Goal: Task Accomplishment & Management: Manage account settings

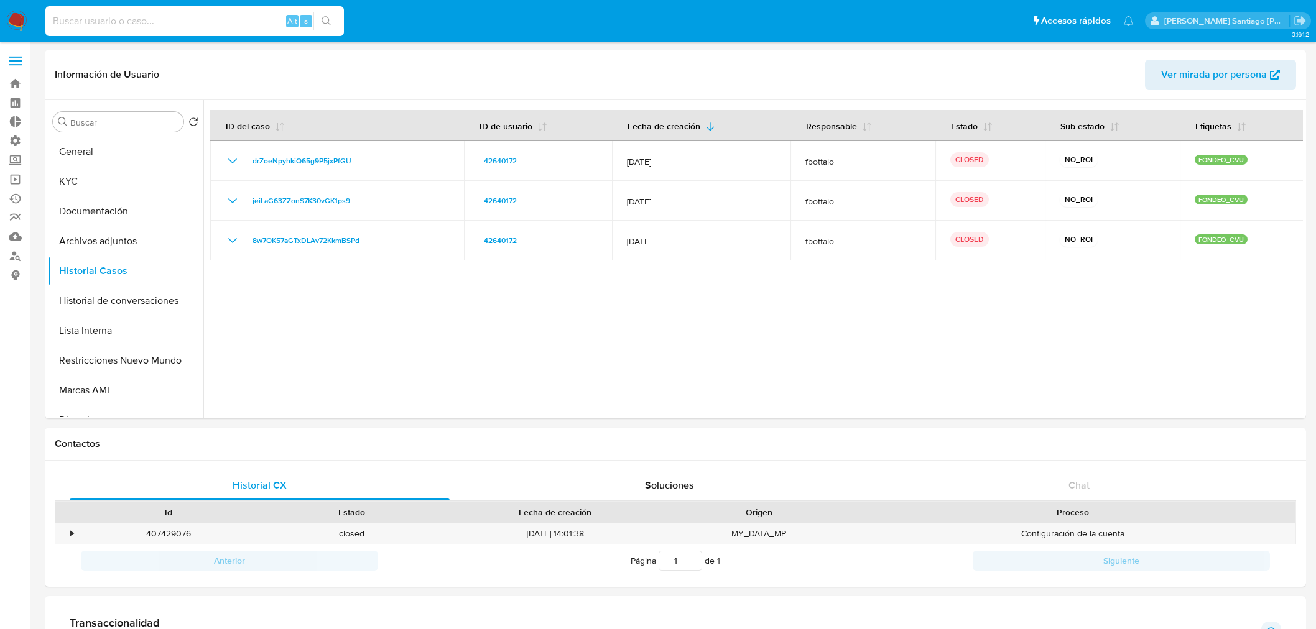
select select "10"
click at [211, 22] on input at bounding box center [194, 21] width 299 height 16
type input "gCX0zM8WTvMR9XmJI5UgGZ6H"
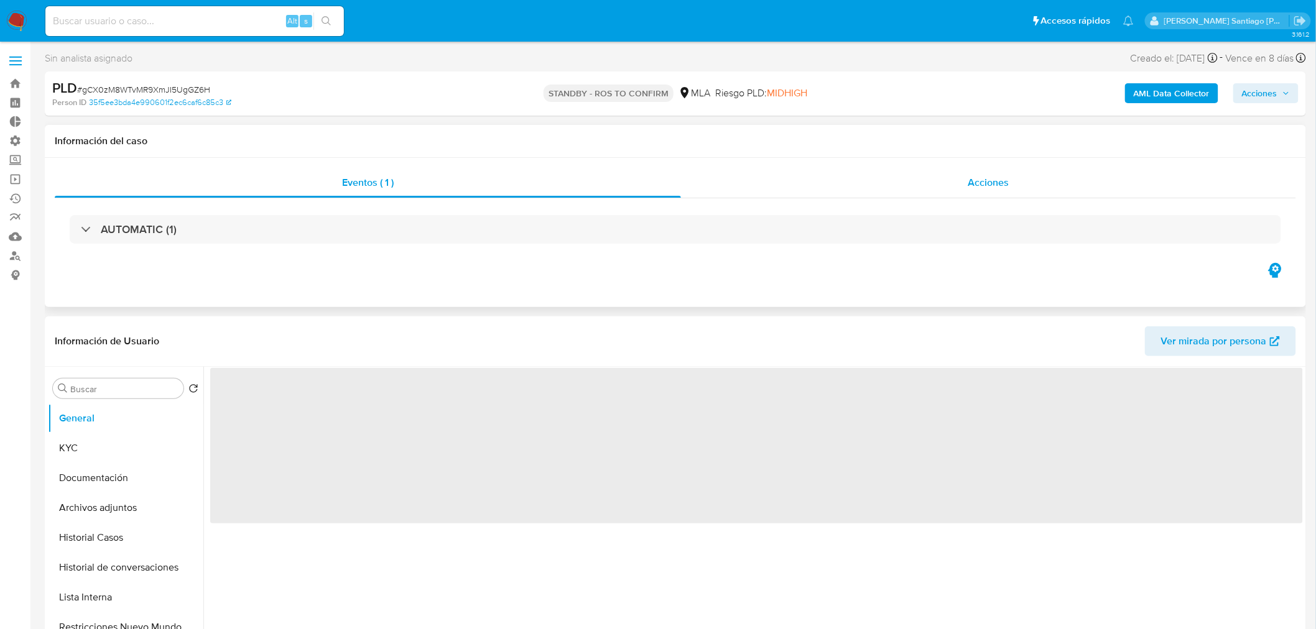
click at [1022, 179] on div "Acciones" at bounding box center [989, 183] width 616 height 30
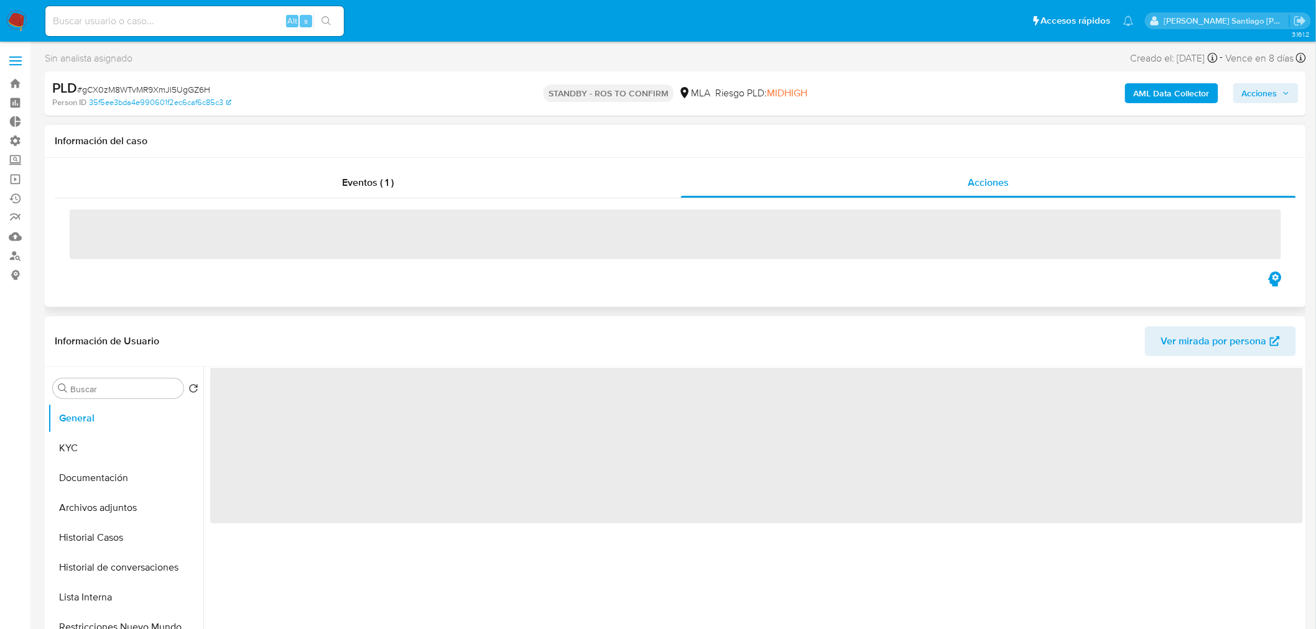
select select "10"
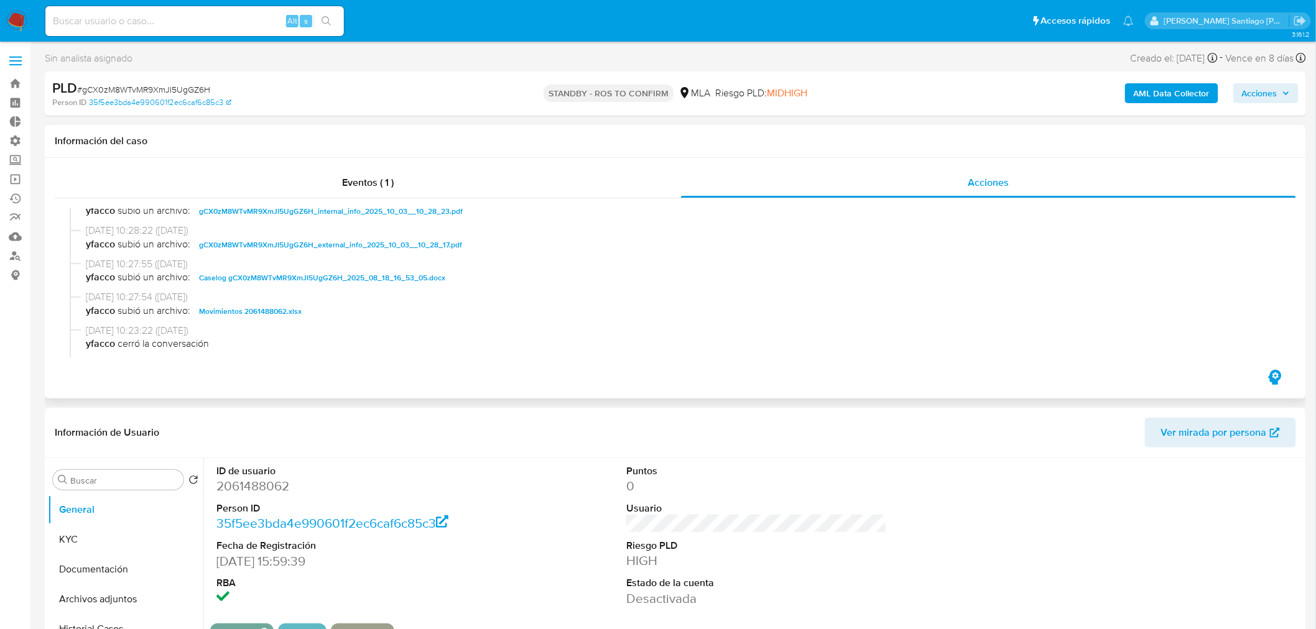
scroll to position [138, 0]
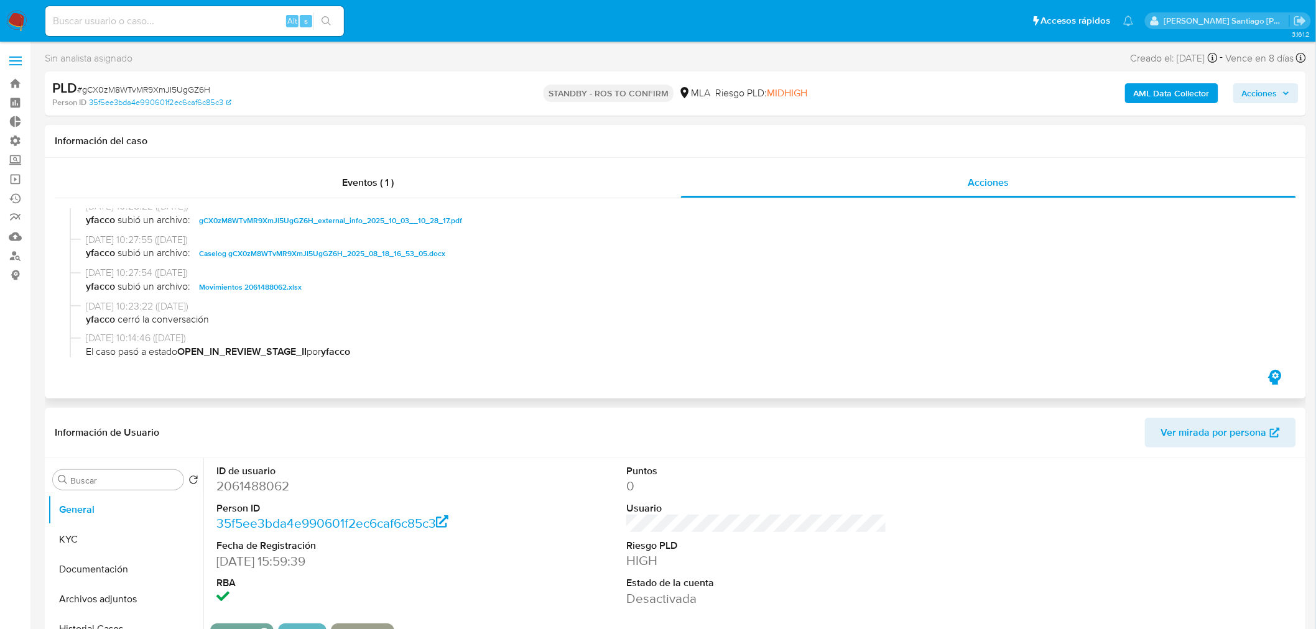
click at [420, 249] on span "Caselog gCX0zM8WTvMR9XmJI5UgGZ6H_2025_08_18_16_53_05.docx" at bounding box center [322, 253] width 246 height 15
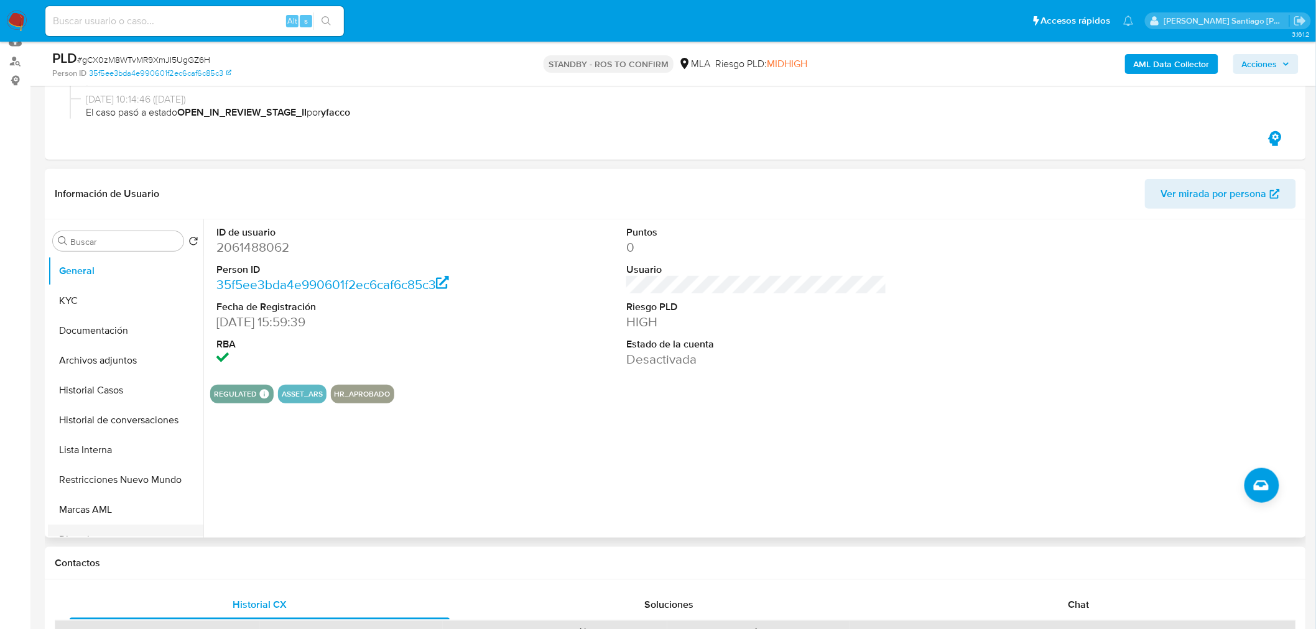
scroll to position [207, 0]
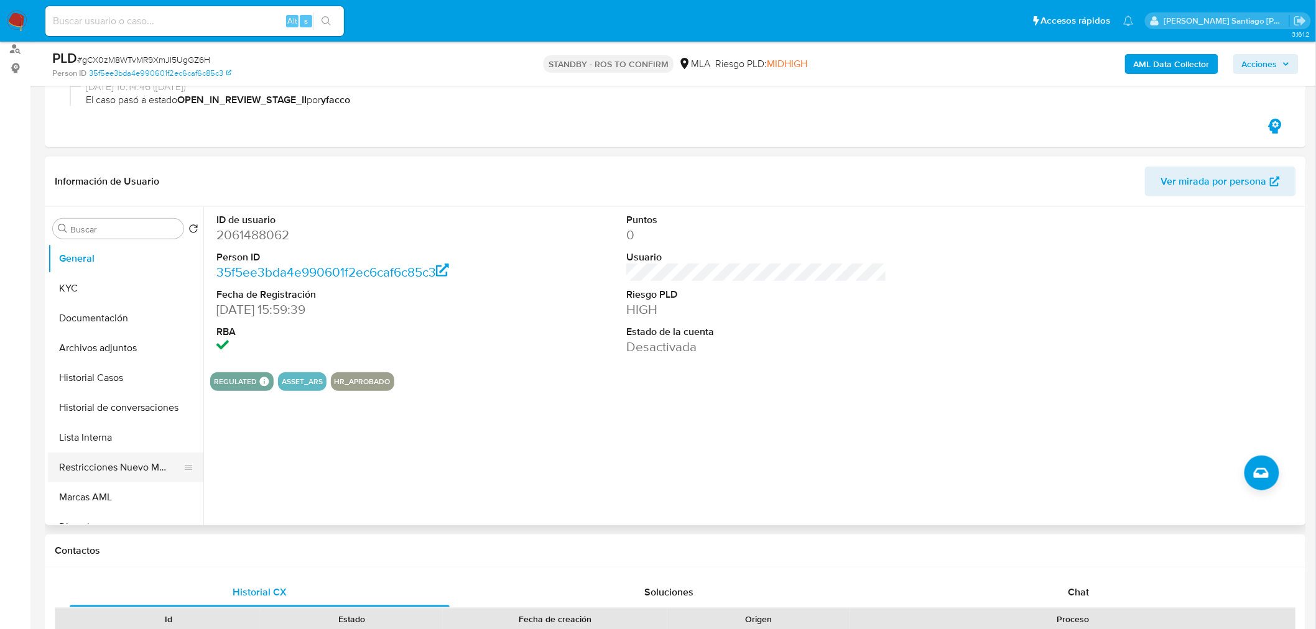
click at [98, 473] on button "Restricciones Nuevo Mundo" at bounding box center [121, 468] width 146 height 30
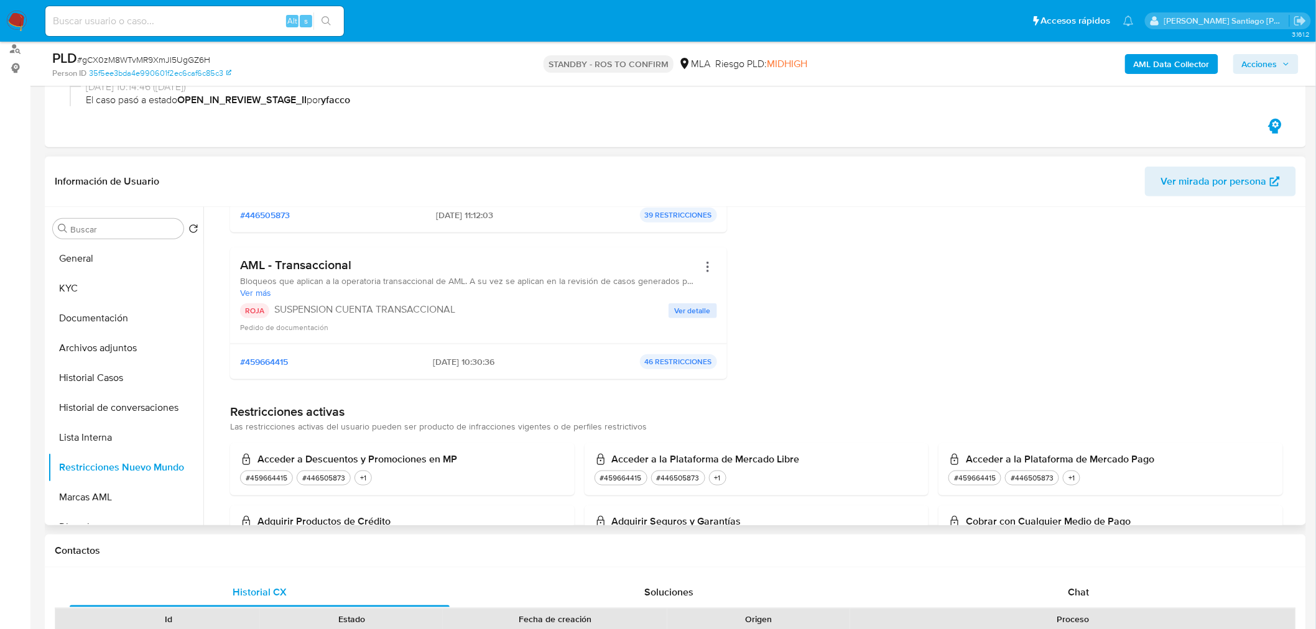
scroll to position [414, 0]
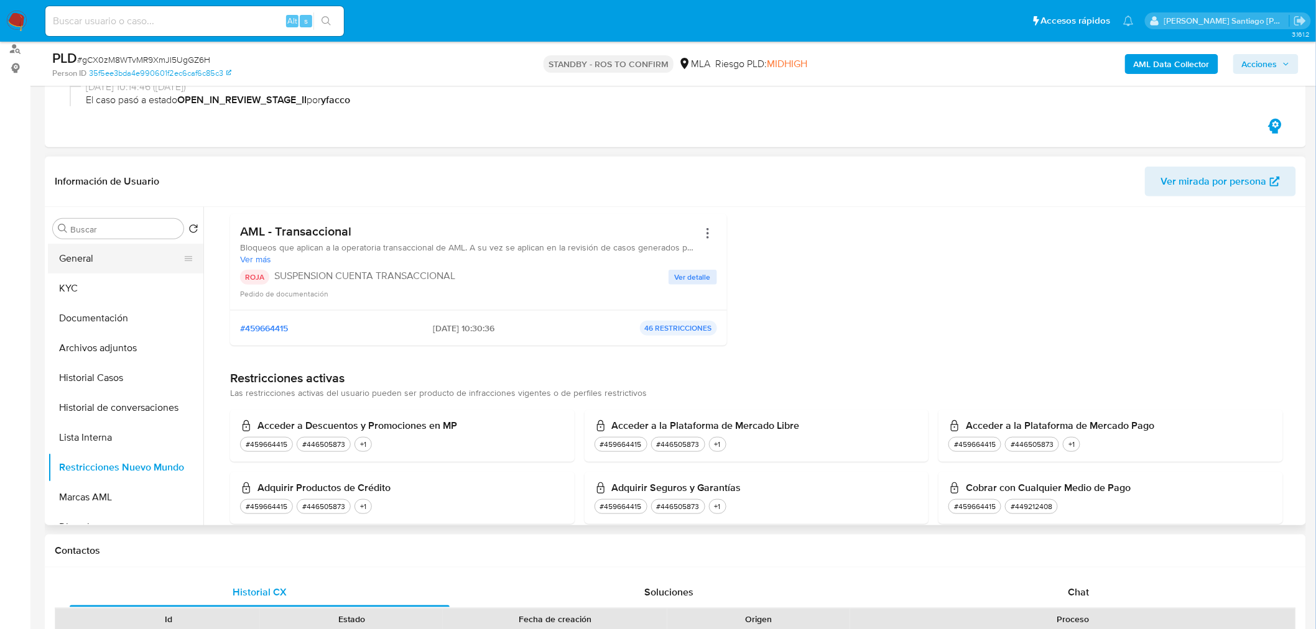
click at [101, 262] on button "General" at bounding box center [121, 259] width 146 height 30
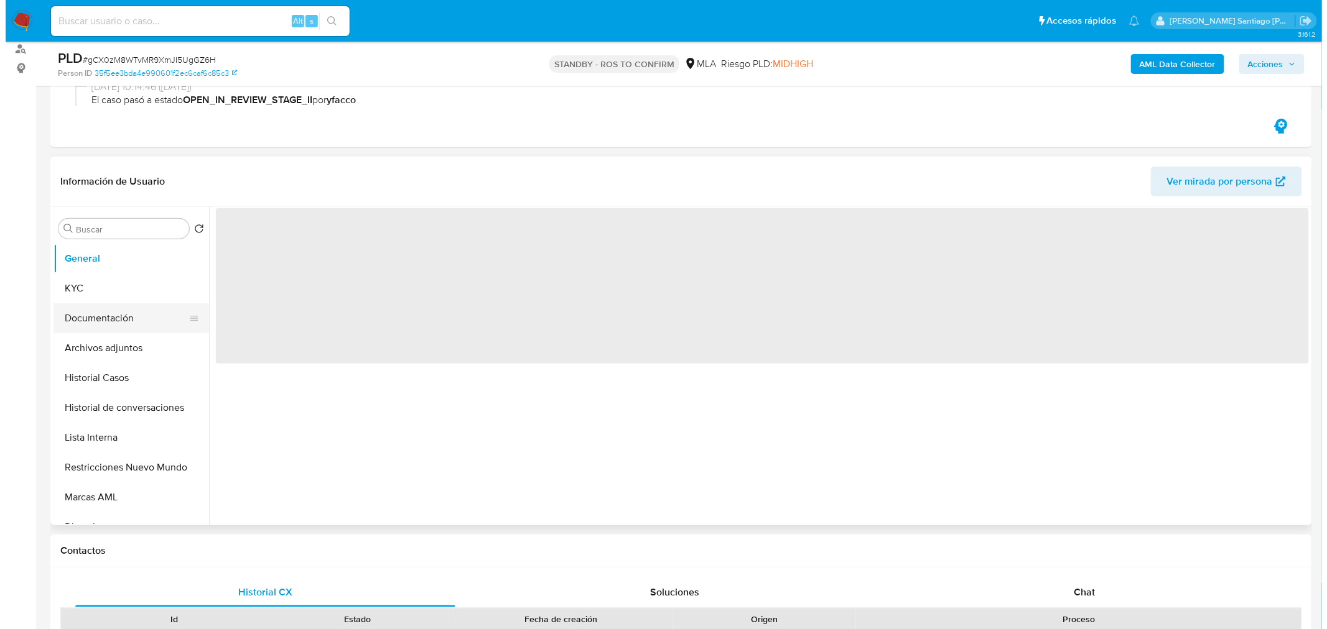
scroll to position [0, 0]
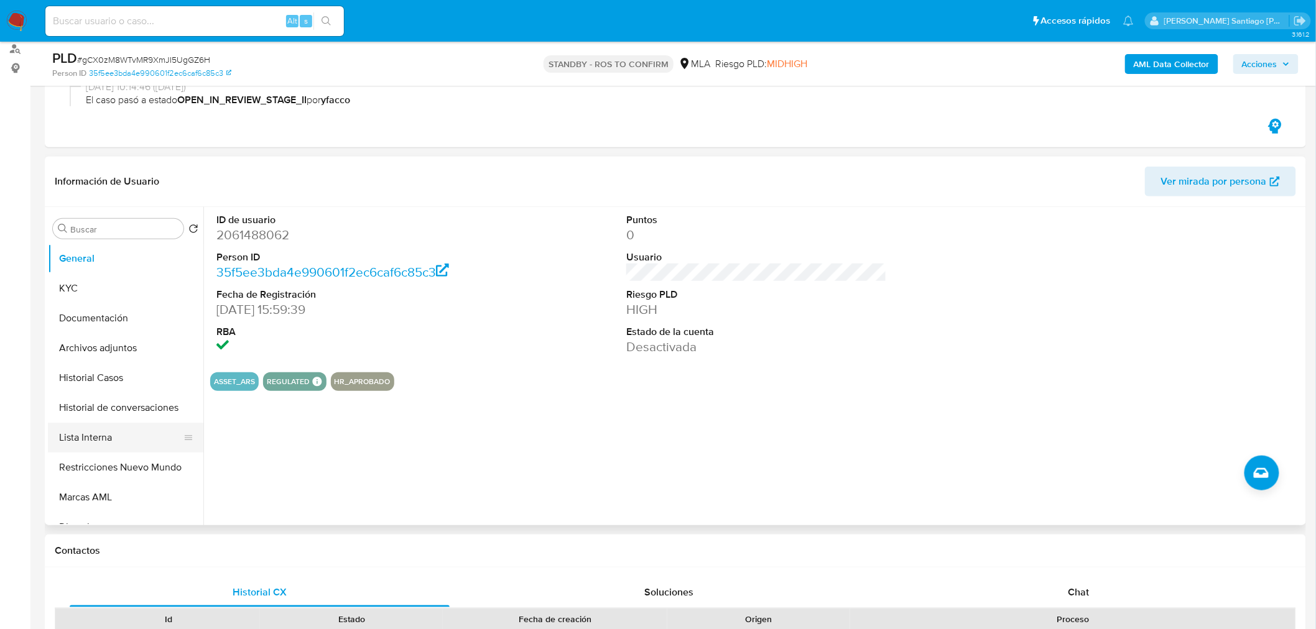
click at [116, 429] on button "Lista Interna" at bounding box center [121, 438] width 146 height 30
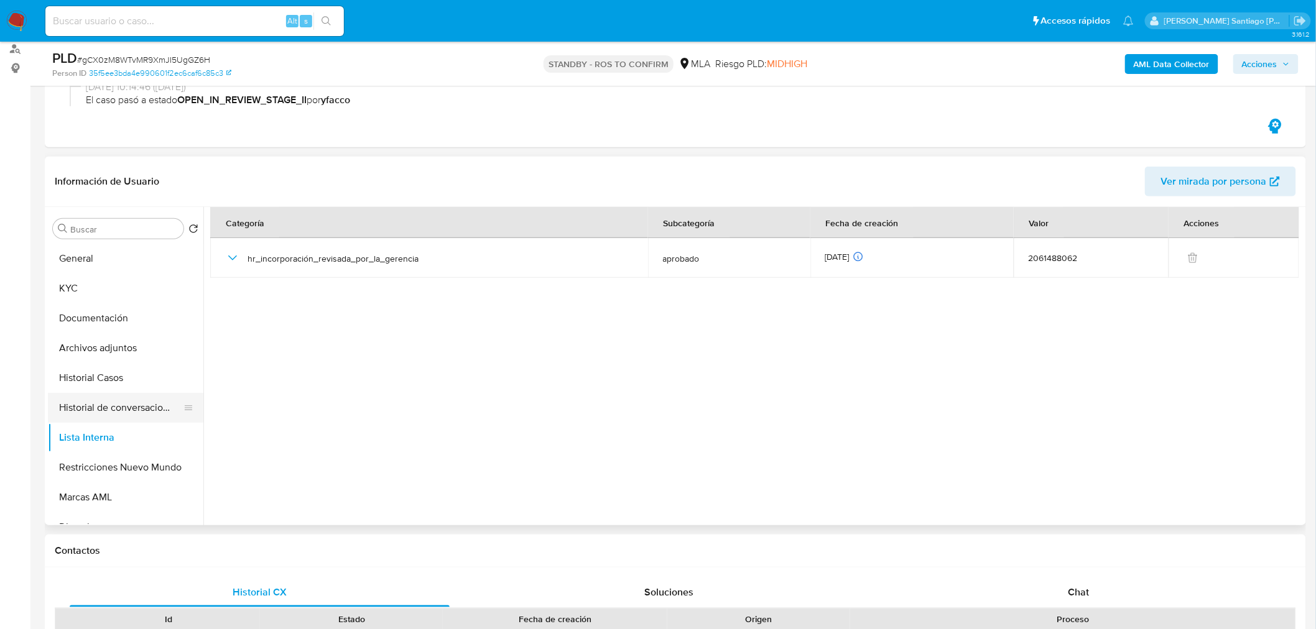
click at [118, 409] on button "Historial de conversaciones" at bounding box center [121, 408] width 146 height 30
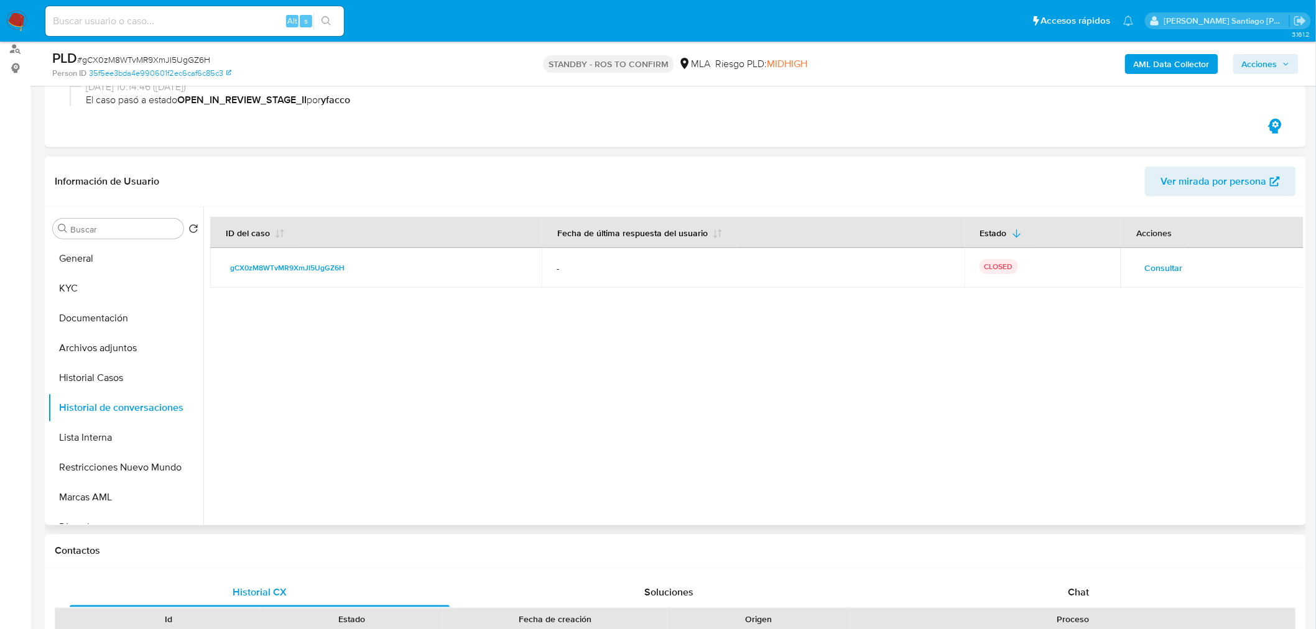
click at [1165, 263] on span "Consultar" at bounding box center [1163, 267] width 38 height 17
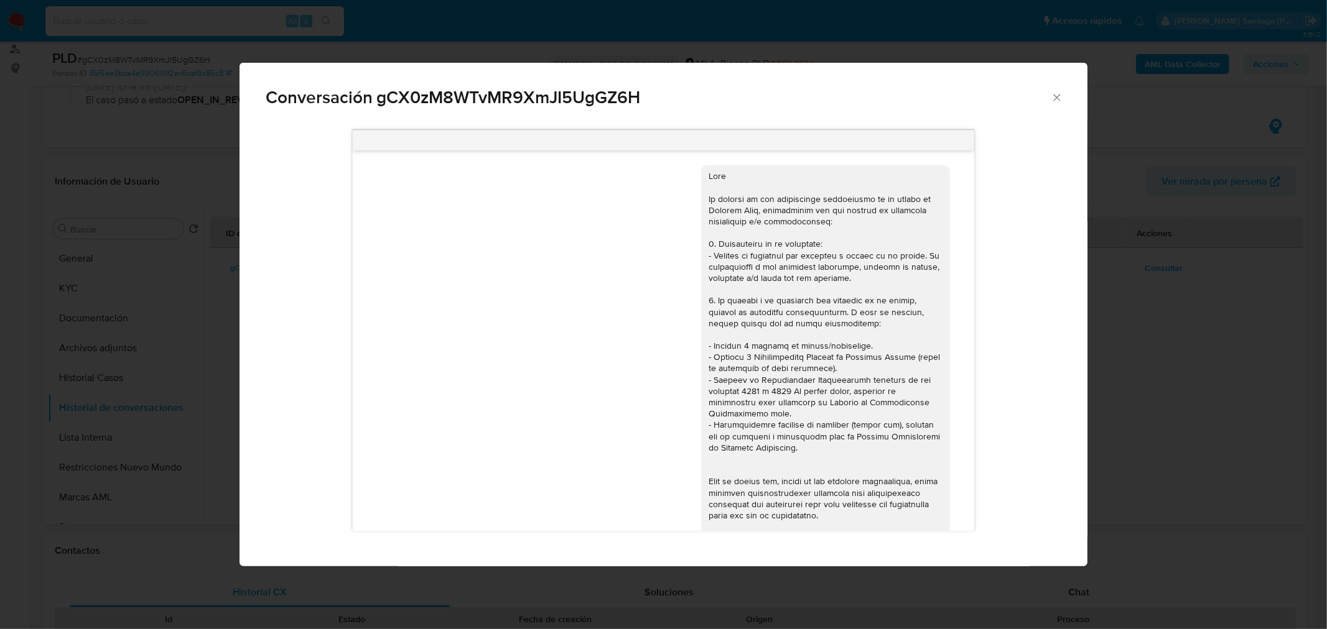
click at [1282, 430] on div "Conversación gCX0zM8WTvMR9XmJI5UgGZ6H 02/09/2025 14:35:06" at bounding box center [663, 314] width 1327 height 629
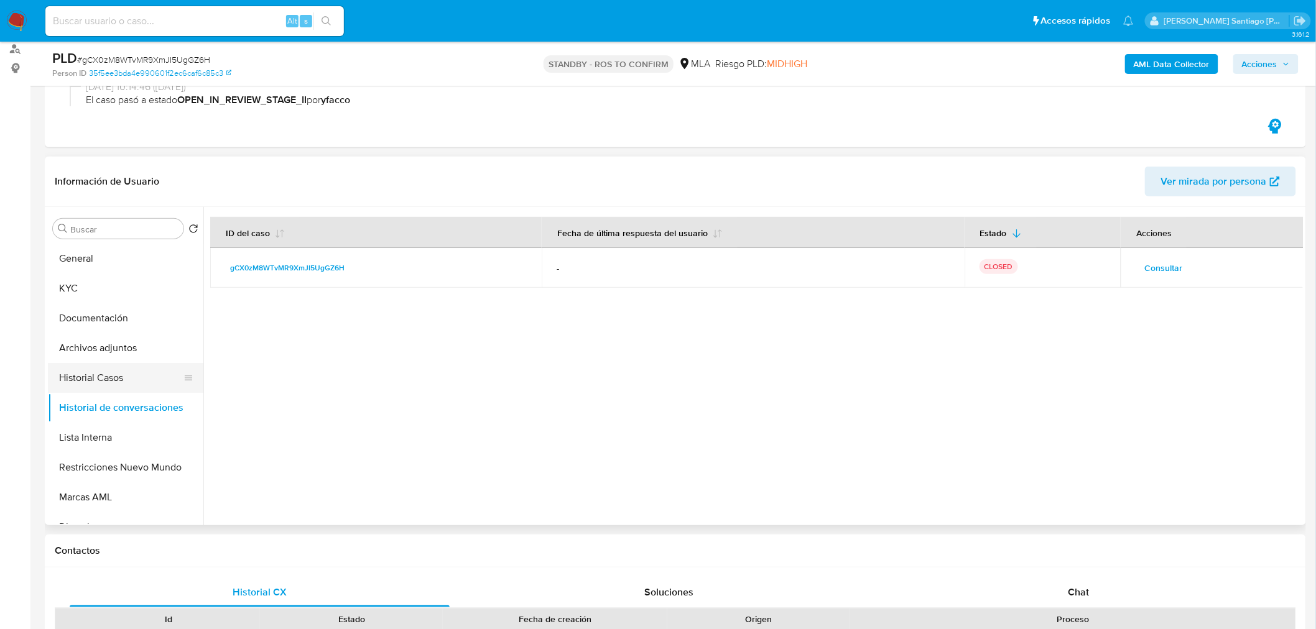
click at [92, 381] on button "Historial Casos" at bounding box center [121, 378] width 146 height 30
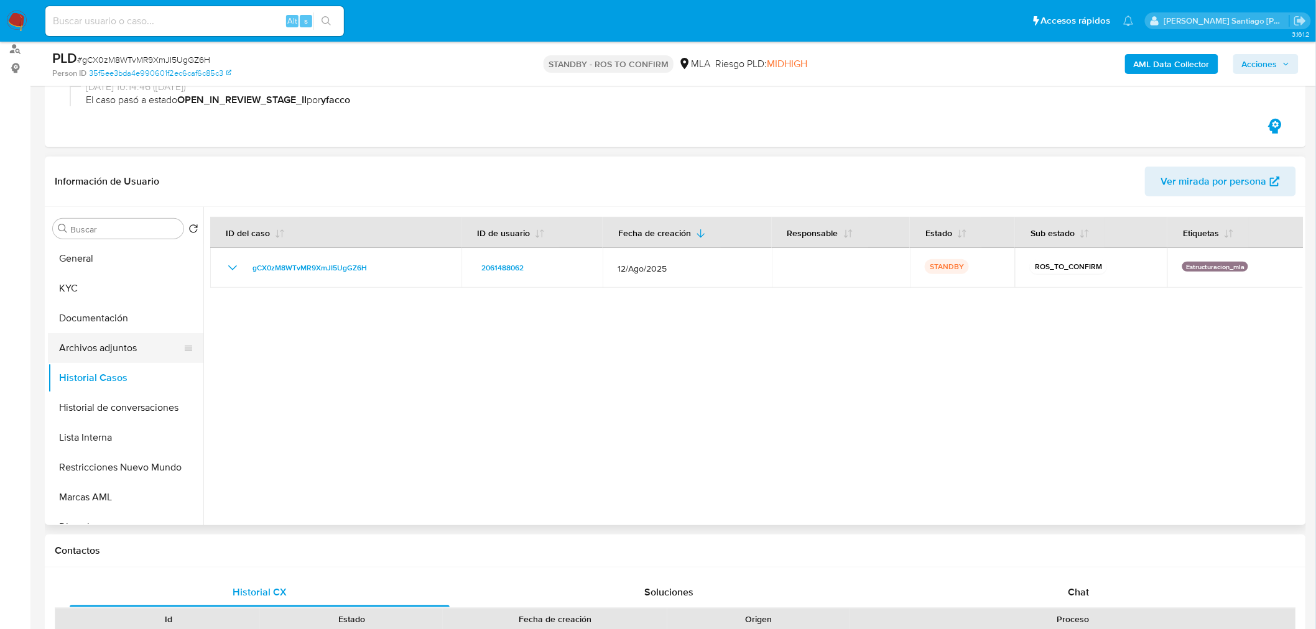
click at [104, 353] on button "Archivos adjuntos" at bounding box center [121, 348] width 146 height 30
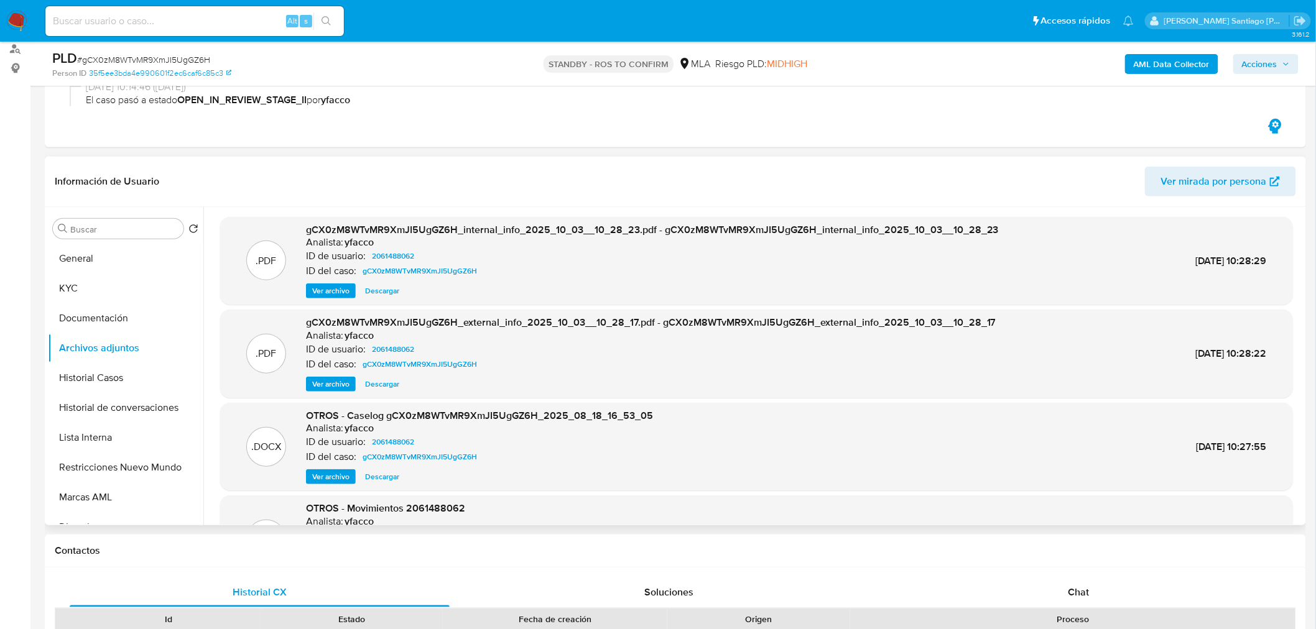
click at [328, 381] on span "Ver archivo" at bounding box center [330, 384] width 37 height 12
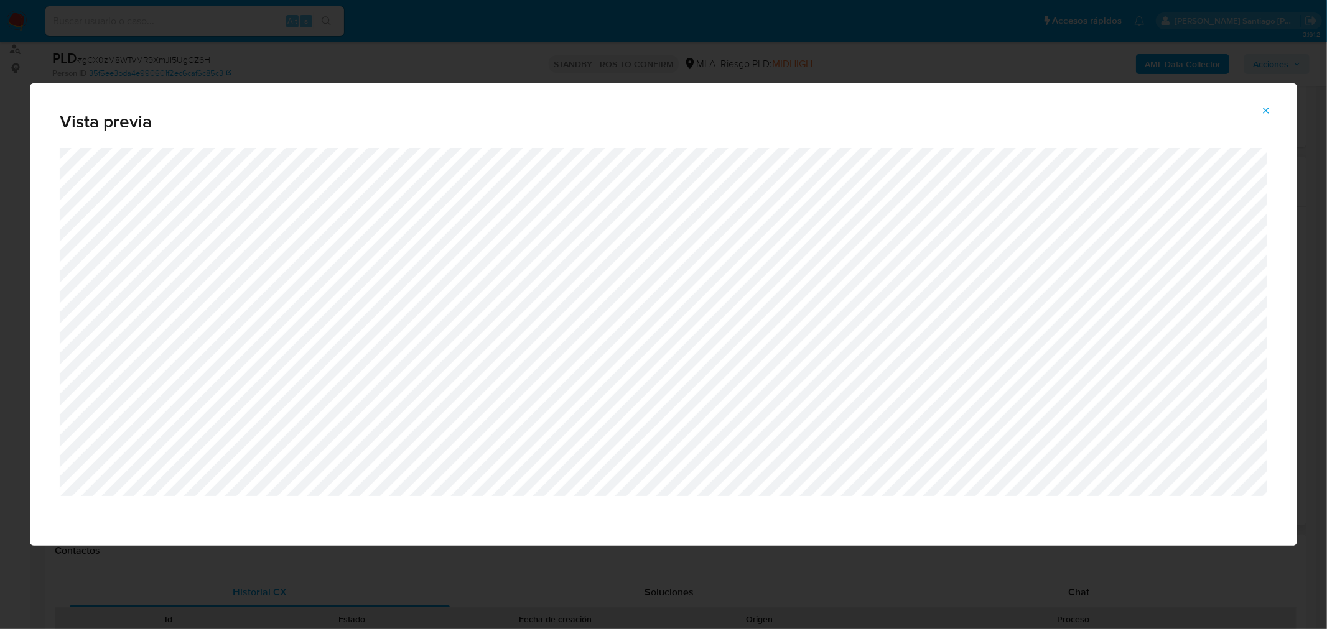
click at [1267, 106] on icon "Attachment preview" at bounding box center [1266, 111] width 10 height 10
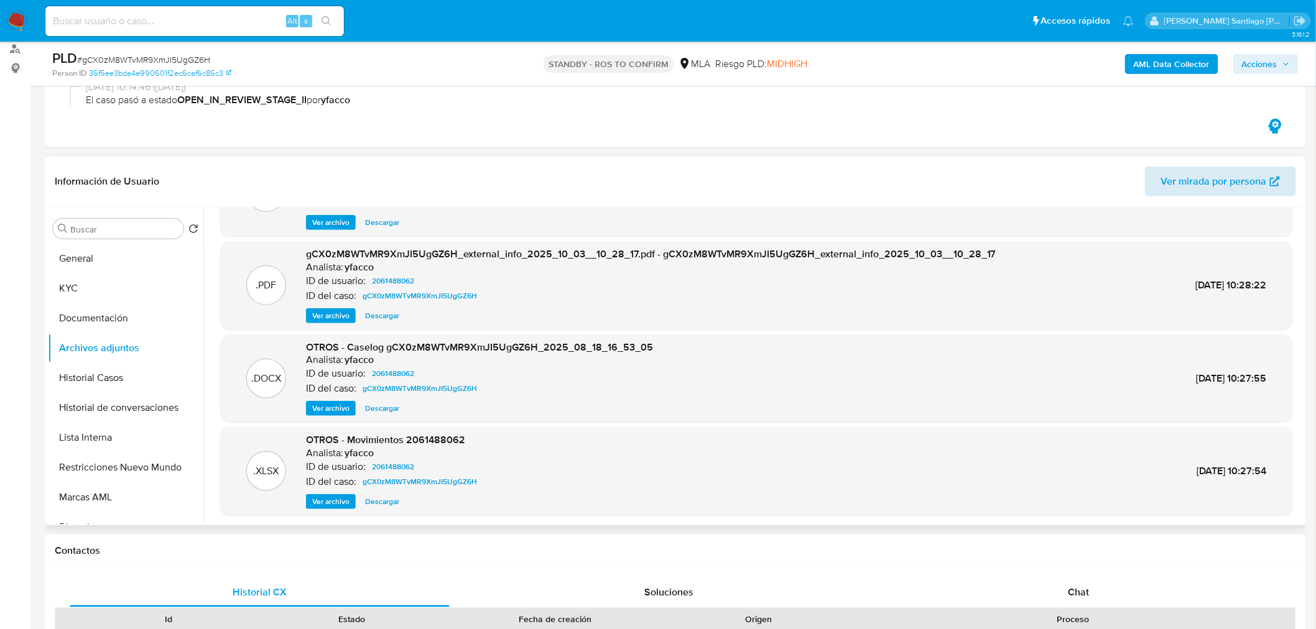
scroll to position [70, 0]
click at [132, 11] on div "Alt s" at bounding box center [194, 21] width 299 height 30
click at [132, 27] on input at bounding box center [194, 21] width 299 height 16
paste input "WxZDQLHthcy3eQGT5stdPizd"
type input "WxZDQLHthcy3eQGT5stdPizd"
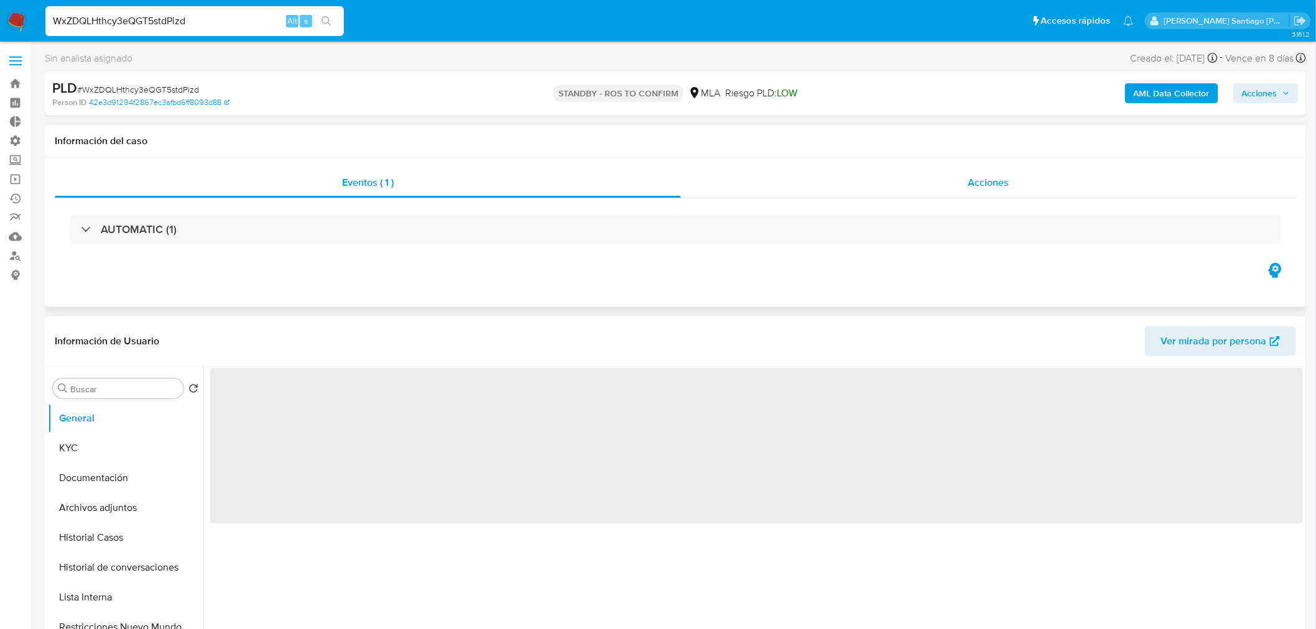
click at [1047, 183] on div "Acciones" at bounding box center [989, 183] width 616 height 30
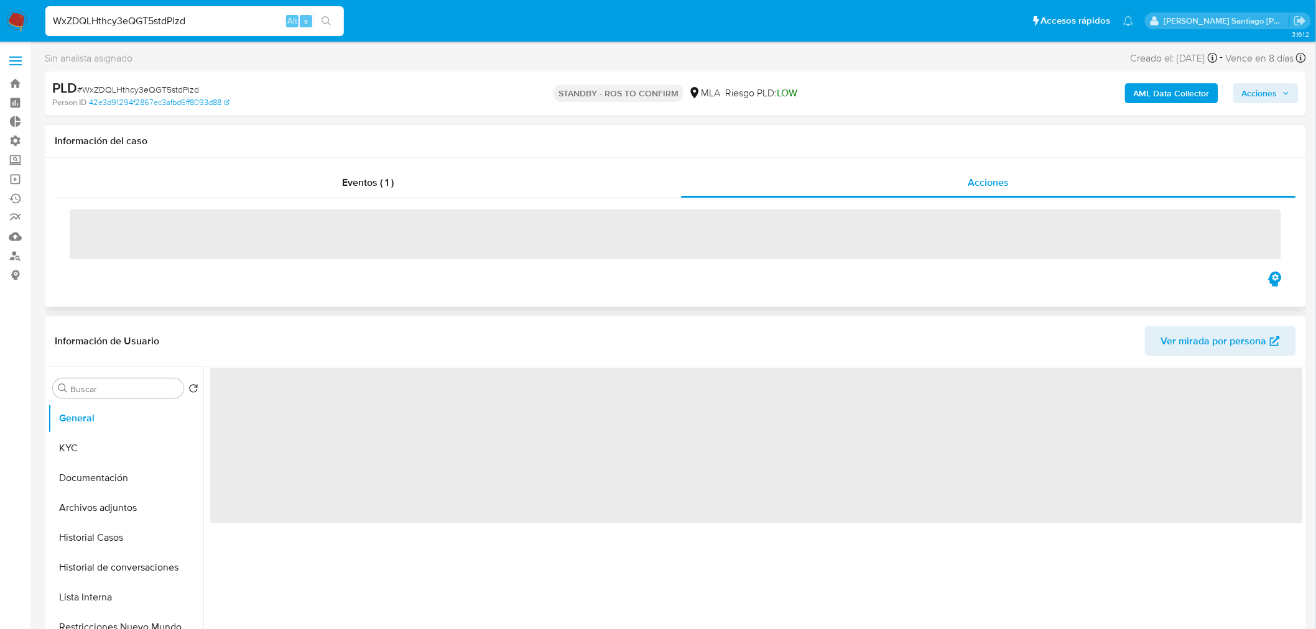
select select "10"
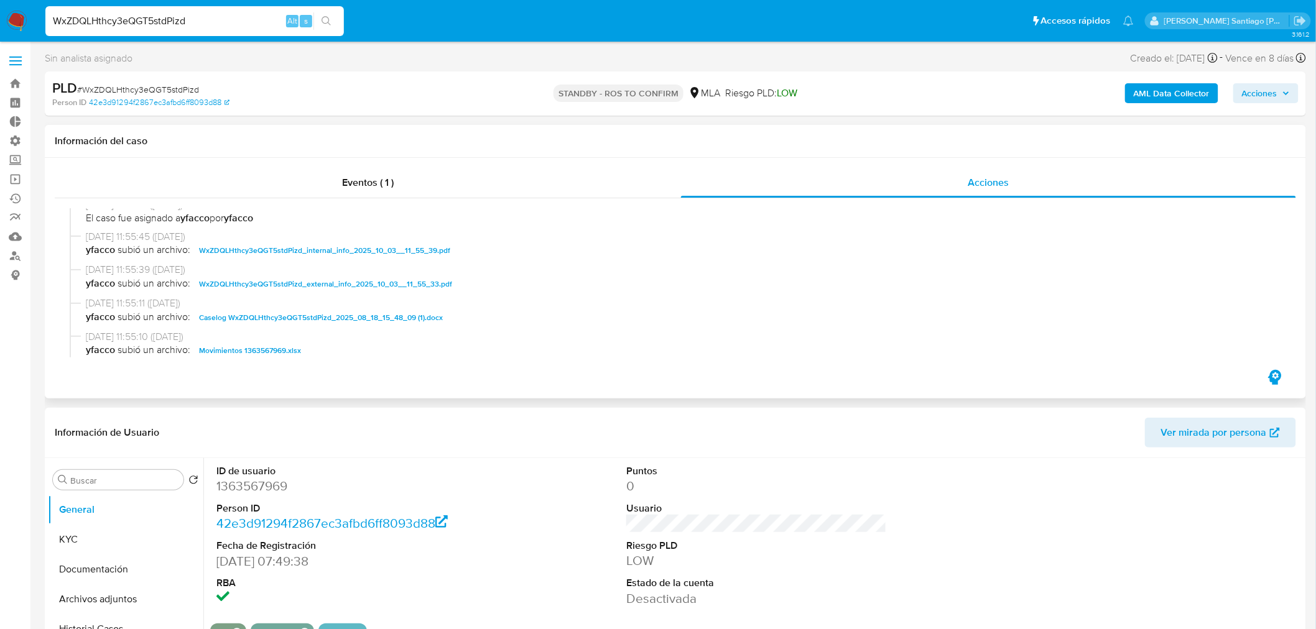
scroll to position [622, 0]
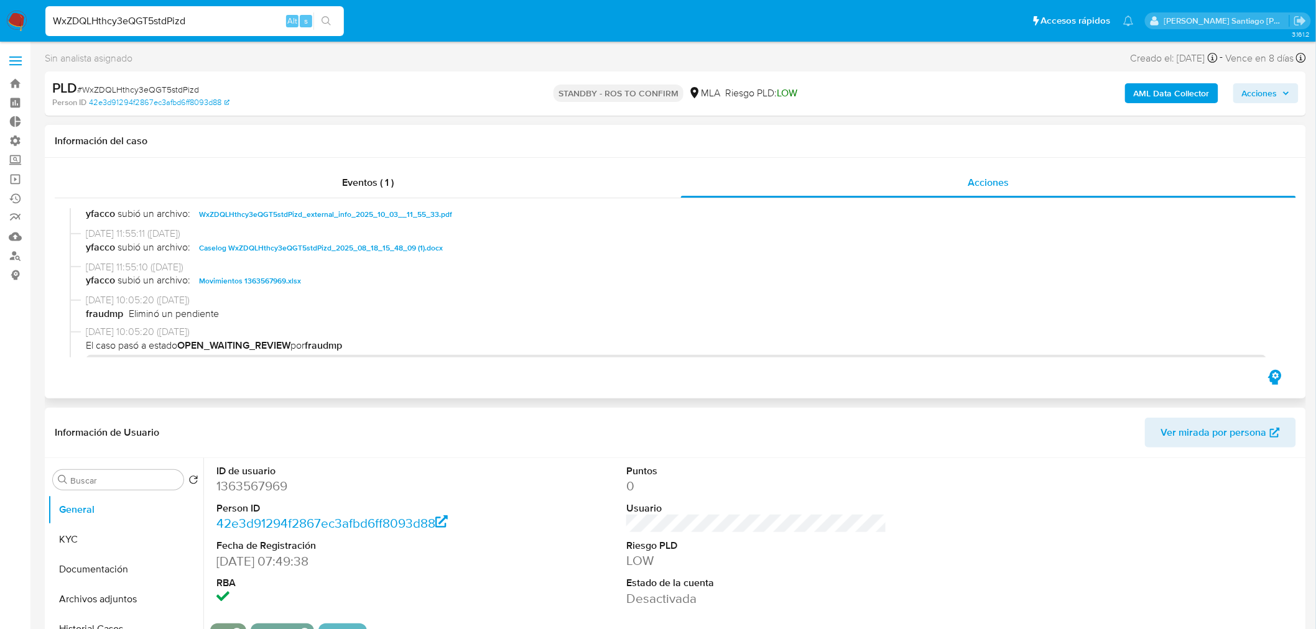
click at [410, 245] on span "Caselog WxZDQLHthcy3eQGT5stdPizd_2025_08_18_15_48_09 (1).docx" at bounding box center [321, 248] width 244 height 15
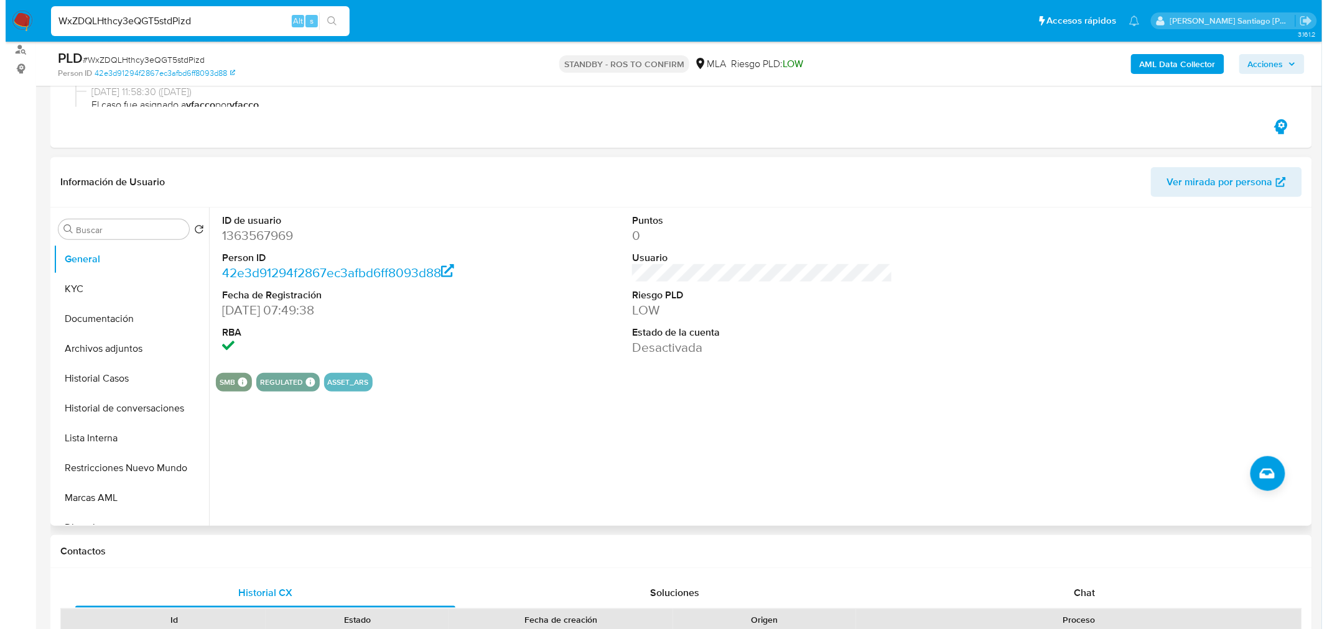
scroll to position [207, 0]
click at [156, 464] on button "Restricciones Nuevo Mundo" at bounding box center [121, 468] width 146 height 30
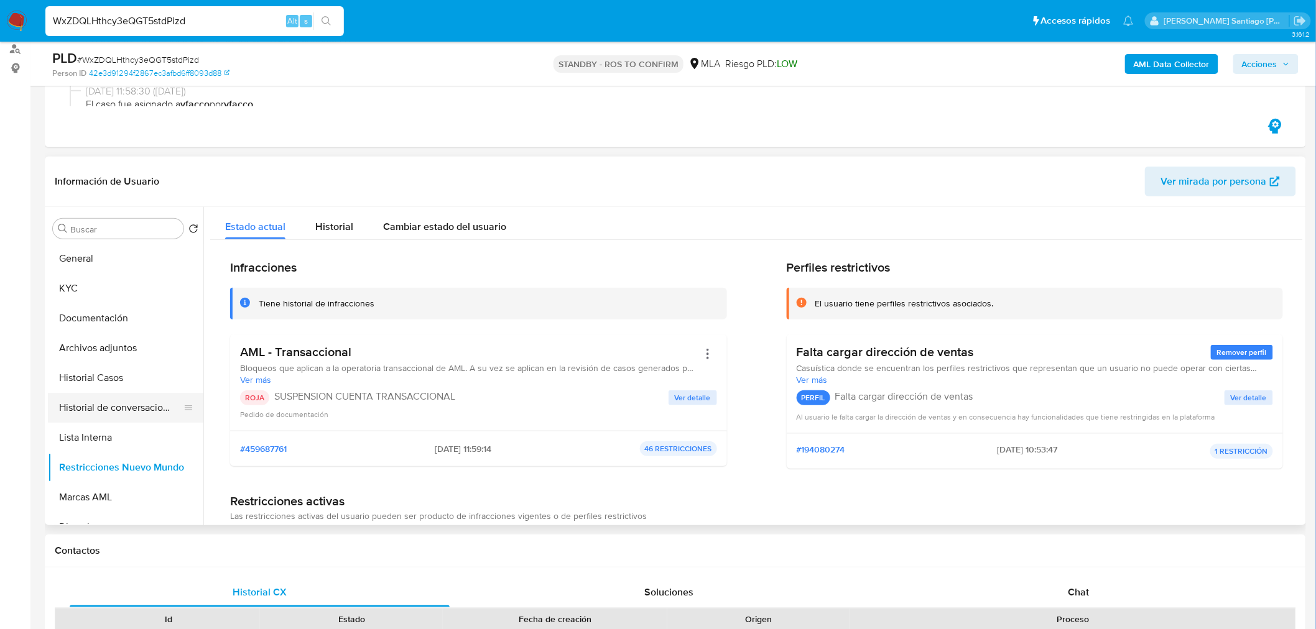
click at [125, 409] on button "Historial de conversaciones" at bounding box center [121, 408] width 146 height 30
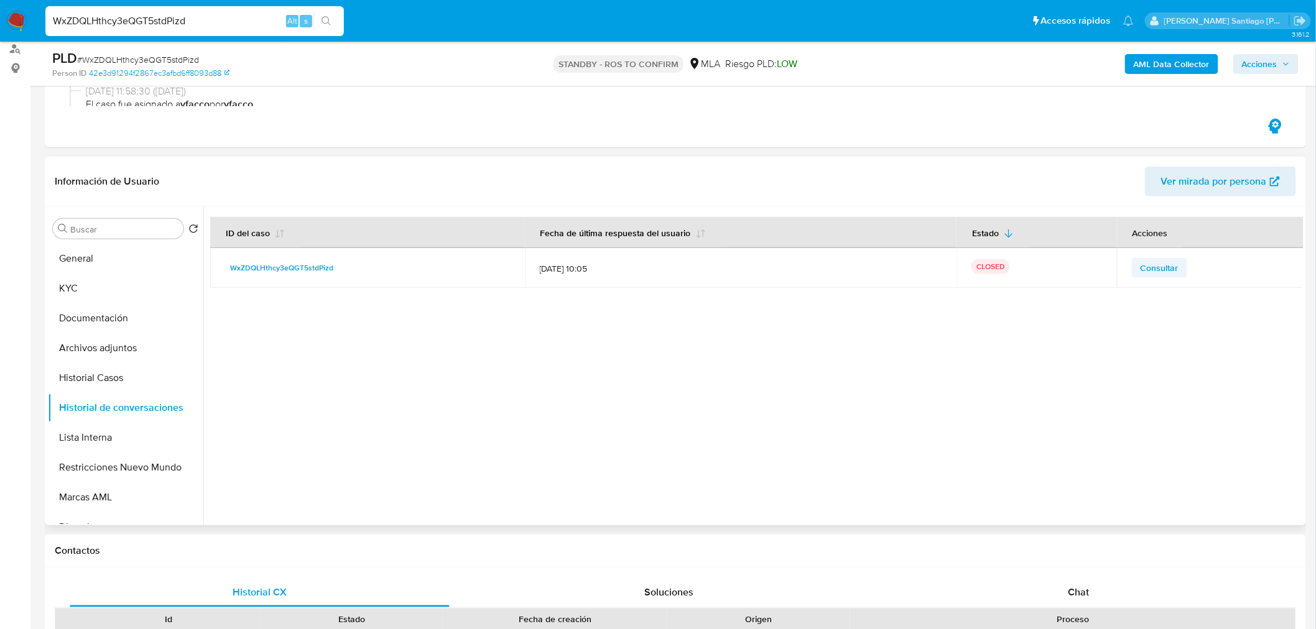
drag, startPoint x: 1124, startPoint y: 267, endPoint x: 1143, endPoint y: 267, distance: 18.7
click at [1126, 267] on td "Consultar" at bounding box center [1210, 268] width 187 height 40
click at [1151, 264] on span "Consultar" at bounding box center [1160, 267] width 38 height 17
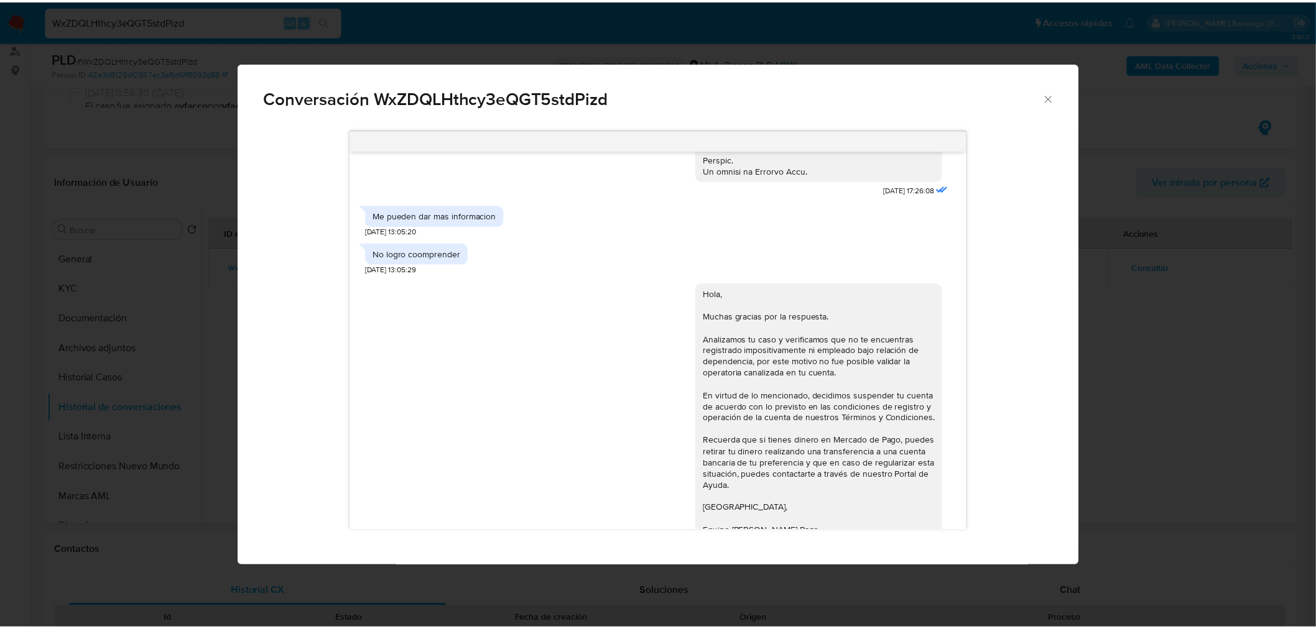
scroll to position [626, 0]
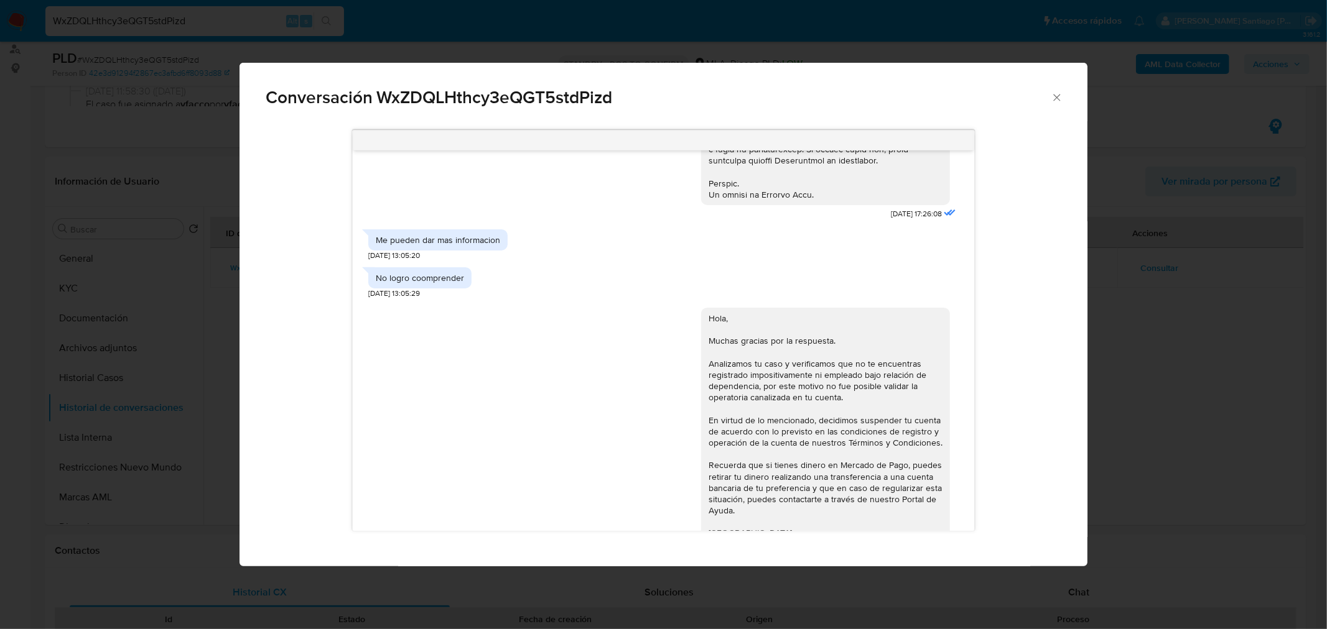
click at [1116, 438] on div "Conversación WxZDQLHthcy3eQGT5stdPizd 18/08/2025 17:26:08 Me pueden dar mas inf…" at bounding box center [663, 314] width 1327 height 629
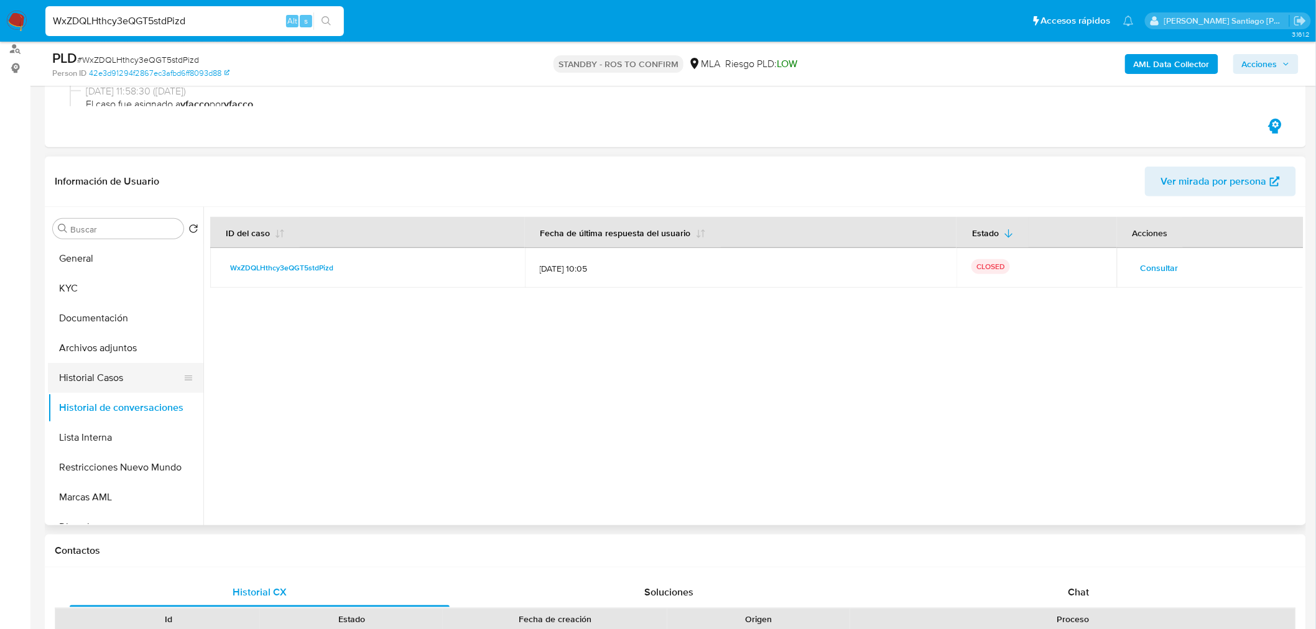
click at [126, 372] on button "Historial Casos" at bounding box center [121, 378] width 146 height 30
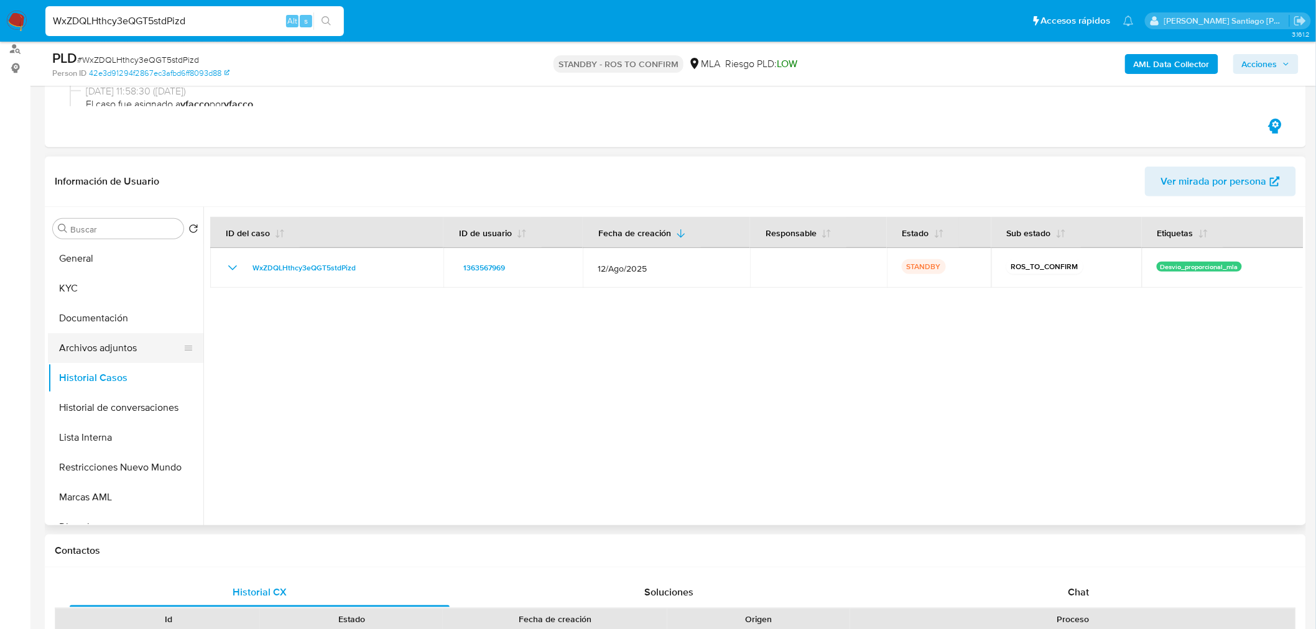
click at [121, 342] on button "Archivos adjuntos" at bounding box center [121, 348] width 146 height 30
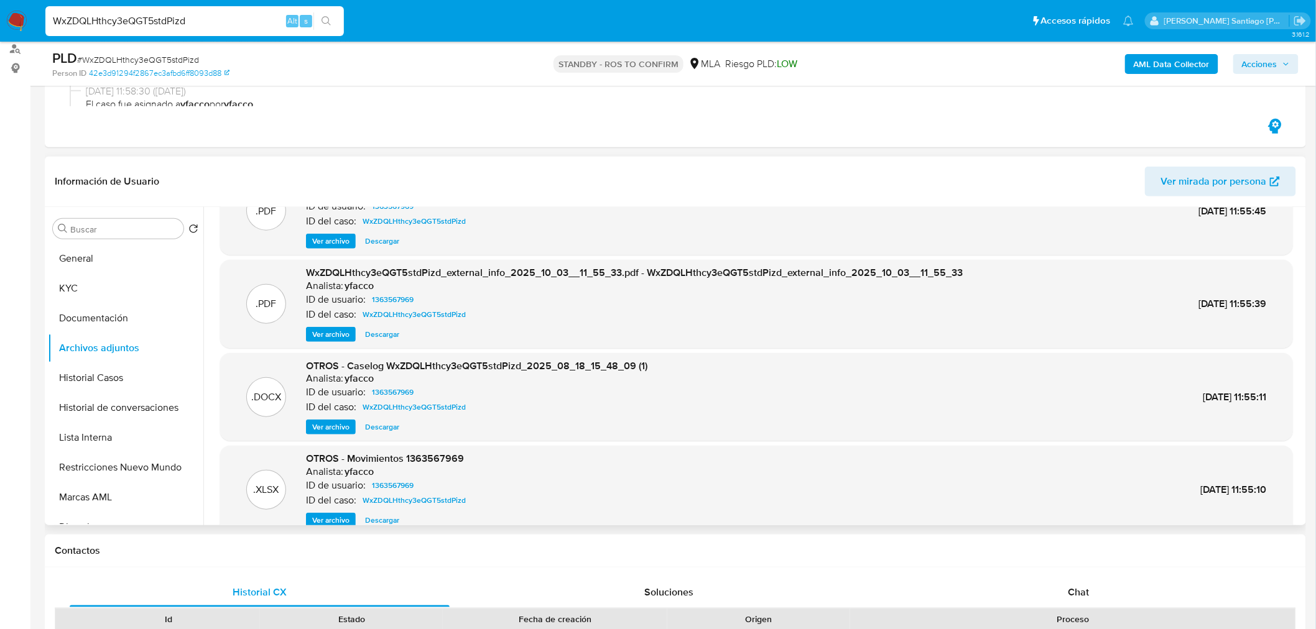
scroll to position [0, 0]
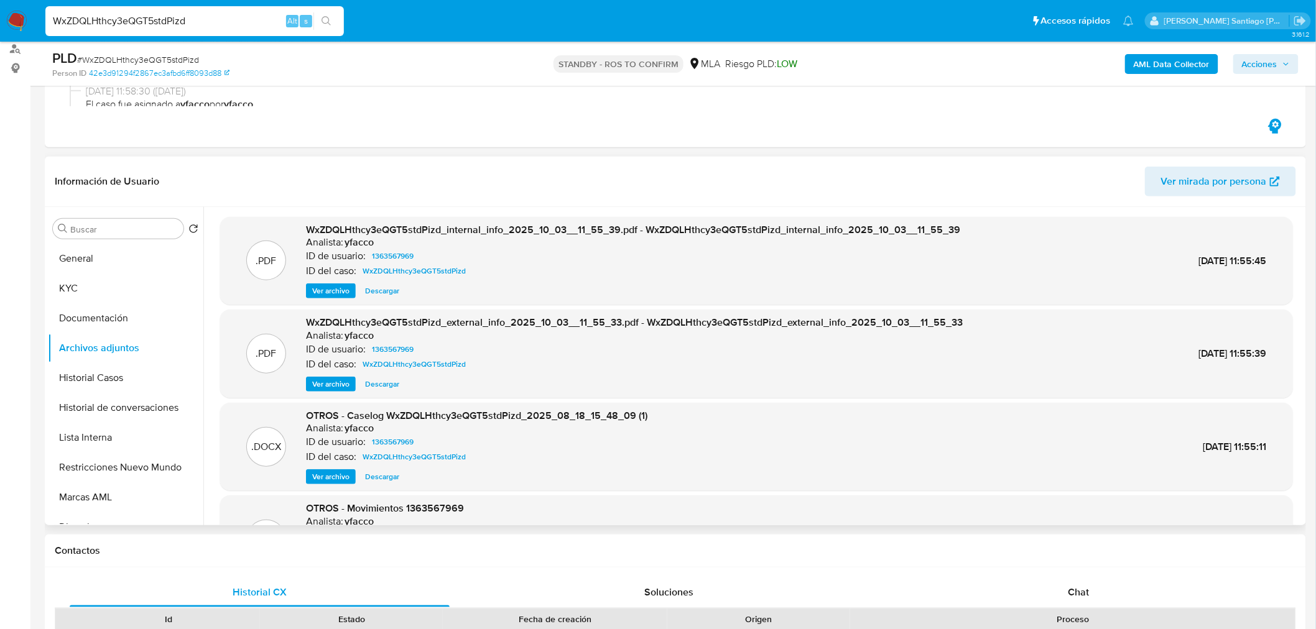
click at [320, 384] on span "Ver archivo" at bounding box center [330, 384] width 37 height 12
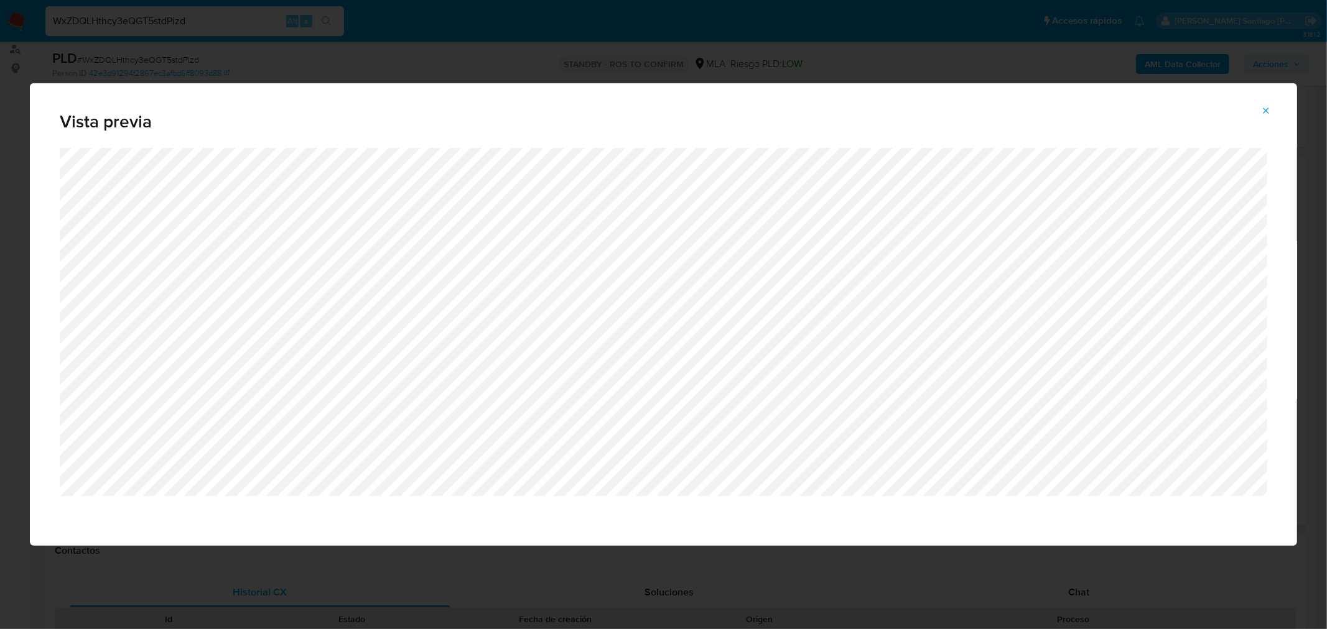
click at [1262, 97] on div "Vista previa" at bounding box center [663, 115] width 1267 height 65
drag, startPoint x: 1259, startPoint y: 109, endPoint x: 1233, endPoint y: 137, distance: 37.8
click at [1259, 110] on button "Attachment preview" at bounding box center [1265, 111] width 27 height 20
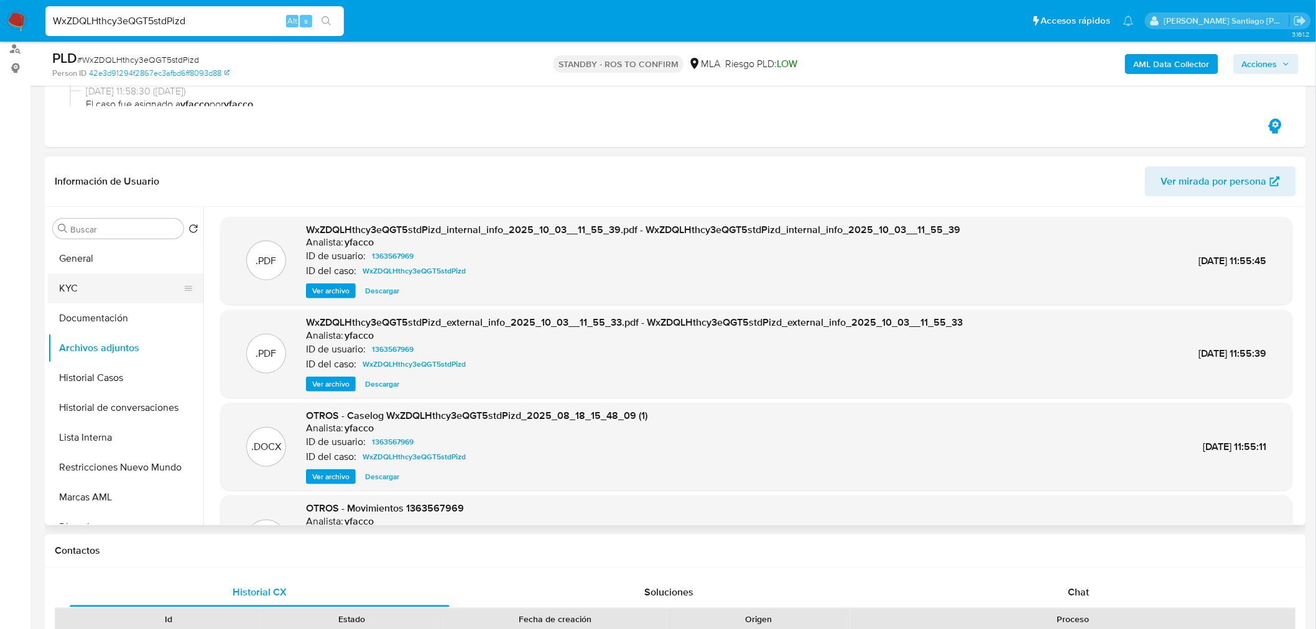
click at [63, 289] on button "KYC" at bounding box center [121, 289] width 146 height 30
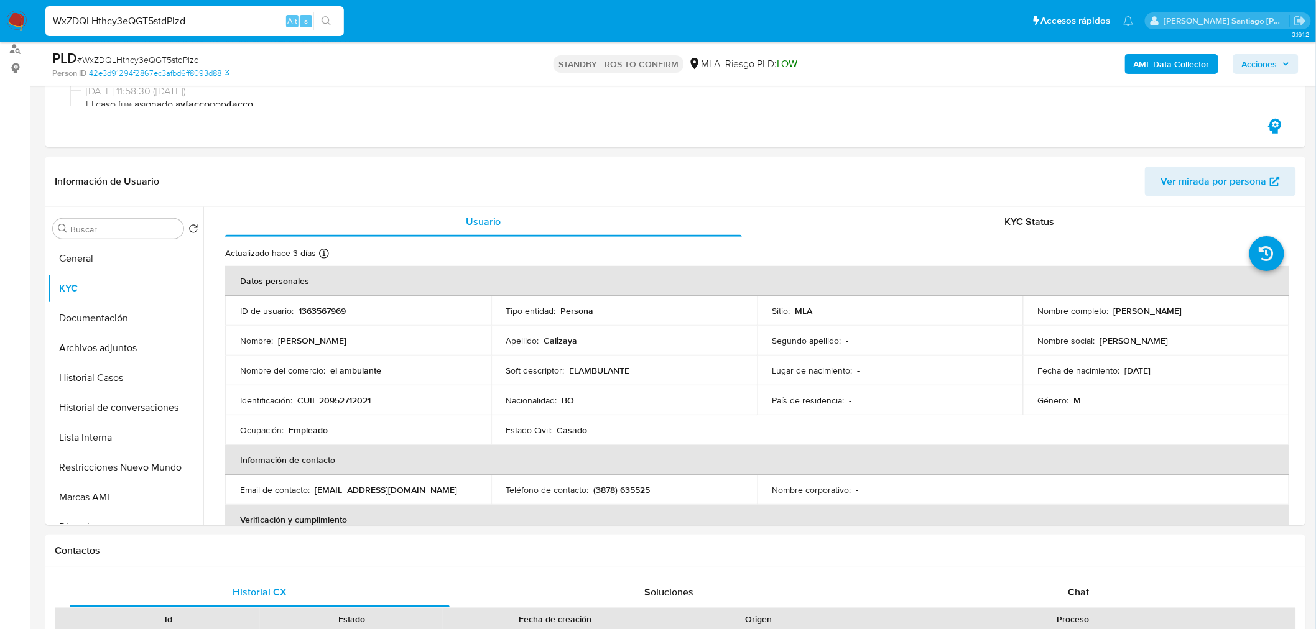
click at [211, 19] on input "WxZDQLHthcy3eQGT5stdPizd" at bounding box center [194, 21] width 299 height 16
paste input "MJykuj8a1fLEQv8rB8rSH7nI"
type input "MJykuj8a1fLEQv8rB8rSH7nI"
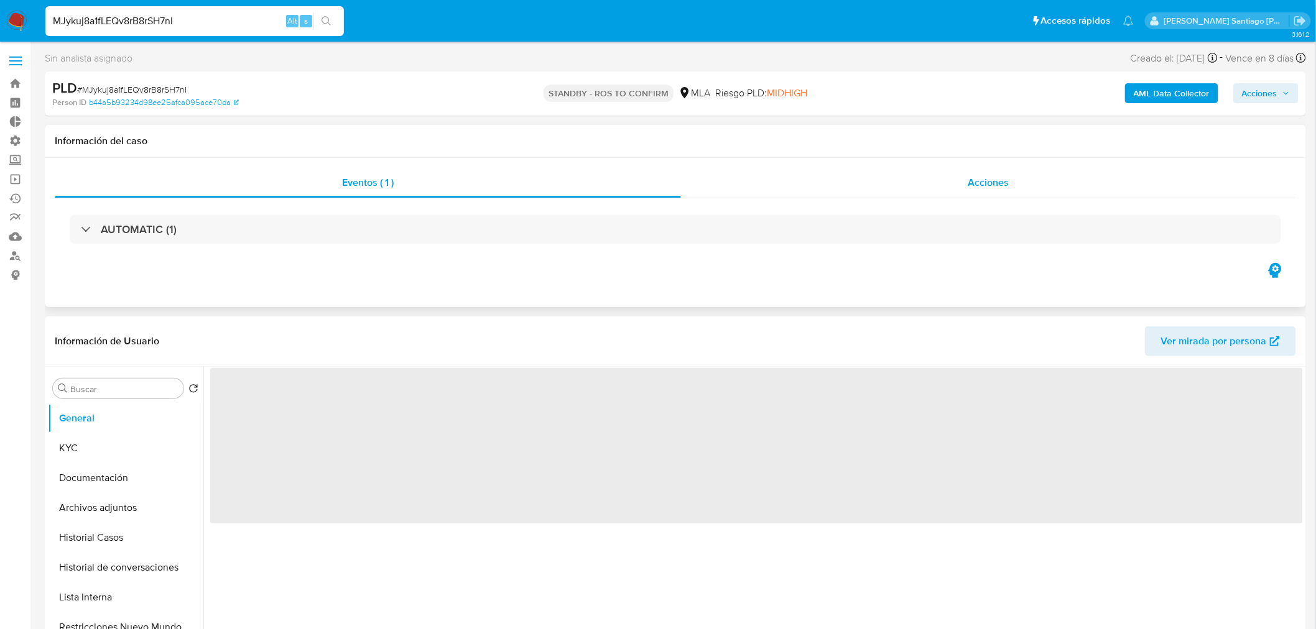
click at [967, 182] on div "Acciones" at bounding box center [989, 183] width 616 height 30
select select "10"
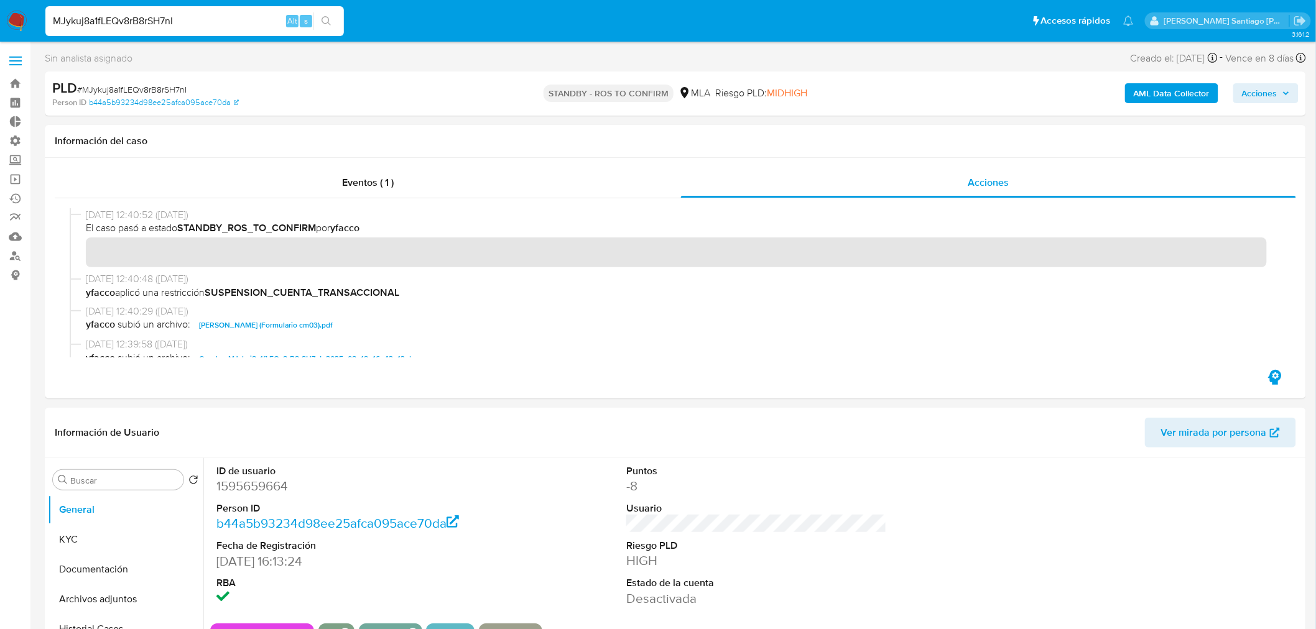
scroll to position [69, 0]
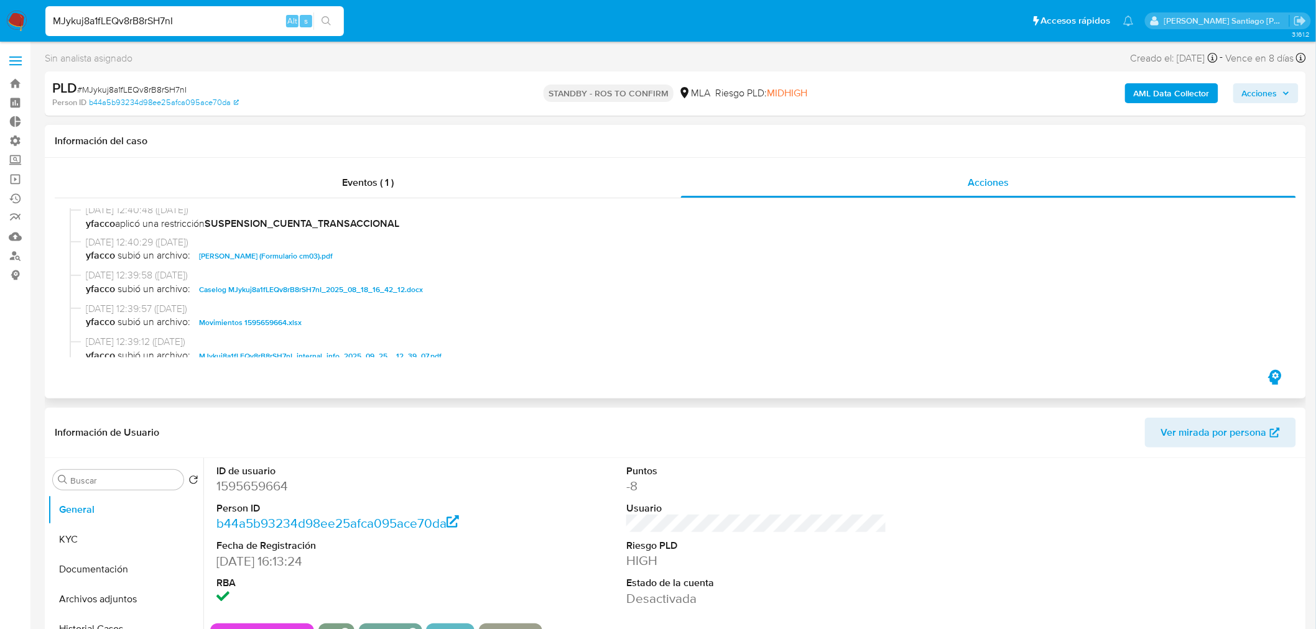
drag, startPoint x: 368, startPoint y: 288, endPoint x: 417, endPoint y: 302, distance: 50.4
click at [368, 289] on span "Caselog MJykuj8a1fLEQv8rB8rSH7nI_2025_08_18_16_42_12.docx" at bounding box center [311, 289] width 224 height 15
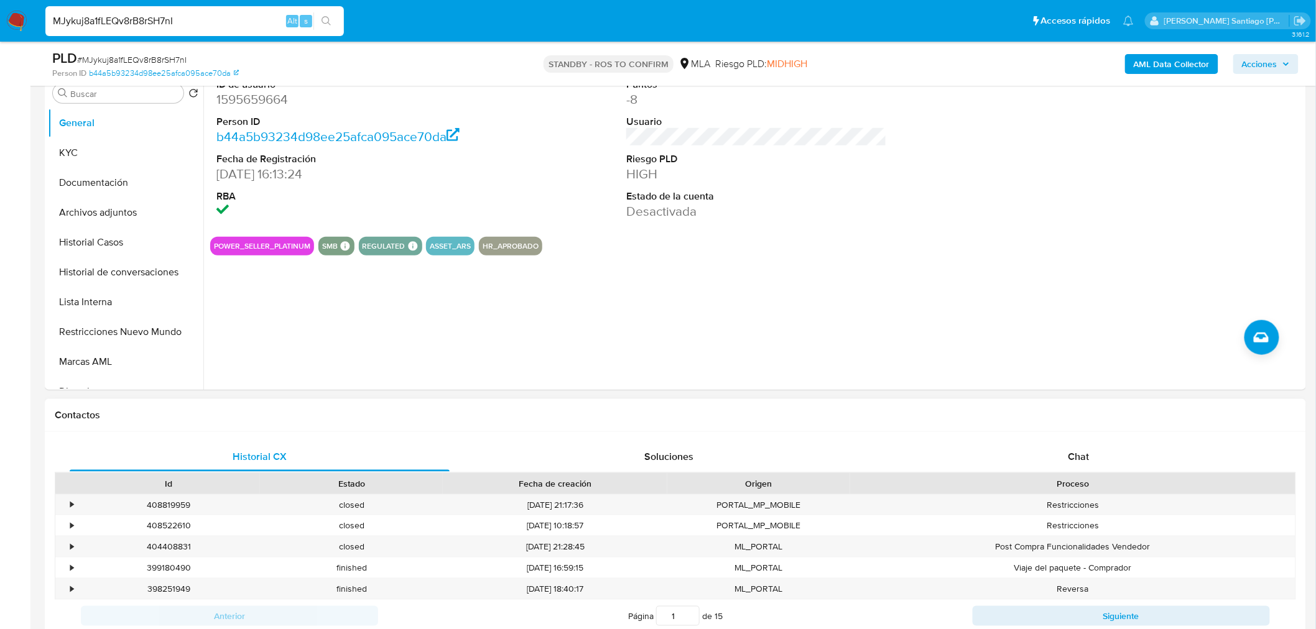
scroll to position [345, 0]
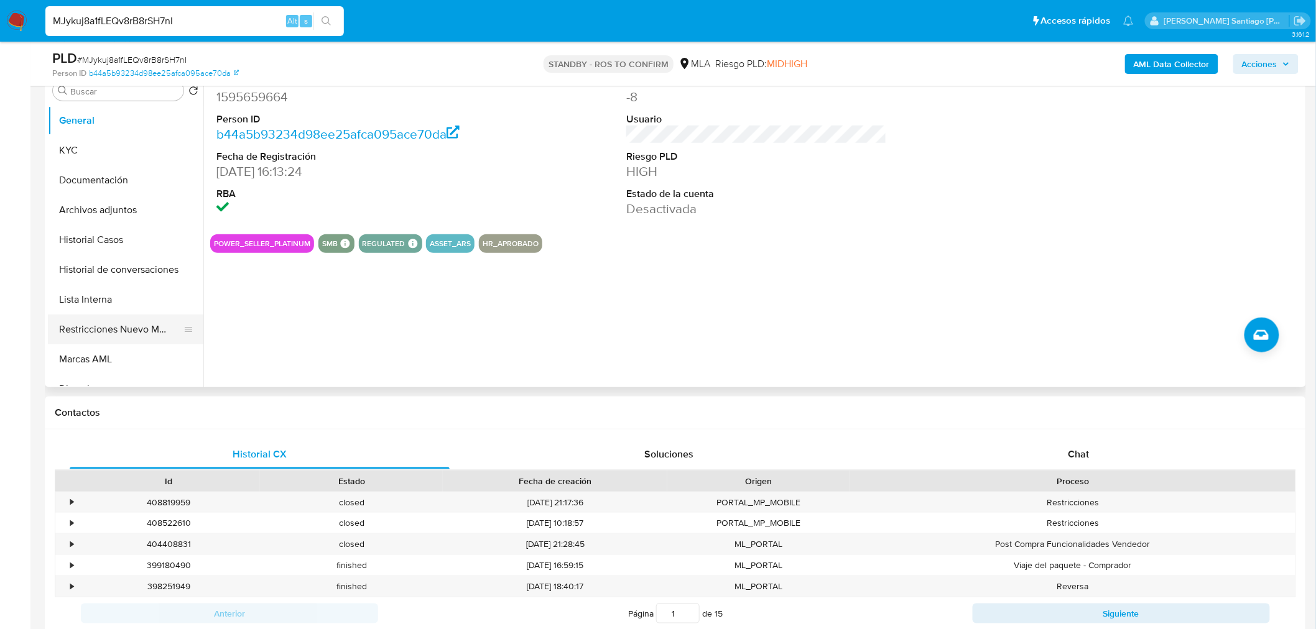
drag, startPoint x: 95, startPoint y: 330, endPoint x: 103, endPoint y: 336, distance: 10.4
click at [95, 331] on button "Restricciones Nuevo Mundo" at bounding box center [121, 330] width 146 height 30
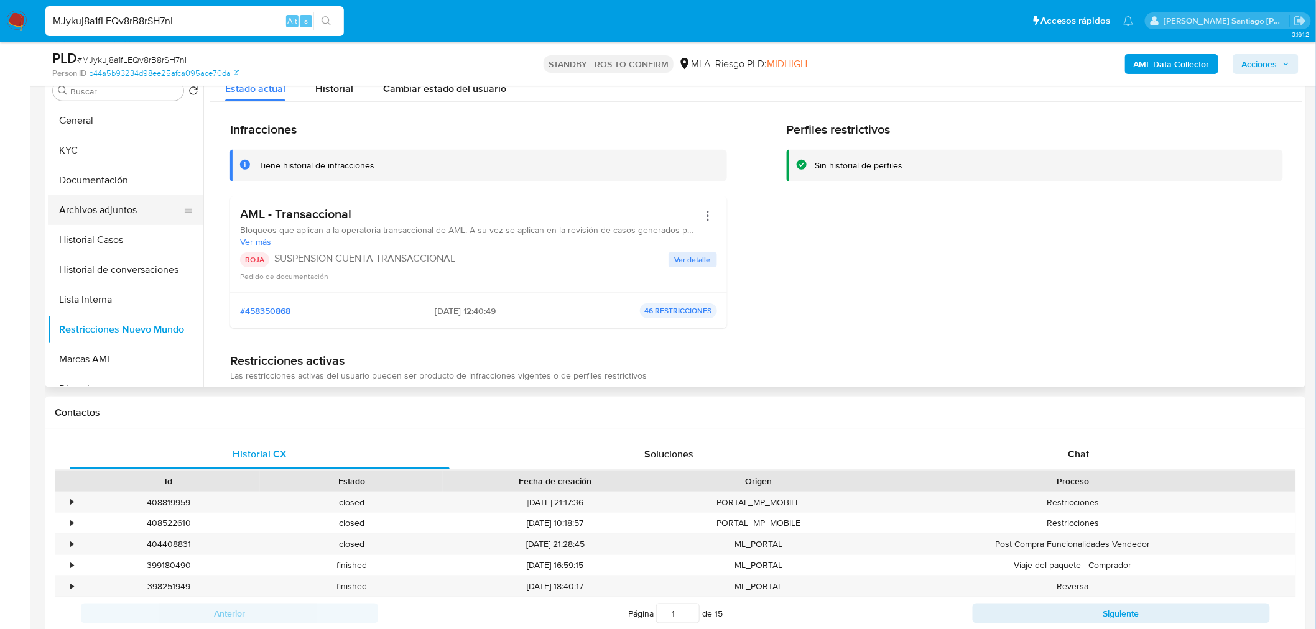
click at [117, 210] on button "Archivos adjuntos" at bounding box center [121, 210] width 146 height 30
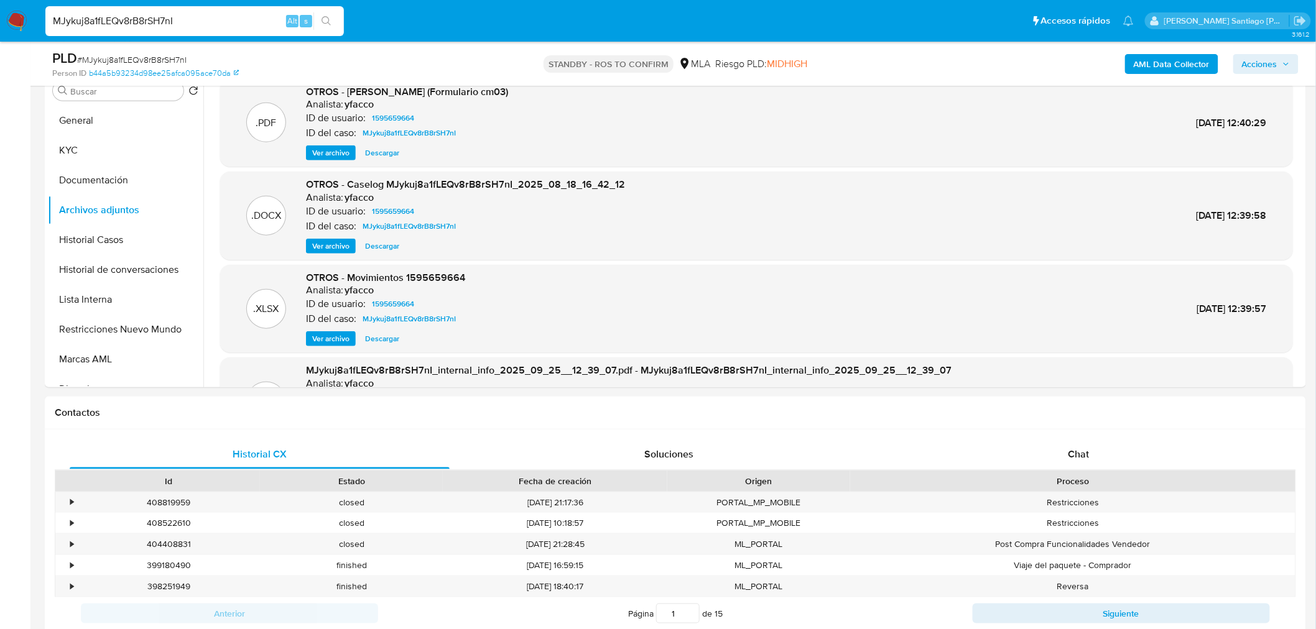
click at [284, 20] on input "MJykuj8a1fLEQv8rB8rSH7nI" at bounding box center [194, 21] width 299 height 16
click at [238, 24] on input "MJykuj8a1fLEQv8rB8rSH7nI" at bounding box center [194, 21] width 299 height 16
click at [237, 23] on input "MJykuj8a1fLEQv8rB8rSH7nI" at bounding box center [194, 21] width 299 height 16
paste input "BhHpKPyJ2rdzsc2zd1BrDAFO"
type input "BhHpKPyJ2rdzsc2zd1BrDAFO"
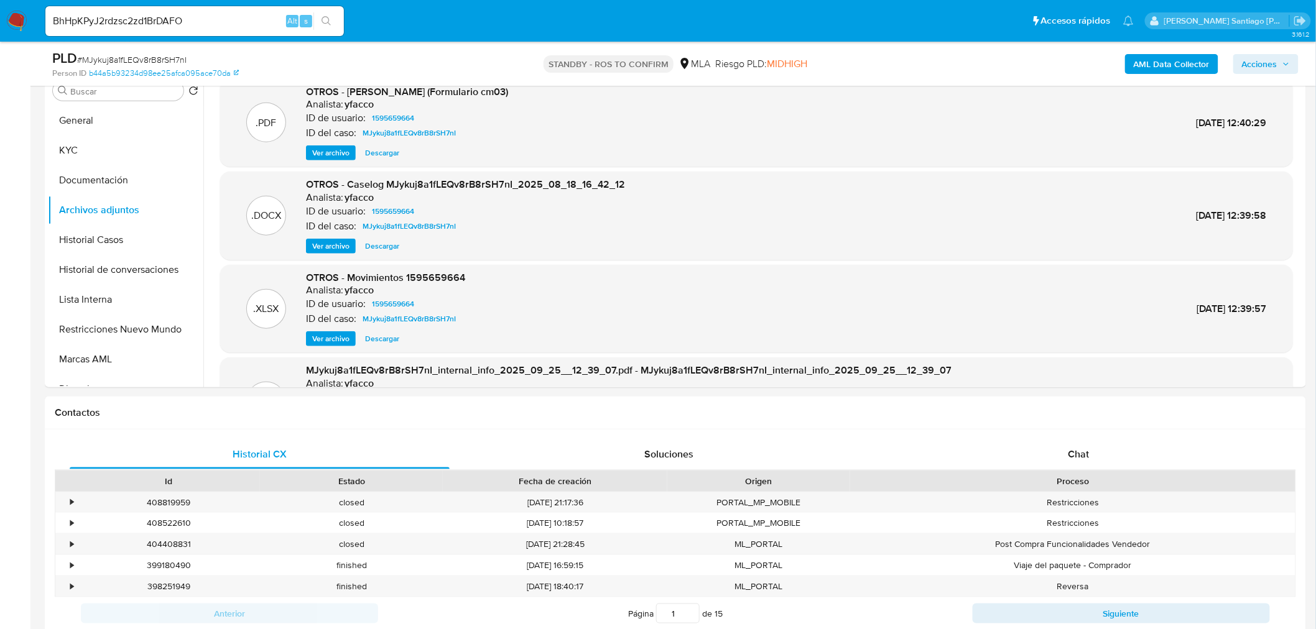
click at [337, 15] on button "search-icon" at bounding box center [325, 20] width 25 height 17
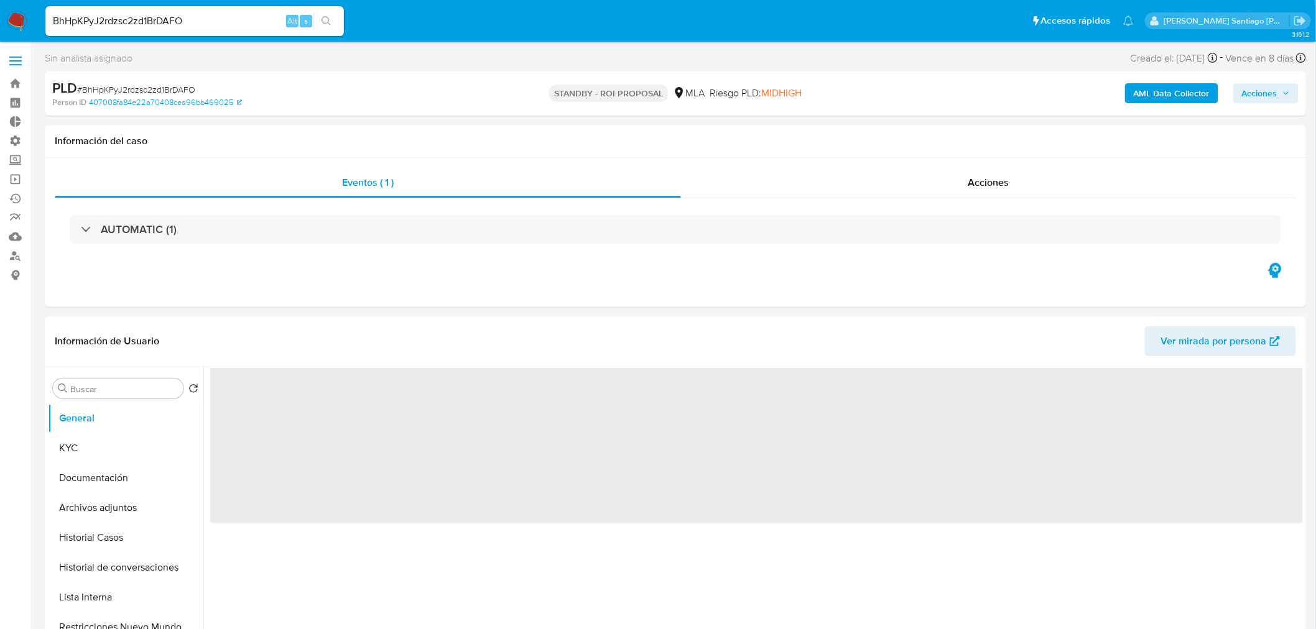
select select "10"
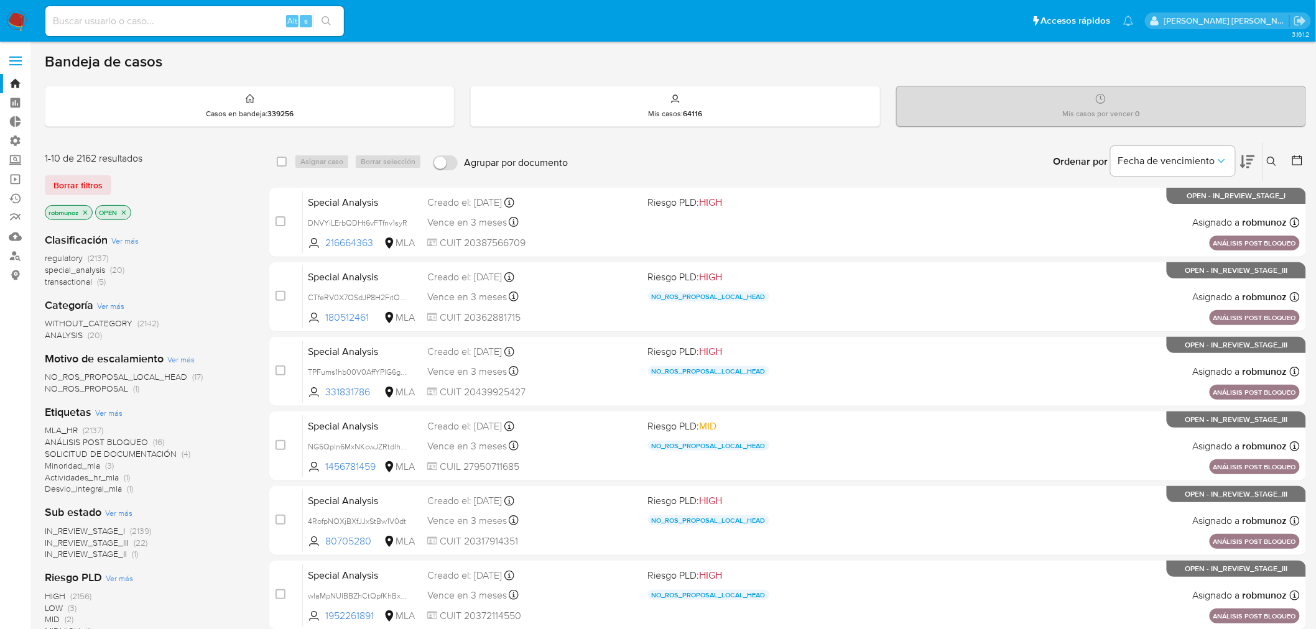
click at [154, 13] on input at bounding box center [194, 21] width 299 height 16
paste input "349396759"
type input "349396759"
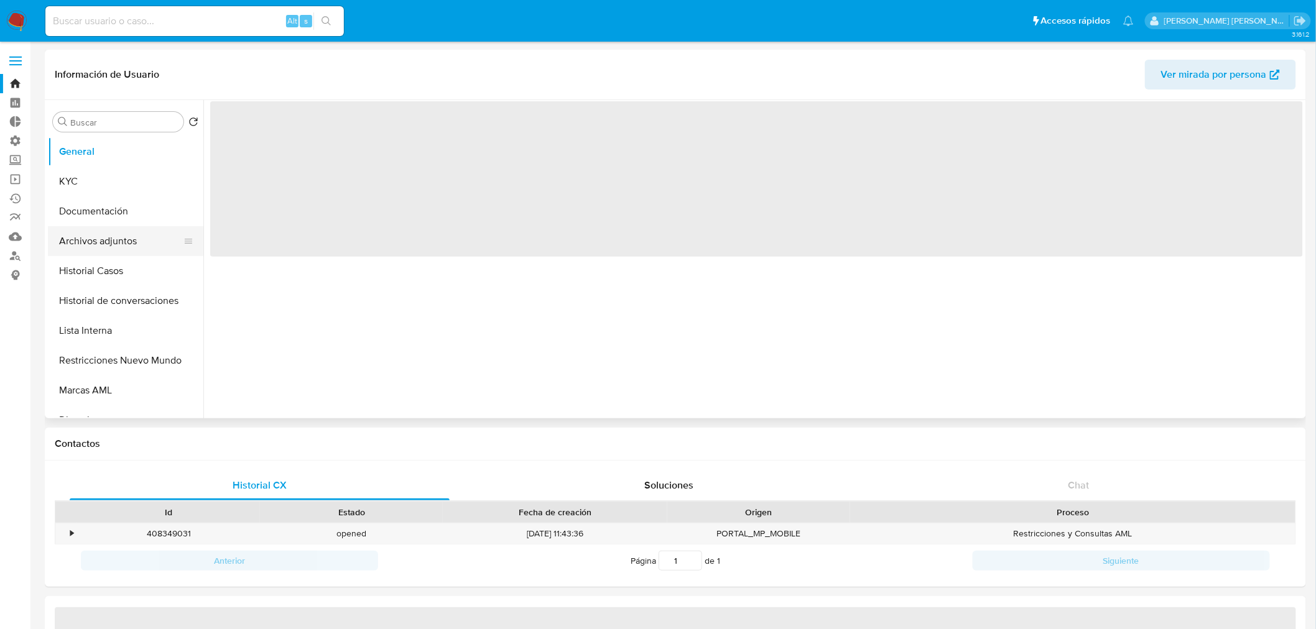
select select "10"
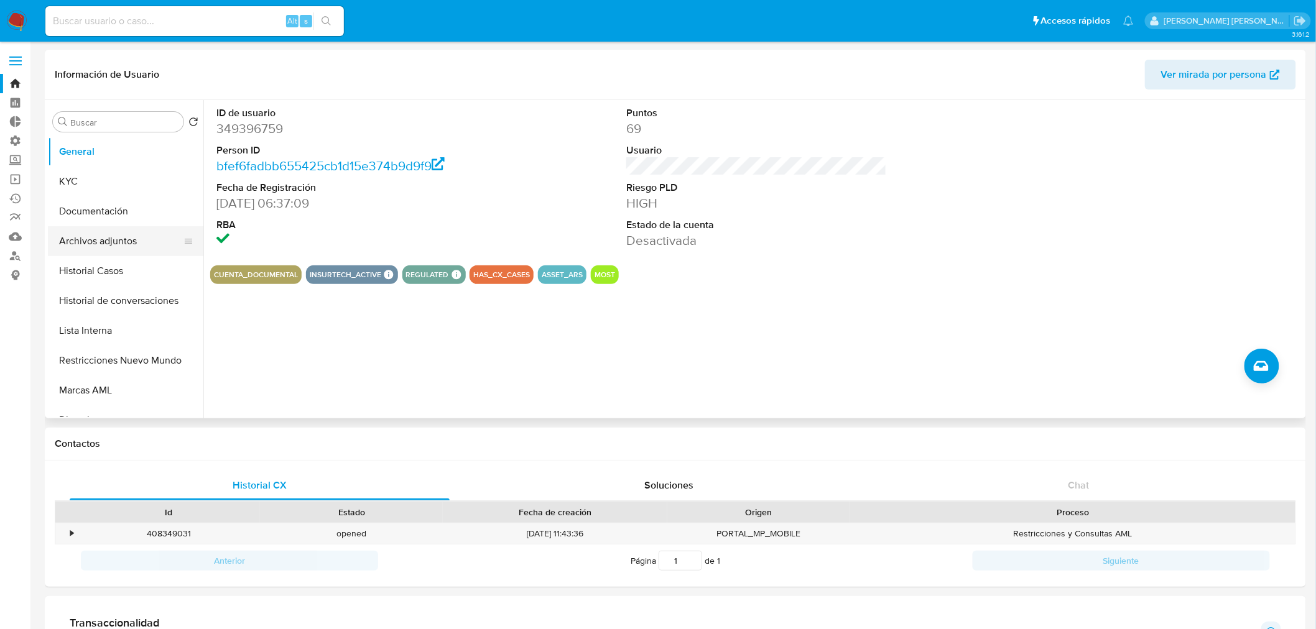
click at [98, 235] on button "Archivos adjuntos" at bounding box center [121, 241] width 146 height 30
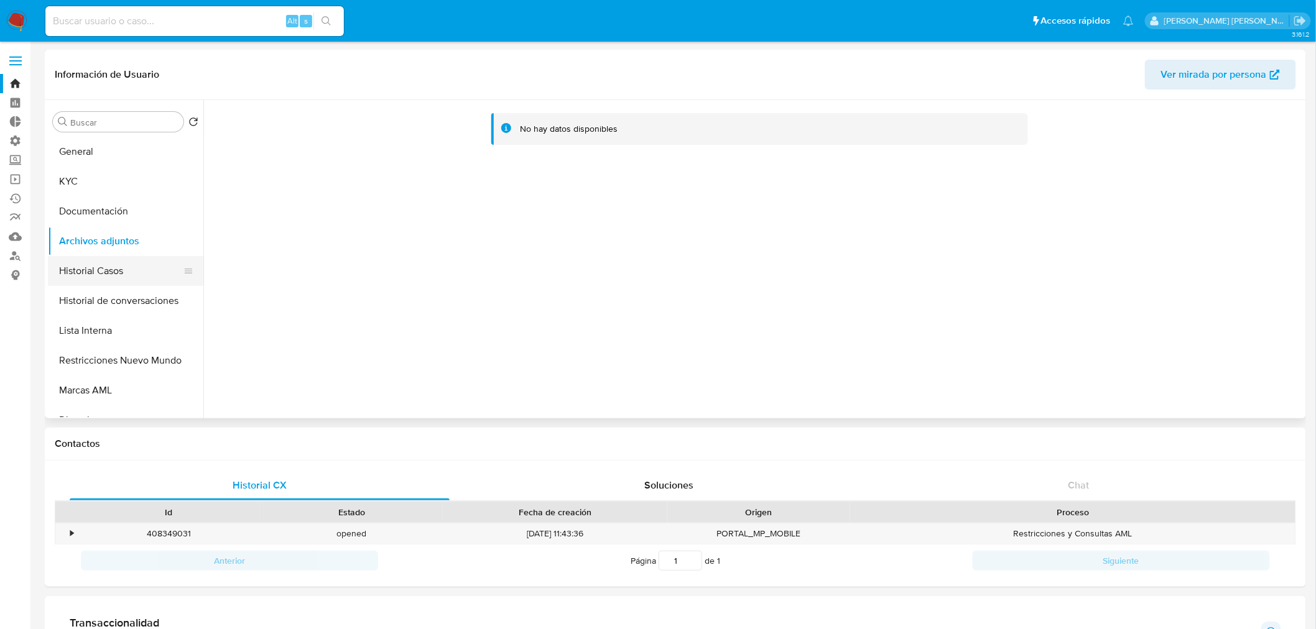
click at [114, 277] on button "Historial Casos" at bounding box center [121, 271] width 146 height 30
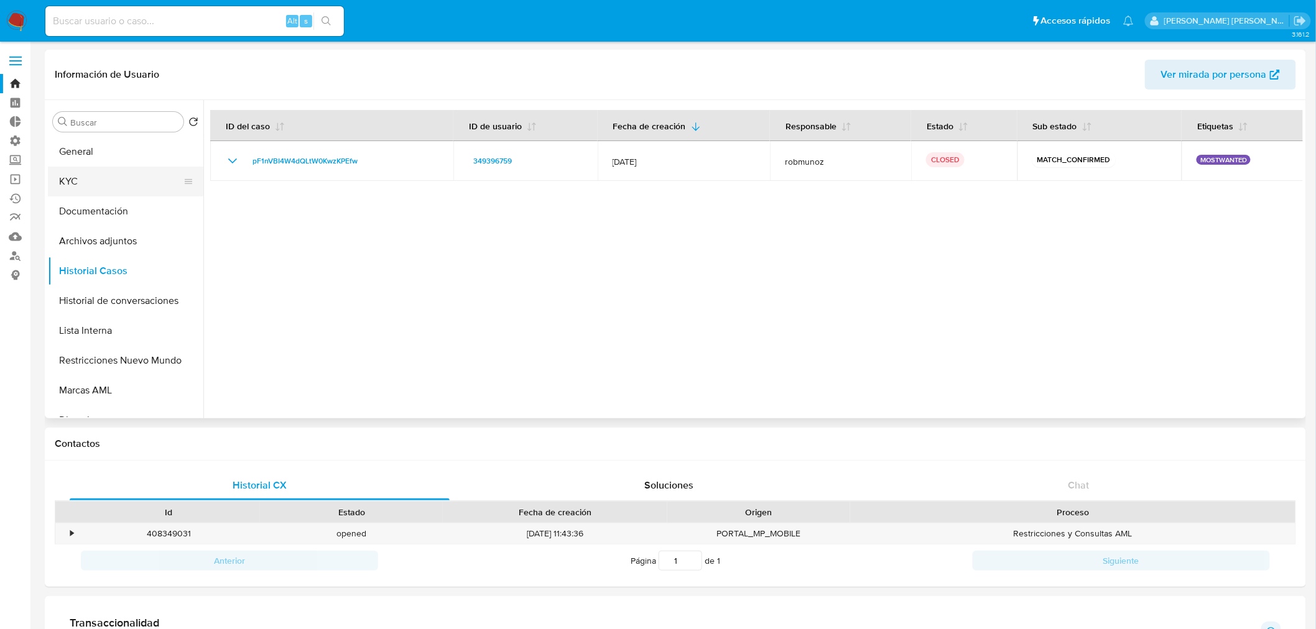
click at [108, 184] on button "KYC" at bounding box center [121, 182] width 146 height 30
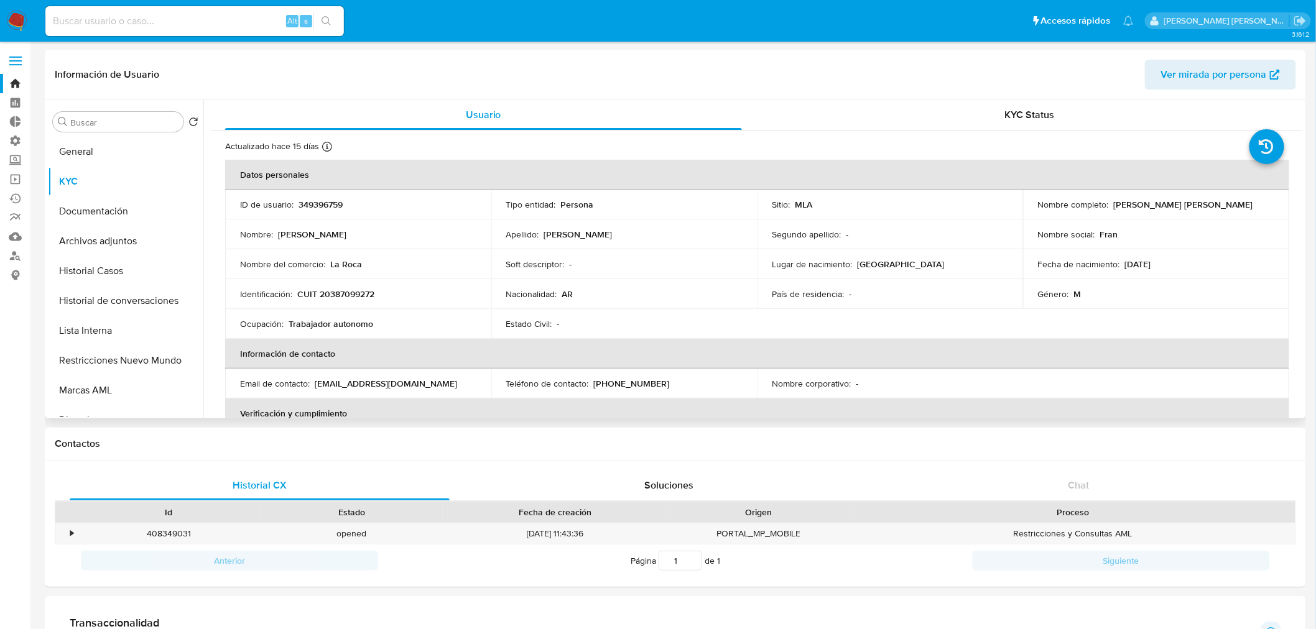
click at [368, 294] on p "CUIT 20387099272" at bounding box center [335, 294] width 77 height 11
click at [368, 293] on p "CUIT 20387099272" at bounding box center [335, 294] width 77 height 11
copy p "20387099272"
click at [121, 237] on button "Archivos adjuntos" at bounding box center [121, 241] width 146 height 30
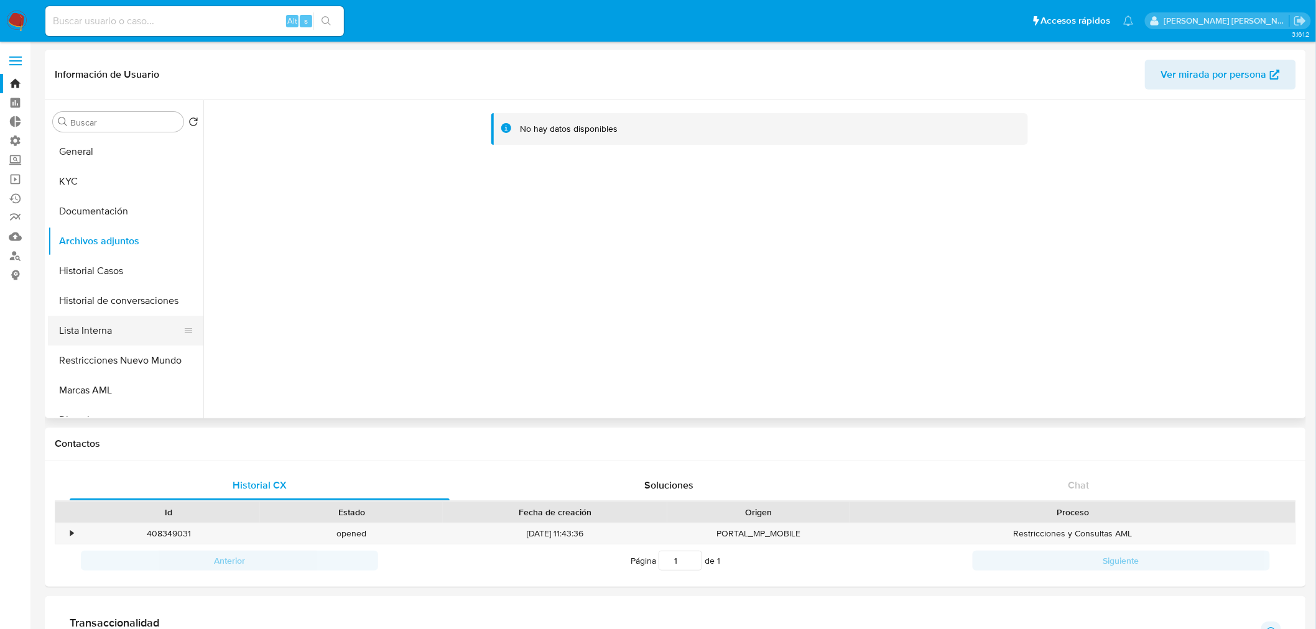
click at [95, 343] on button "Lista Interna" at bounding box center [121, 331] width 146 height 30
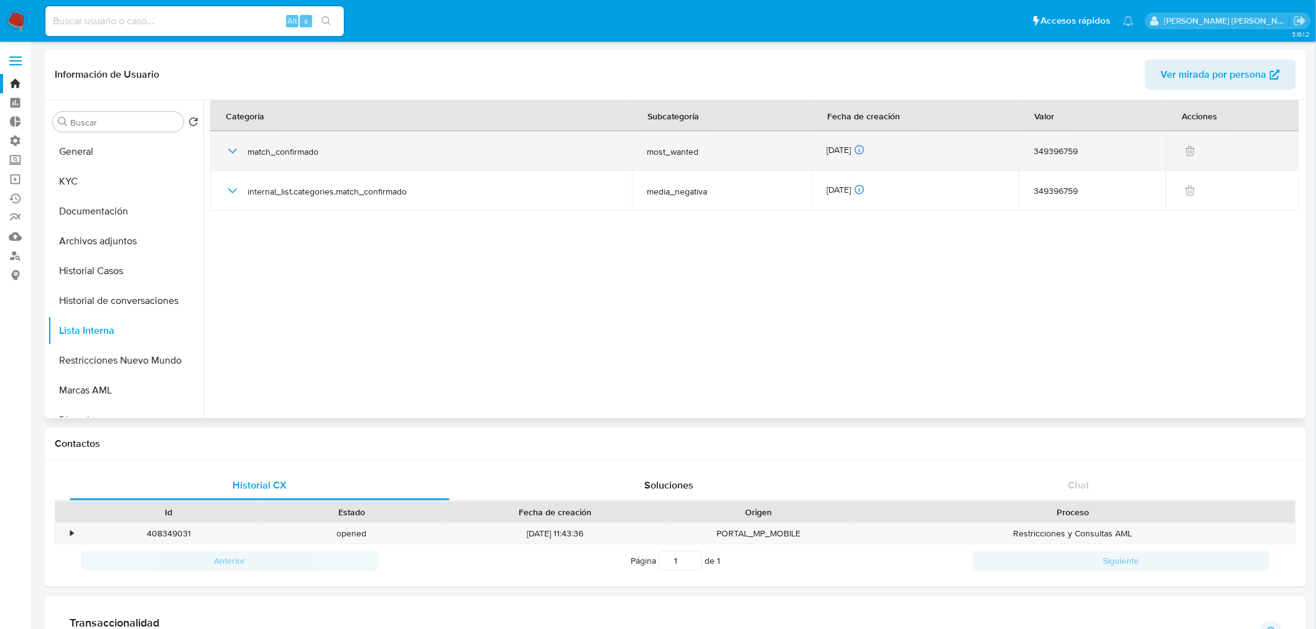
click at [238, 152] on icon "button" at bounding box center [232, 151] width 15 height 15
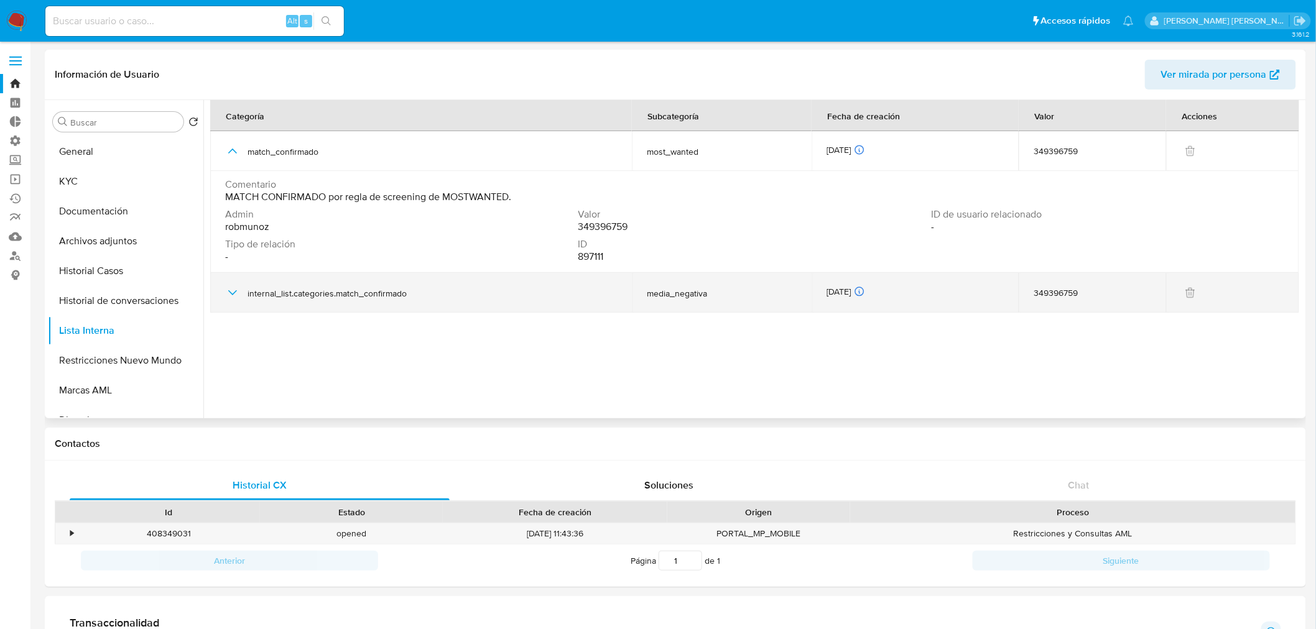
click at [219, 287] on td "internal_list.categories.match_confirmado" at bounding box center [421, 293] width 422 height 40
click at [220, 289] on td "internal_list.categories.match_confirmado" at bounding box center [421, 293] width 422 height 40
click at [222, 291] on td "internal_list.categories.match_confirmado" at bounding box center [421, 293] width 422 height 40
click at [230, 299] on icon "button" at bounding box center [232, 292] width 15 height 15
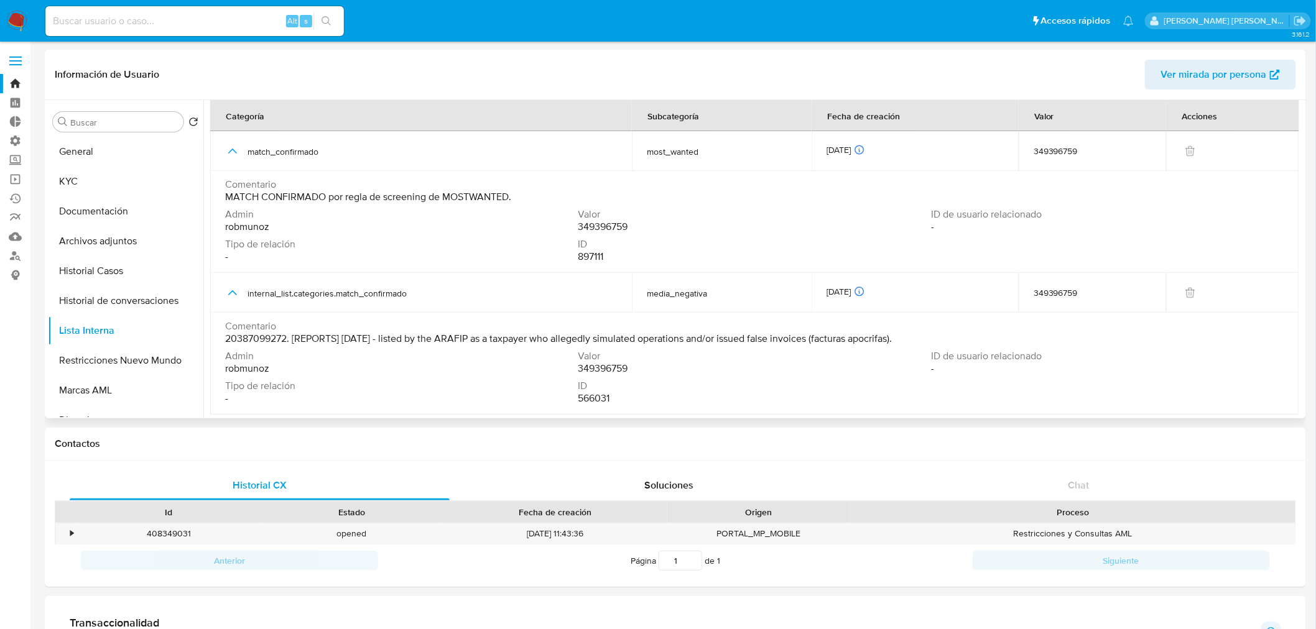
drag, startPoint x: 91, startPoint y: 157, endPoint x: 201, endPoint y: 172, distance: 111.1
click at [91, 157] on button "General" at bounding box center [125, 152] width 155 height 30
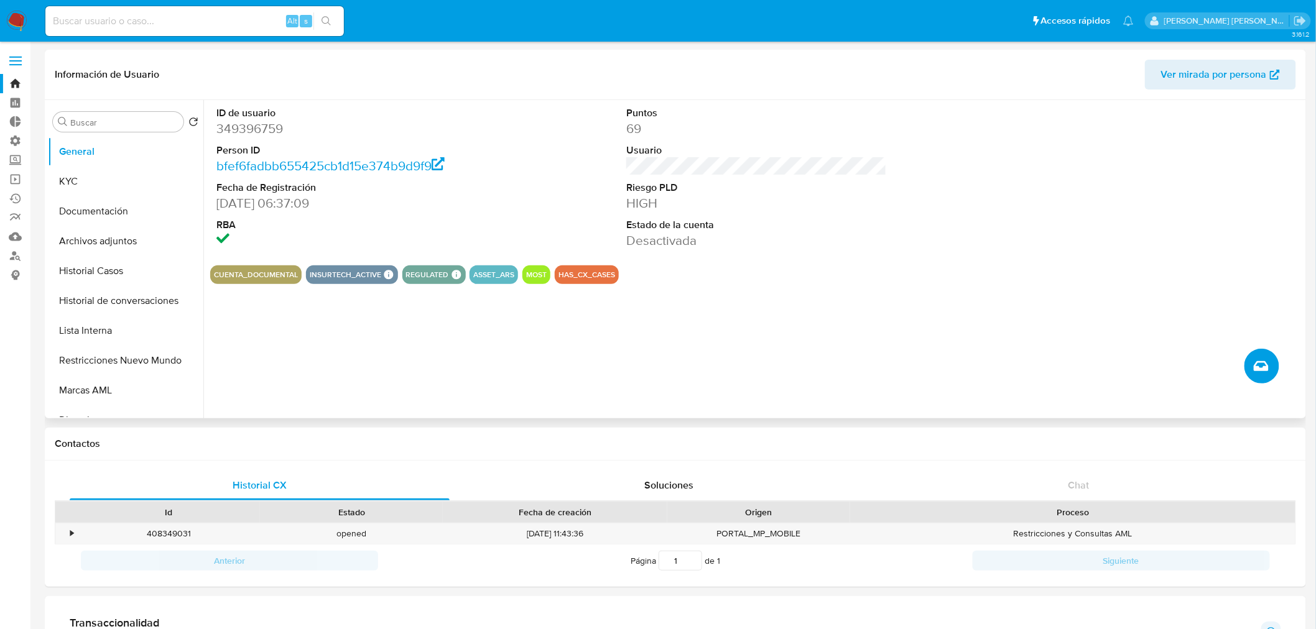
click at [1264, 369] on icon "Crear caso manual" at bounding box center [1261, 366] width 15 height 15
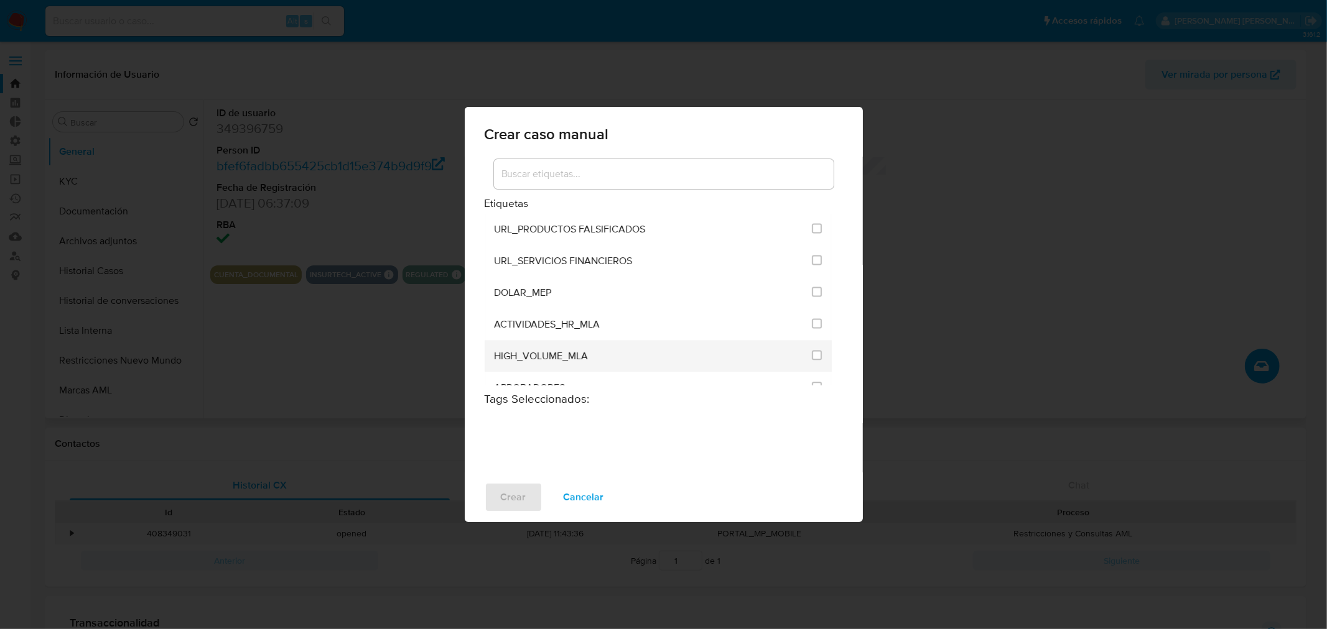
scroll to position [2418, 0]
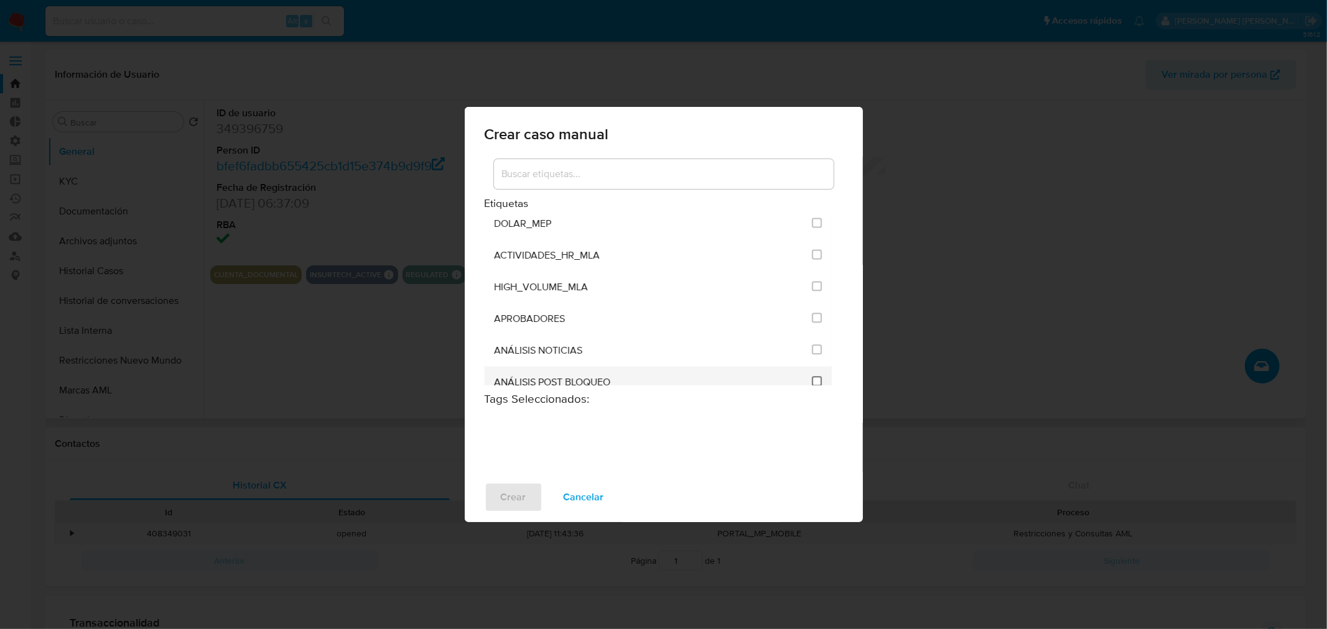
click at [815, 376] on span at bounding box center [817, 381] width 10 height 10
click at [812, 376] on input "3249" at bounding box center [817, 381] width 10 height 10
checkbox input "true"
click at [506, 496] on span "Crear" at bounding box center [513, 497] width 25 height 27
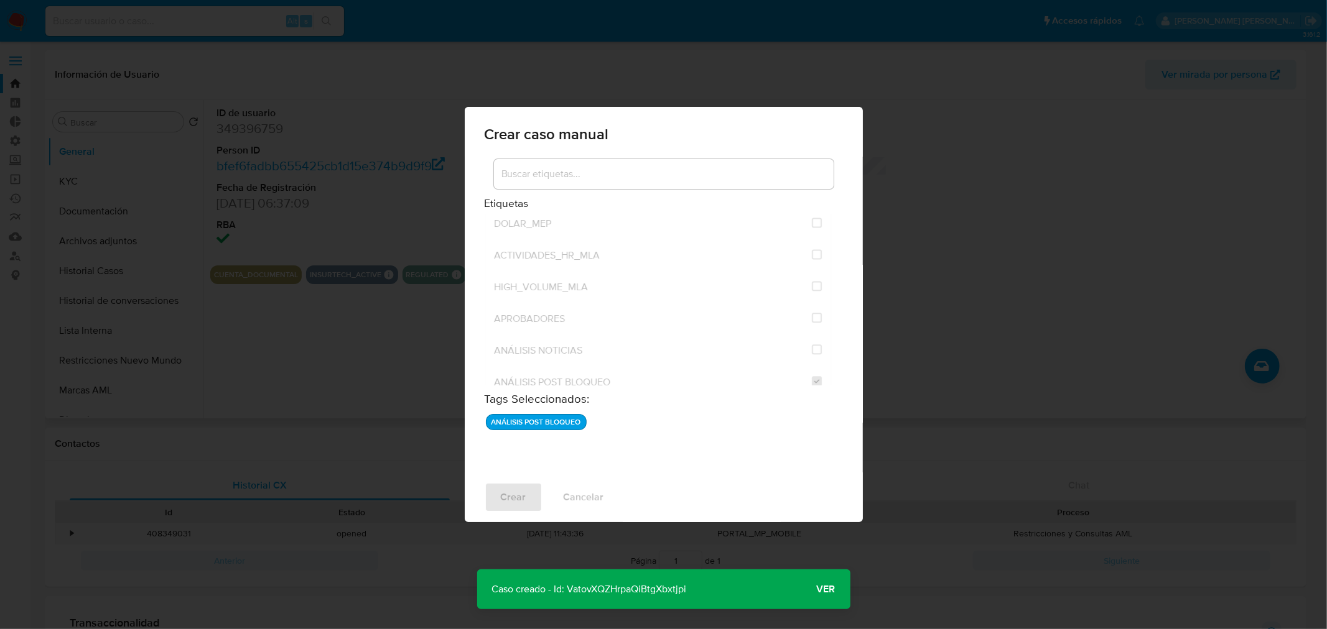
click at [830, 590] on span "Ver" at bounding box center [826, 590] width 19 height 0
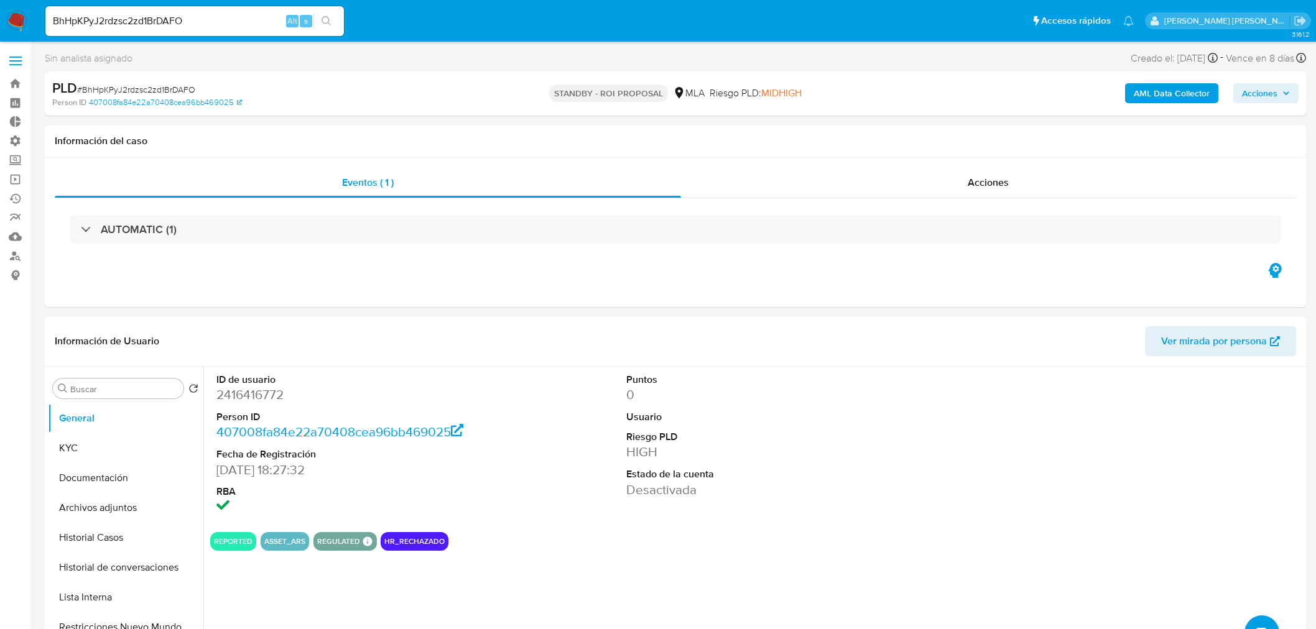
select select "10"
click at [882, 177] on div "Acciones" at bounding box center [989, 183] width 616 height 30
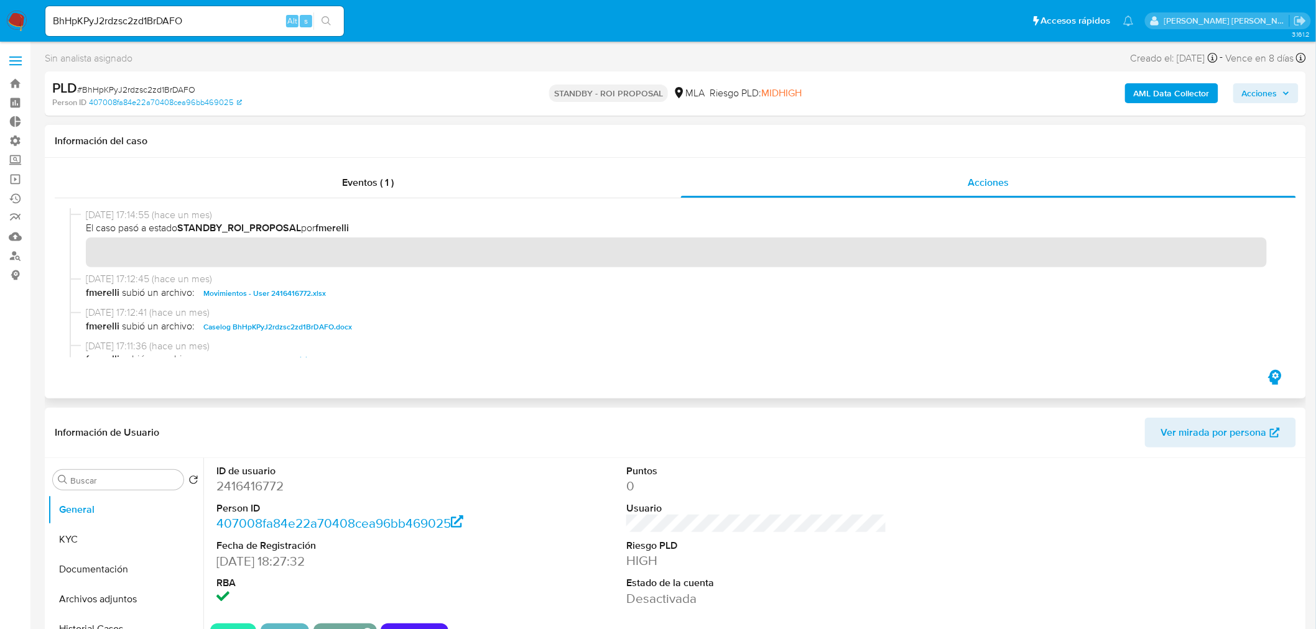
scroll to position [69, 0]
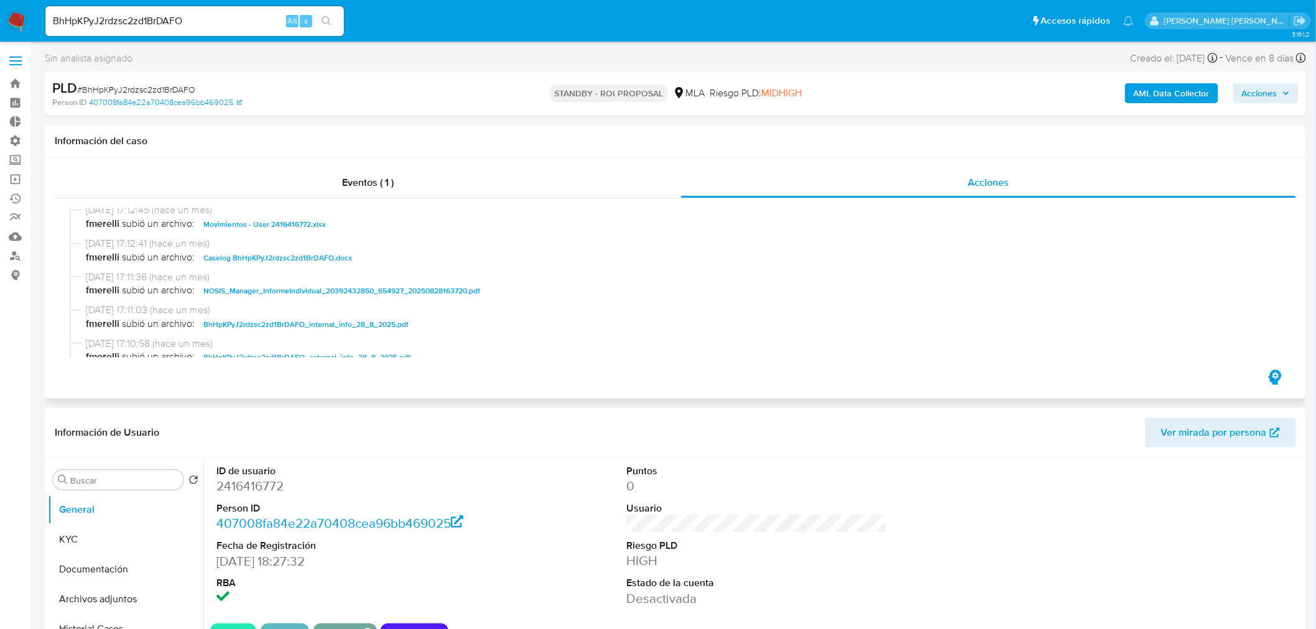
click at [291, 254] on span "Caselog BhHpKPyJ2rdzsc2zd1BrDAFO.docx" at bounding box center [277, 258] width 149 height 15
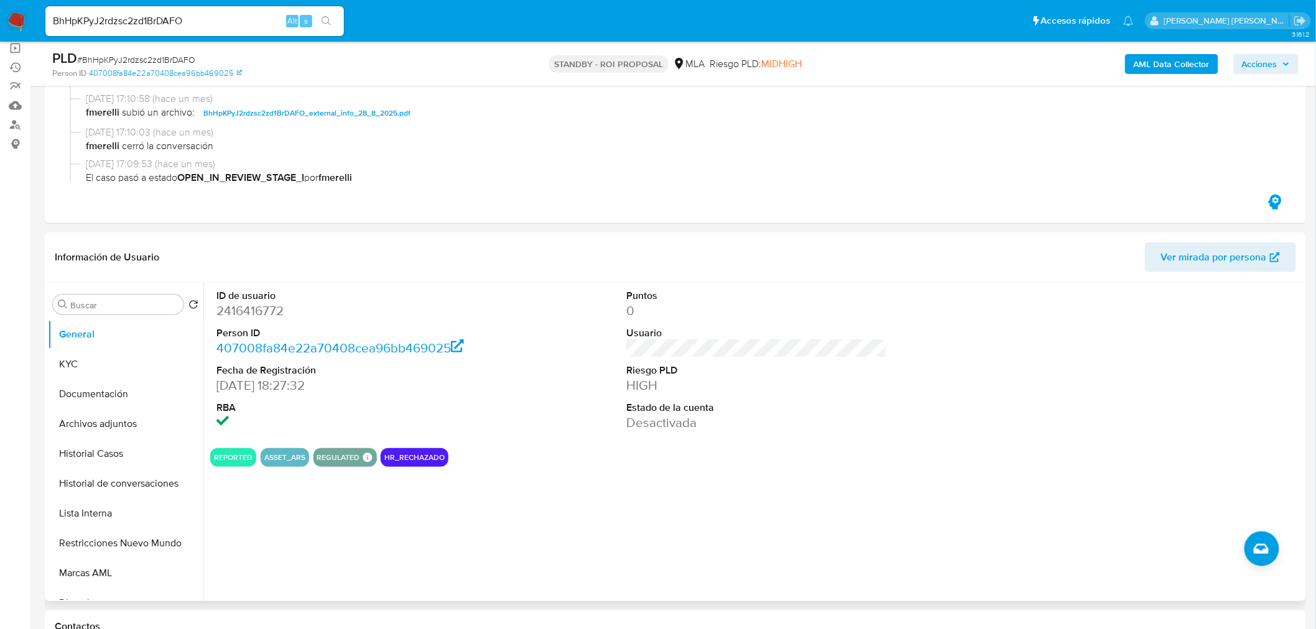
scroll to position [207, 0]
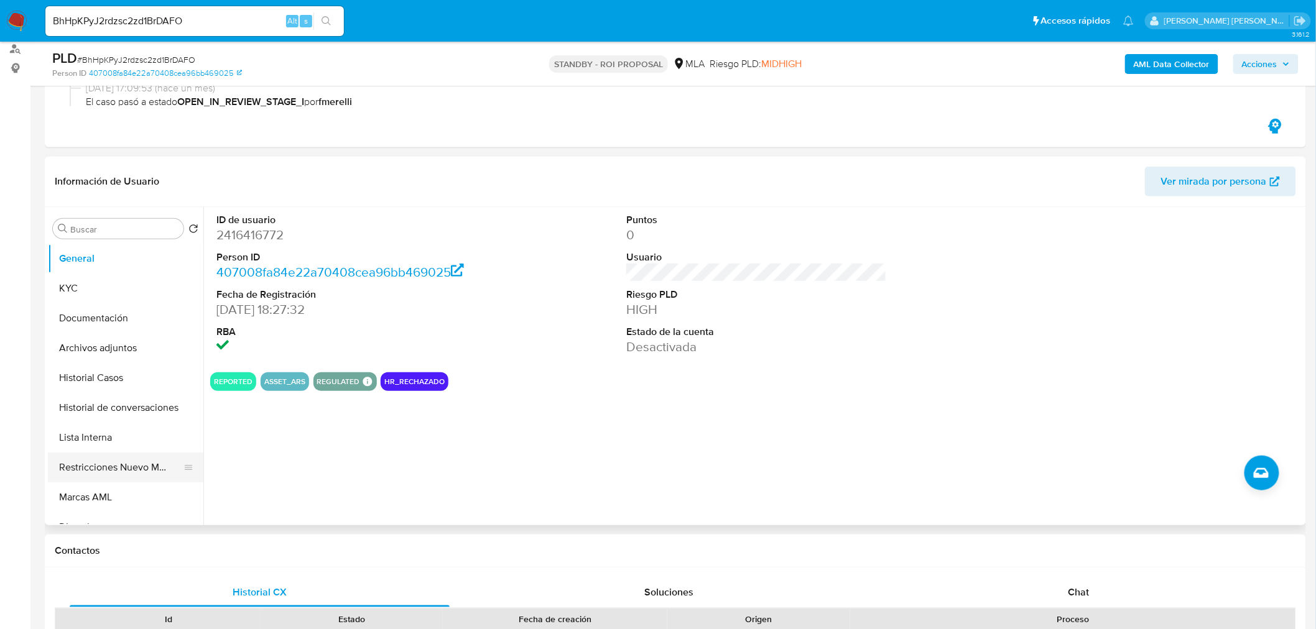
click at [119, 465] on button "Restricciones Nuevo Mundo" at bounding box center [121, 468] width 146 height 30
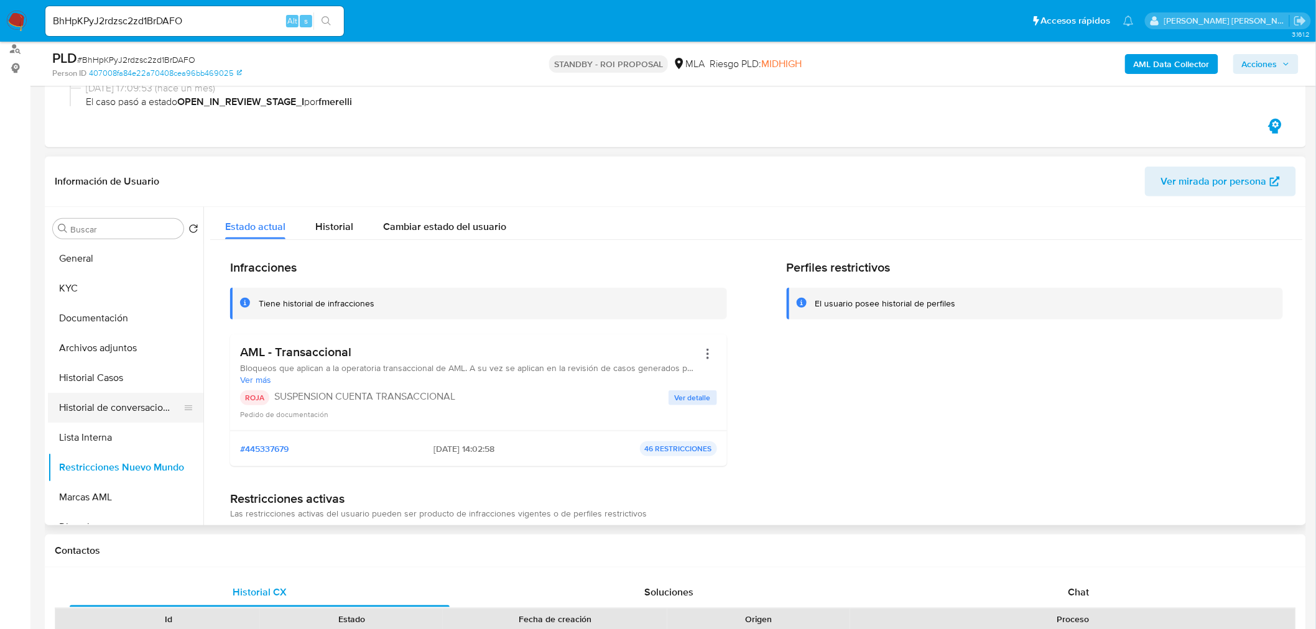
click at [119, 407] on button "Historial de conversaciones" at bounding box center [121, 408] width 146 height 30
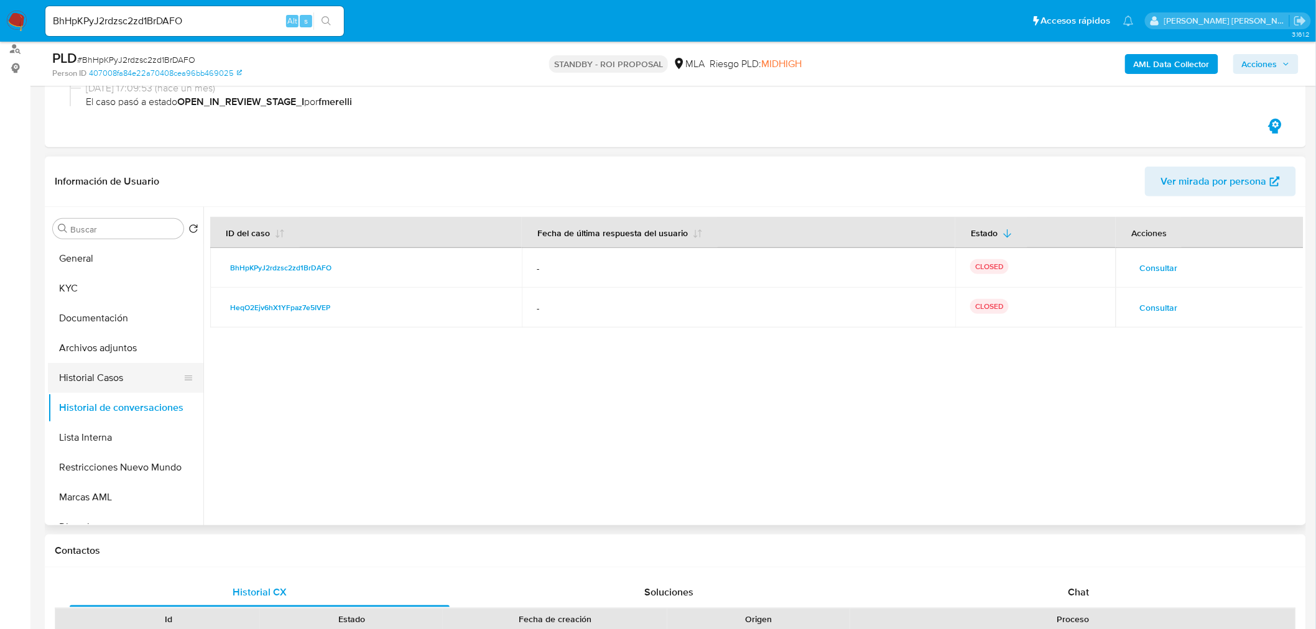
click at [126, 374] on button "Historial Casos" at bounding box center [121, 378] width 146 height 30
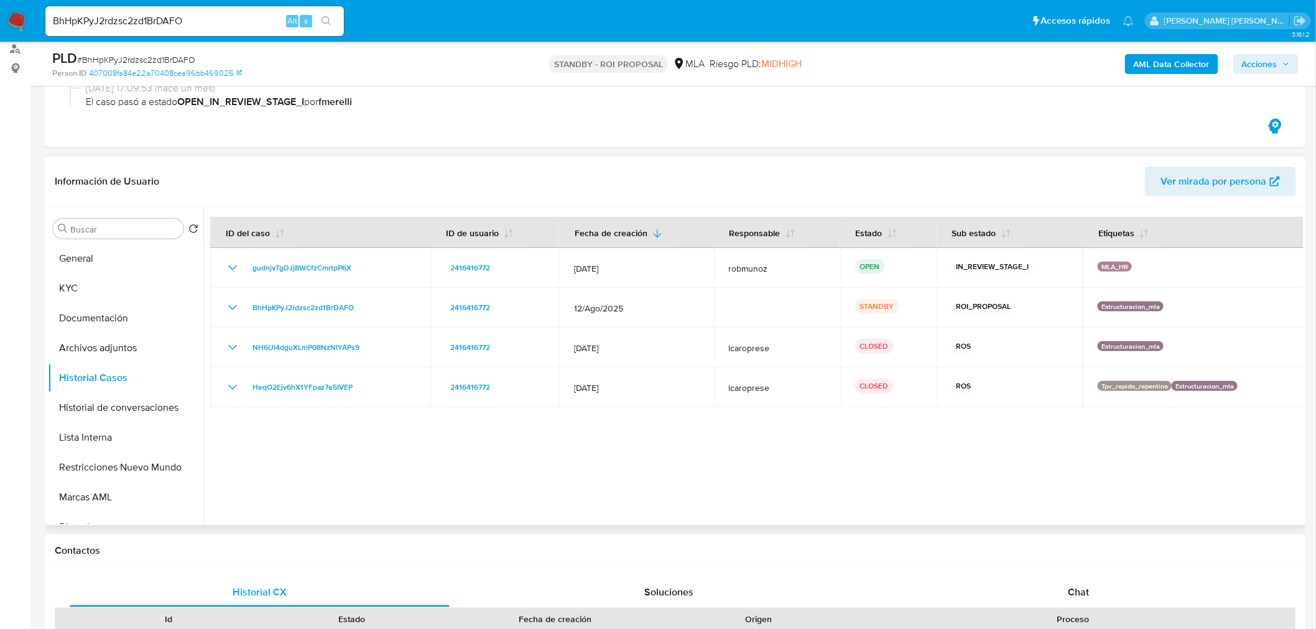
click at [733, 175] on header "Información de Usuario Ver mirada por persona" at bounding box center [675, 182] width 1241 height 30
click at [121, 340] on button "Archivos adjuntos" at bounding box center [121, 348] width 146 height 30
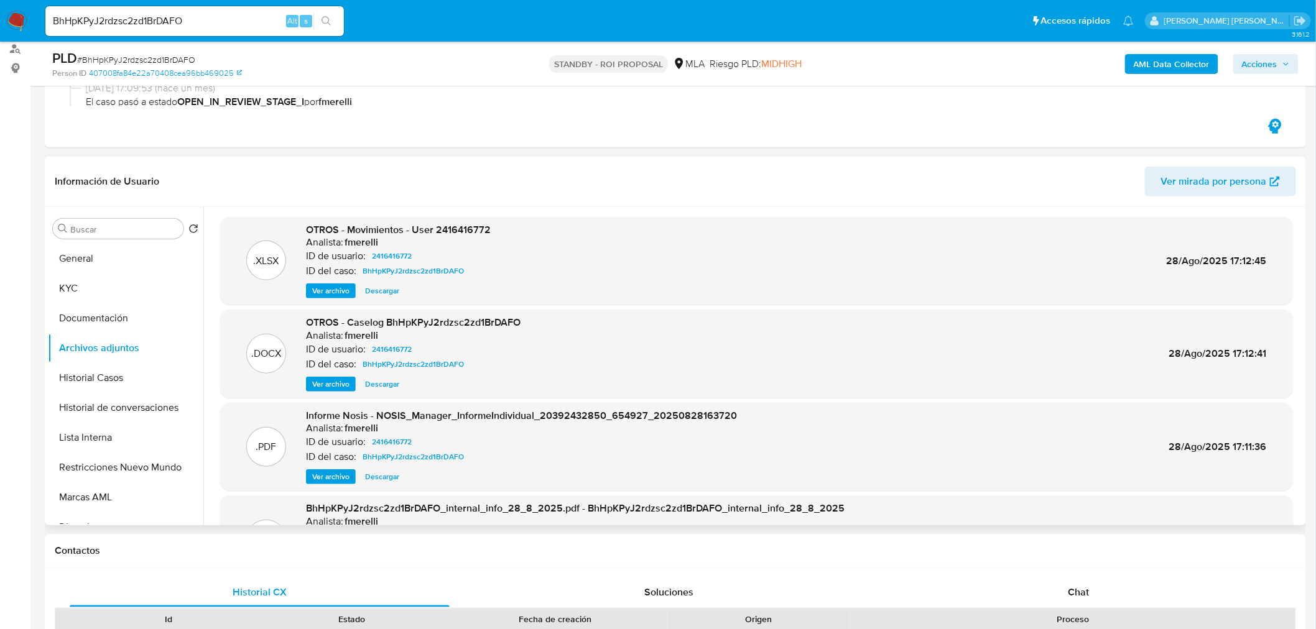
click at [373, 386] on span "Descargar" at bounding box center [382, 384] width 34 height 12
click at [72, 283] on button "KYC" at bounding box center [121, 289] width 146 height 30
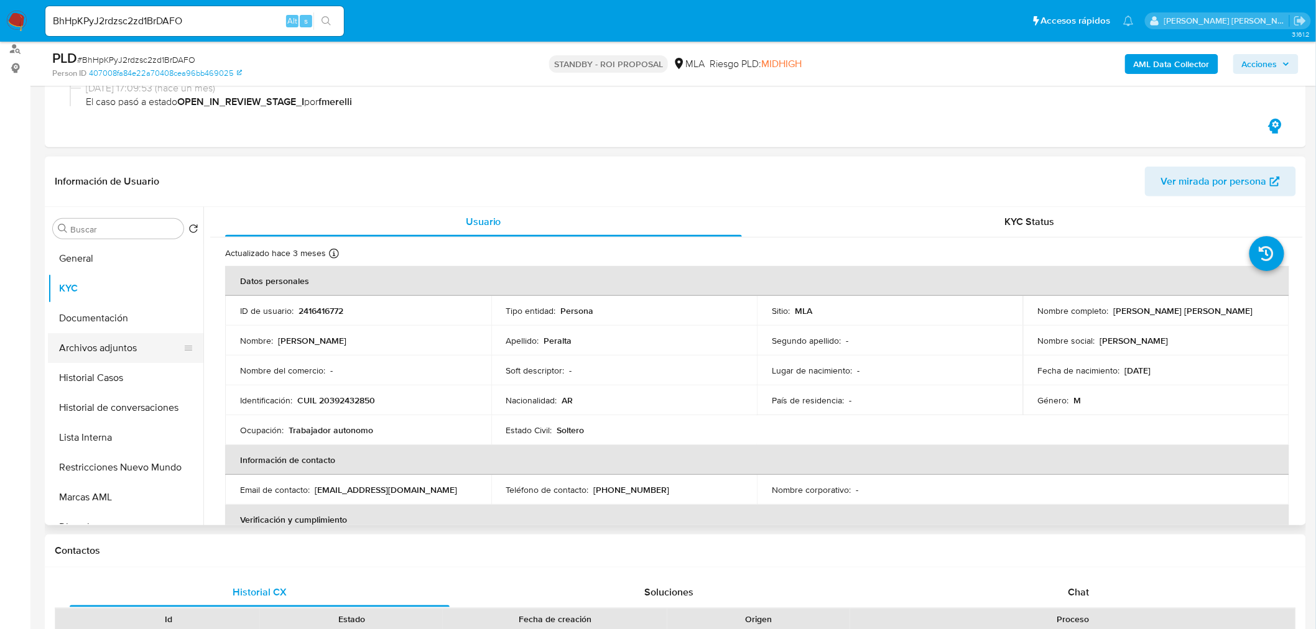
click at [103, 356] on button "Archivos adjuntos" at bounding box center [121, 348] width 146 height 30
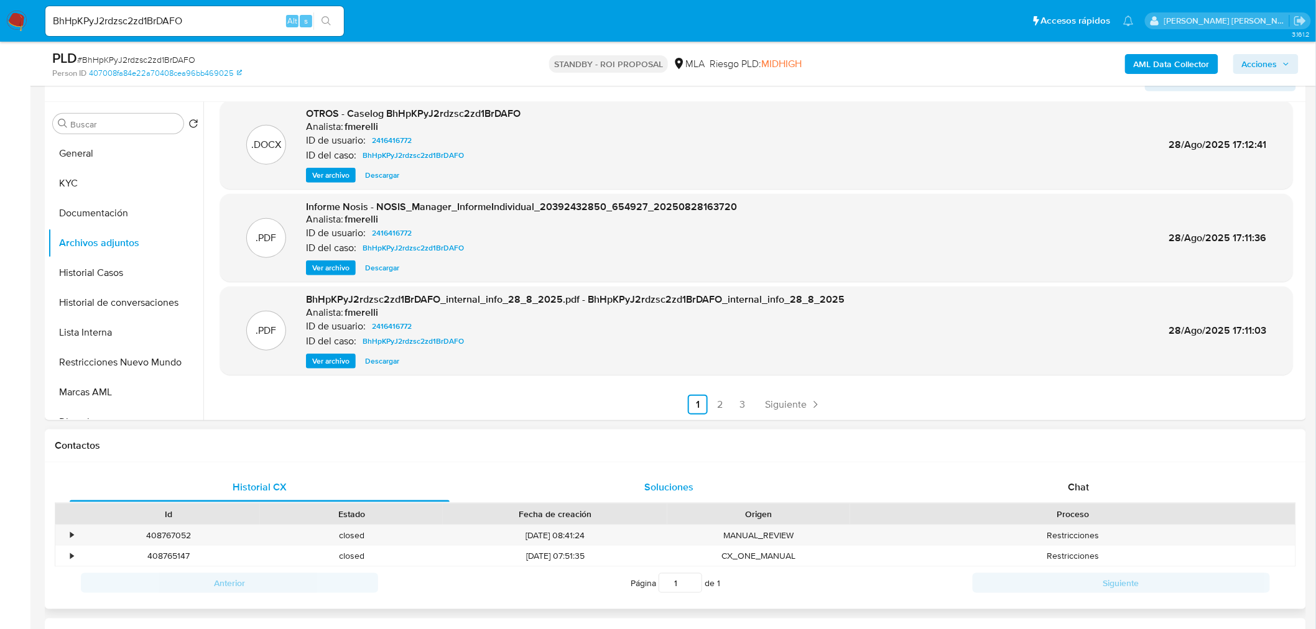
scroll to position [345, 0]
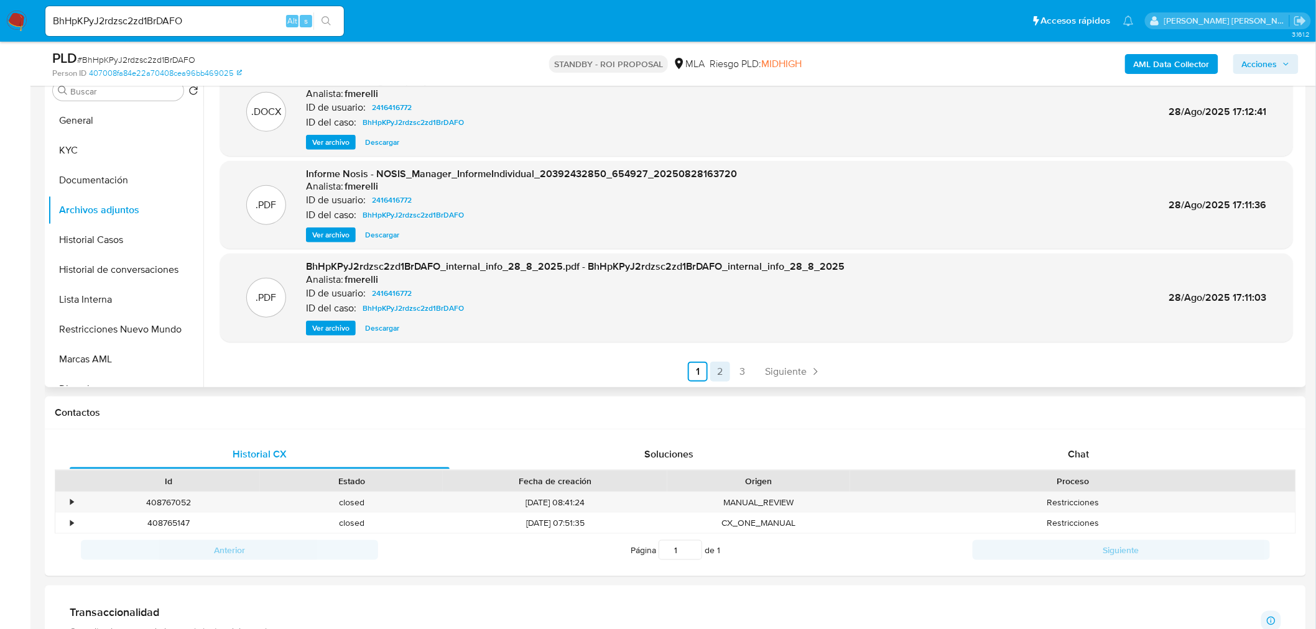
click at [713, 369] on link "2" at bounding box center [720, 372] width 20 height 20
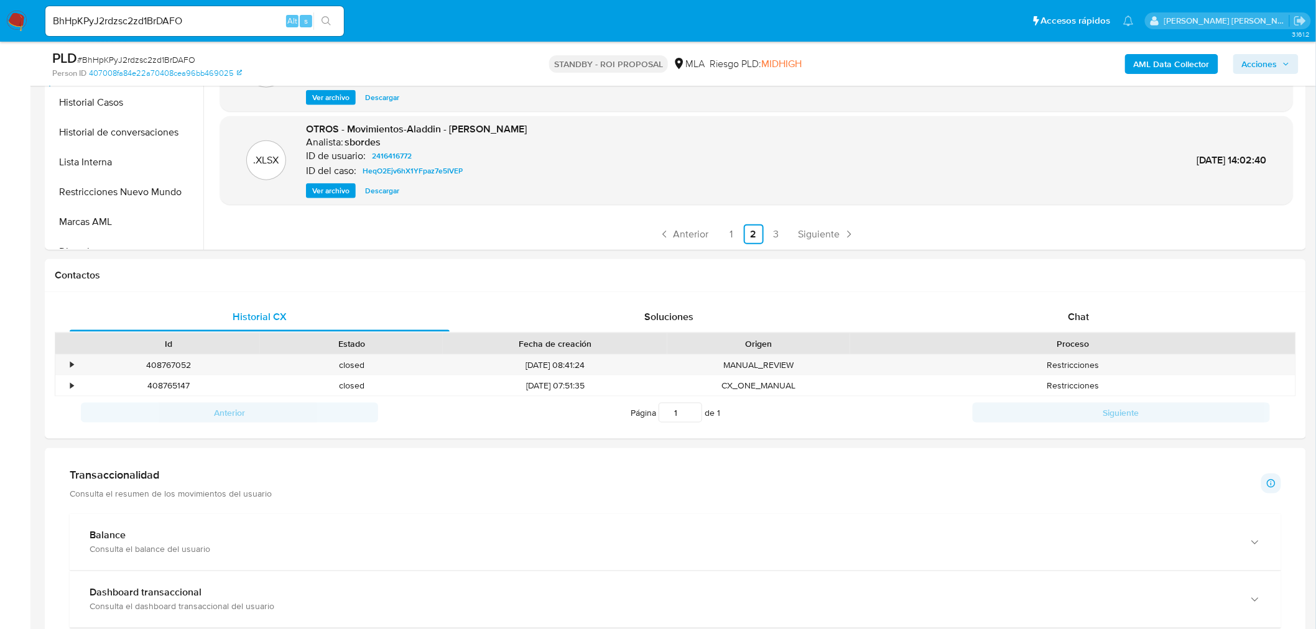
scroll to position [483, 0]
click at [732, 234] on link "1" at bounding box center [731, 234] width 20 height 20
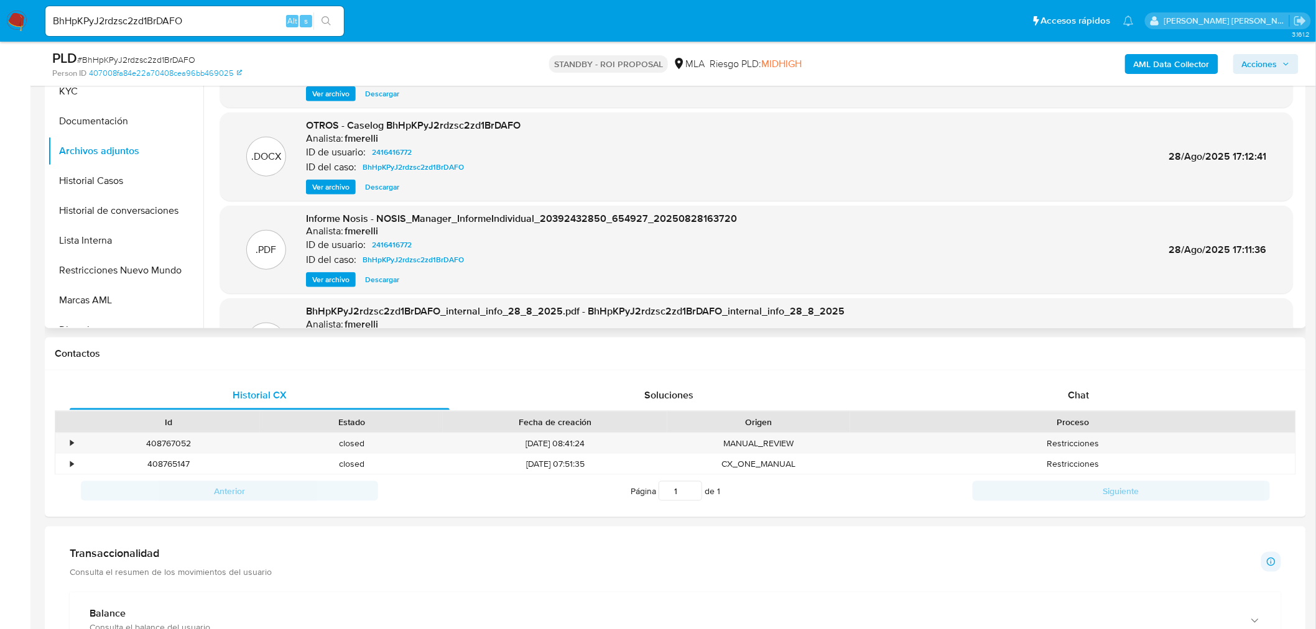
scroll to position [276, 0]
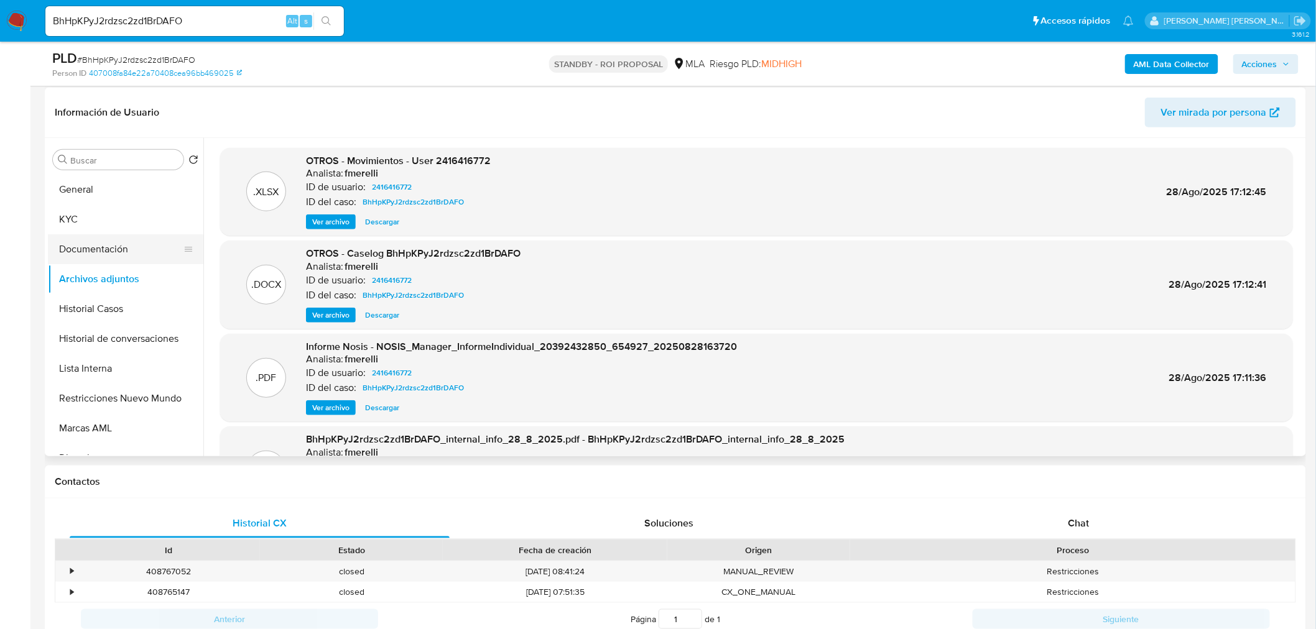
drag, startPoint x: 123, startPoint y: 216, endPoint x: 164, endPoint y: 244, distance: 49.5
click at [123, 216] on button "KYC" at bounding box center [125, 220] width 155 height 30
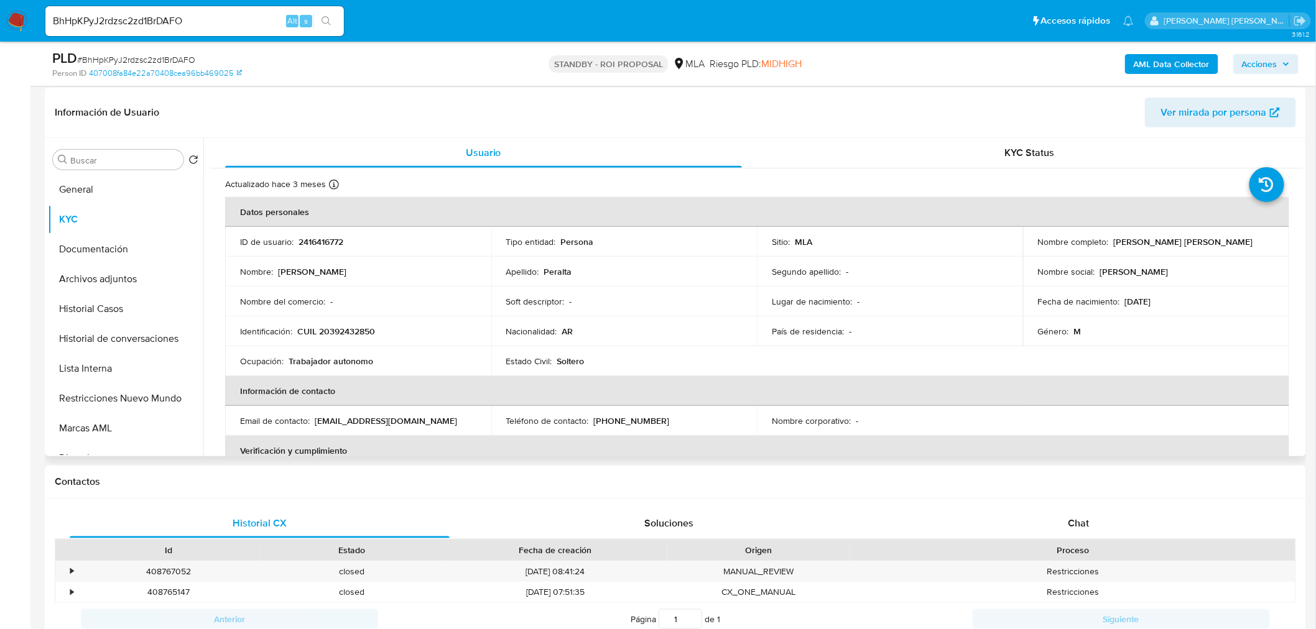
click at [345, 327] on p "CUIL 20392432850" at bounding box center [336, 331] width 78 height 11
copy p "20392432850"
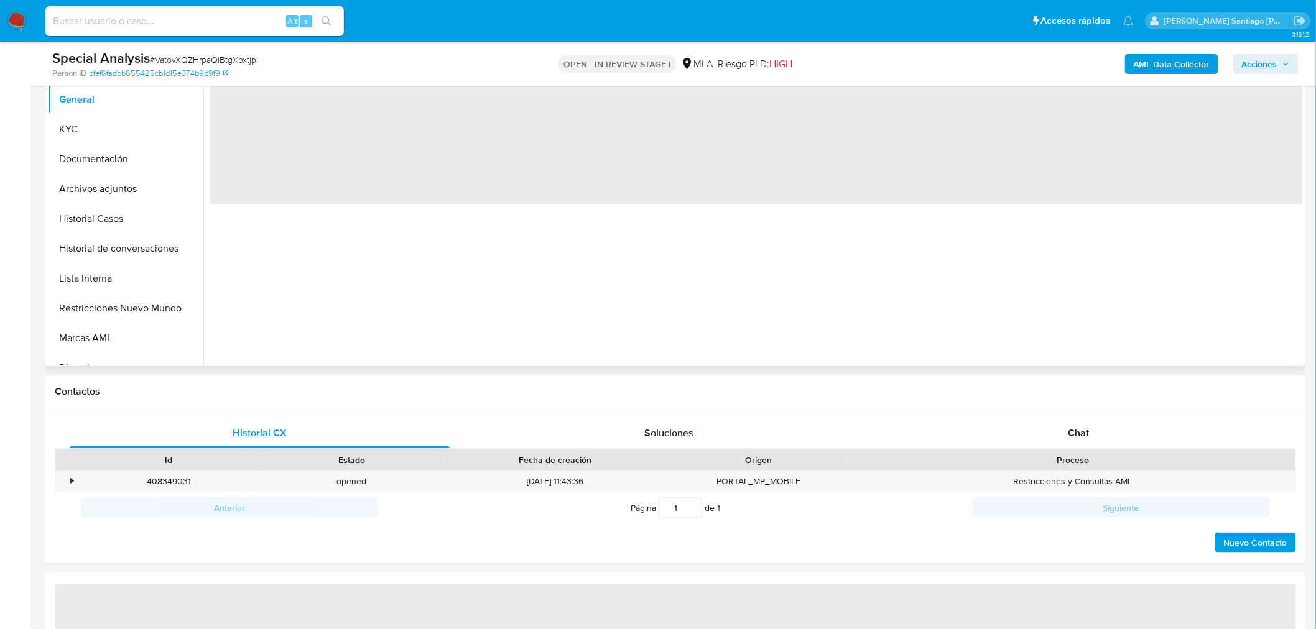
scroll to position [276, 0]
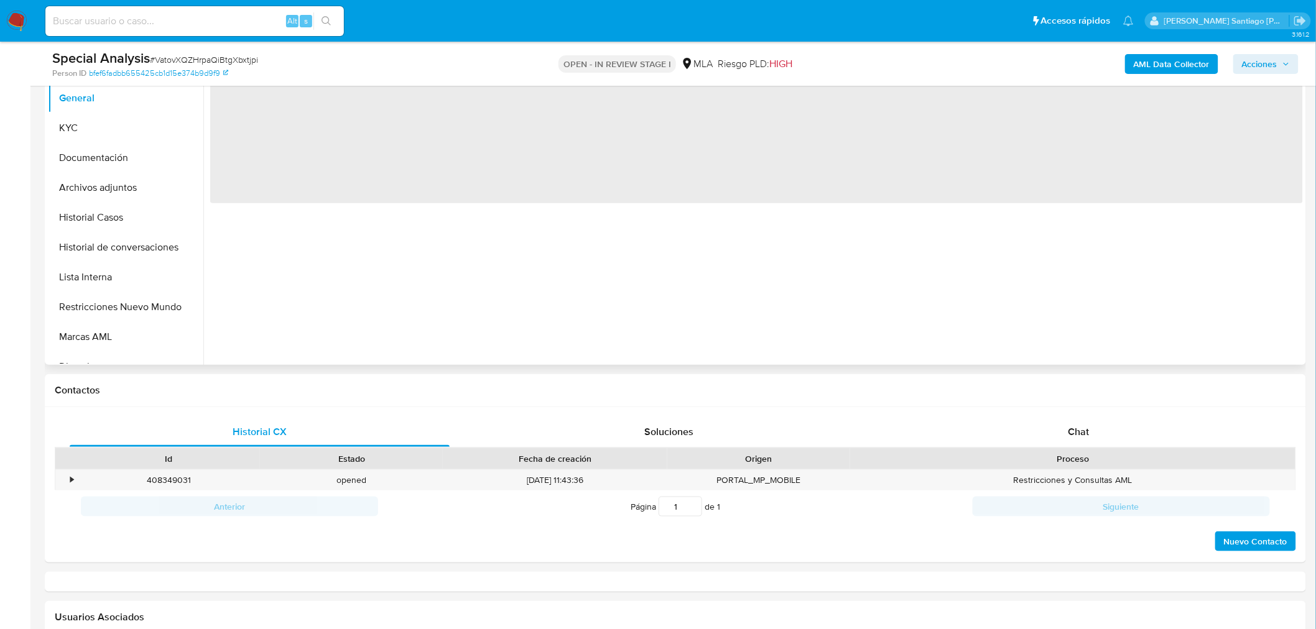
select select "10"
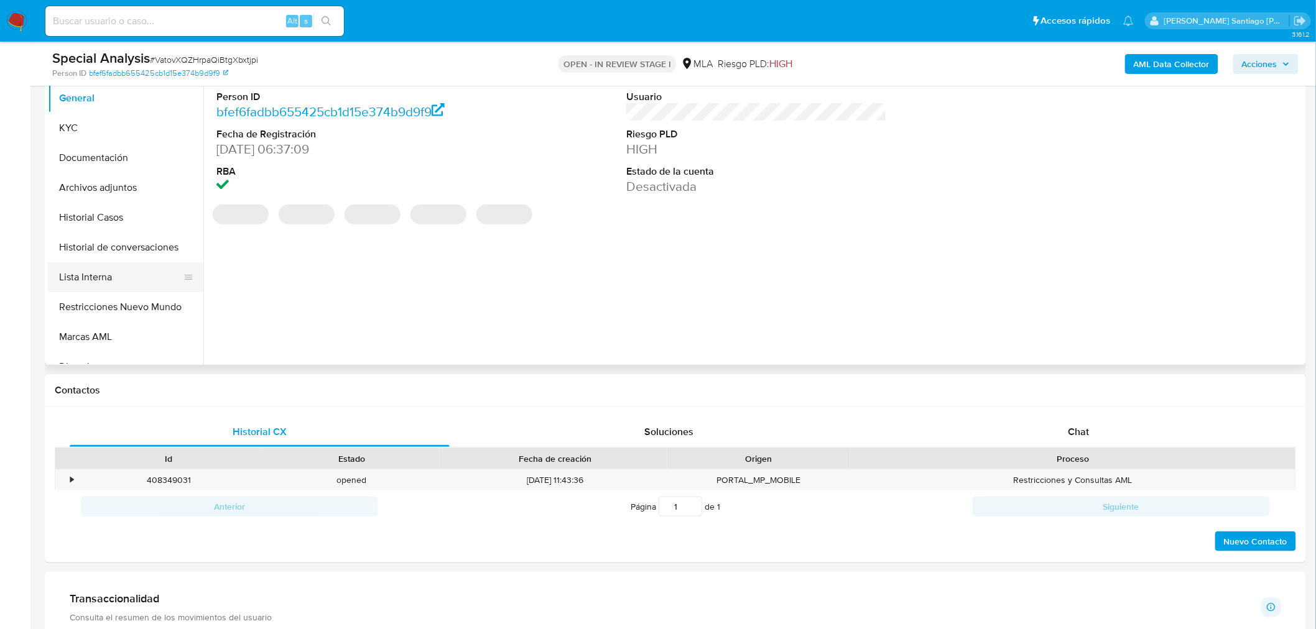
click at [114, 282] on button "Lista Interna" at bounding box center [121, 277] width 146 height 30
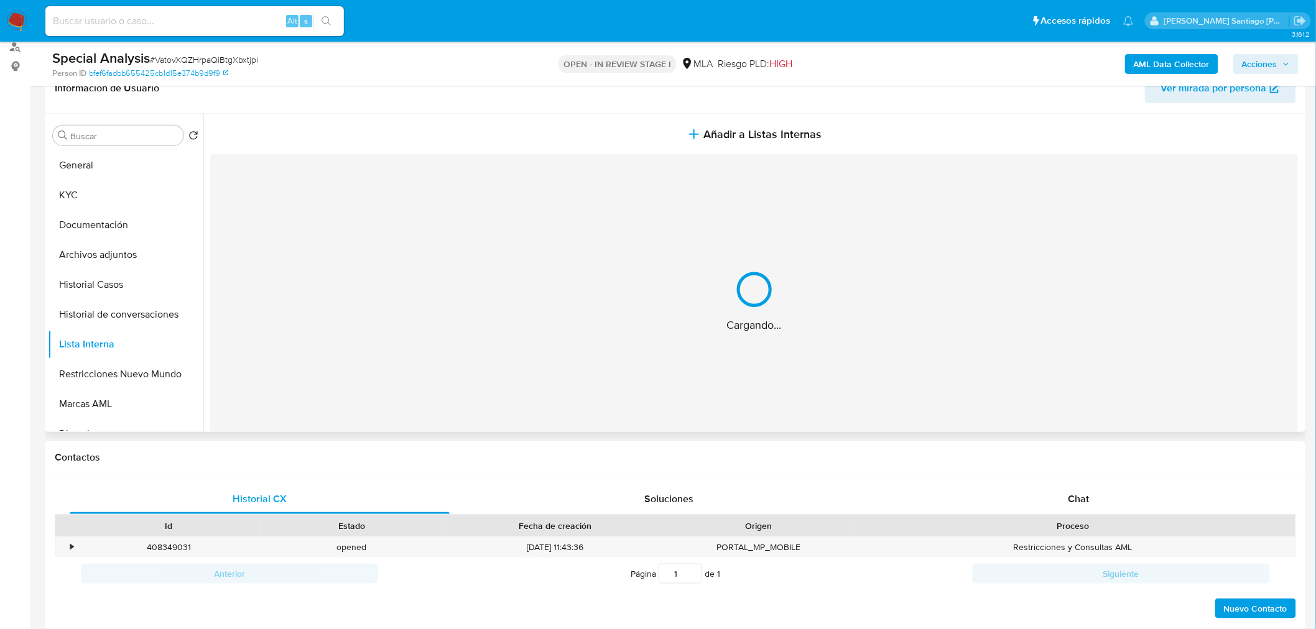
scroll to position [138, 0]
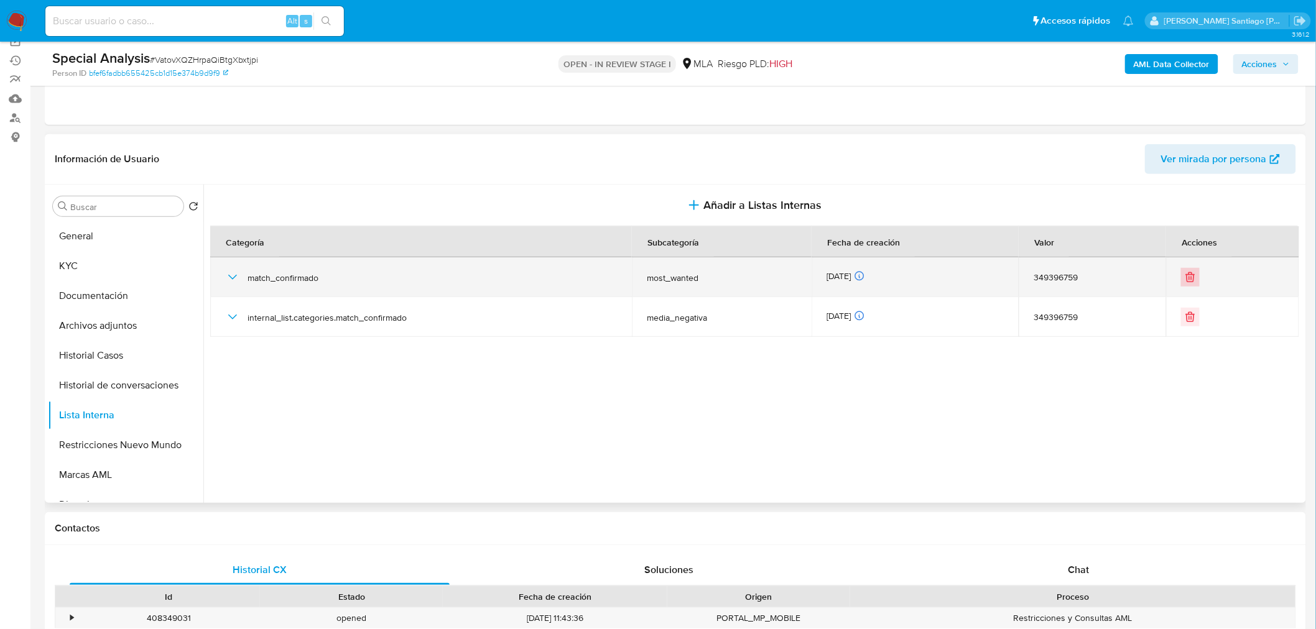
click at [1190, 279] on icon "Eliminar" at bounding box center [1190, 277] width 7 height 7
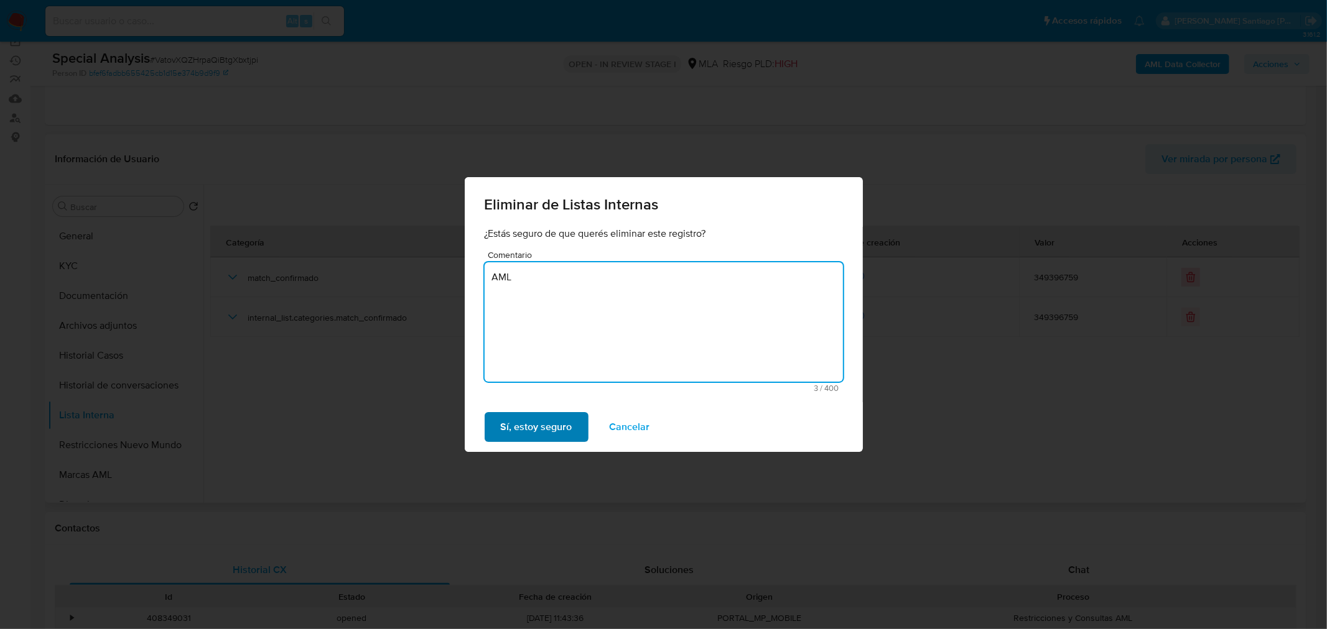
type textarea "AML"
click at [572, 430] on button "Sí, estoy seguro" at bounding box center [536, 427] width 104 height 30
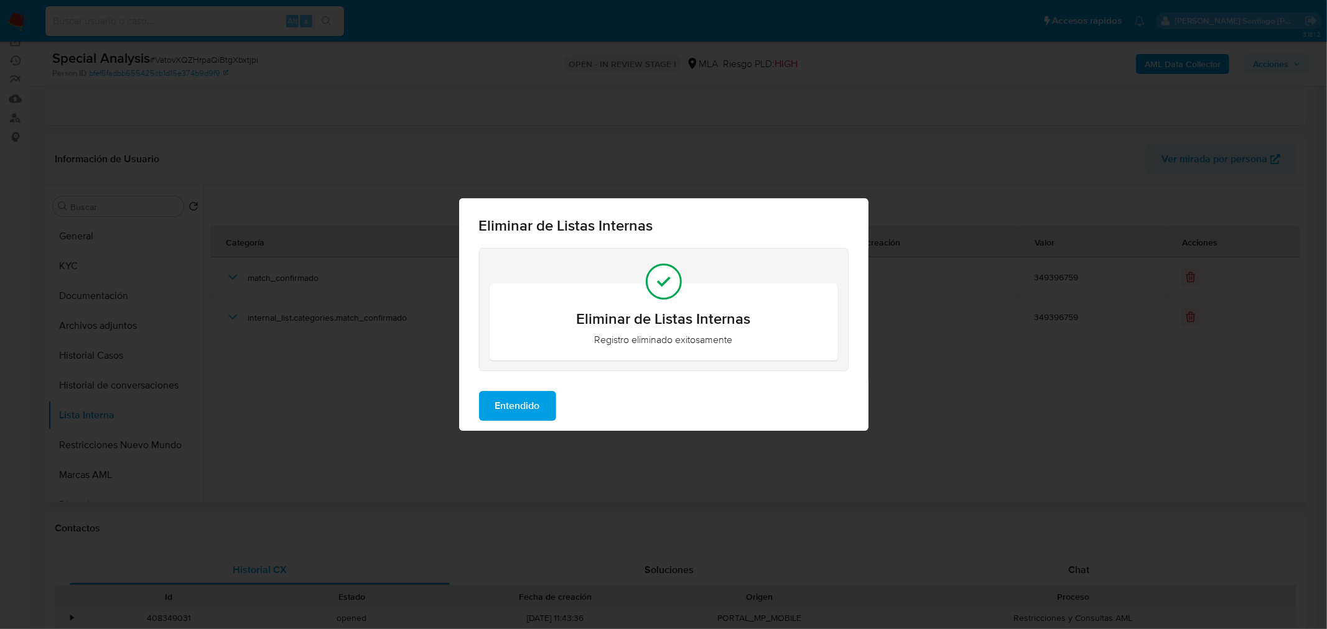
click at [501, 403] on span "Entendido" at bounding box center [517, 405] width 45 height 27
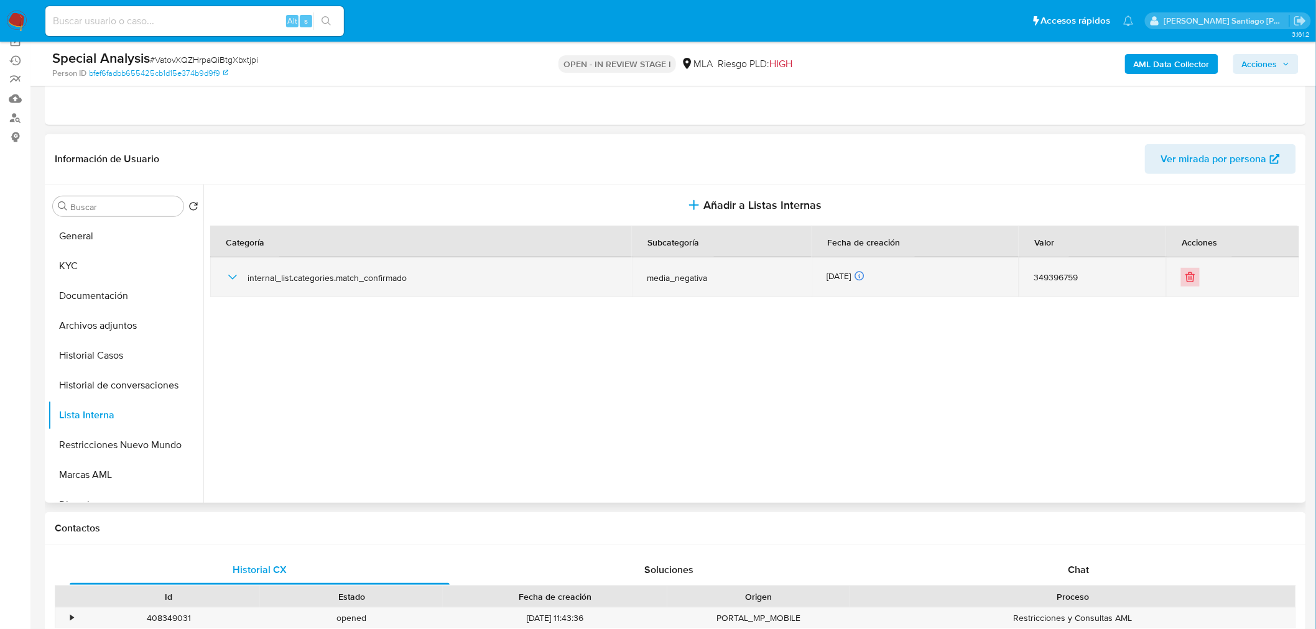
click at [1190, 274] on icon "Eliminar" at bounding box center [1190, 277] width 12 height 12
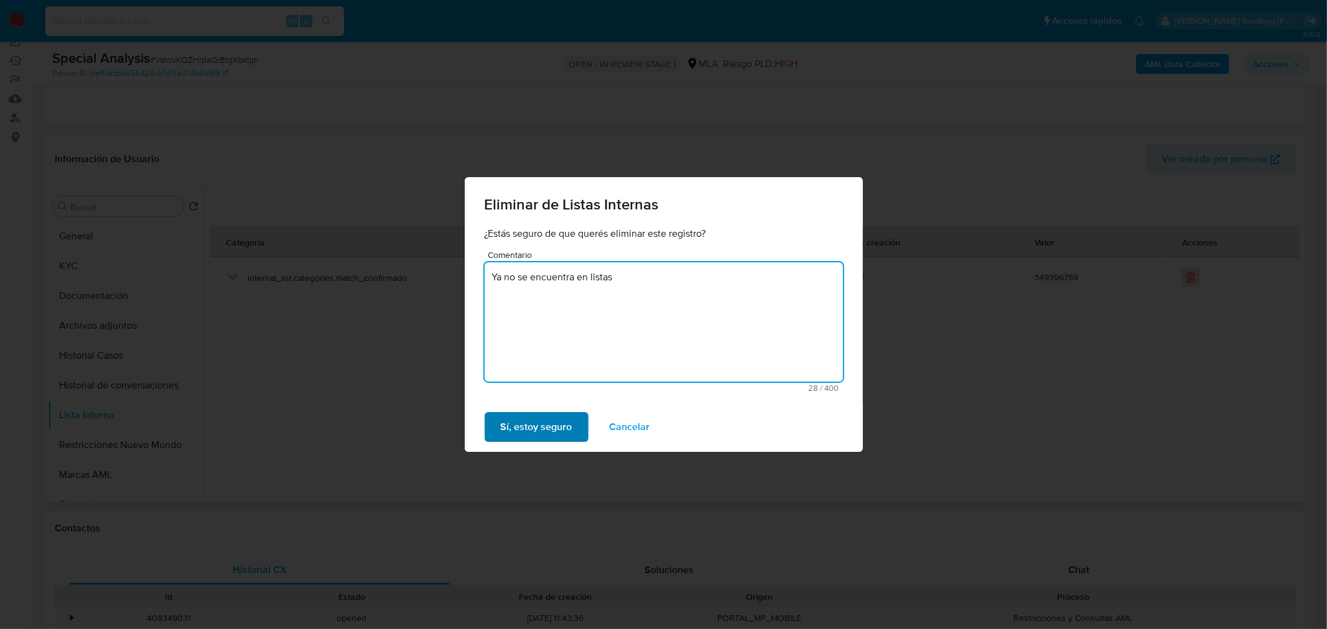
type textarea "Ya no se encuentra en listas"
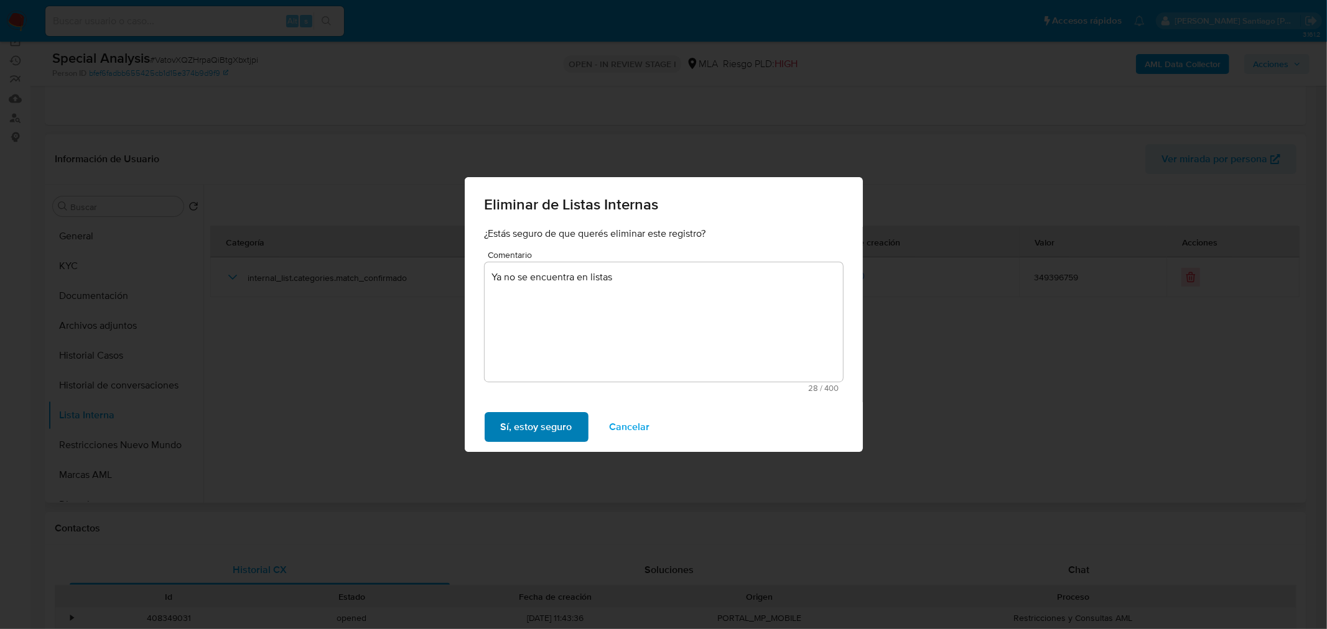
click at [535, 417] on span "Sí, estoy seguro" at bounding box center [537, 427] width 72 height 27
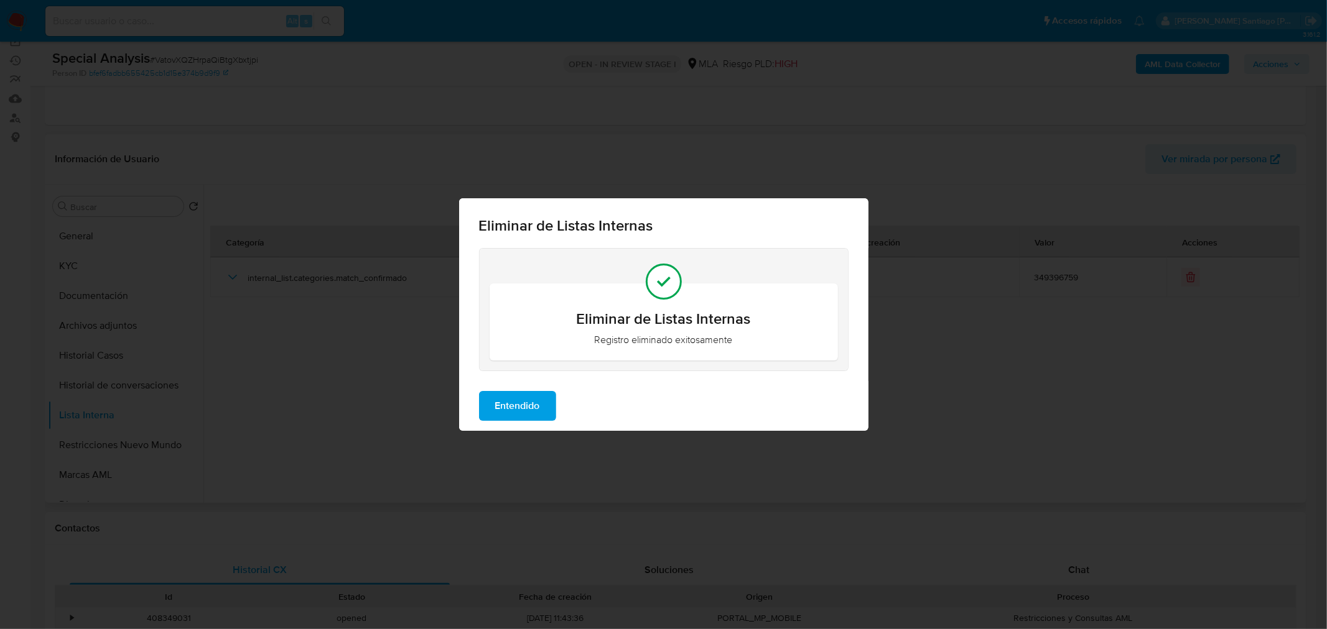
click at [506, 397] on span "Entendido" at bounding box center [517, 405] width 45 height 27
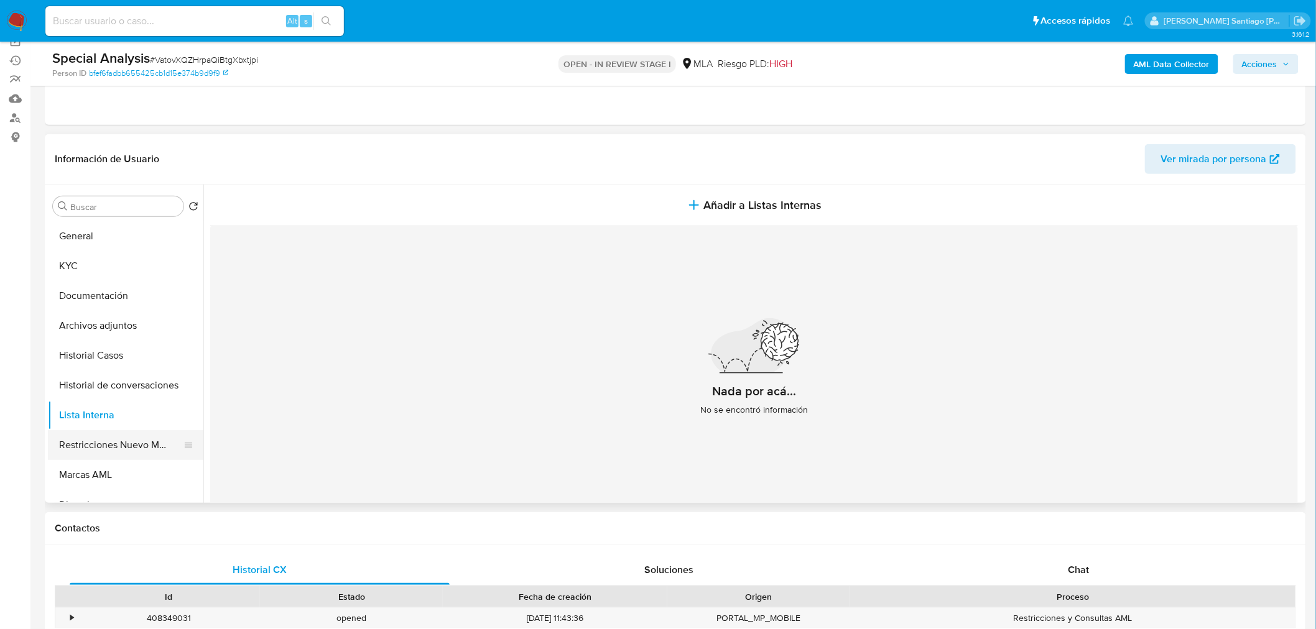
click at [140, 448] on button "Restricciones Nuevo Mundo" at bounding box center [121, 445] width 146 height 30
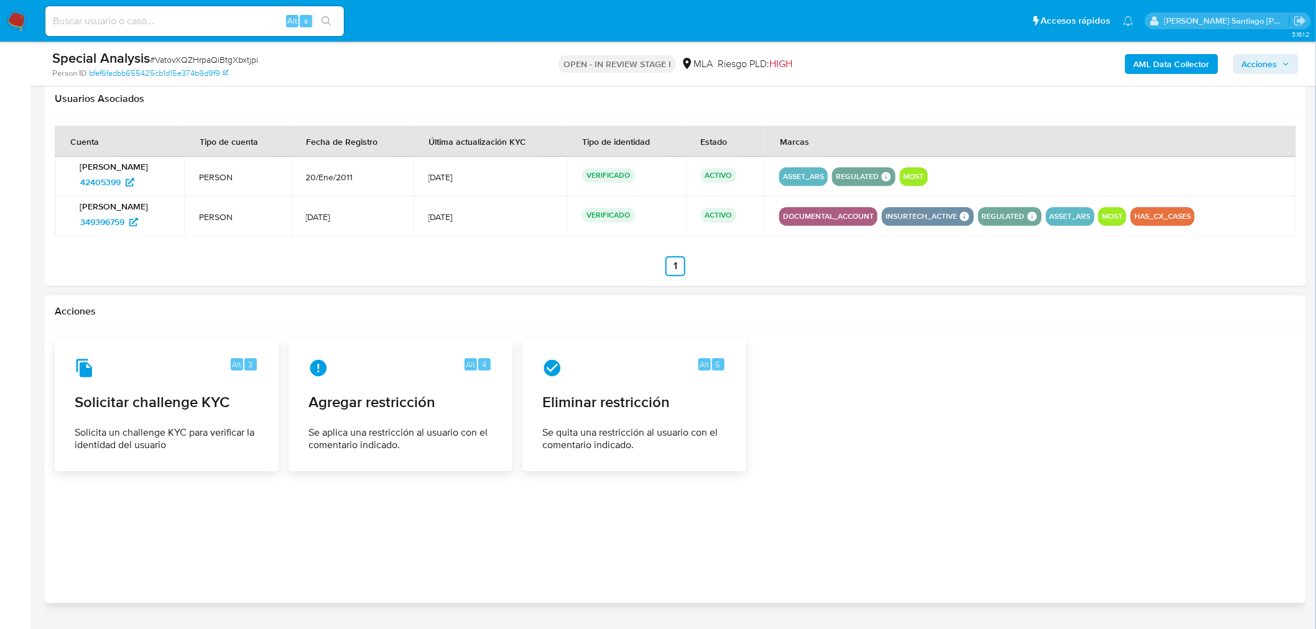
scroll to position [1398, 0]
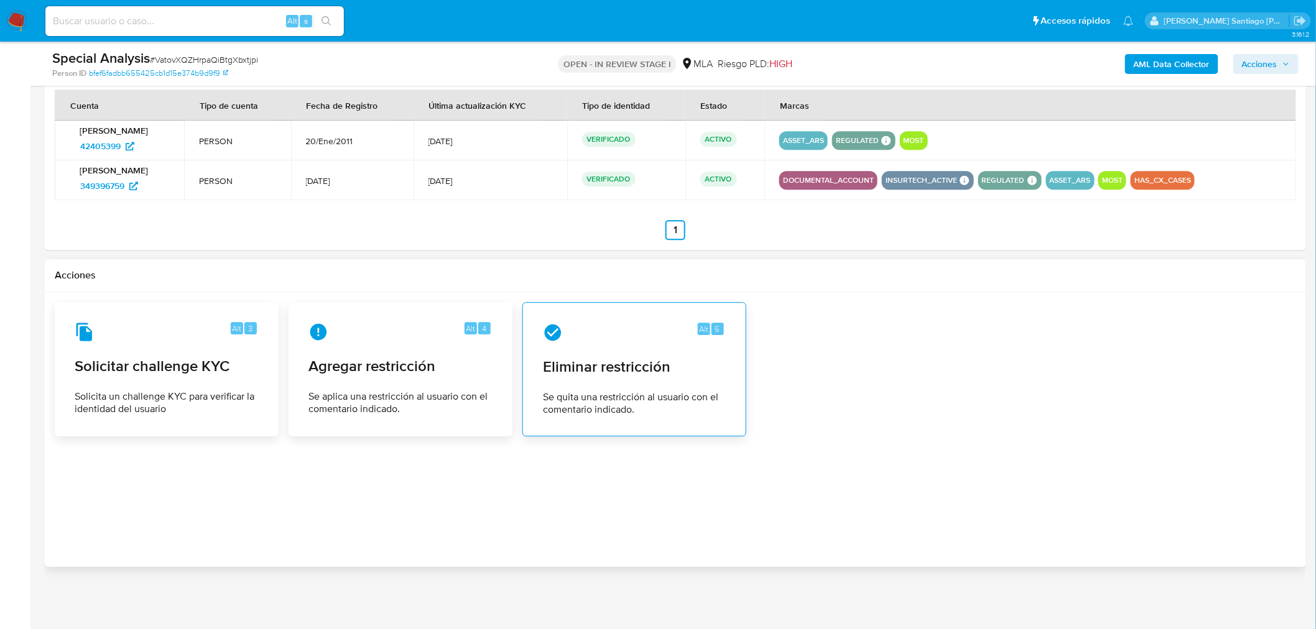
click at [583, 422] on div "Alt 5 Eliminar restricción Se quita una restricción al usuario con el comentari…" at bounding box center [634, 369] width 203 height 113
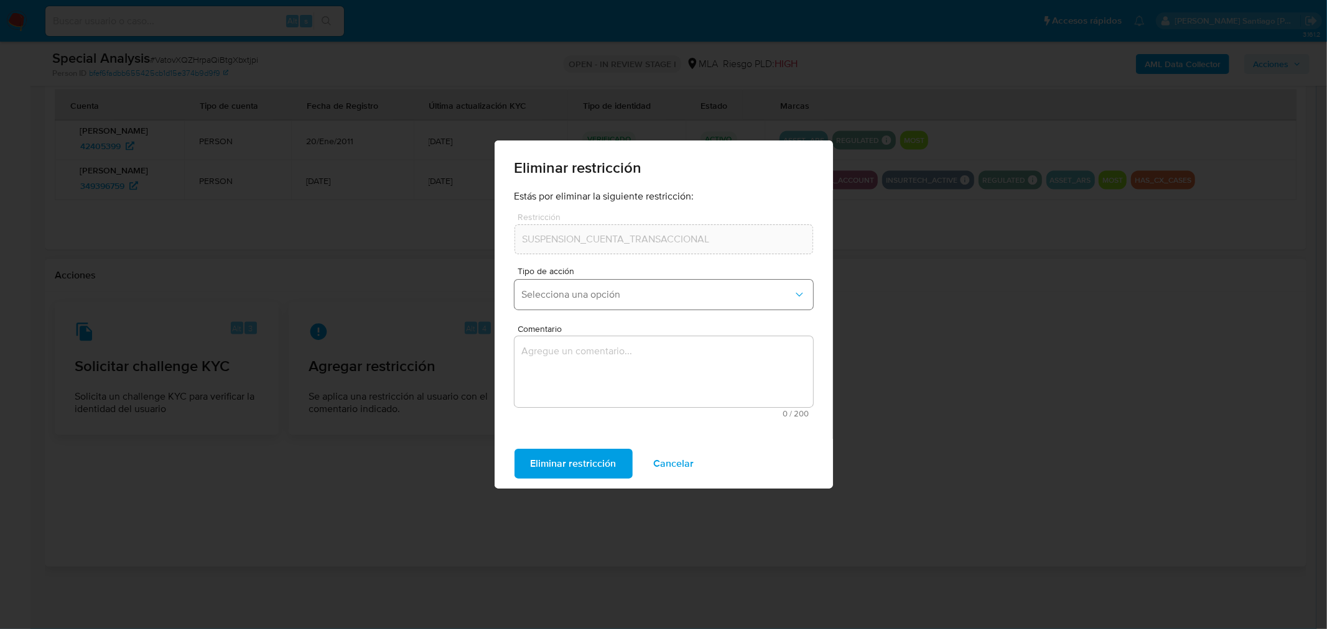
click at [601, 291] on span "Selecciona una opción" at bounding box center [657, 295] width 271 height 12
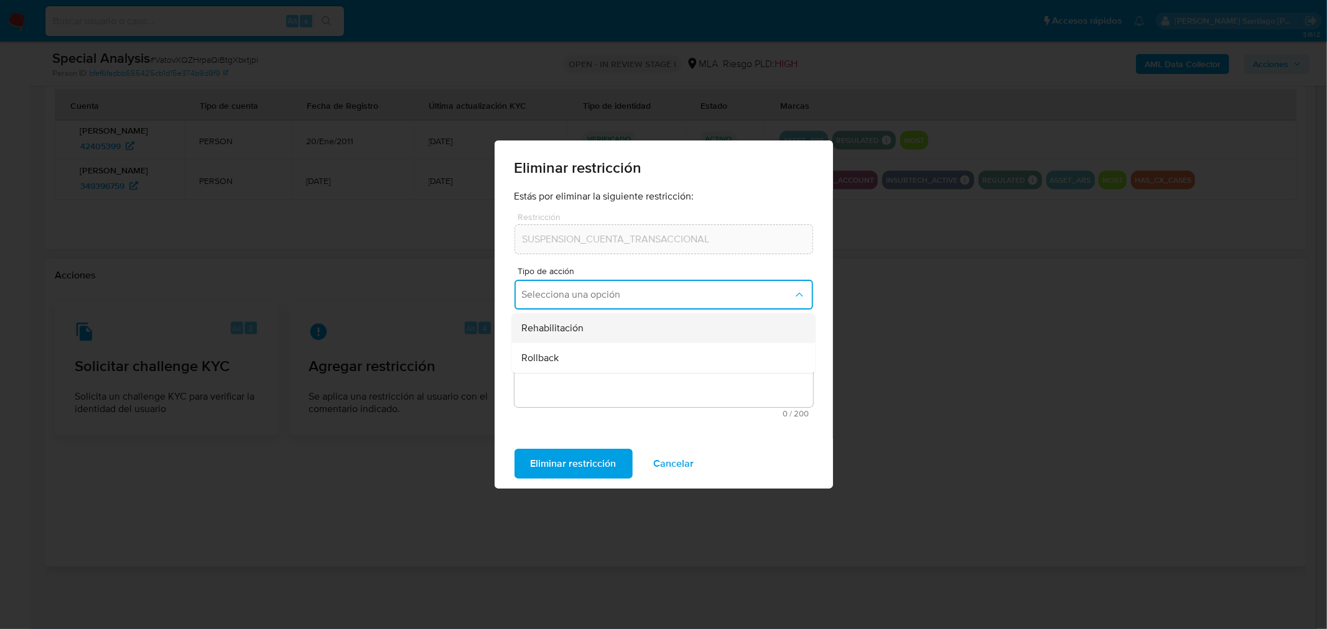
click at [624, 332] on div "Rehabilitación" at bounding box center [659, 328] width 276 height 30
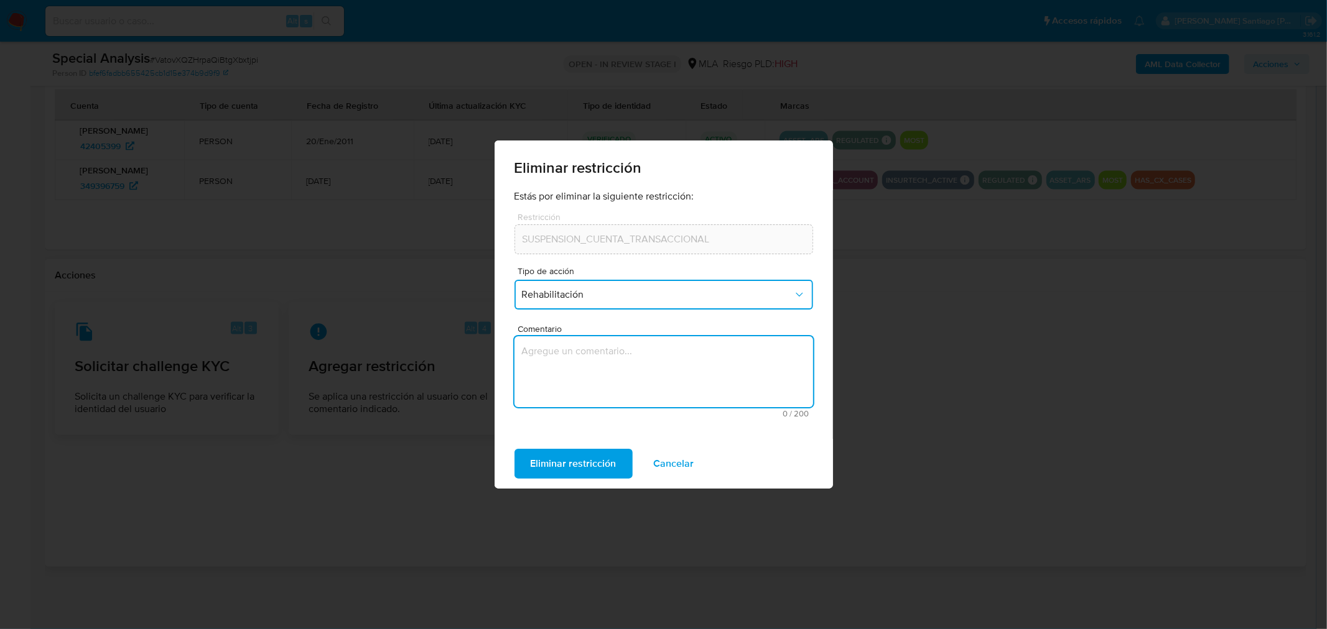
click at [629, 362] on textarea "Comentario" at bounding box center [663, 371] width 299 height 71
type textarea "AML"
click at [583, 465] on span "Eliminar restricción" at bounding box center [573, 463] width 86 height 27
click at [687, 305] on button "Selecciona una opción" at bounding box center [663, 295] width 299 height 30
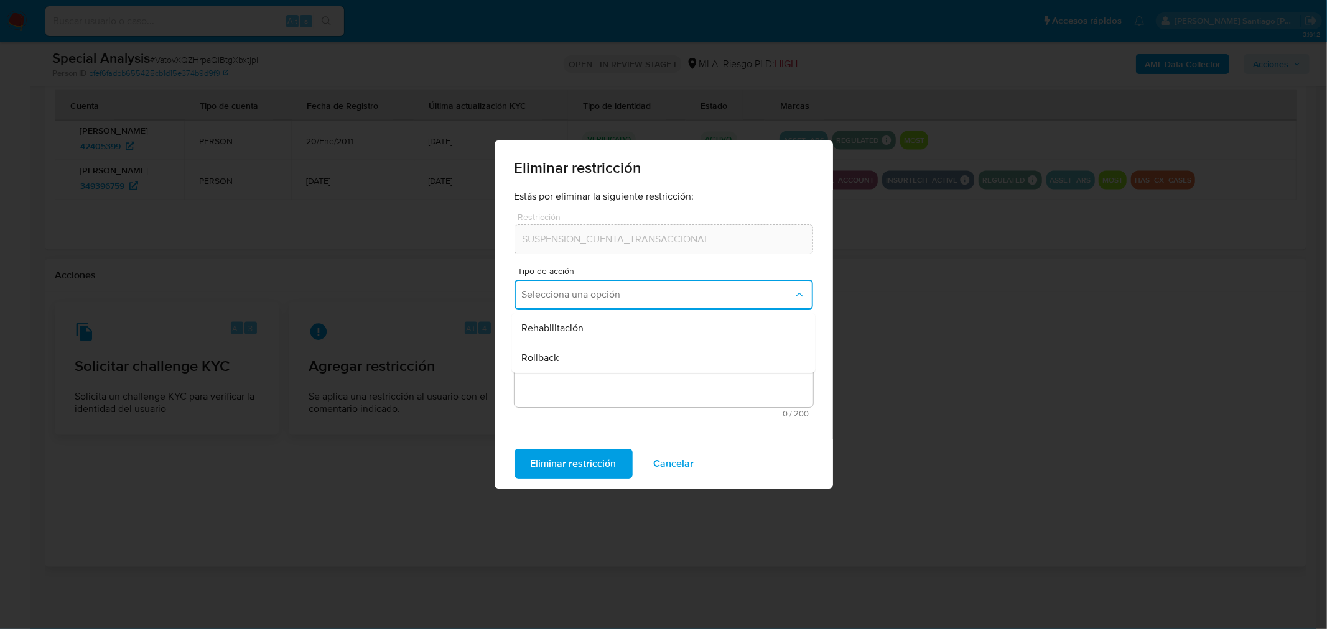
click at [662, 331] on div "Rehabilitación" at bounding box center [659, 328] width 276 height 30
click at [691, 457] on button "Cancelar" at bounding box center [673, 464] width 73 height 30
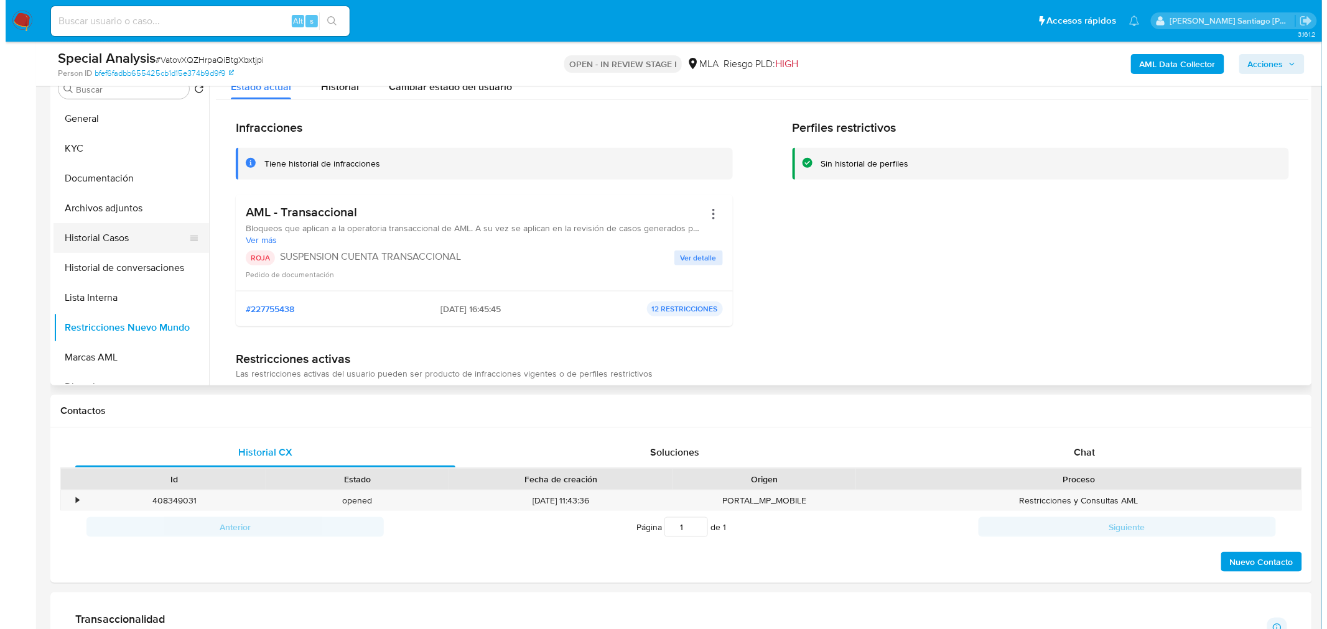
scroll to position [154, 0]
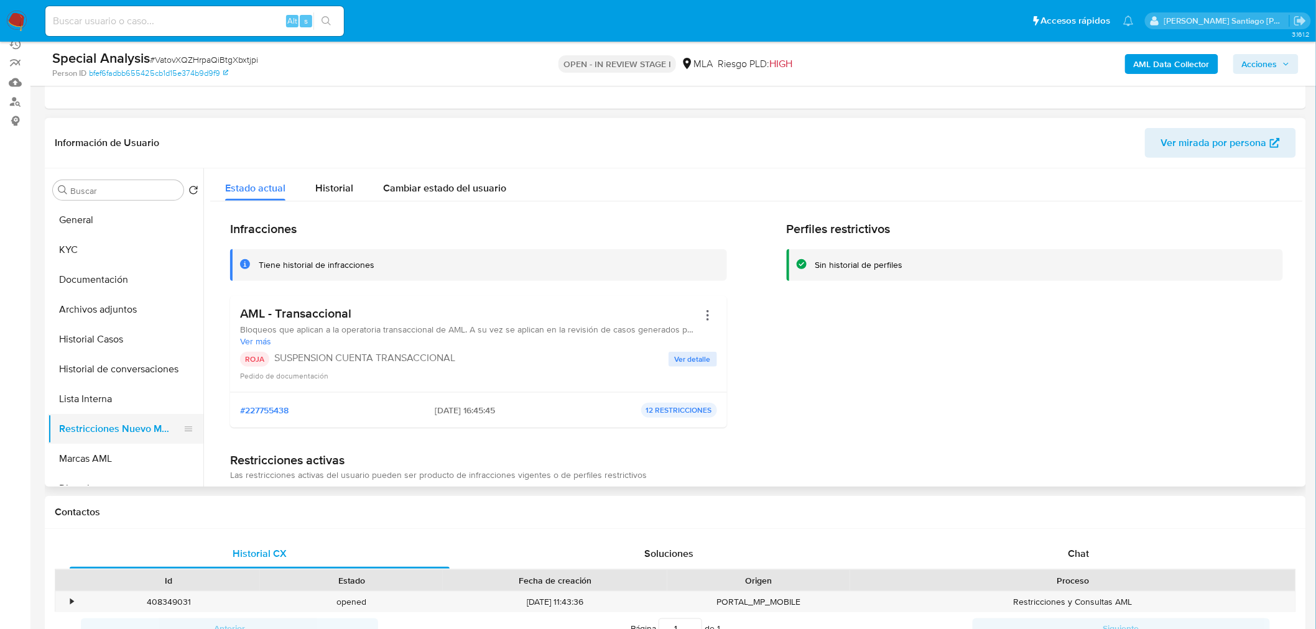
click at [133, 433] on button "Restricciones Nuevo Mundo" at bounding box center [121, 429] width 146 height 30
click at [132, 364] on ul "General KYC Documentación Archivos adjuntos Historial Casos Historial de conver…" at bounding box center [125, 345] width 155 height 280
click at [133, 380] on button "Historial de conversaciones" at bounding box center [121, 369] width 146 height 30
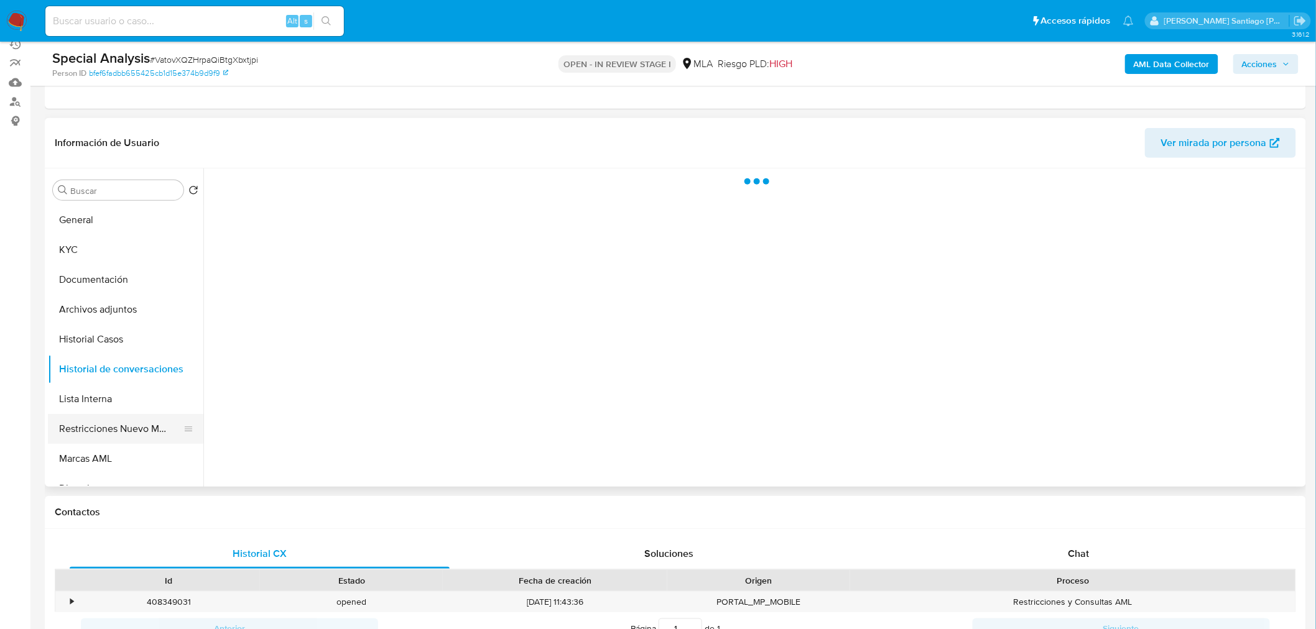
click at [147, 429] on button "Restricciones Nuevo Mundo" at bounding box center [121, 429] width 146 height 30
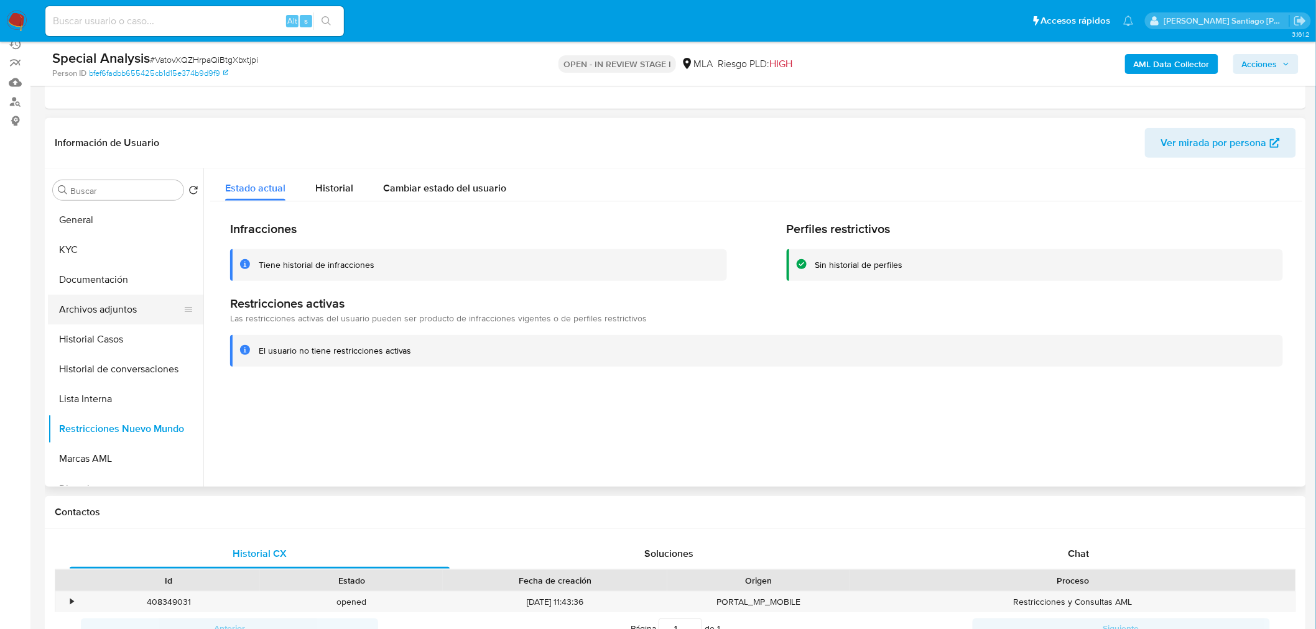
drag, startPoint x: 95, startPoint y: 291, endPoint x: 95, endPoint y: 300, distance: 9.3
click at [95, 295] on ul "General KYC Documentación Archivos adjuntos Historial Casos Historial de conver…" at bounding box center [125, 345] width 155 height 280
click at [95, 302] on button "Archivos adjuntos" at bounding box center [121, 310] width 146 height 30
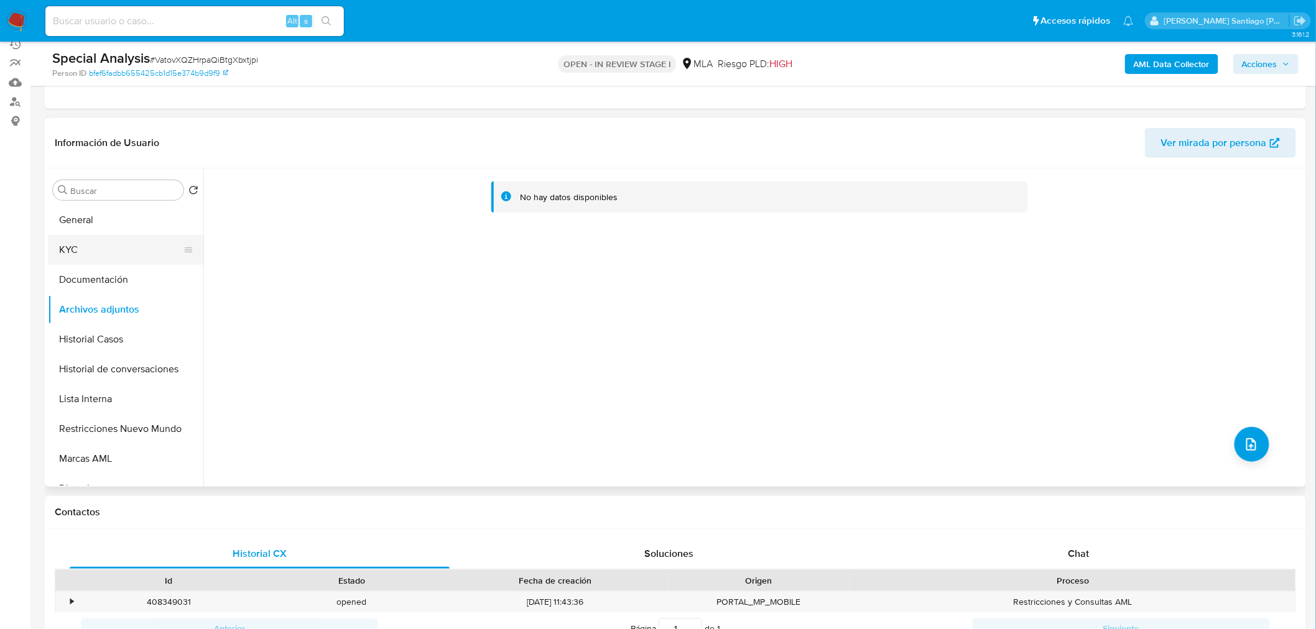
click at [90, 253] on button "KYC" at bounding box center [121, 250] width 146 height 30
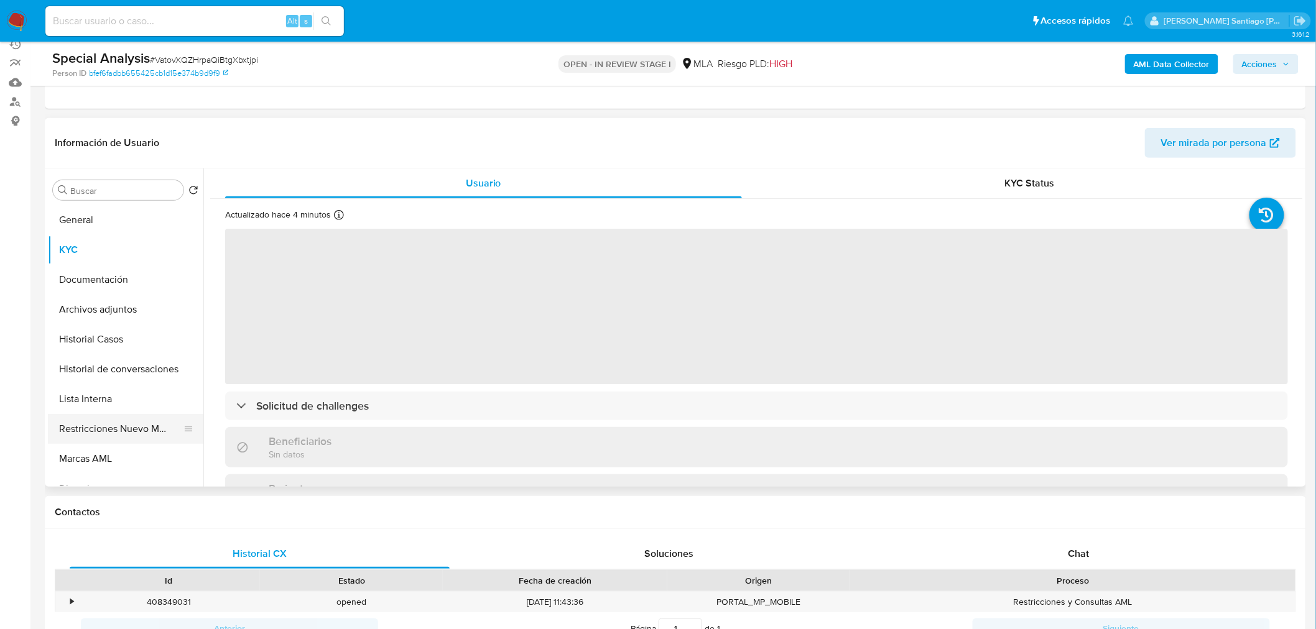
click at [132, 433] on button "Restricciones Nuevo Mundo" at bounding box center [121, 429] width 146 height 30
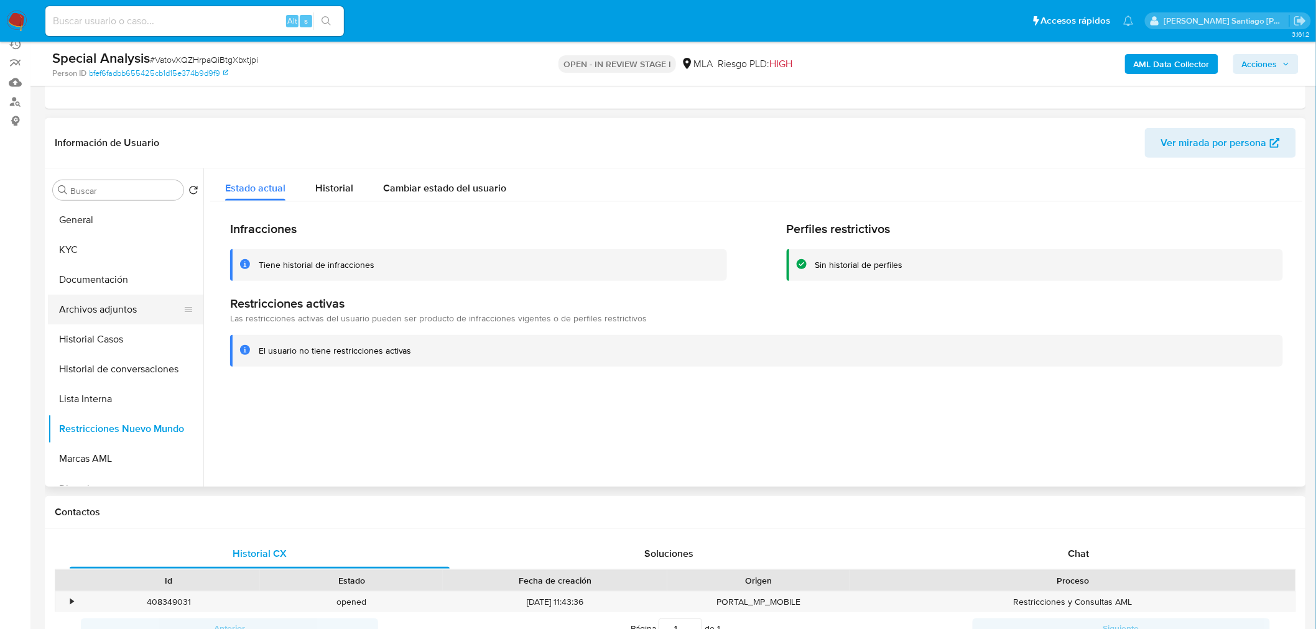
click at [127, 308] on button "Archivos adjuntos" at bounding box center [121, 310] width 146 height 30
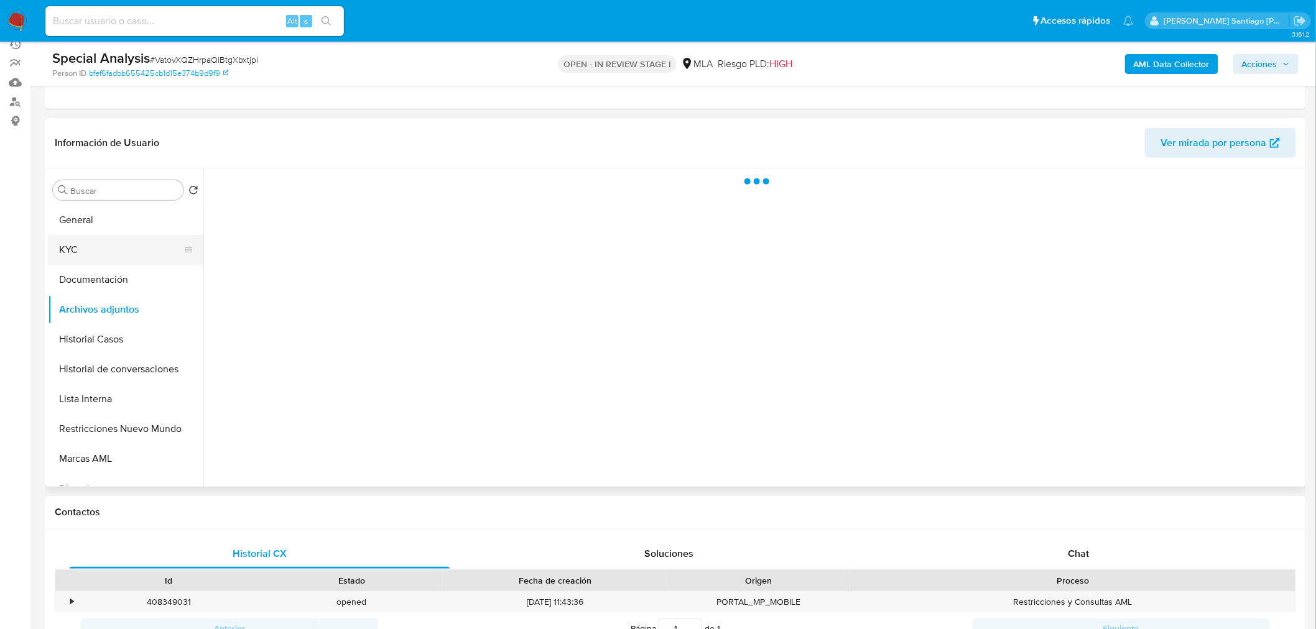
click at [102, 251] on button "KYC" at bounding box center [121, 250] width 146 height 30
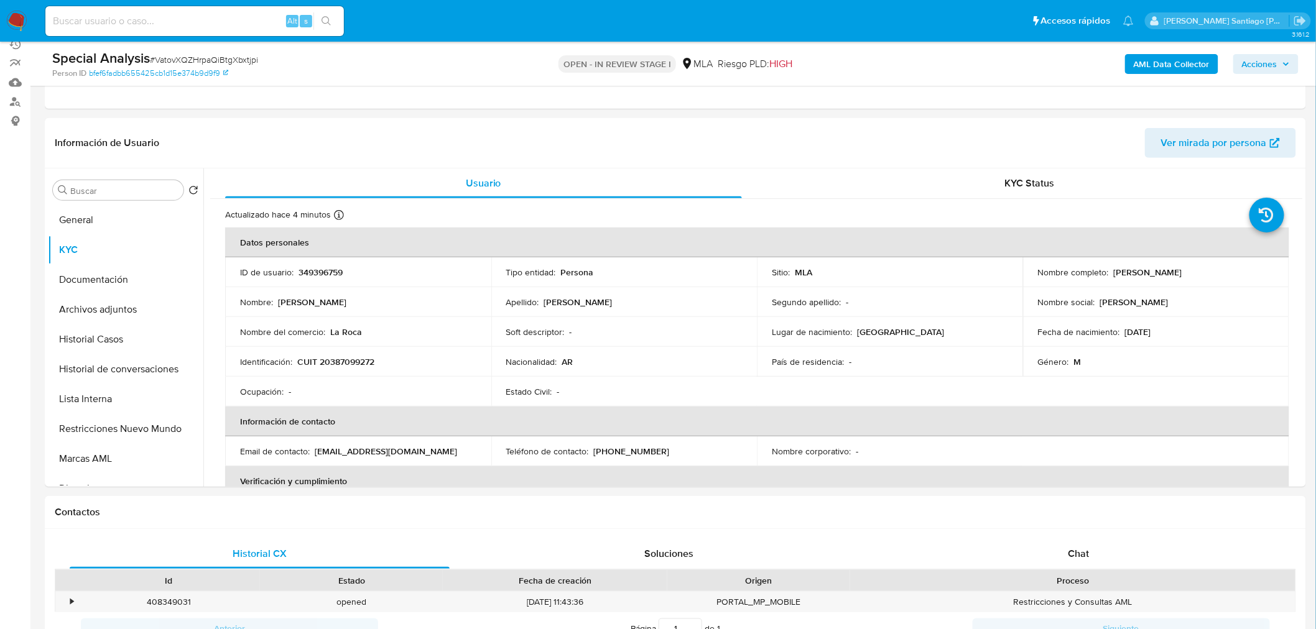
click at [333, 357] on p "CUIT 20387099272" at bounding box center [335, 361] width 77 height 11
click at [333, 356] on p "CUIT 20387099272" at bounding box center [335, 361] width 77 height 11
copy p "20387099272"
drag, startPoint x: 85, startPoint y: 309, endPoint x: 322, endPoint y: 337, distance: 238.0
click at [86, 309] on button "Archivos adjuntos" at bounding box center [125, 310] width 155 height 30
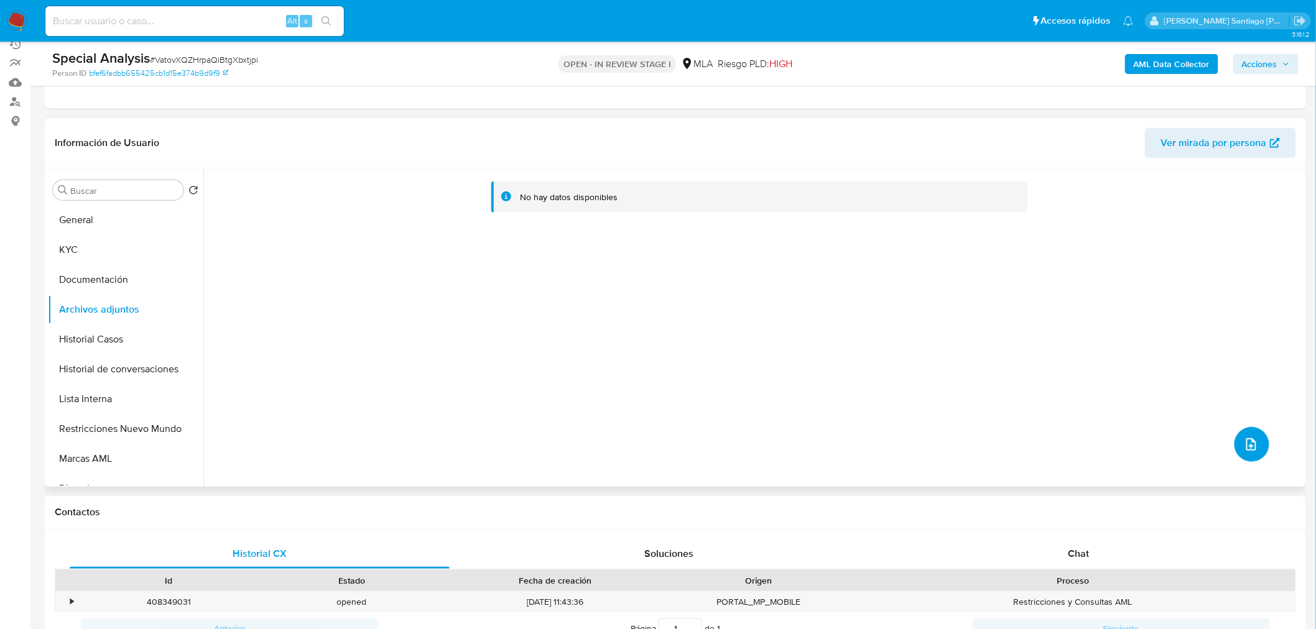
click at [1244, 447] on icon "upload-file" at bounding box center [1251, 444] width 15 height 15
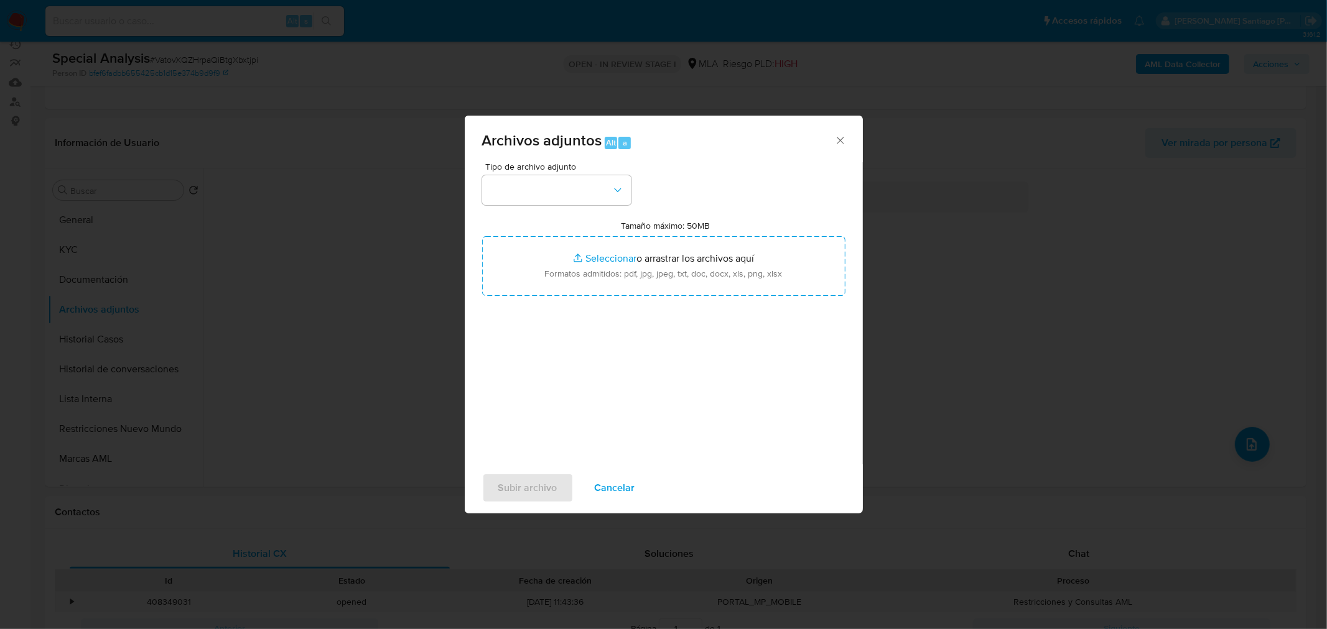
click at [610, 208] on div "Tipo de archivo adjunto Tamaño máximo: 50MB Seleccionar archivos Seleccionar o …" at bounding box center [663, 309] width 363 height 294
click at [611, 200] on button "button" at bounding box center [556, 190] width 149 height 30
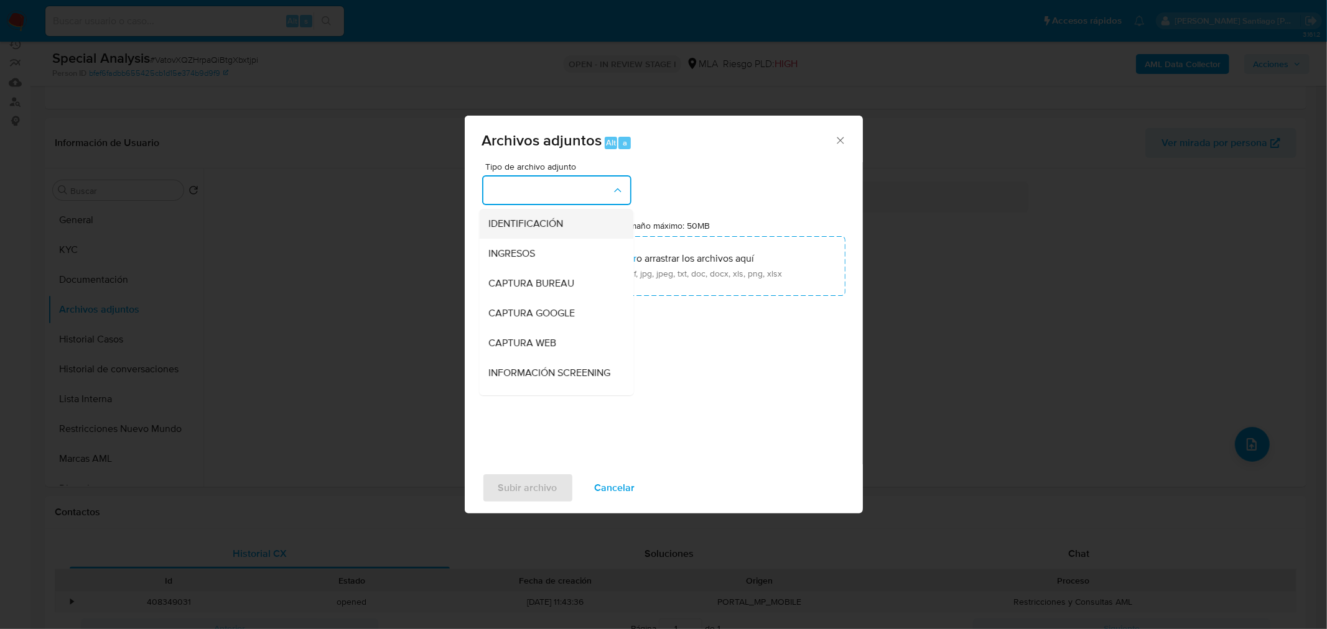
click at [595, 229] on div "IDENTIFICACIÓN" at bounding box center [552, 223] width 127 height 30
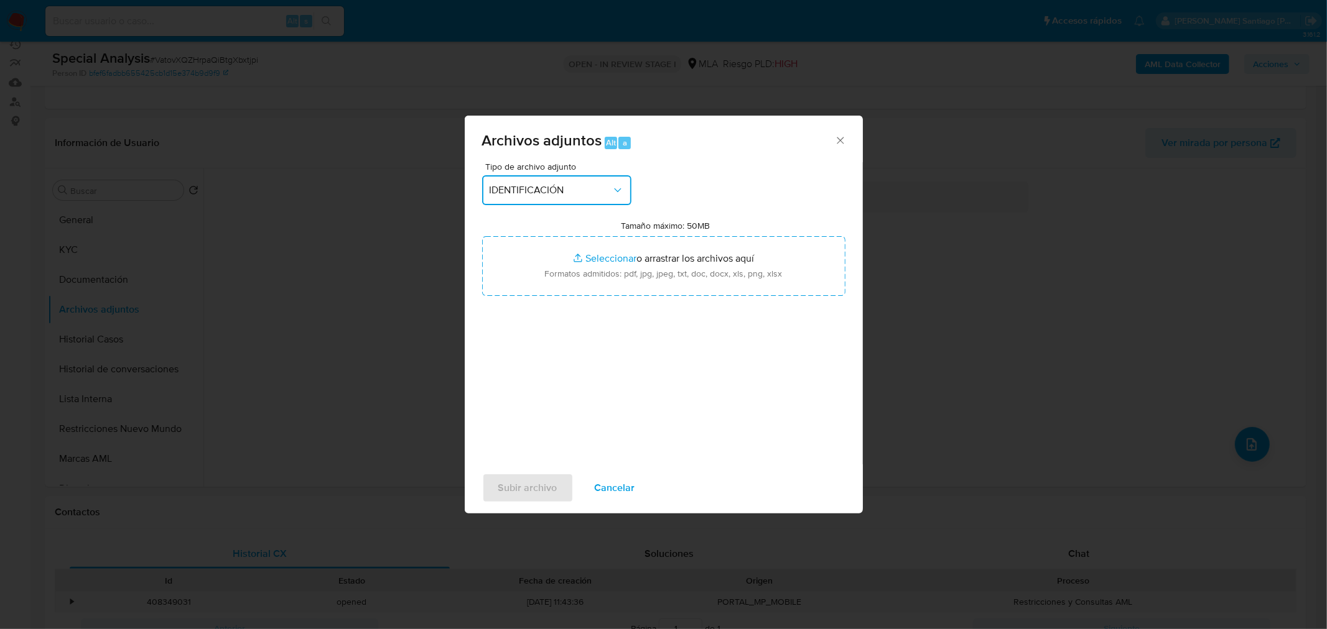
click at [600, 193] on span "IDENTIFICACIÓN" at bounding box center [550, 190] width 122 height 12
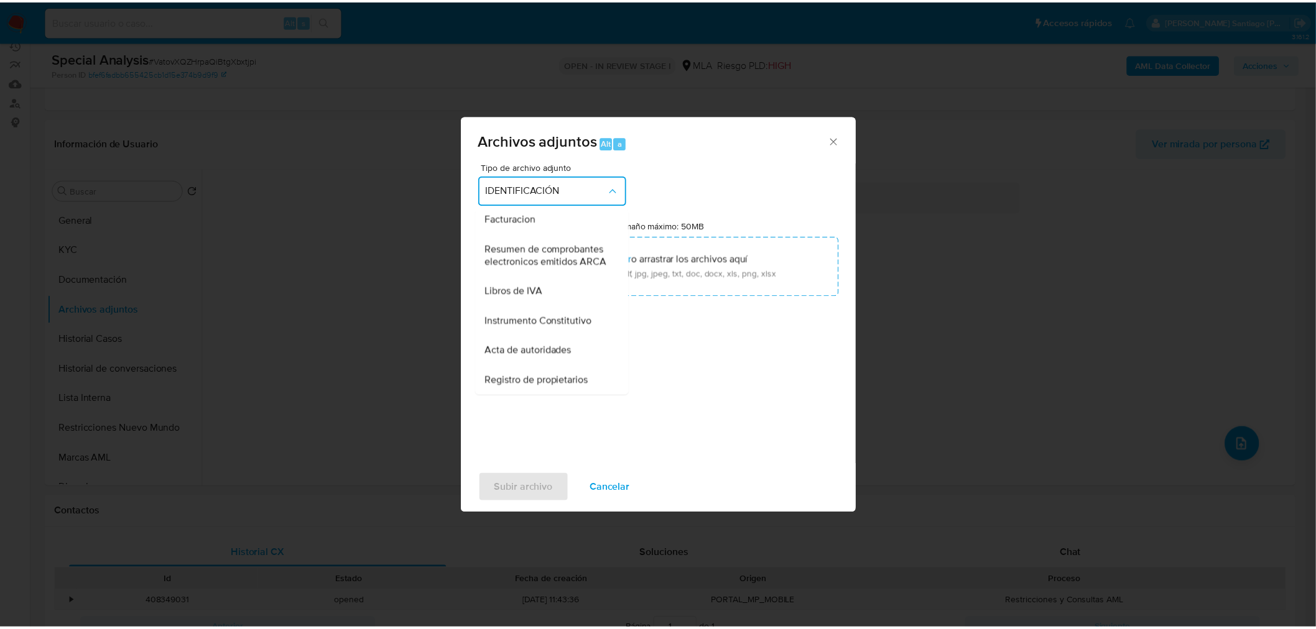
scroll to position [552, 0]
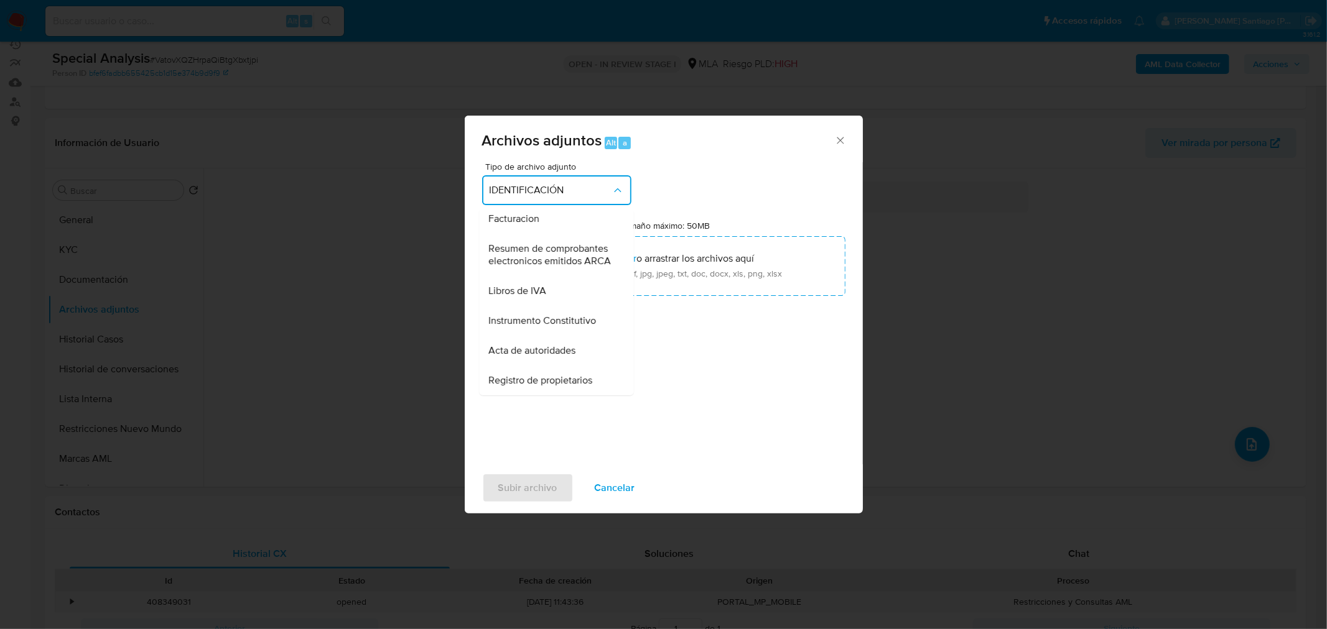
click at [574, 305] on div "Libros de IVA" at bounding box center [552, 291] width 127 height 30
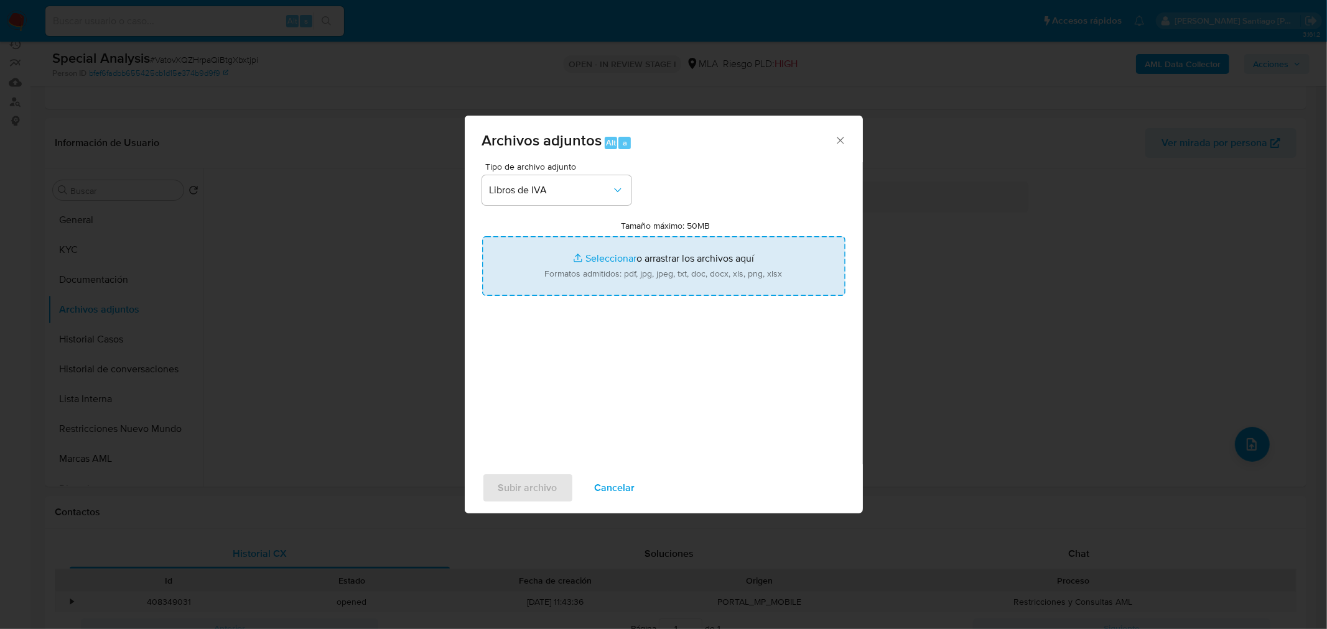
click at [624, 282] on input "Tamaño máximo: 50MB Seleccionar archivos" at bounding box center [663, 266] width 363 height 60
type input "C:\fakepath\Libro IVA VTAS 08.2025.pdf"
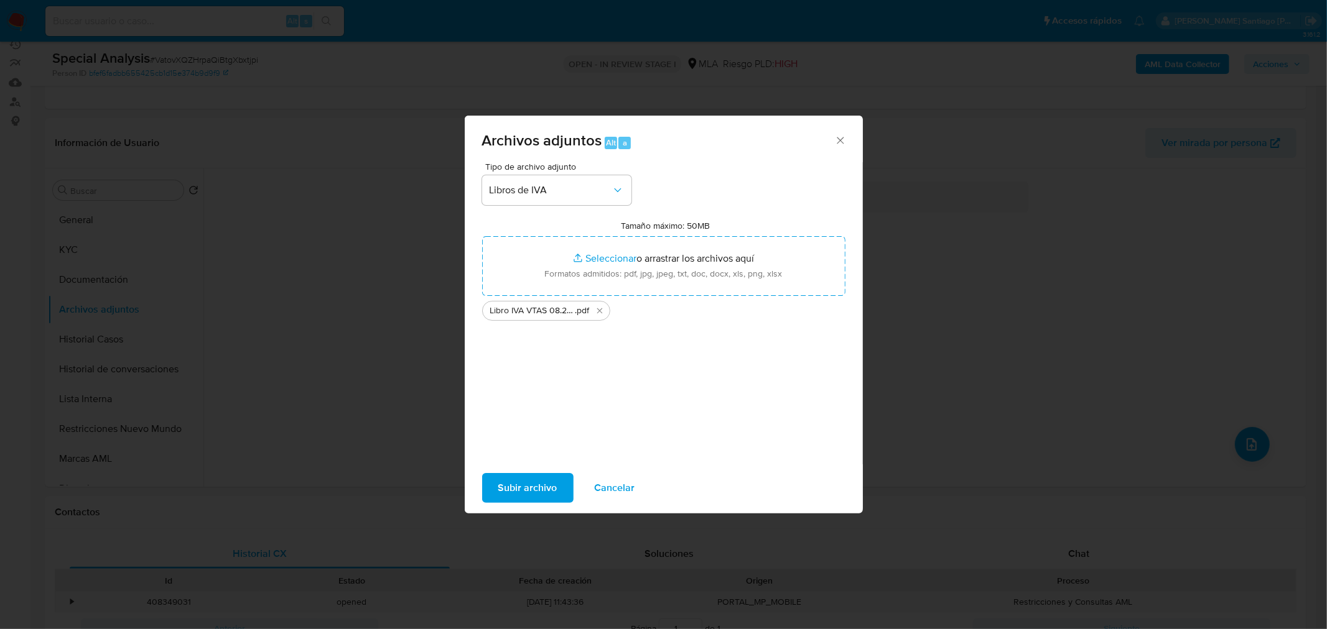
click at [515, 486] on span "Subir archivo" at bounding box center [527, 488] width 59 height 27
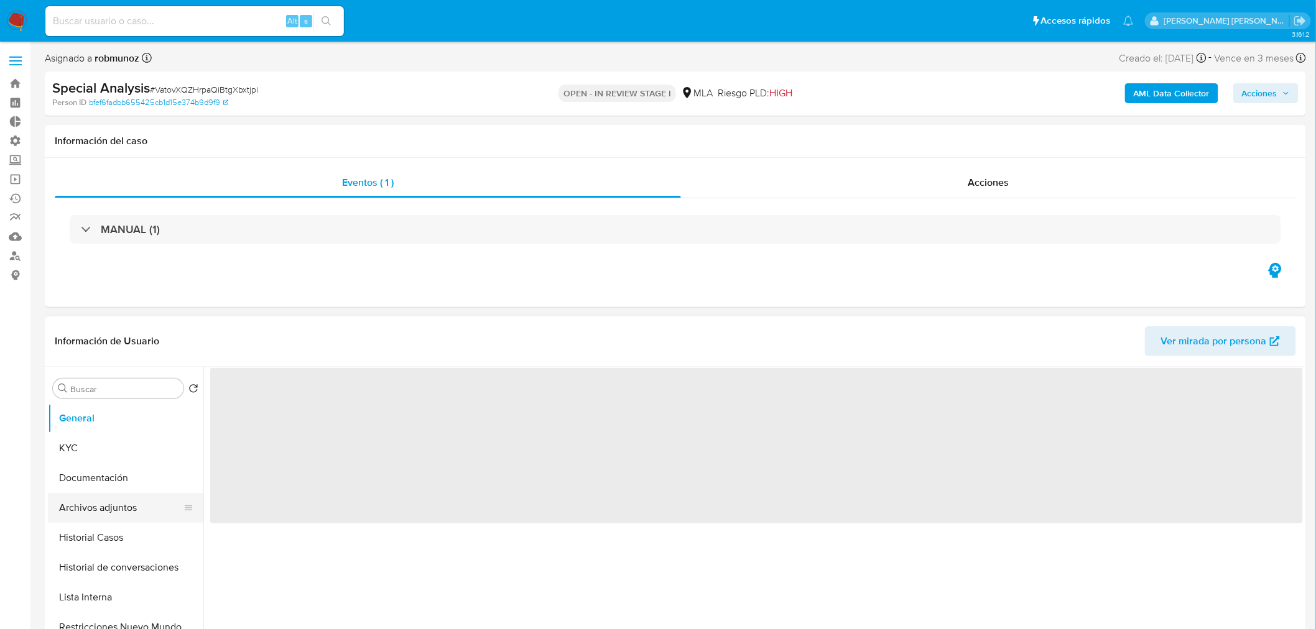
select select "10"
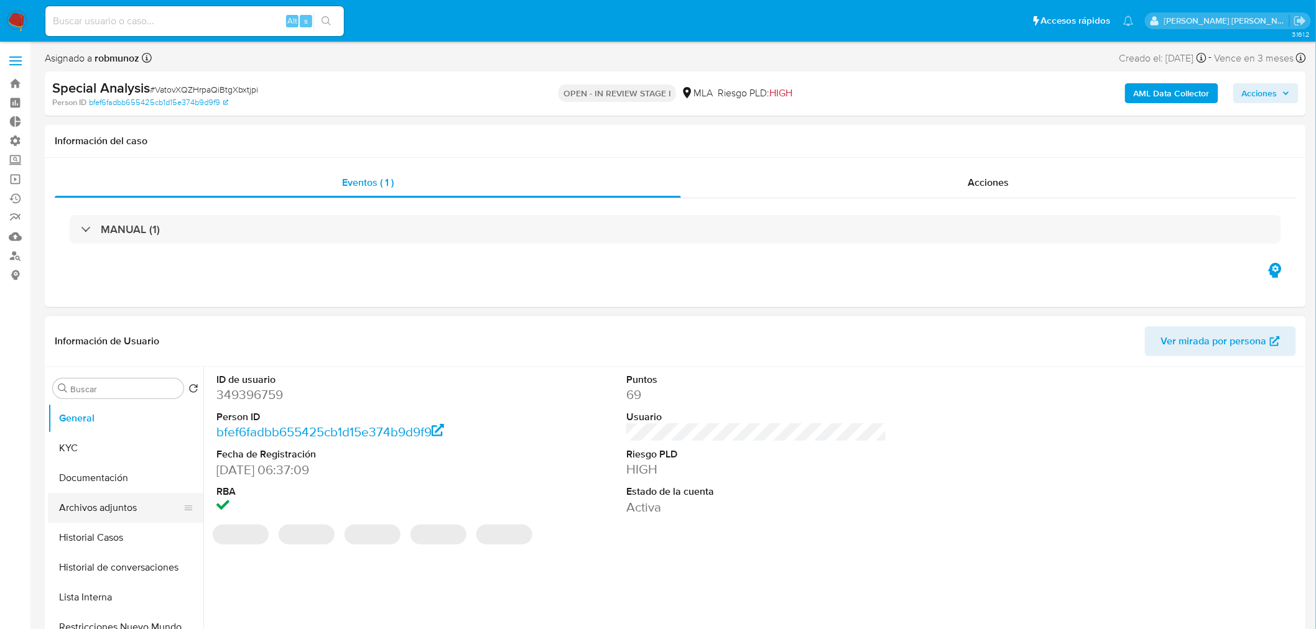
click at [129, 512] on button "Archivos adjuntos" at bounding box center [121, 508] width 146 height 30
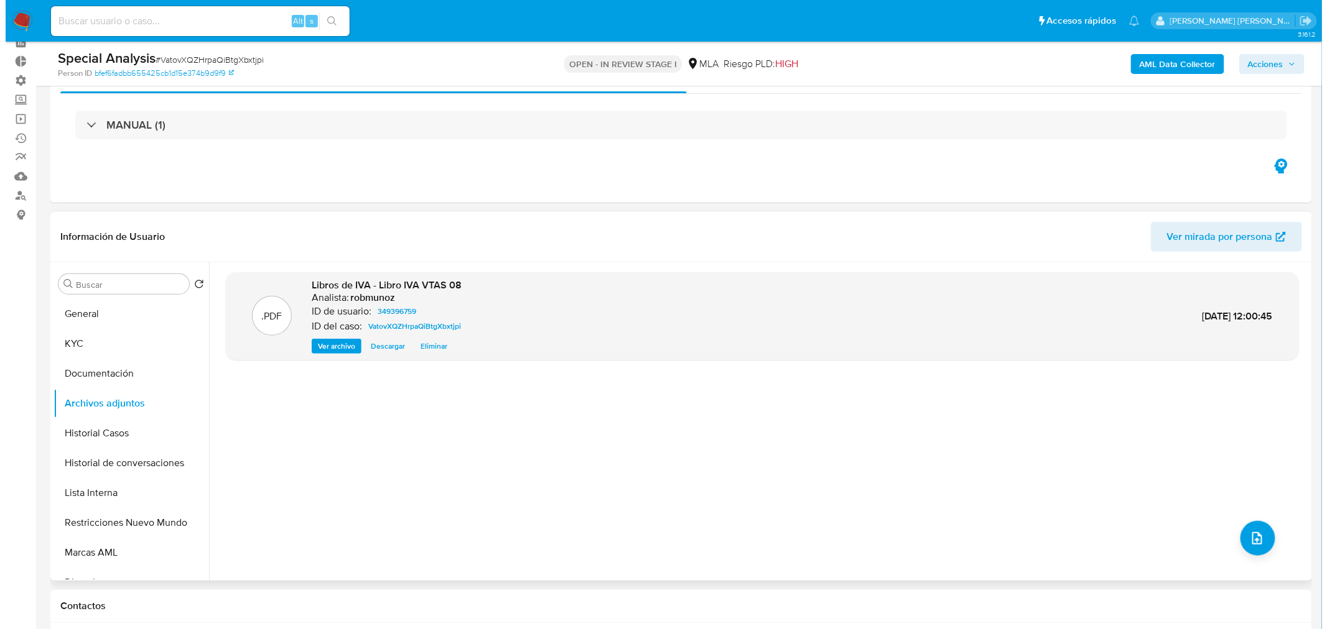
scroll to position [138, 0]
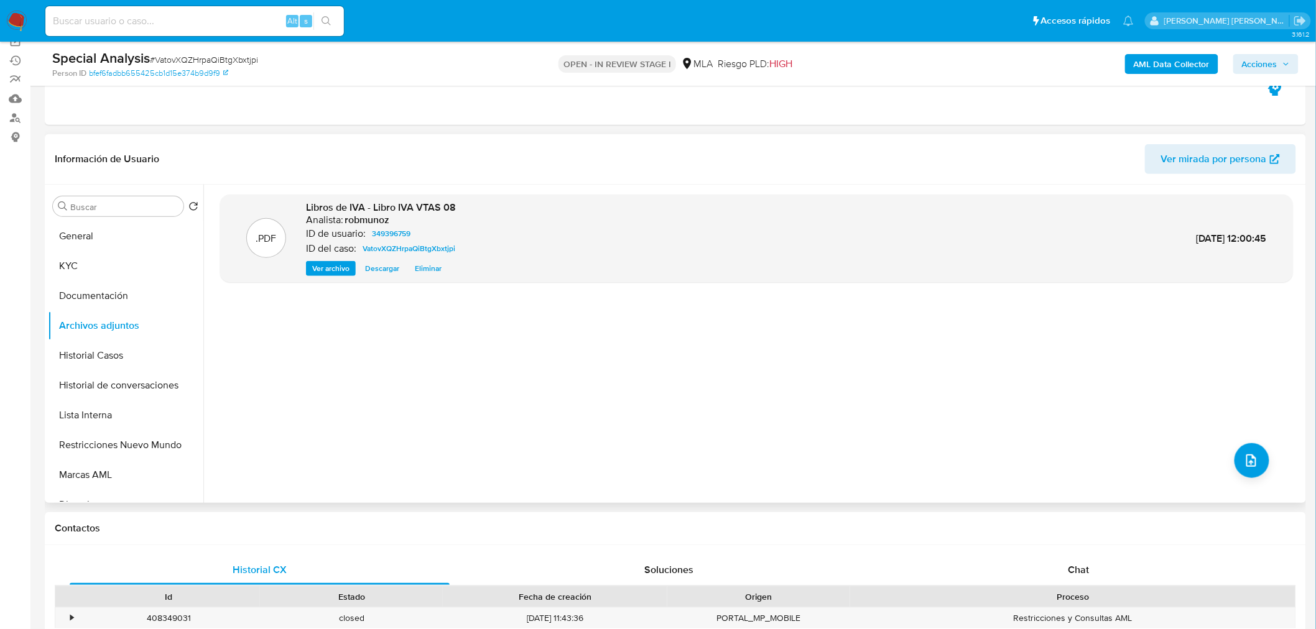
click at [1226, 461] on div ".PDF Libros de IVA - Libro IVA VTAS 08 Analista: robmunoz ID de usuario: 349396…" at bounding box center [756, 344] width 1073 height 299
click at [1234, 461] on button "upload-file" at bounding box center [1251, 460] width 35 height 35
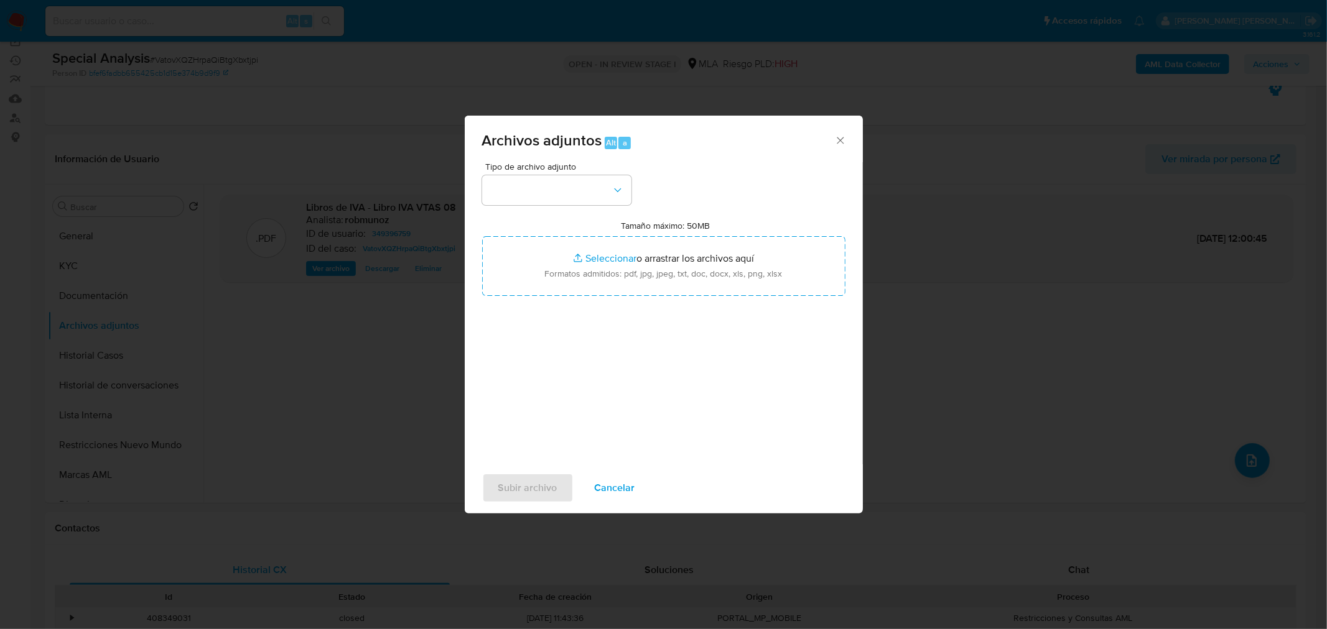
click at [551, 213] on div "Tipo de archivo adjunto Tamaño máximo: 50MB Seleccionar archivos Seleccionar o …" at bounding box center [663, 309] width 363 height 294
click at [554, 198] on button "button" at bounding box center [556, 190] width 149 height 30
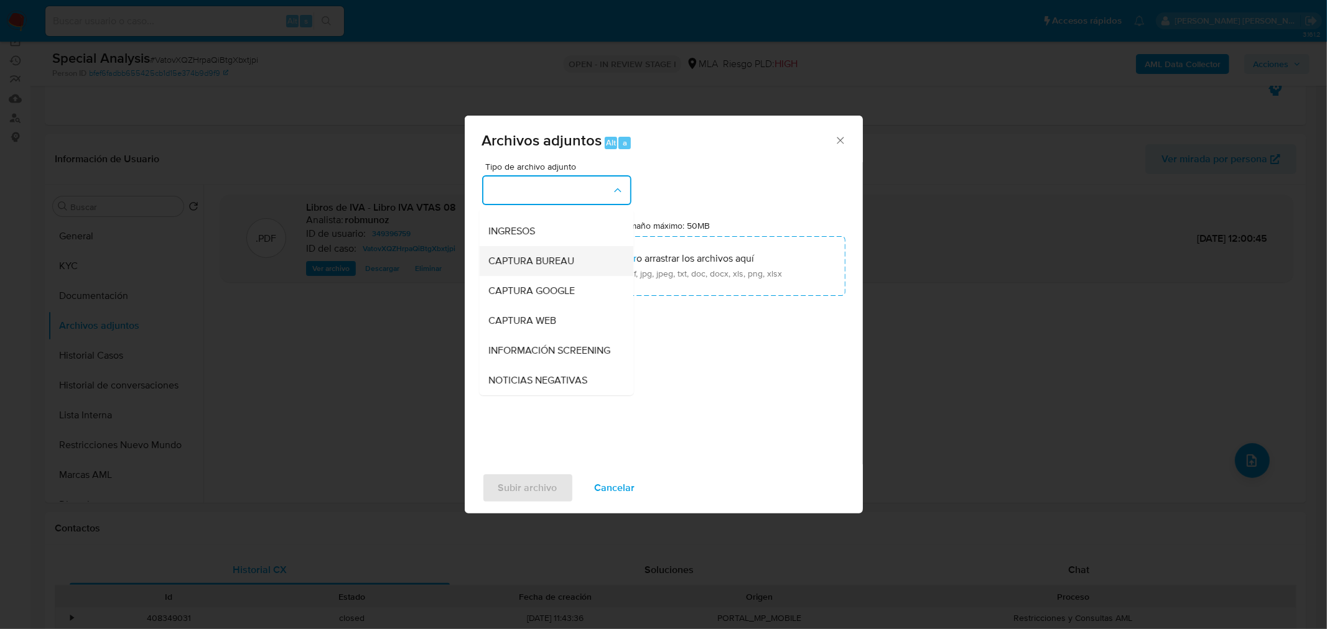
scroll to position [0, 0]
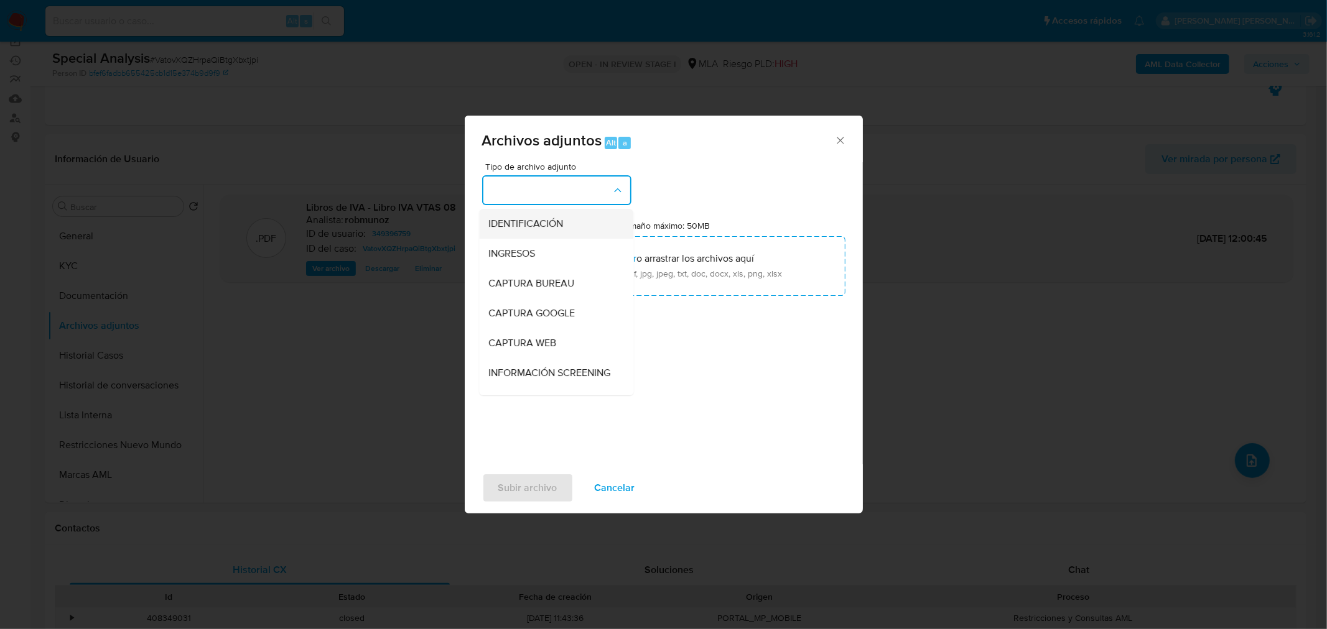
click at [542, 224] on span "IDENTIFICACIÓN" at bounding box center [526, 223] width 75 height 12
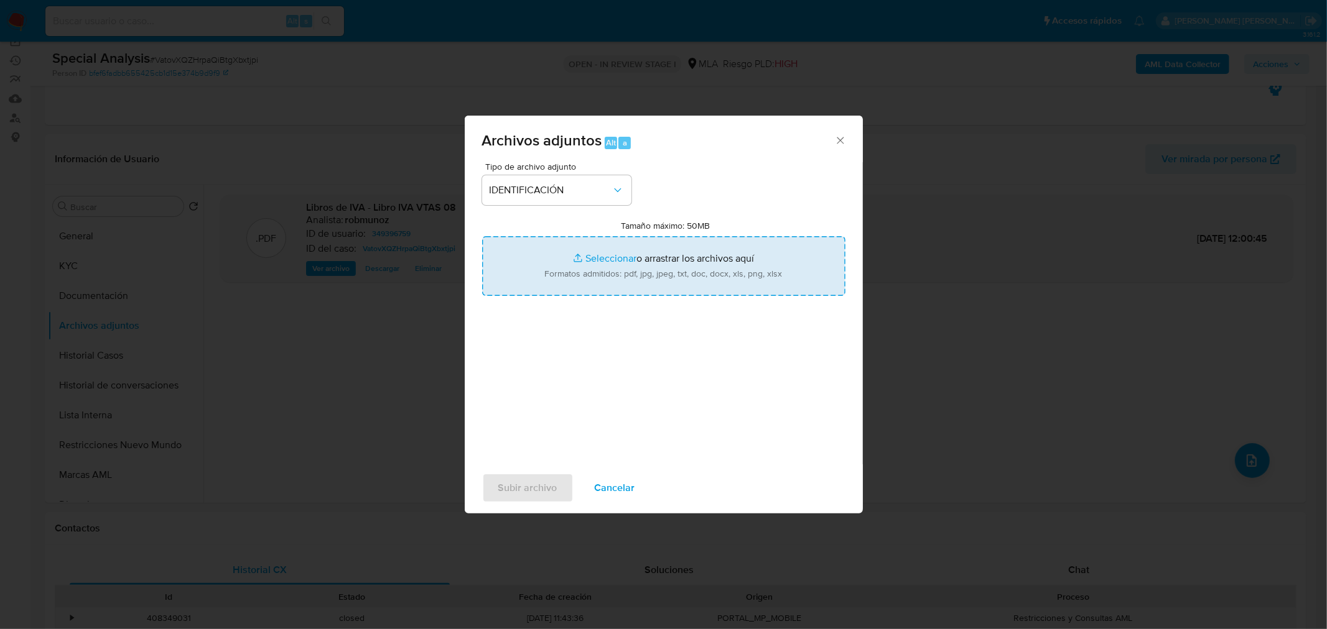
click at [580, 280] on input "Tamaño máximo: 50MB Seleccionar archivos" at bounding box center [663, 266] width 363 height 60
type input "C:\fakepath\Consulta APOC negativa.jpg"
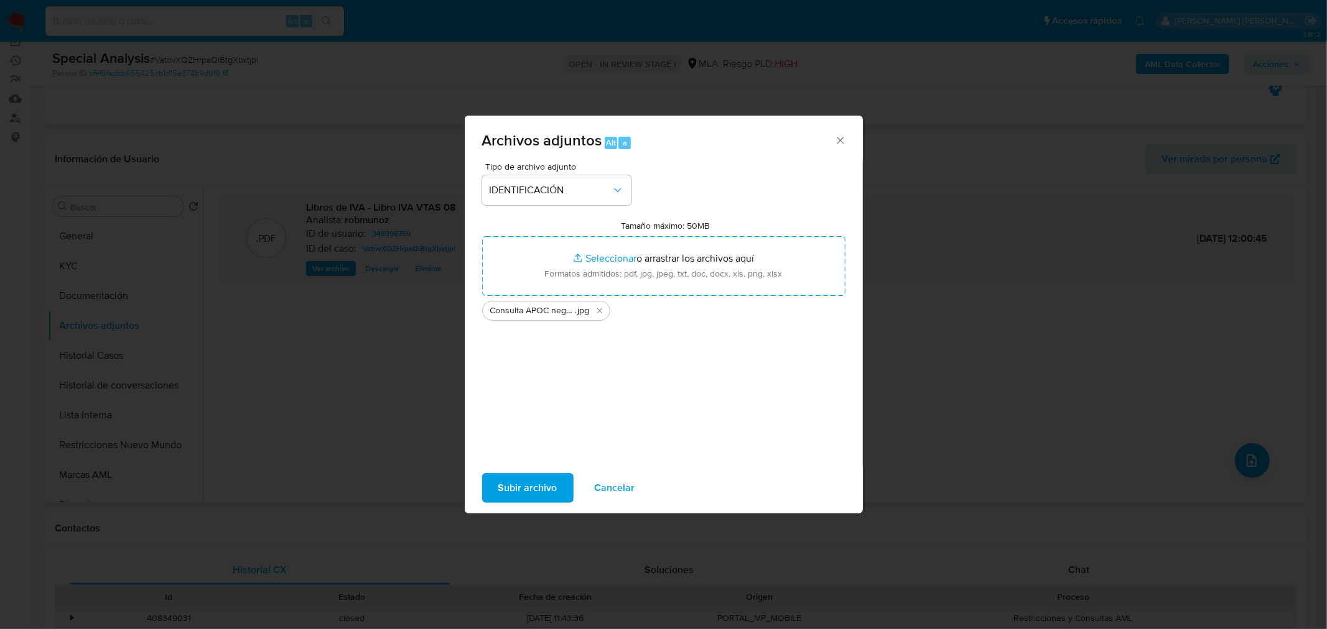
click at [544, 487] on span "Subir archivo" at bounding box center [527, 488] width 59 height 27
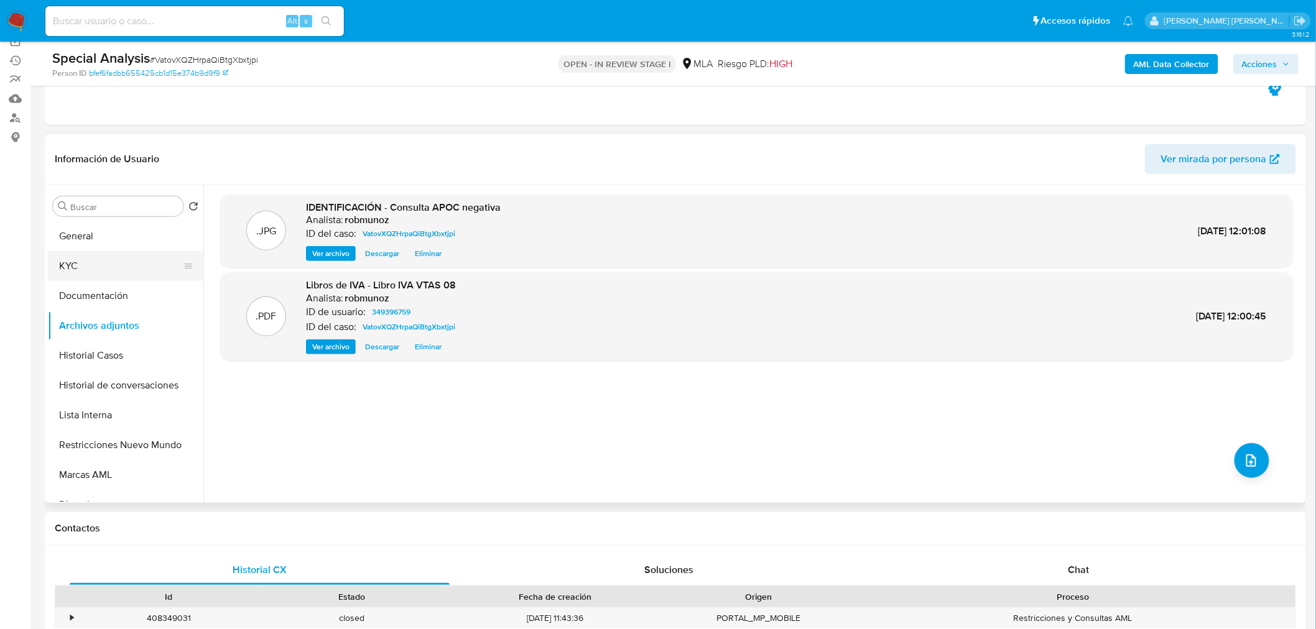
click at [83, 260] on button "KYC" at bounding box center [121, 266] width 146 height 30
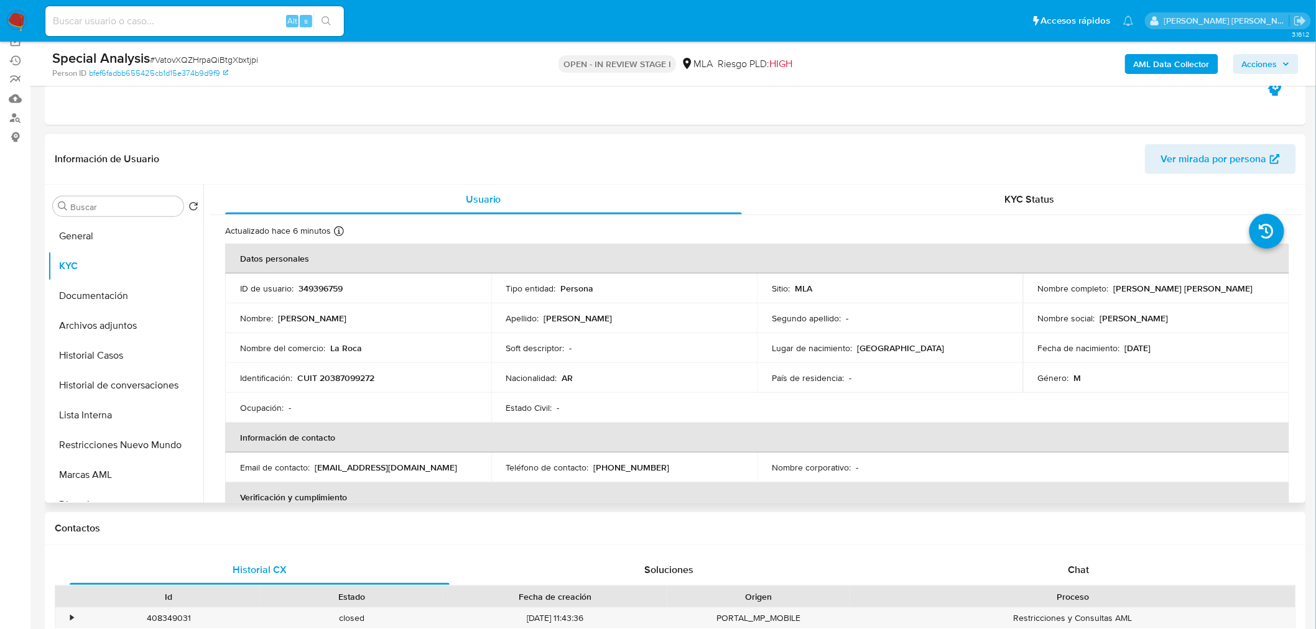
click at [359, 374] on p "CUIT 20387099272" at bounding box center [335, 378] width 77 height 11
copy p "20387099272"
click at [1257, 62] on span "Acciones" at bounding box center [1259, 64] width 35 height 20
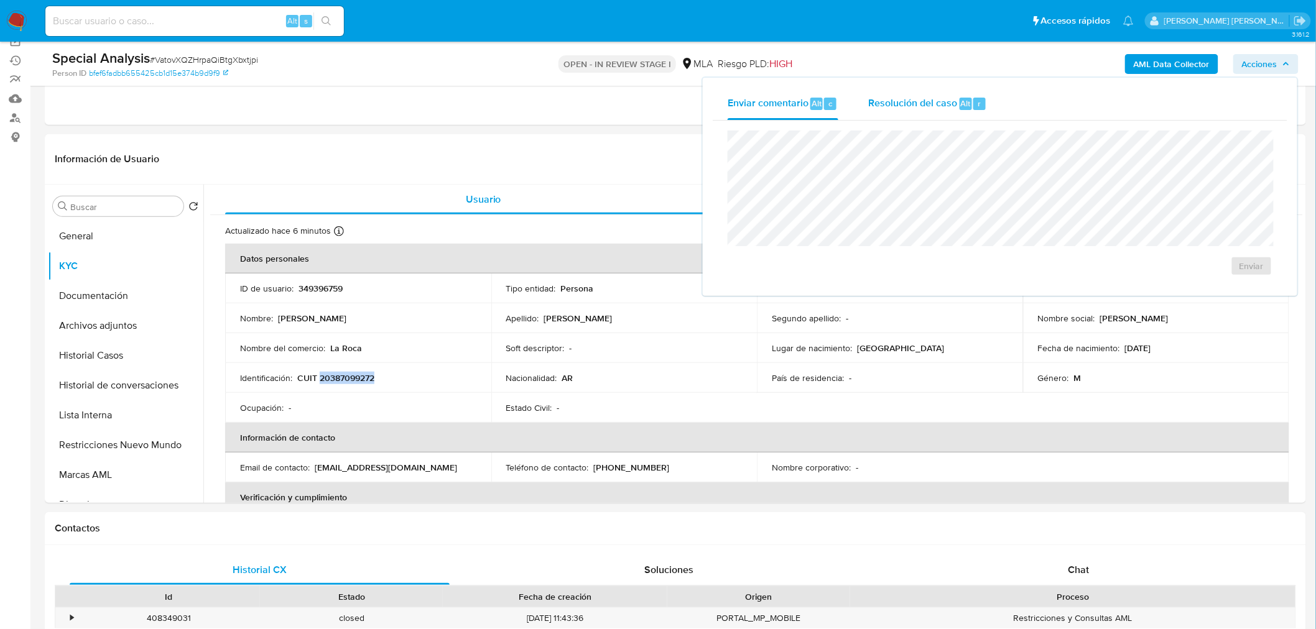
click at [942, 107] on span "Resolución del caso" at bounding box center [912, 103] width 89 height 14
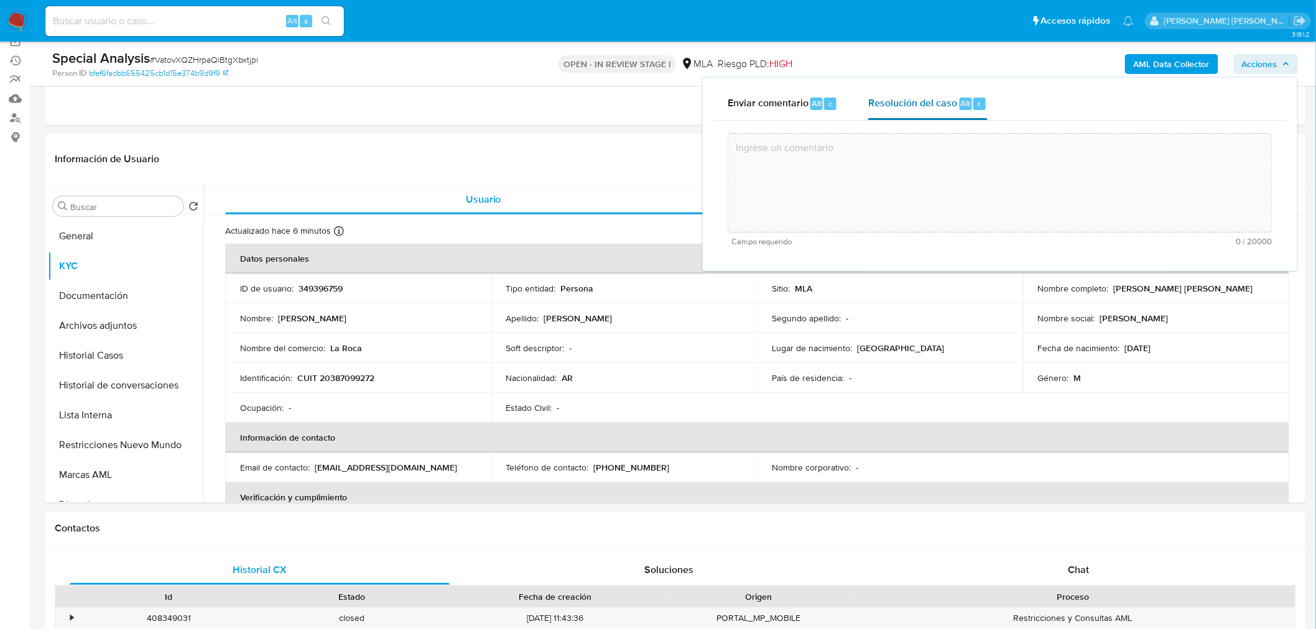
click at [974, 203] on textarea at bounding box center [1000, 183] width 544 height 100
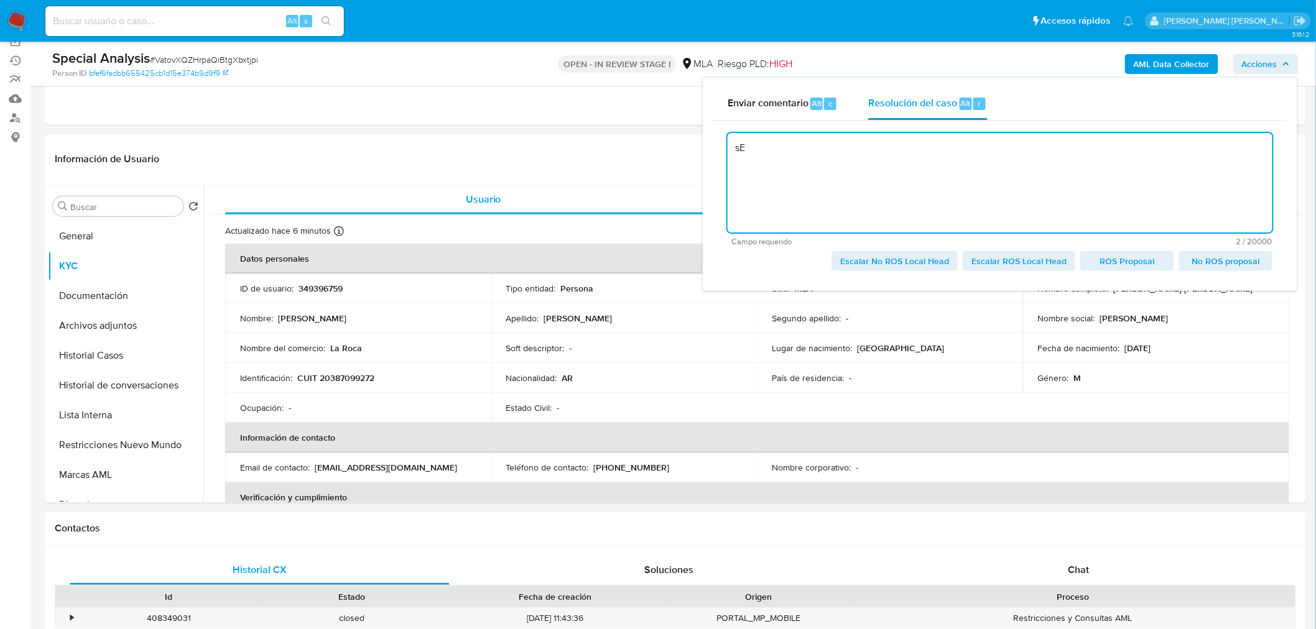
type textarea "s"
click at [810, 171] on textarea "Se crea caso" at bounding box center [1000, 183] width 545 height 100
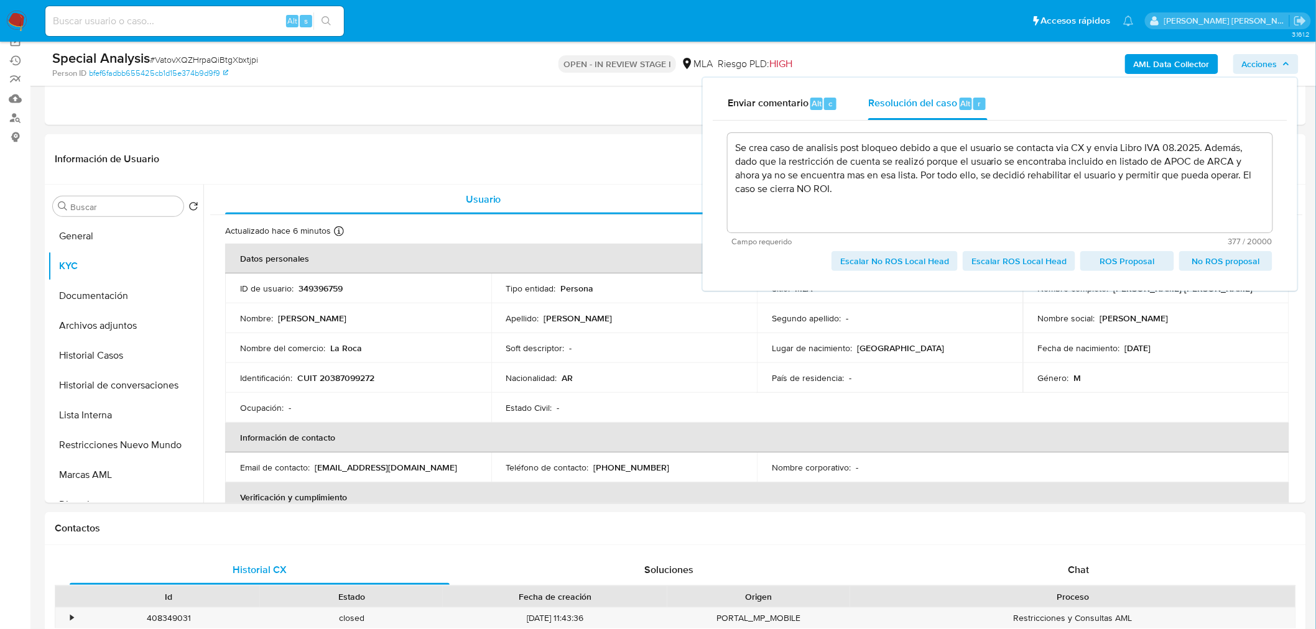
click at [913, 259] on span "Escalar No ROS Local Head" at bounding box center [894, 260] width 109 height 17
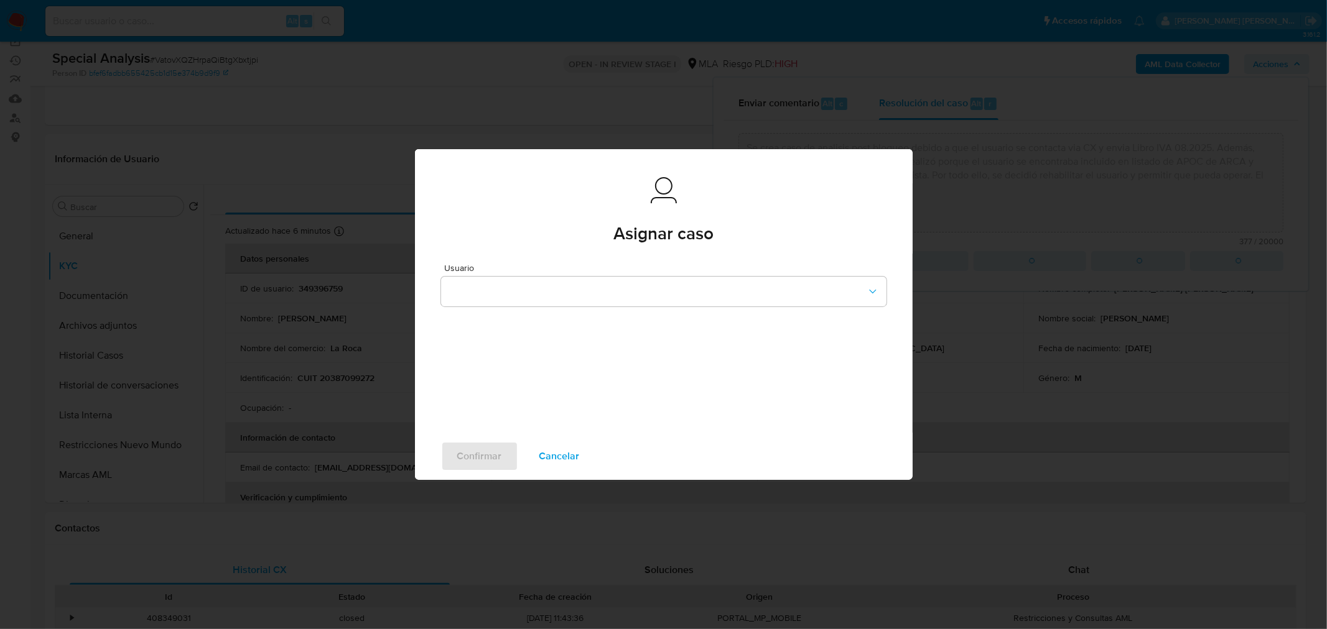
click at [613, 307] on div "Usuario" at bounding box center [664, 343] width 498 height 179
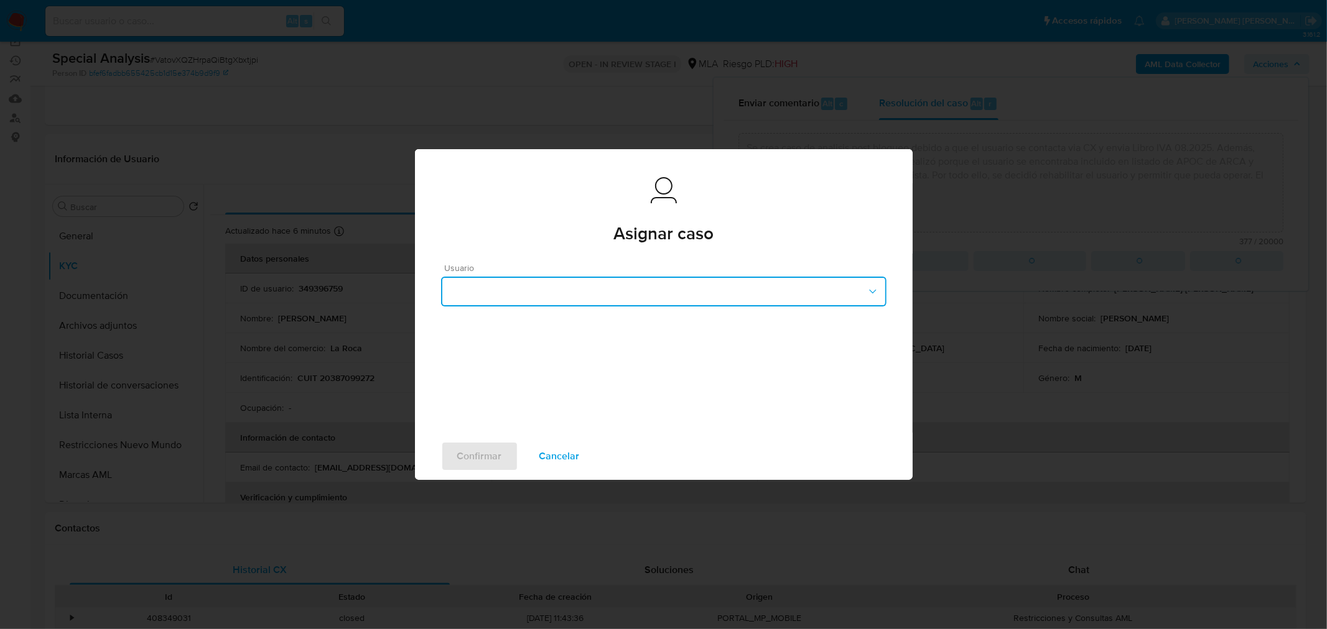
click at [612, 293] on button "button" at bounding box center [663, 292] width 445 height 30
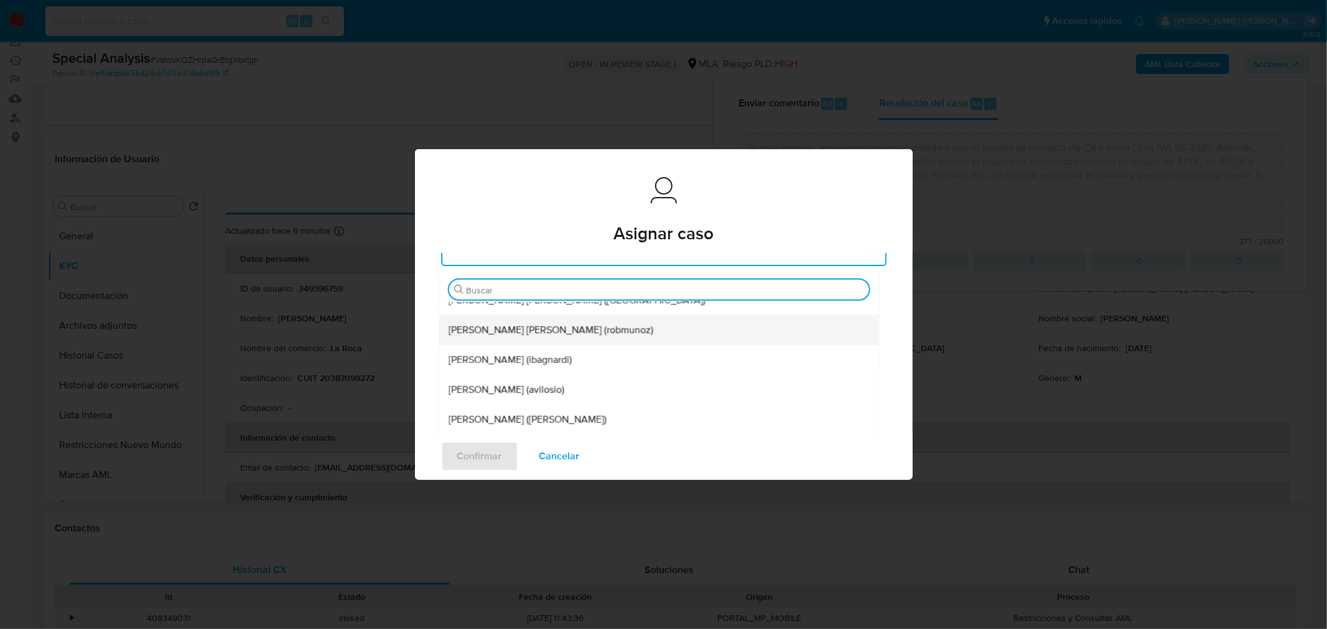
scroll to position [276, 0]
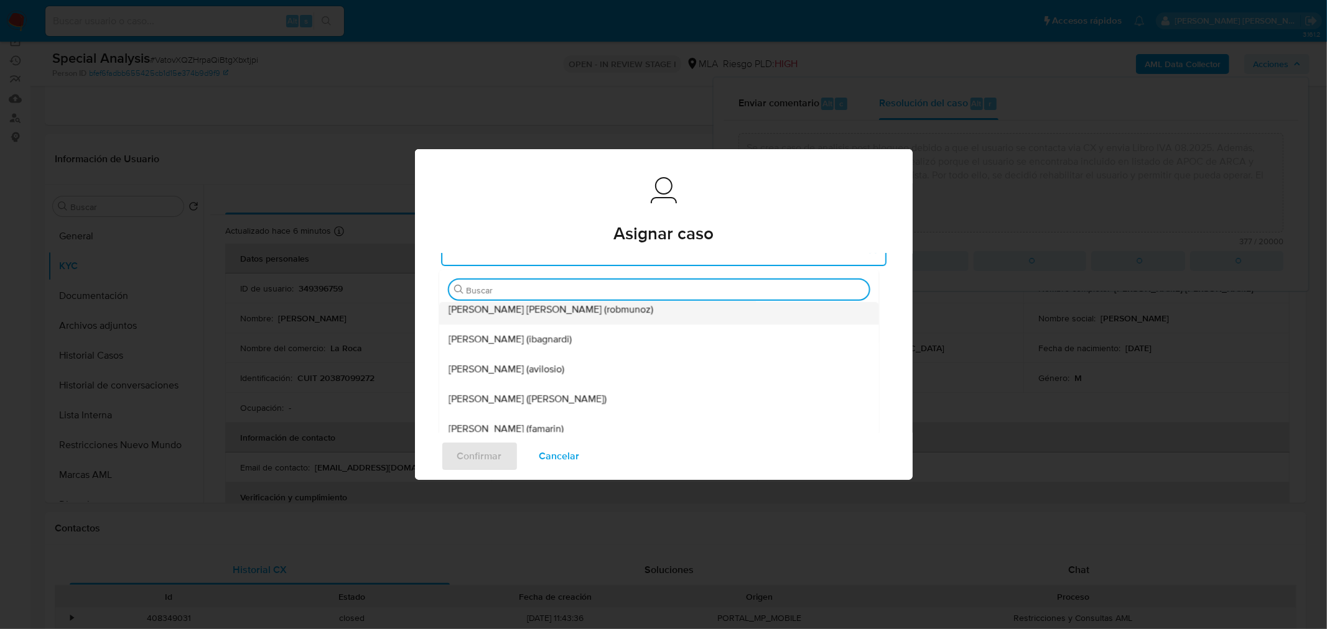
click at [591, 315] on span "Roberto Santiago Munoz (robmunoz)" at bounding box center [550, 309] width 205 height 12
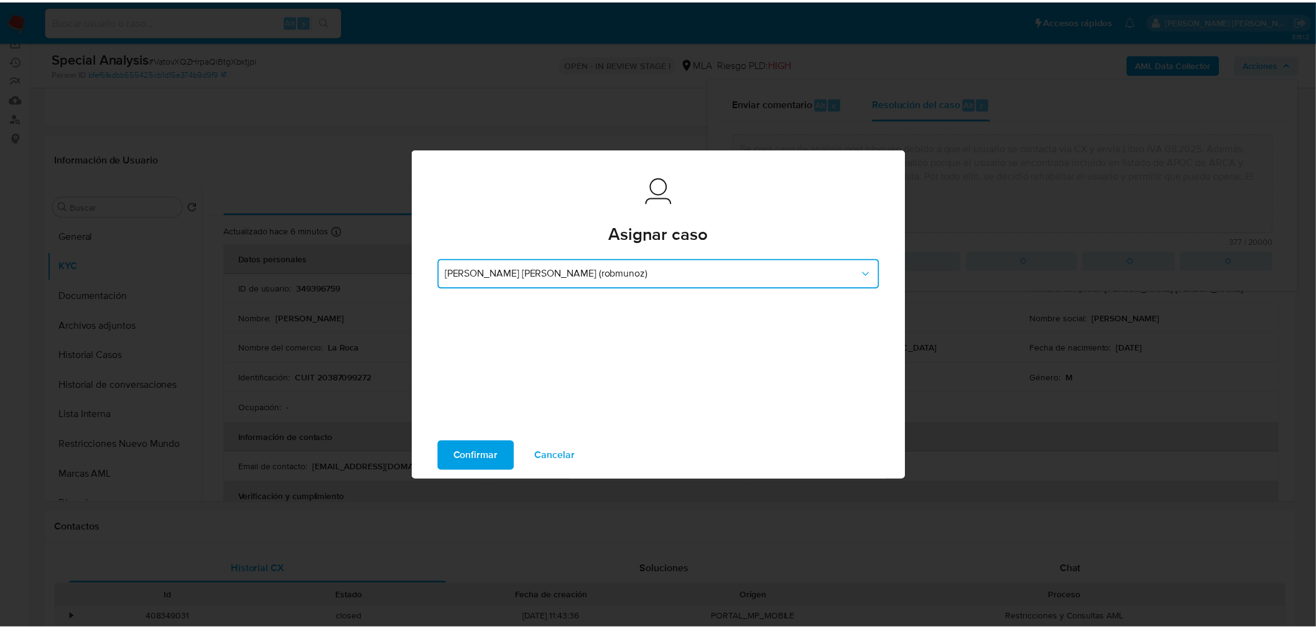
scroll to position [15, 0]
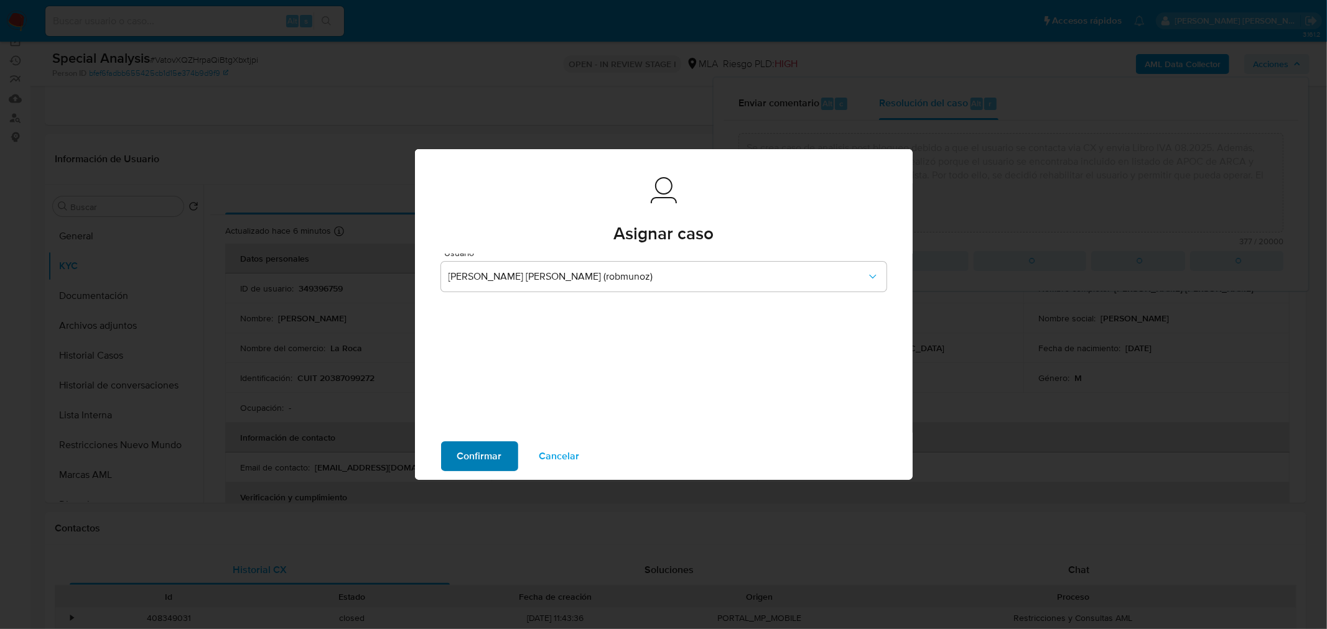
drag, startPoint x: 493, startPoint y: 440, endPoint x: 508, endPoint y: 454, distance: 20.7
click at [494, 442] on div "Confirmar Cancelar" at bounding box center [664, 456] width 498 height 47
drag, startPoint x: 512, startPoint y: 456, endPoint x: 523, endPoint y: 461, distance: 11.4
click at [514, 456] on button "Confirmar" at bounding box center [479, 457] width 77 height 30
type textarea "Se crea caso de analisis post bloqueo debido a que el usuario se contacta via C…"
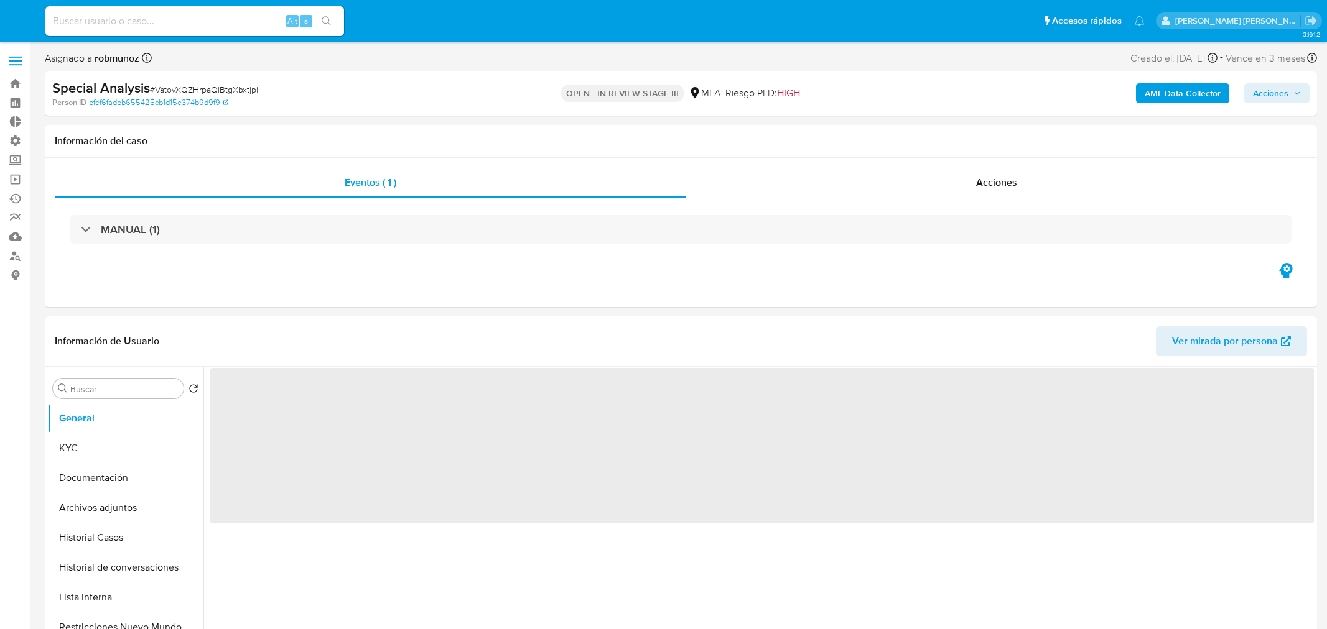
select select "10"
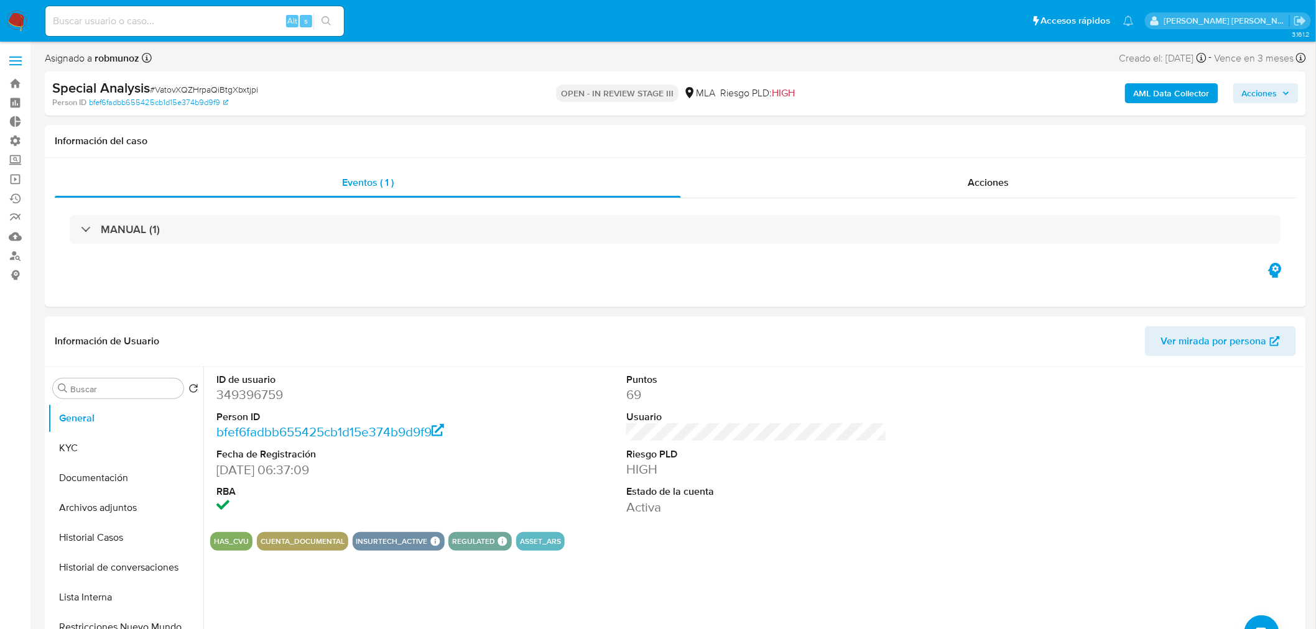
click at [229, 6] on div "Alt s" at bounding box center [194, 21] width 299 height 30
click at [229, 21] on input at bounding box center [194, 21] width 299 height 16
paste input "294903564"
type input "294903564"
click at [322, 21] on icon "search-icon" at bounding box center [326, 20] width 9 height 9
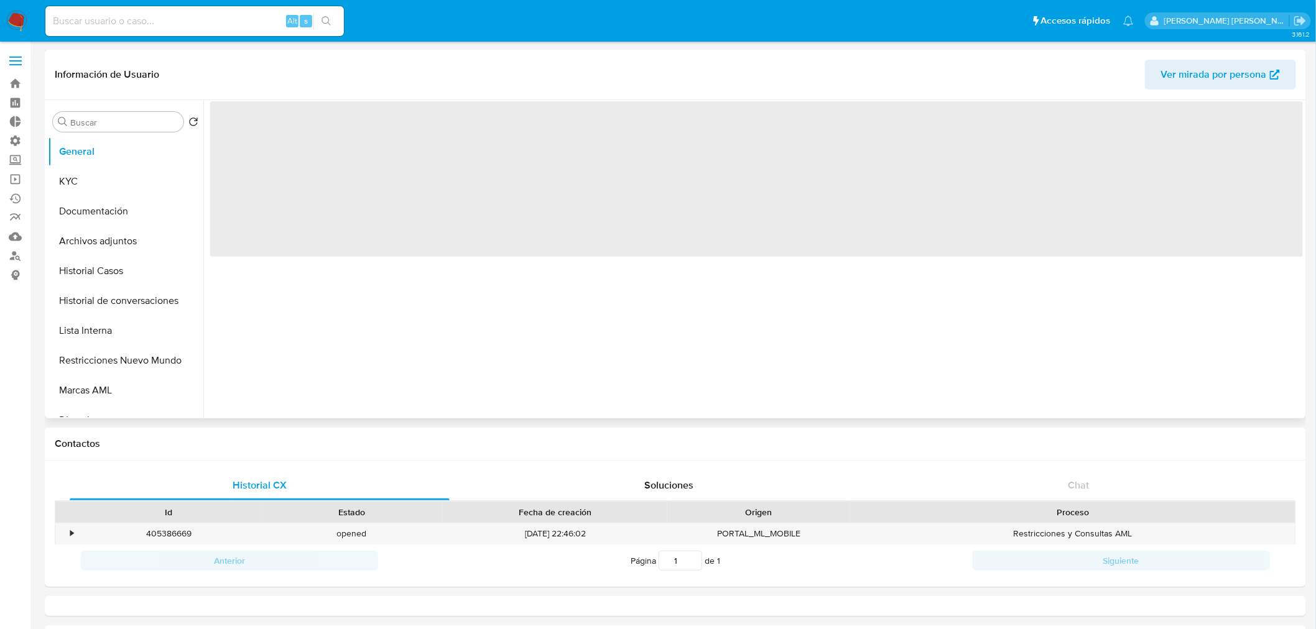
select select "10"
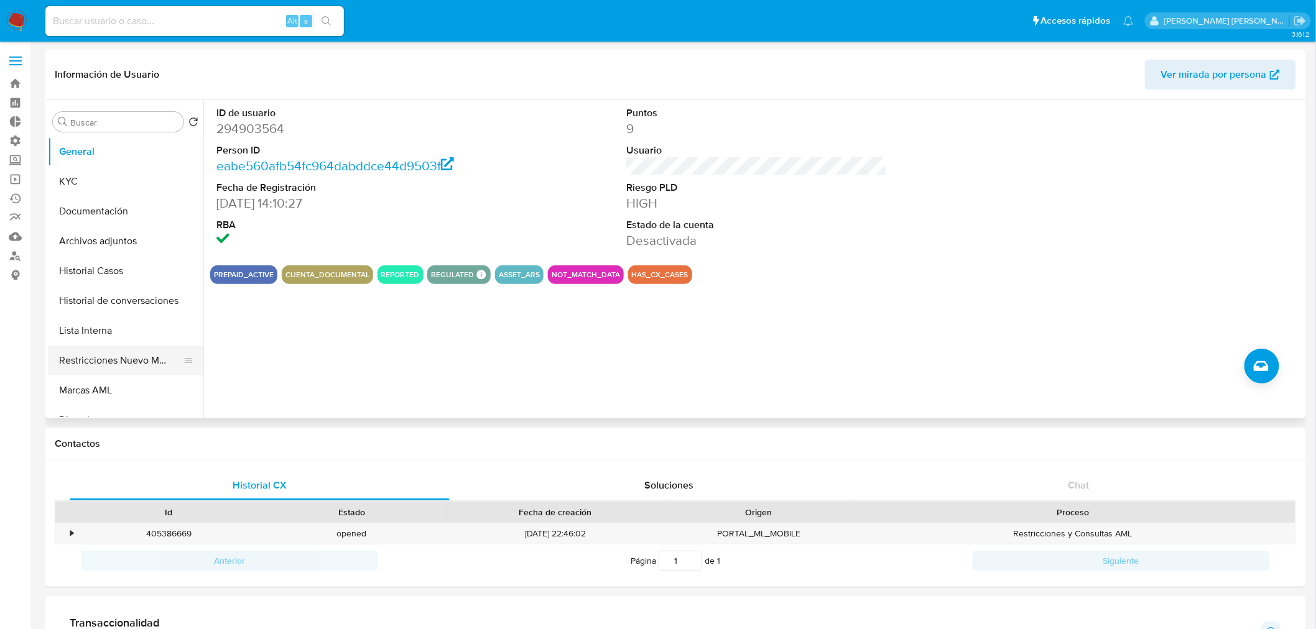
click at [135, 356] on button "Restricciones Nuevo Mundo" at bounding box center [121, 361] width 146 height 30
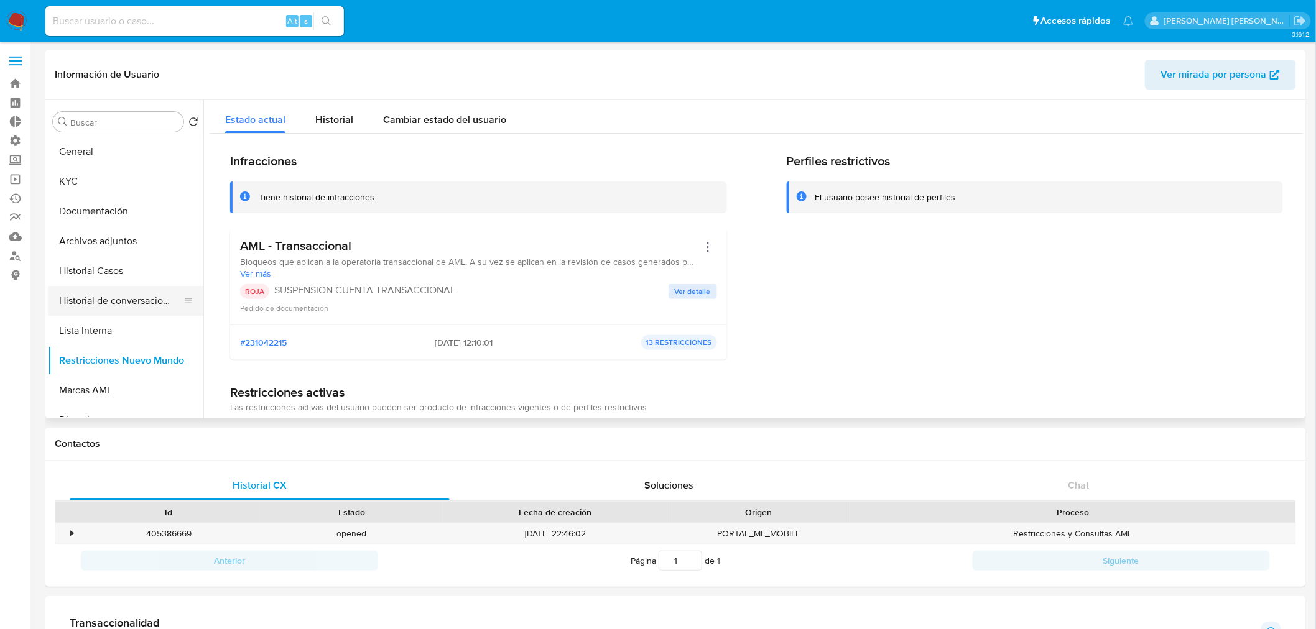
click at [88, 302] on button "Historial de conversaciones" at bounding box center [121, 301] width 146 height 30
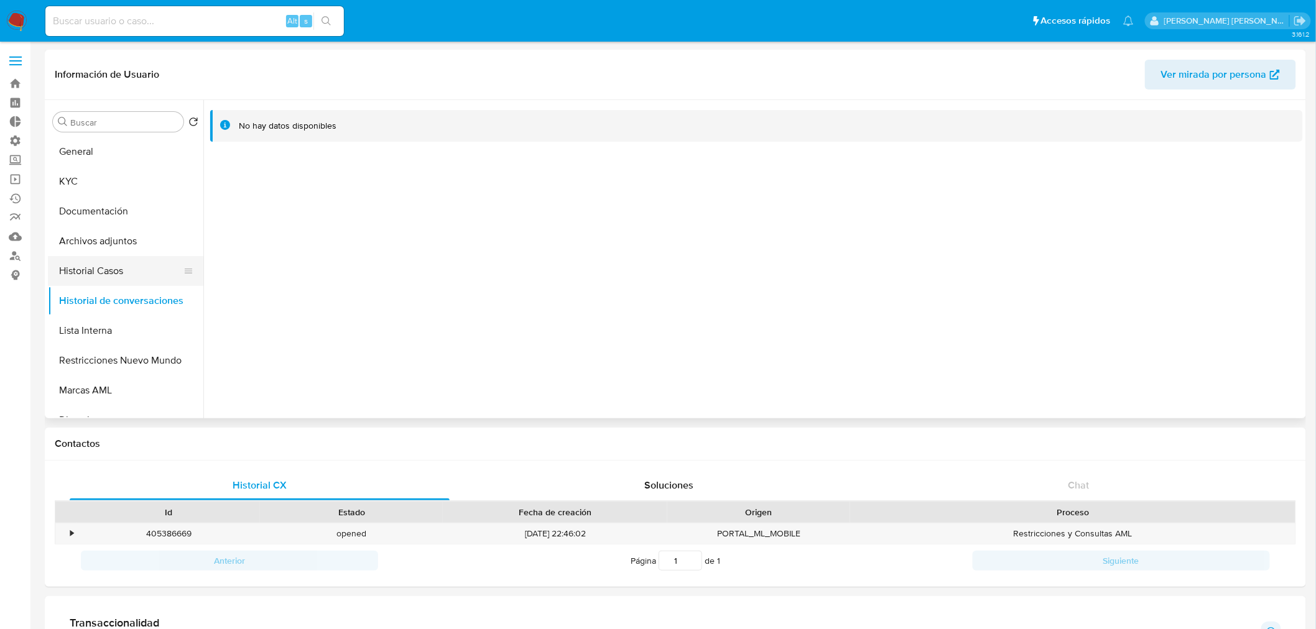
click at [109, 264] on button "Historial Casos" at bounding box center [121, 271] width 146 height 30
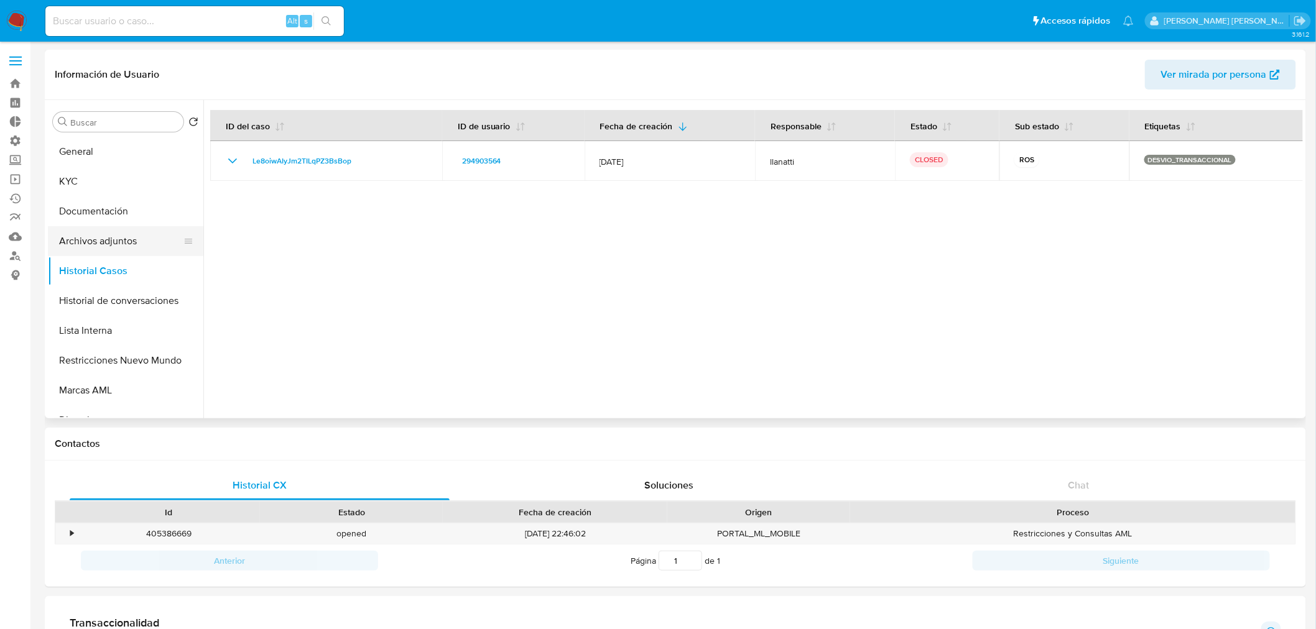
drag, startPoint x: 110, startPoint y: 247, endPoint x: 120, endPoint y: 249, distance: 10.1
click at [109, 247] on button "Archivos adjuntos" at bounding box center [121, 241] width 146 height 30
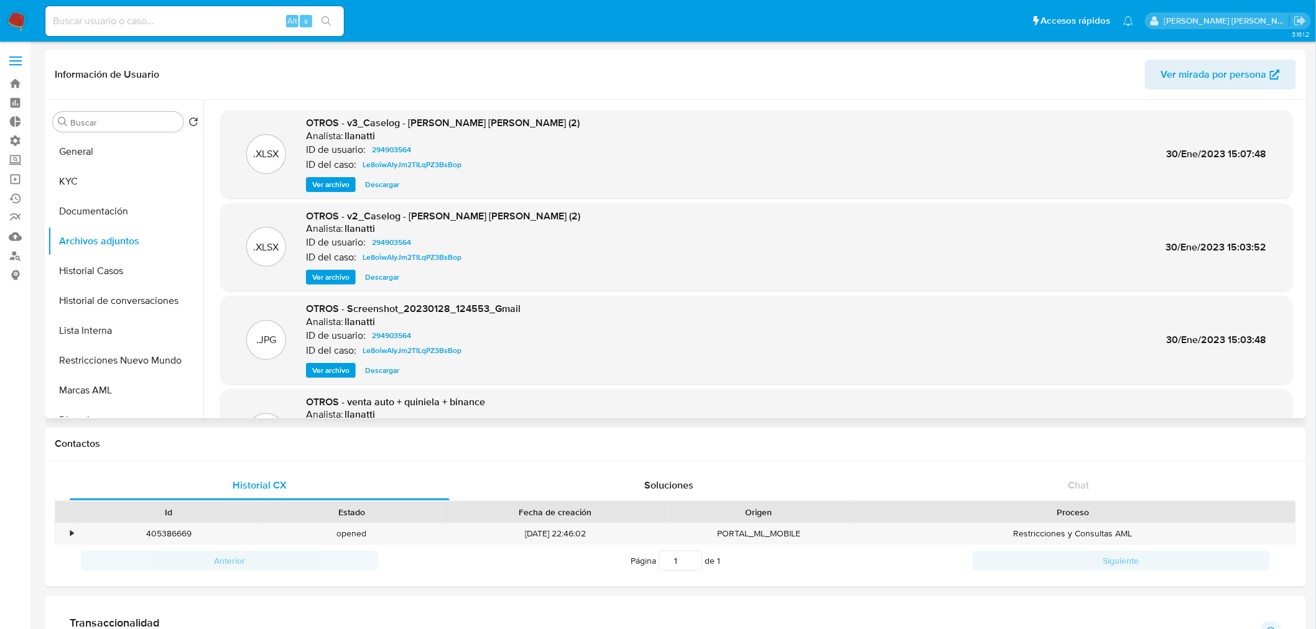
click at [313, 187] on span "Ver archivo" at bounding box center [330, 184] width 37 height 12
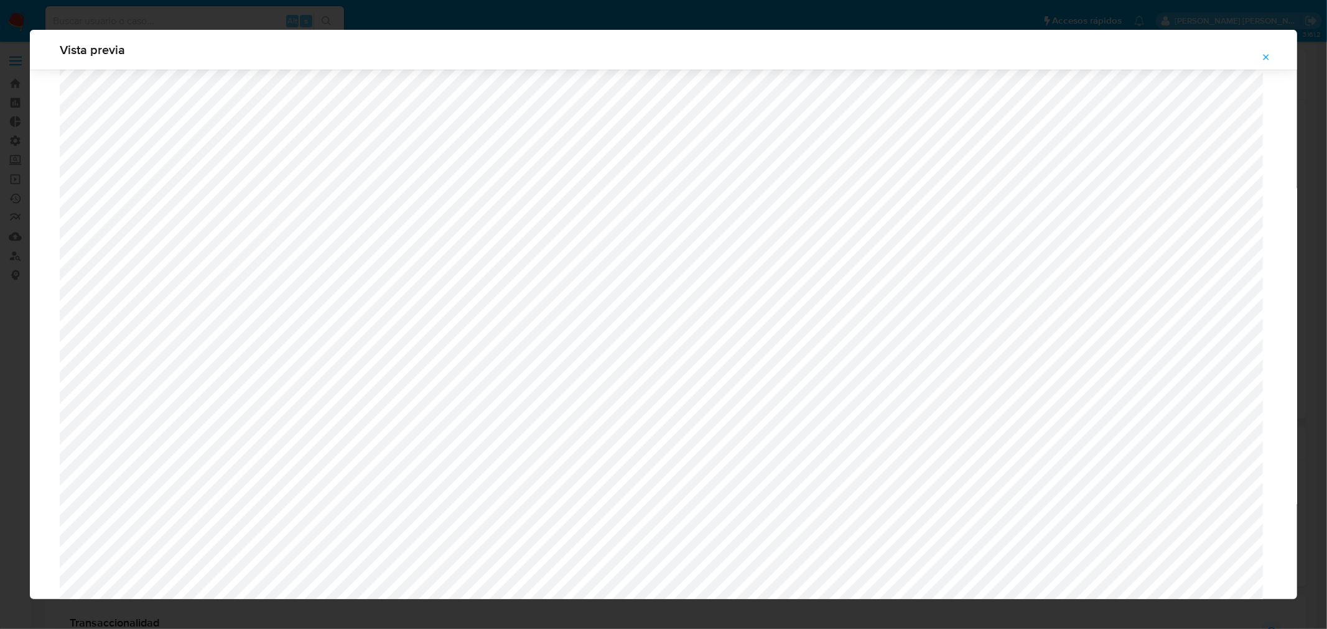
scroll to position [44, 0]
drag, startPoint x: 1267, startPoint y: 54, endPoint x: 817, endPoint y: 116, distance: 454.4
click at [1267, 55] on icon "Attachment preview" at bounding box center [1266, 57] width 10 height 10
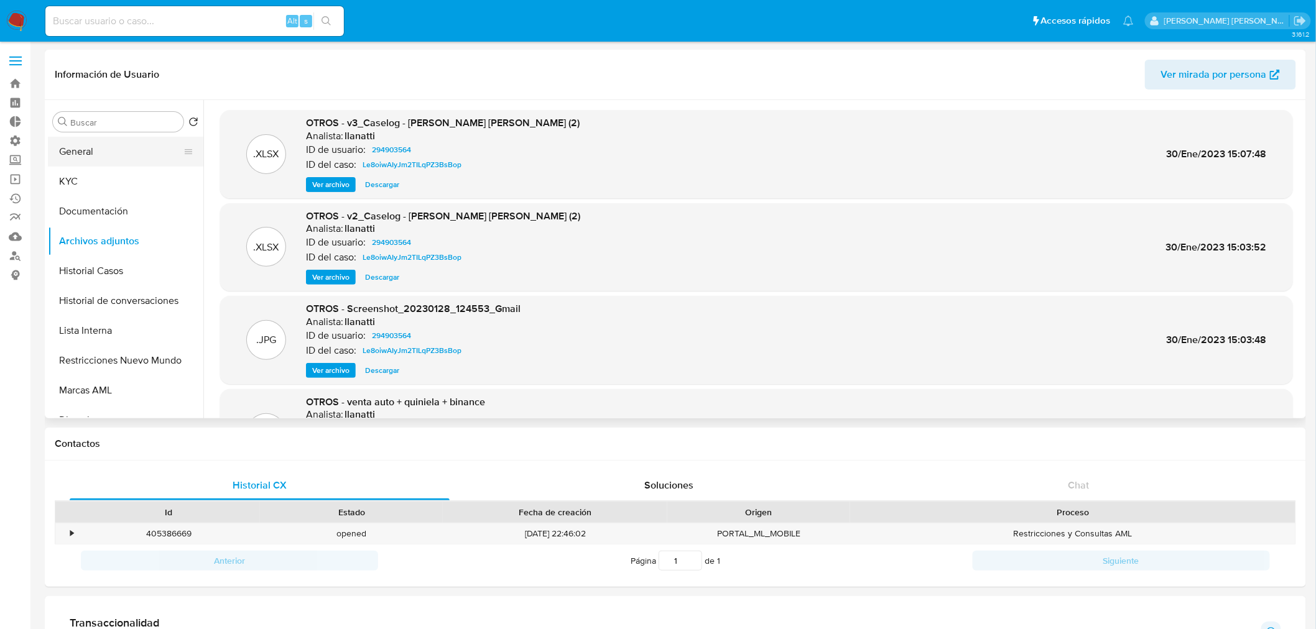
click at [98, 151] on button "General" at bounding box center [121, 152] width 146 height 30
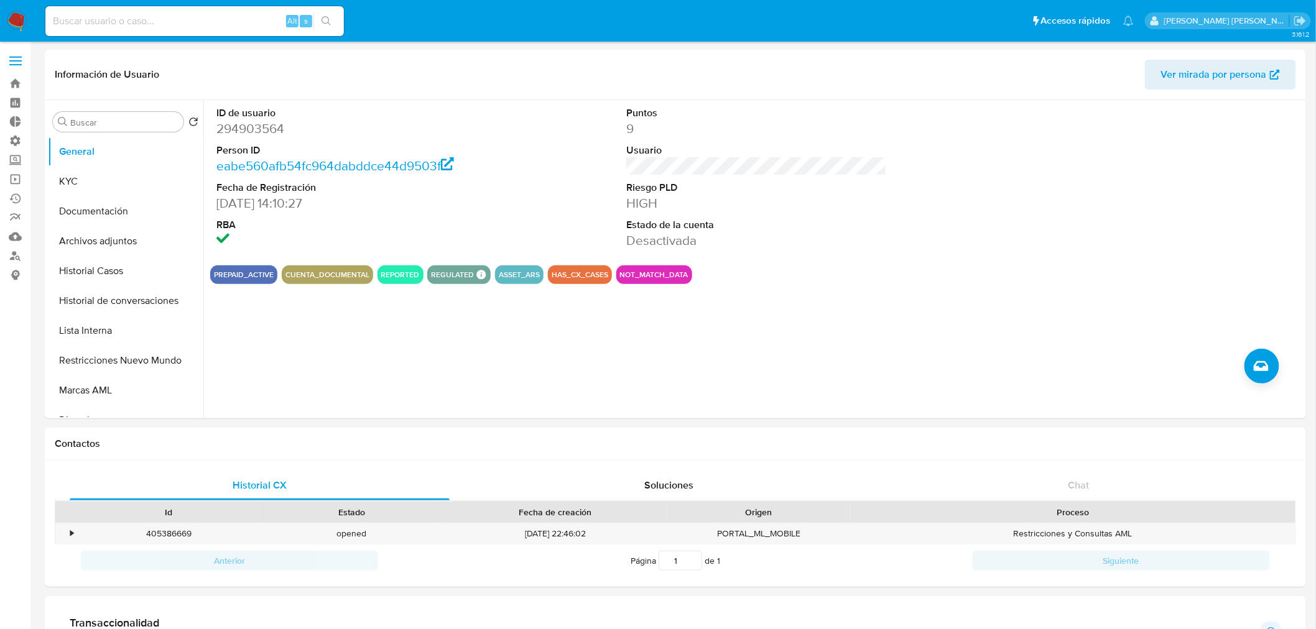
click at [276, 129] on dd "294903564" at bounding box center [346, 128] width 261 height 17
copy dd "294903564"
click at [104, 249] on button "Archivos adjuntos" at bounding box center [121, 241] width 146 height 30
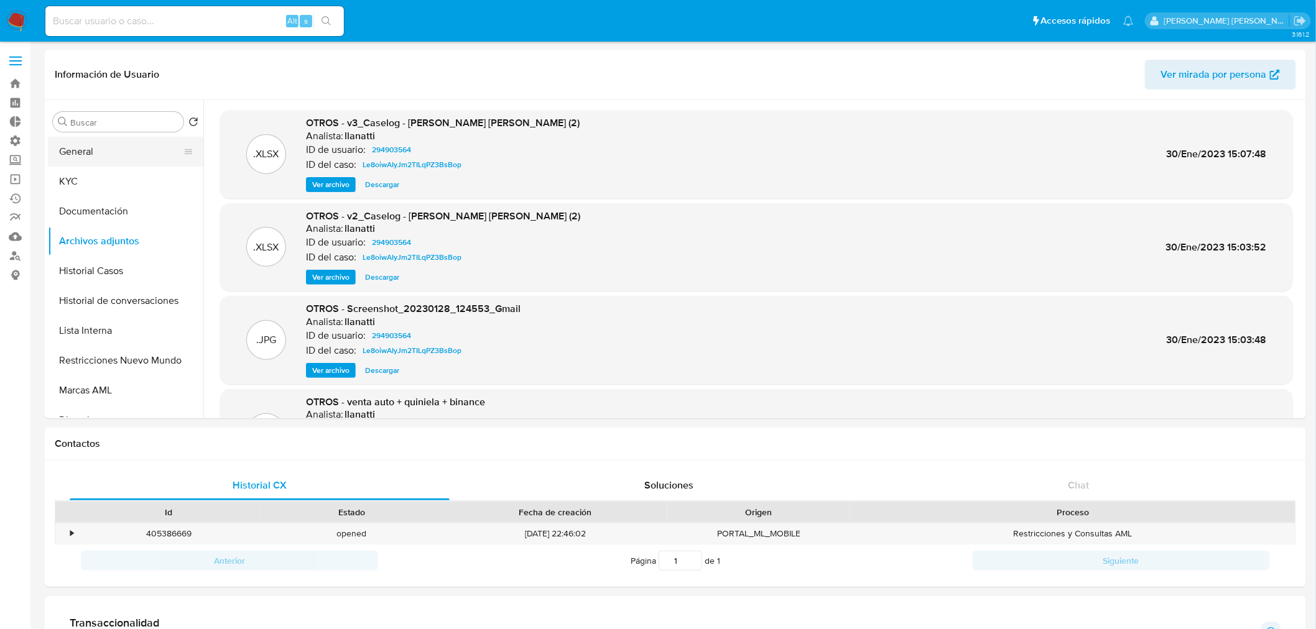
click at [127, 147] on button "General" at bounding box center [121, 152] width 146 height 30
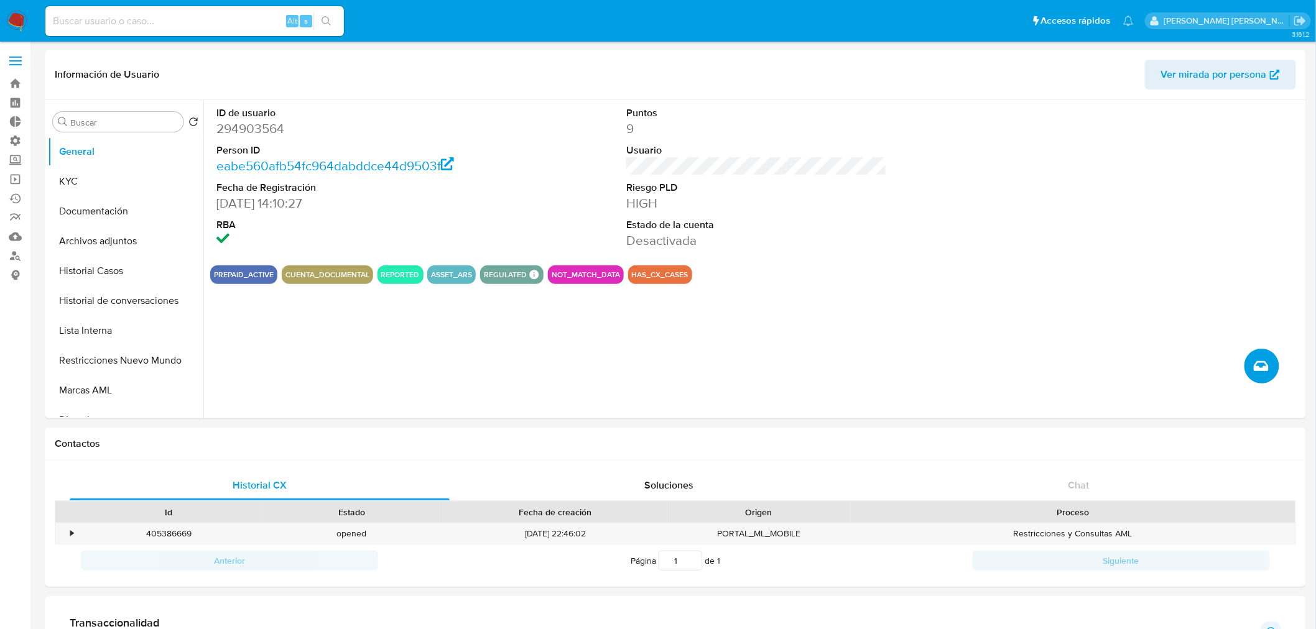
click at [1262, 364] on icon "Crear caso manual" at bounding box center [1261, 366] width 15 height 15
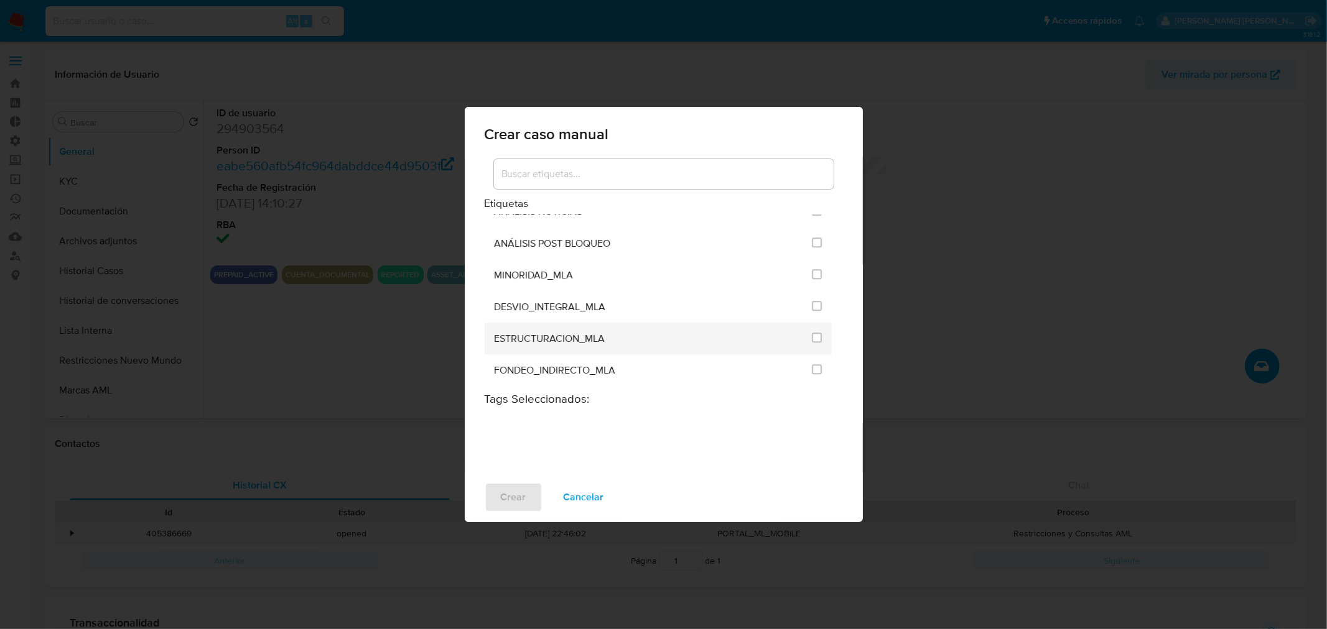
scroll to position [2488, 0]
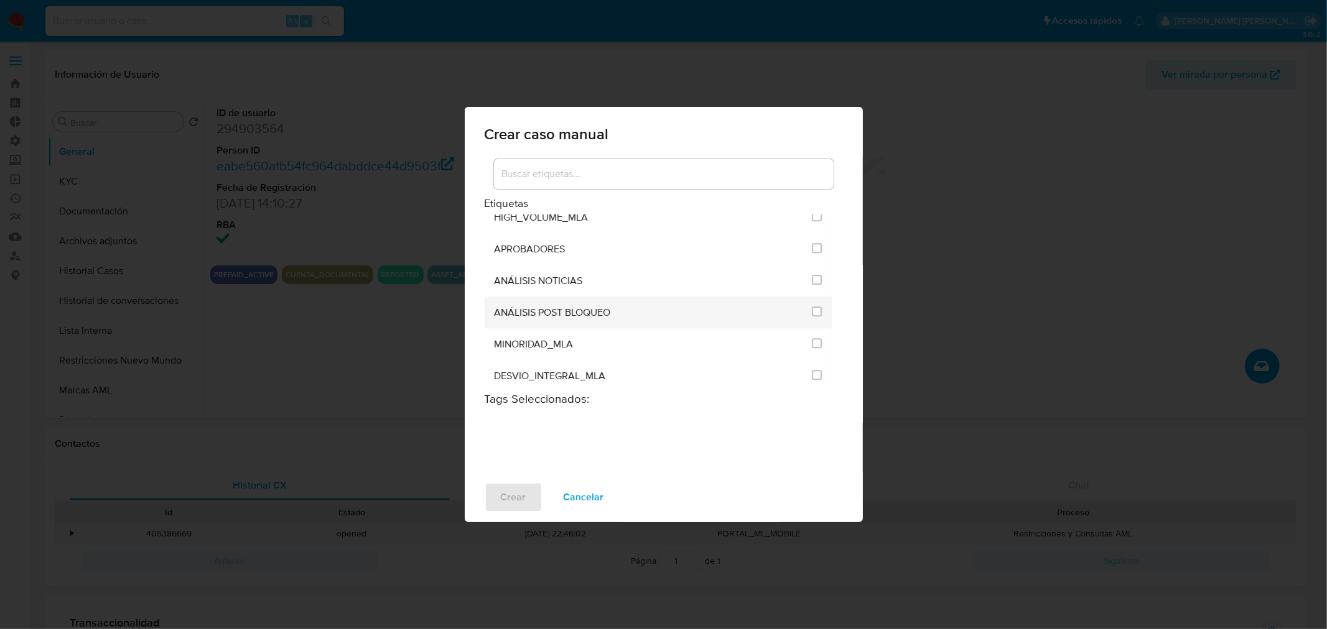
drag, startPoint x: 811, startPoint y: 279, endPoint x: 805, endPoint y: 290, distance: 13.1
click at [812, 307] on input "3249" at bounding box center [817, 312] width 10 height 10
checkbox input "true"
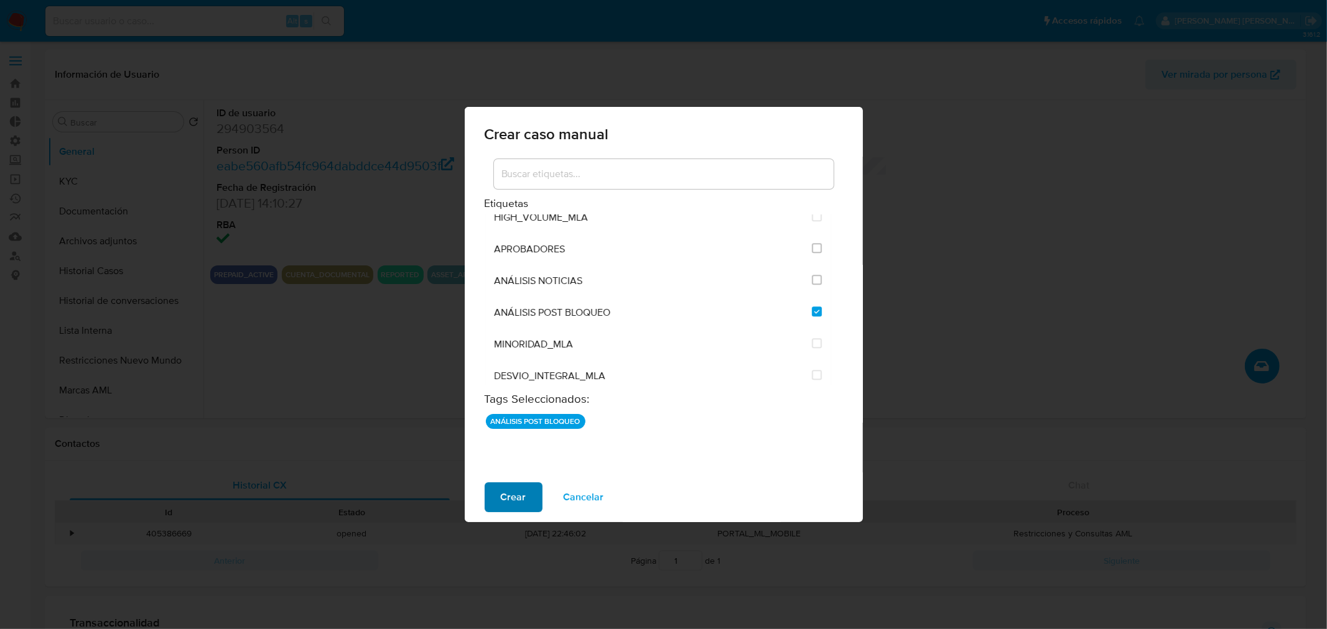
click at [494, 506] on button "Crear" at bounding box center [513, 498] width 58 height 30
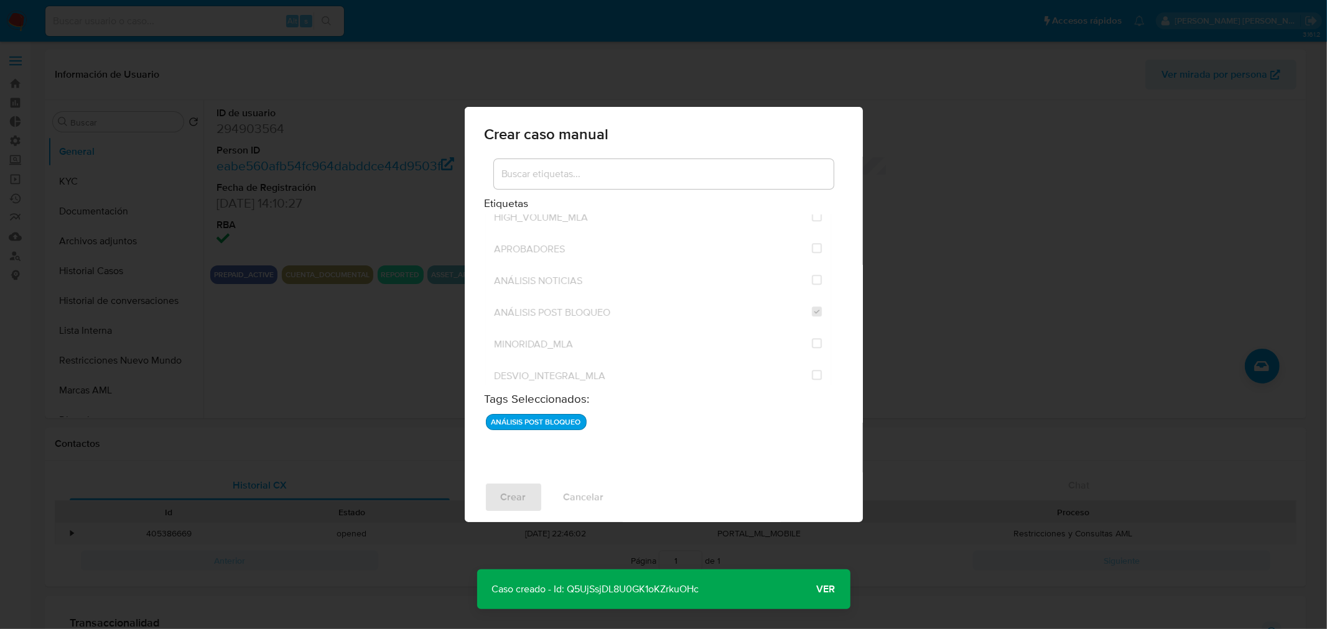
click at [825, 590] on span "Ver" at bounding box center [826, 590] width 19 height 0
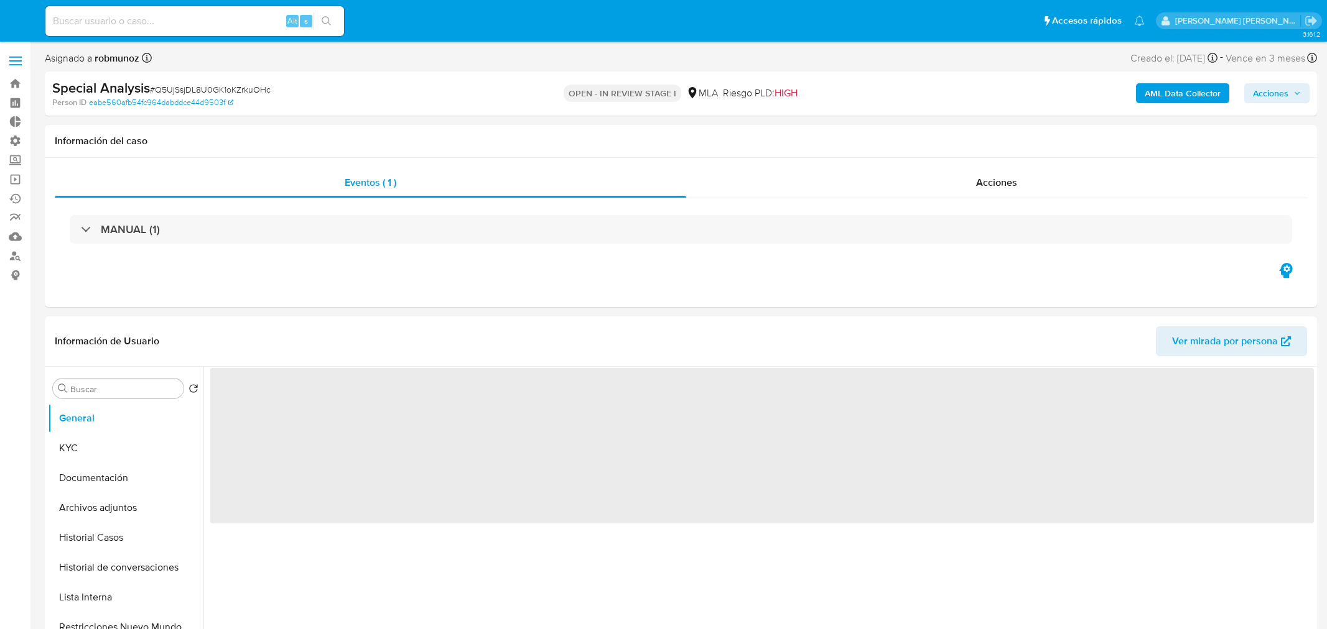
select select "10"
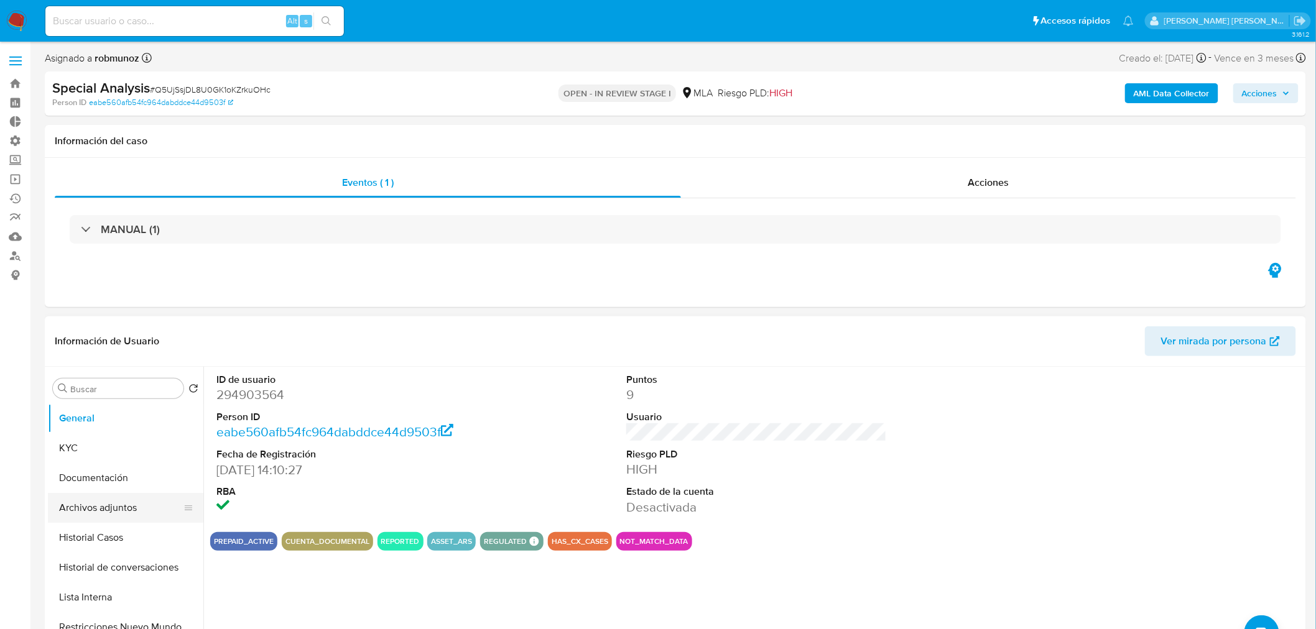
click at [96, 509] on button "Archivos adjuntos" at bounding box center [121, 508] width 146 height 30
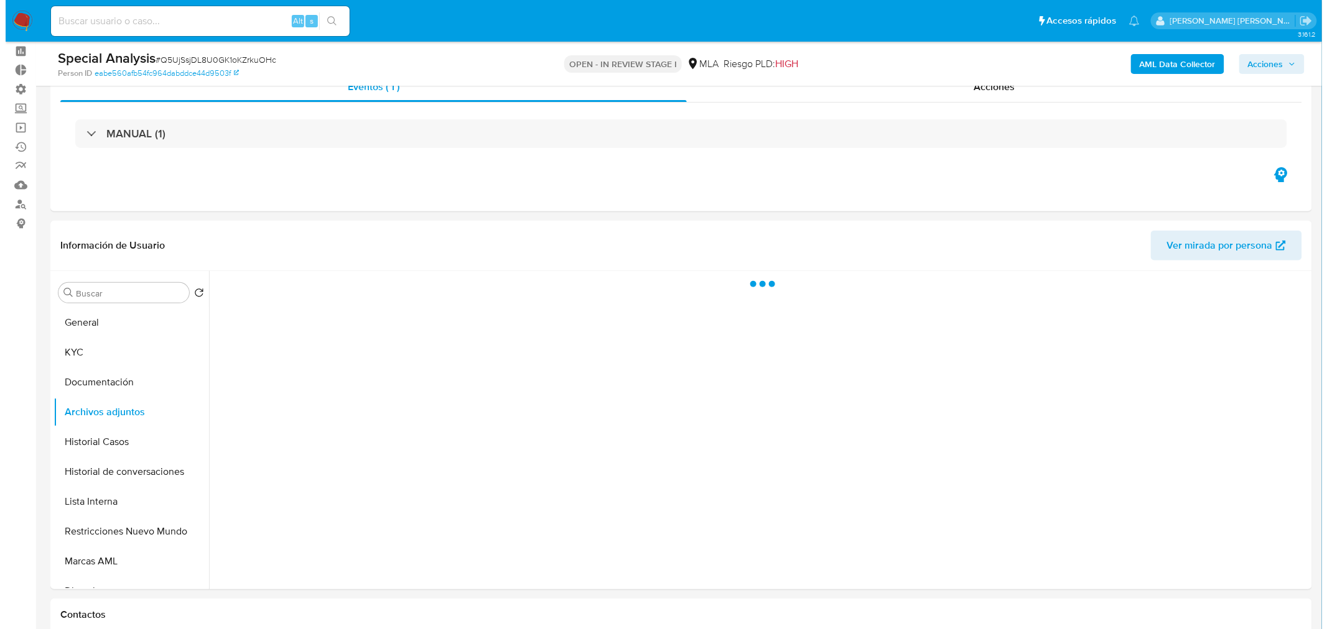
scroll to position [138, 0]
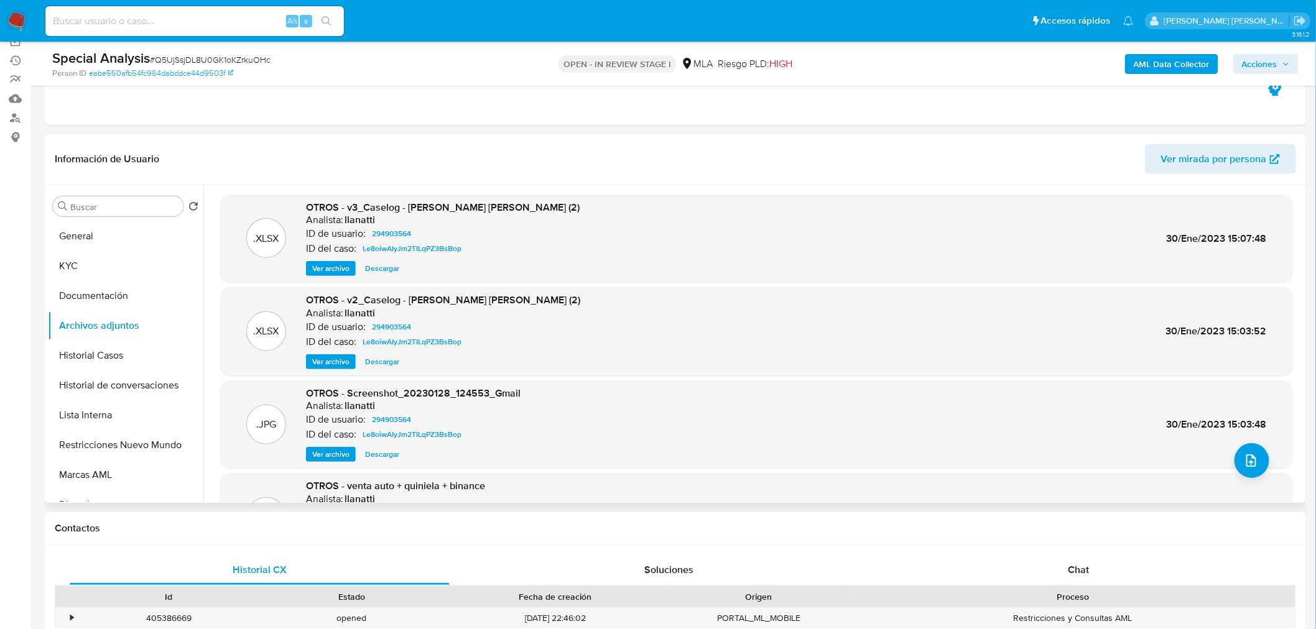
click at [351, 264] on button "Ver archivo" at bounding box center [331, 268] width 50 height 15
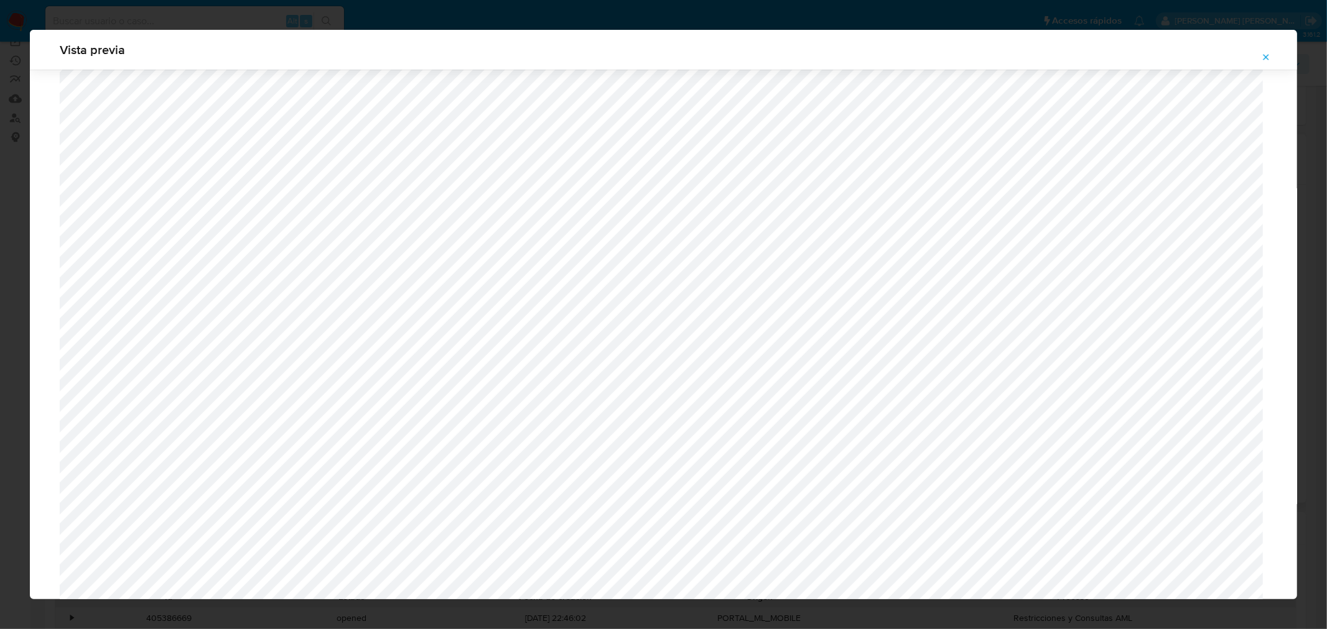
scroll to position [597, 0]
drag, startPoint x: 1272, startPoint y: 54, endPoint x: 1241, endPoint y: 73, distance: 35.7
click at [1269, 54] on button "Attachment preview" at bounding box center [1265, 57] width 27 height 20
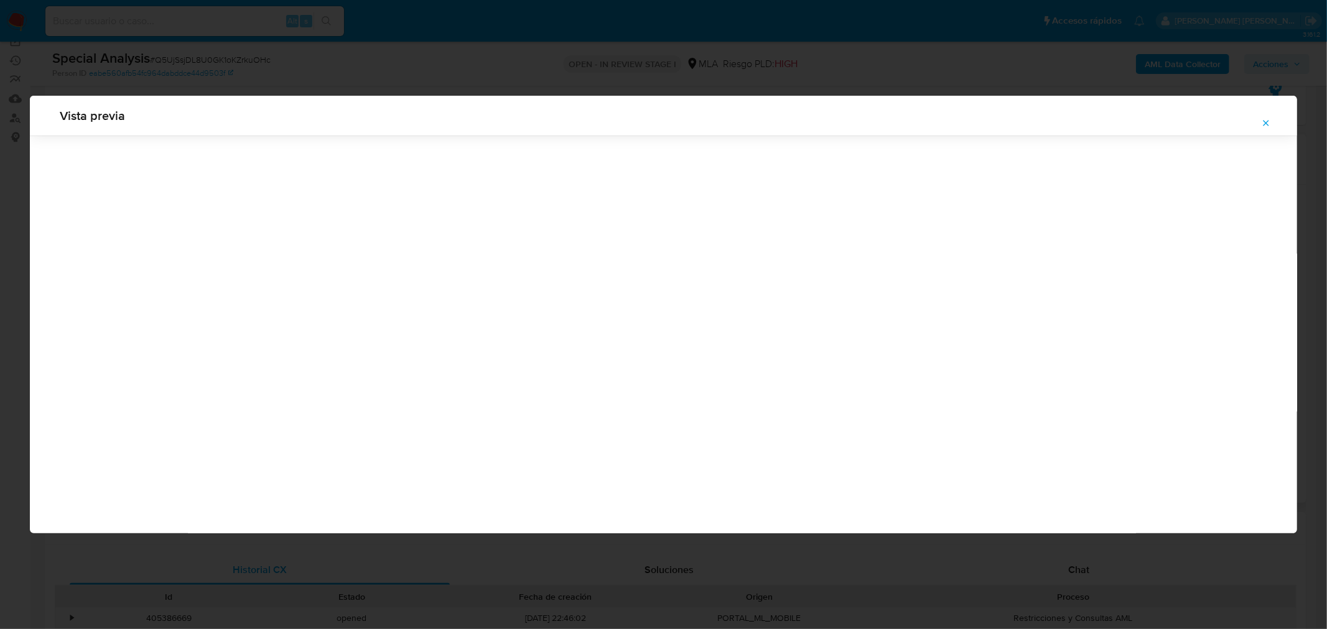
scroll to position [0, 0]
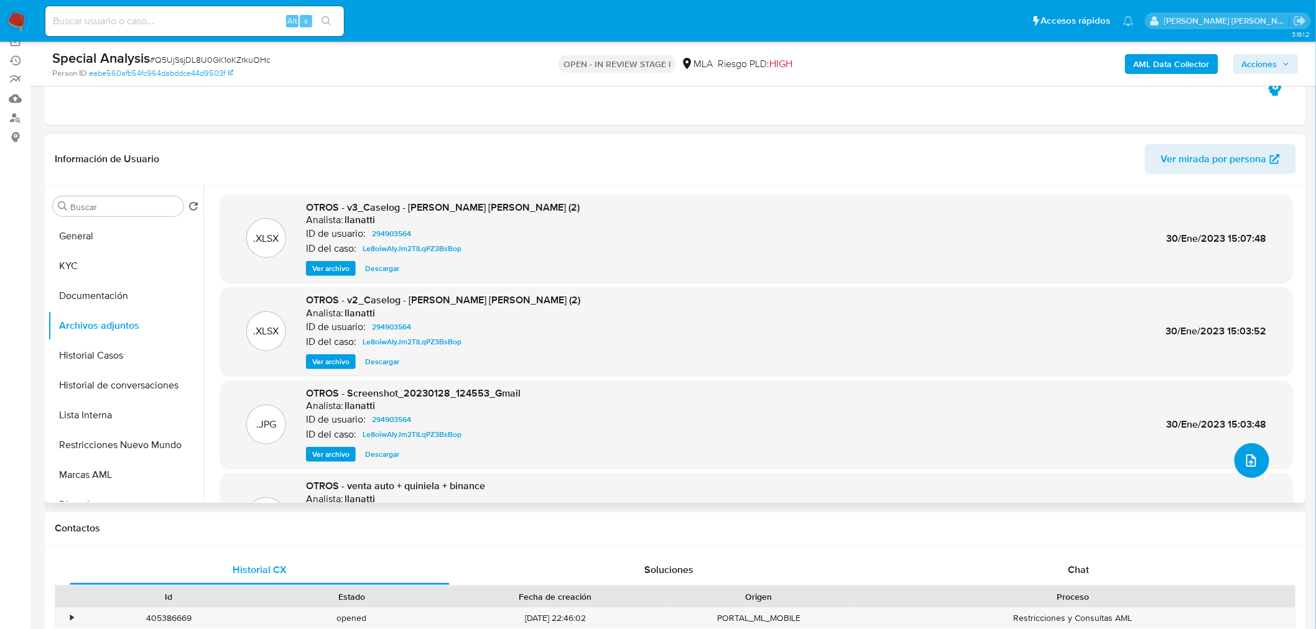
click at [1257, 461] on button "upload-file" at bounding box center [1251, 460] width 35 height 35
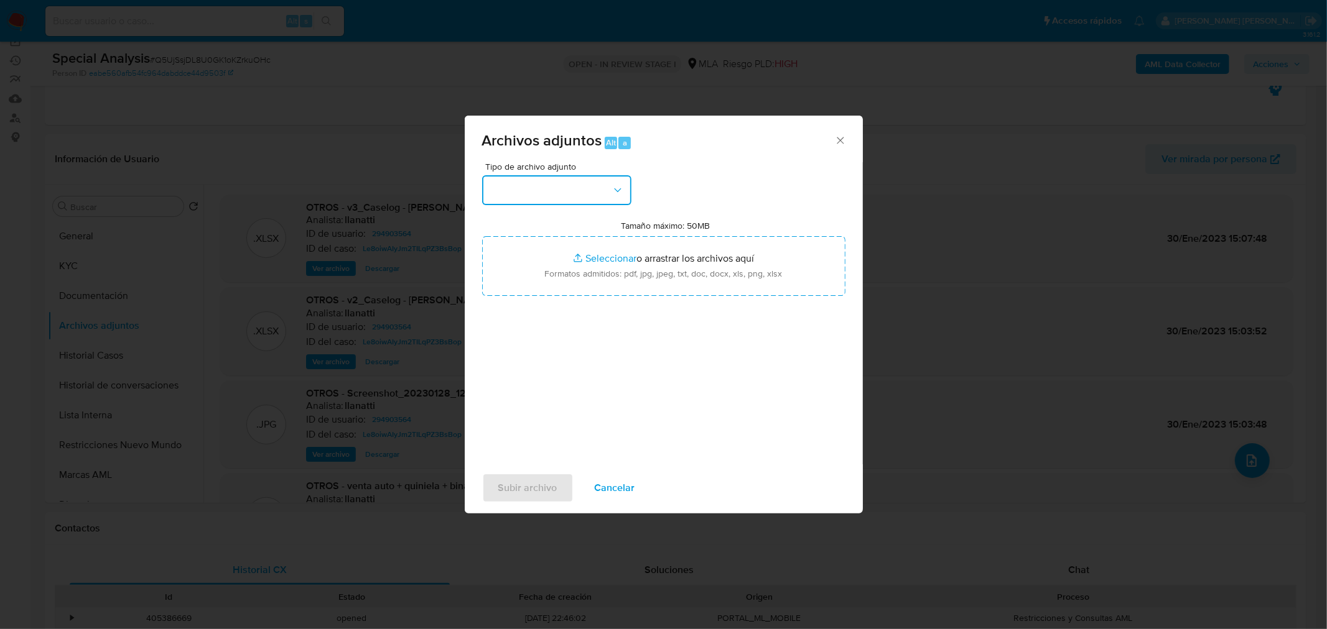
click at [603, 193] on button "button" at bounding box center [556, 190] width 149 height 30
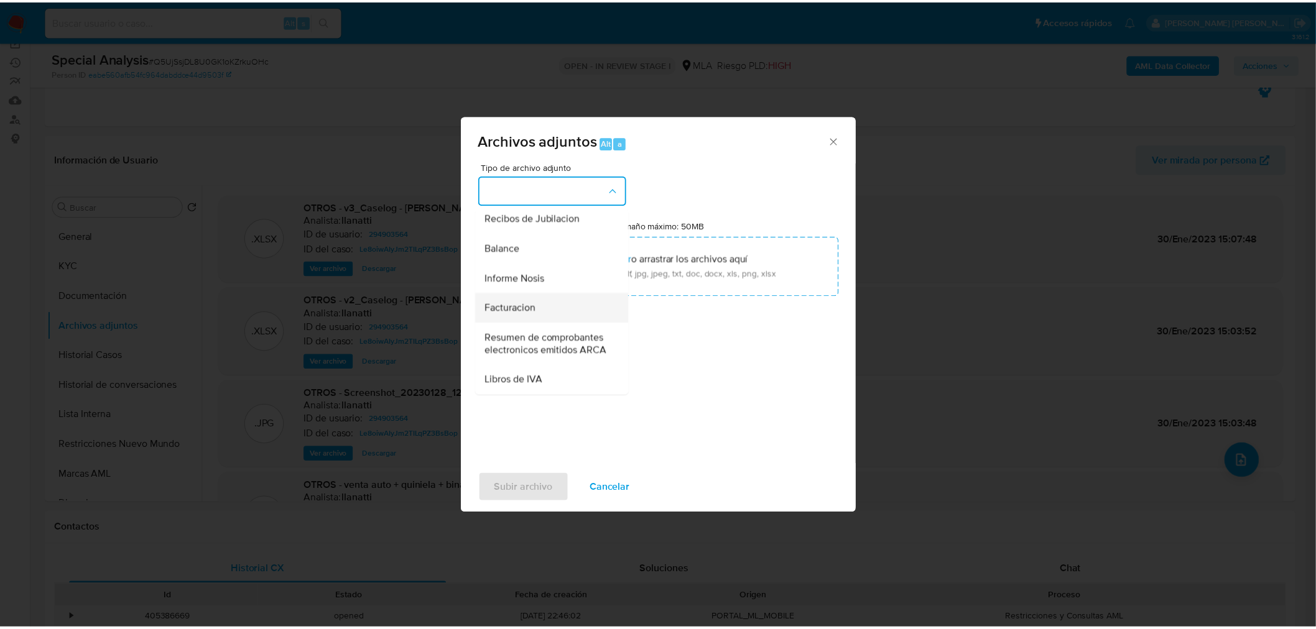
scroll to position [493, 0]
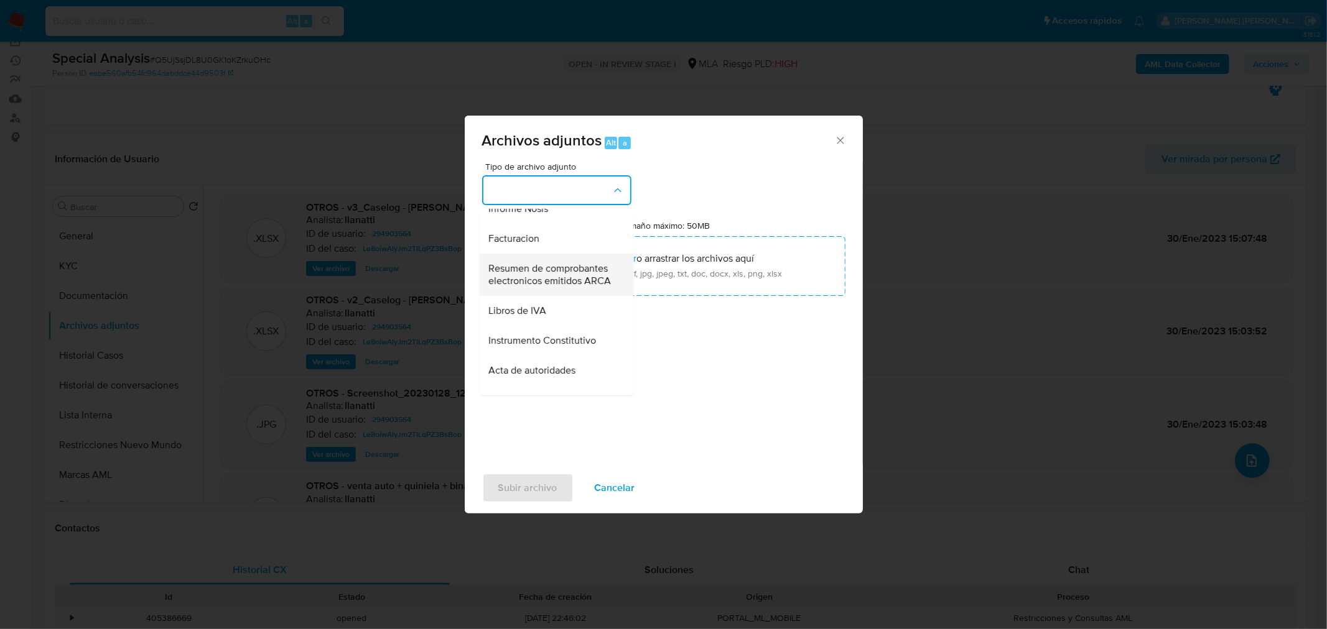
click at [570, 287] on span "Resumen de comprobantes electronicos emitidos ARCA" at bounding box center [552, 274] width 127 height 25
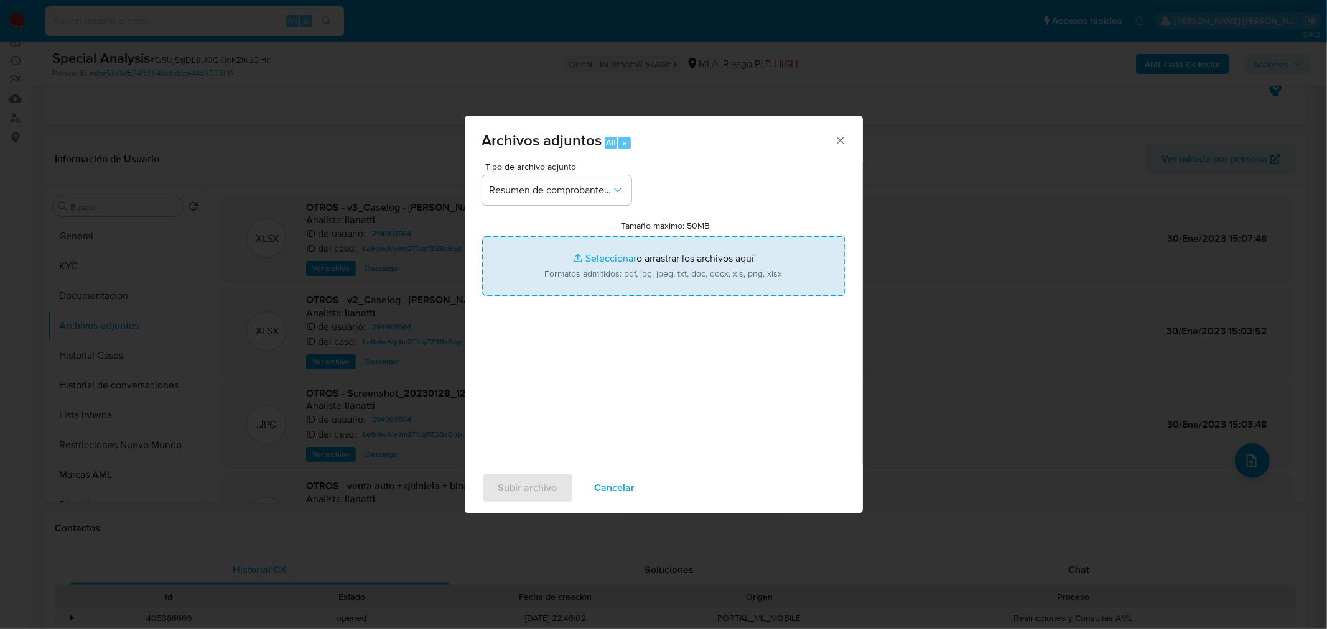
click at [618, 274] on input "Tamaño máximo: 50MB Seleccionar archivos" at bounding box center [663, 266] width 363 height 60
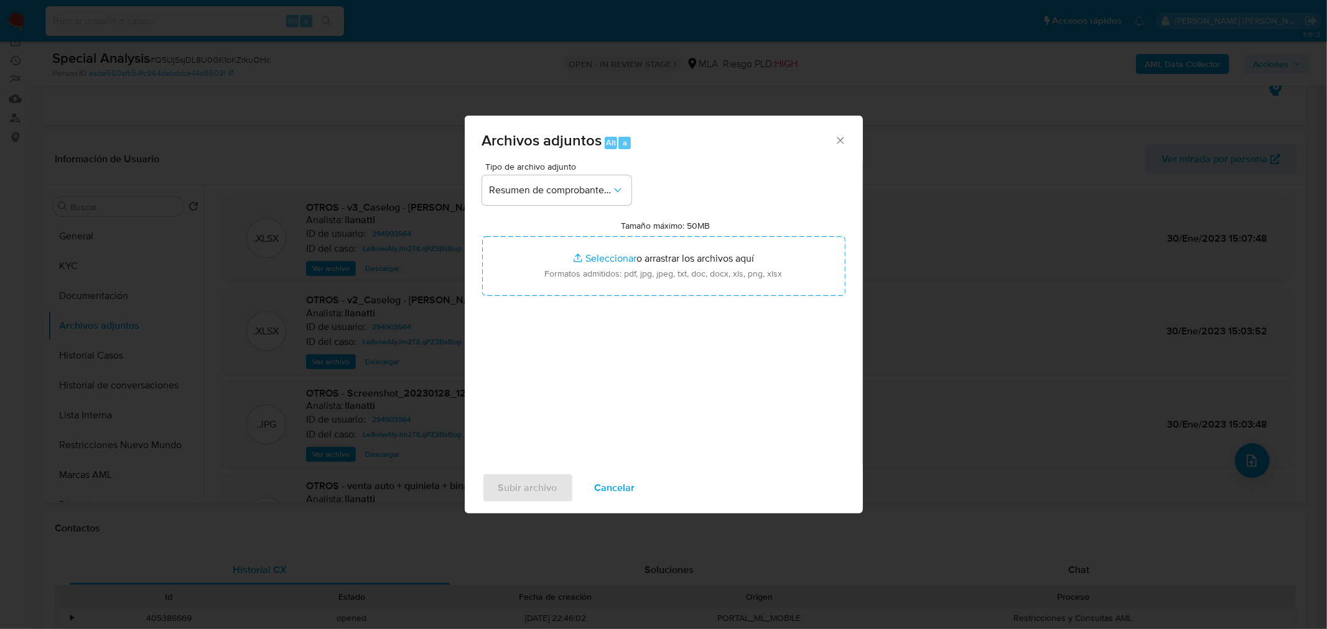
type input "C:\fakepath\Comprobantes emitidos 2024.png"
click at [543, 490] on span "Subir archivo" at bounding box center [527, 488] width 59 height 27
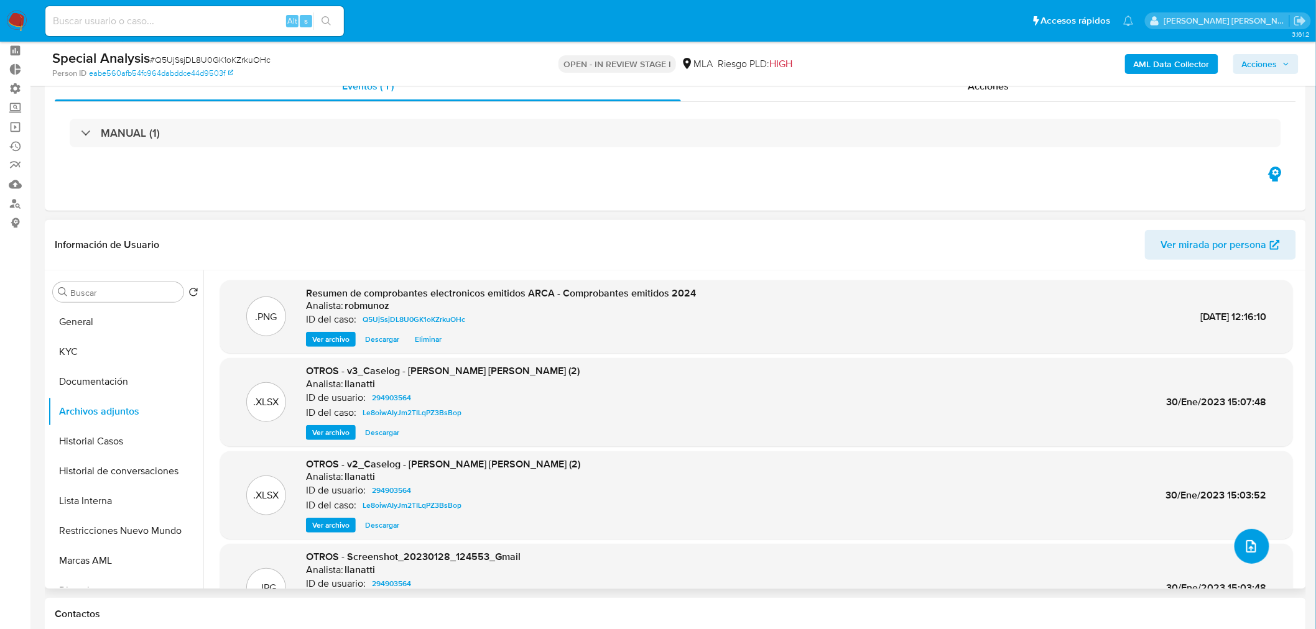
scroll to position [0, 0]
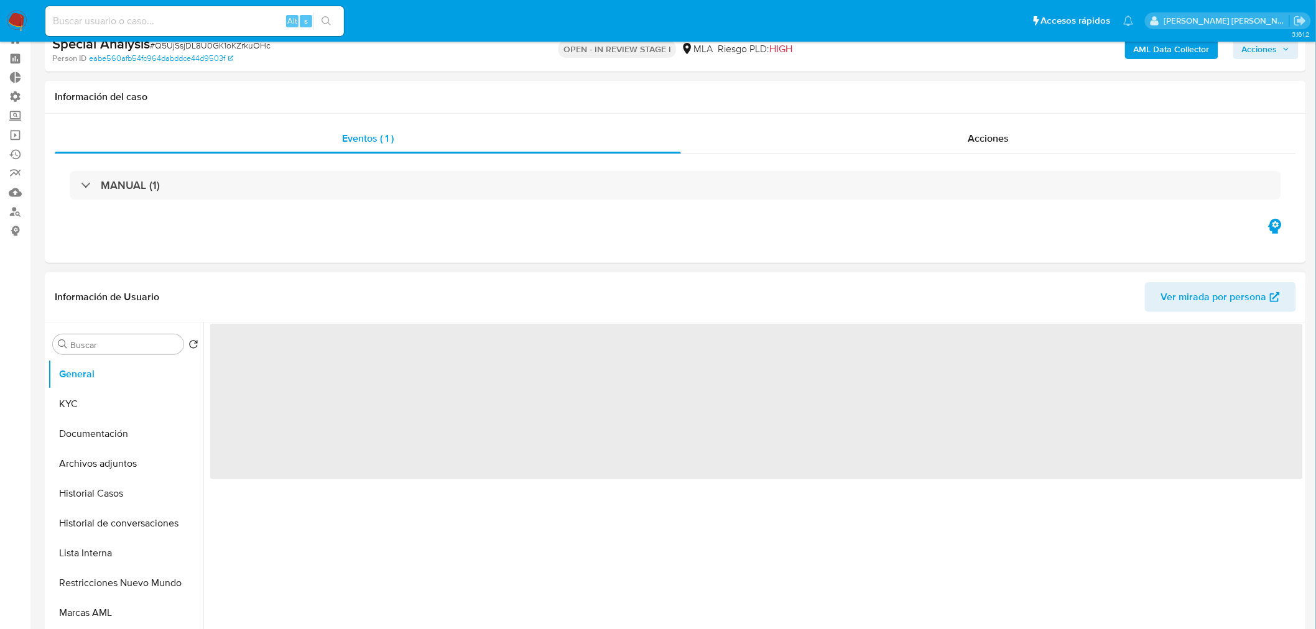
scroll to position [69, 0]
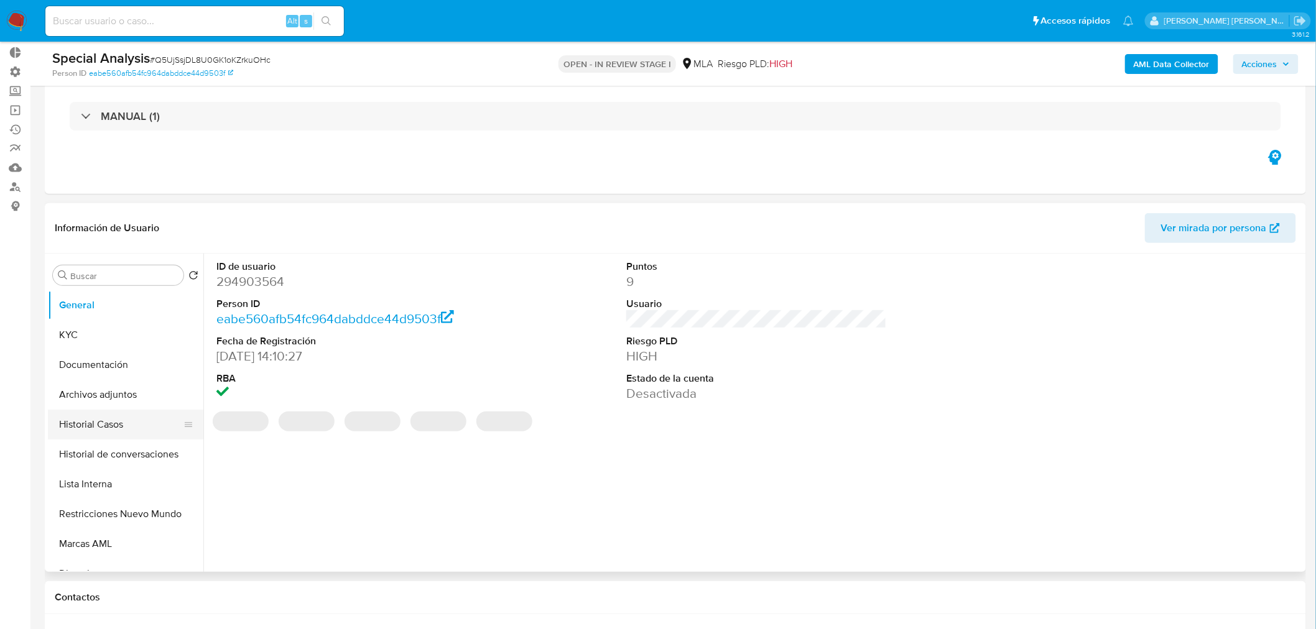
select select "10"
click at [134, 398] on button "Archivos adjuntos" at bounding box center [121, 395] width 146 height 30
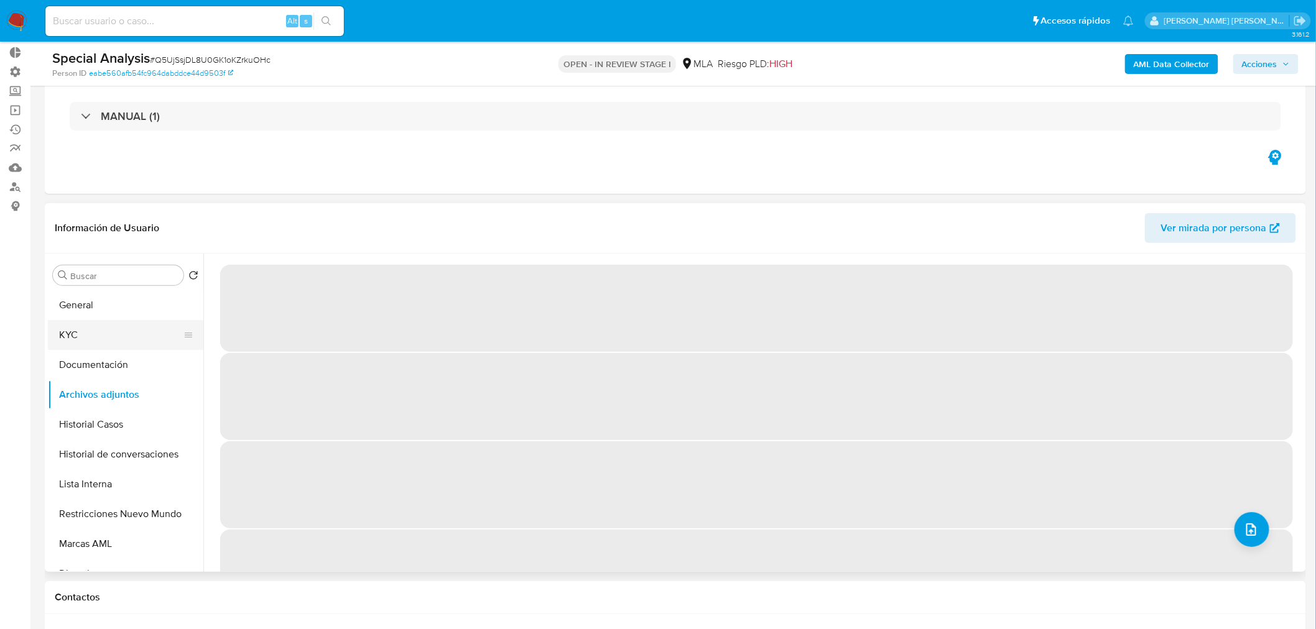
click at [114, 331] on button "KYC" at bounding box center [121, 335] width 146 height 30
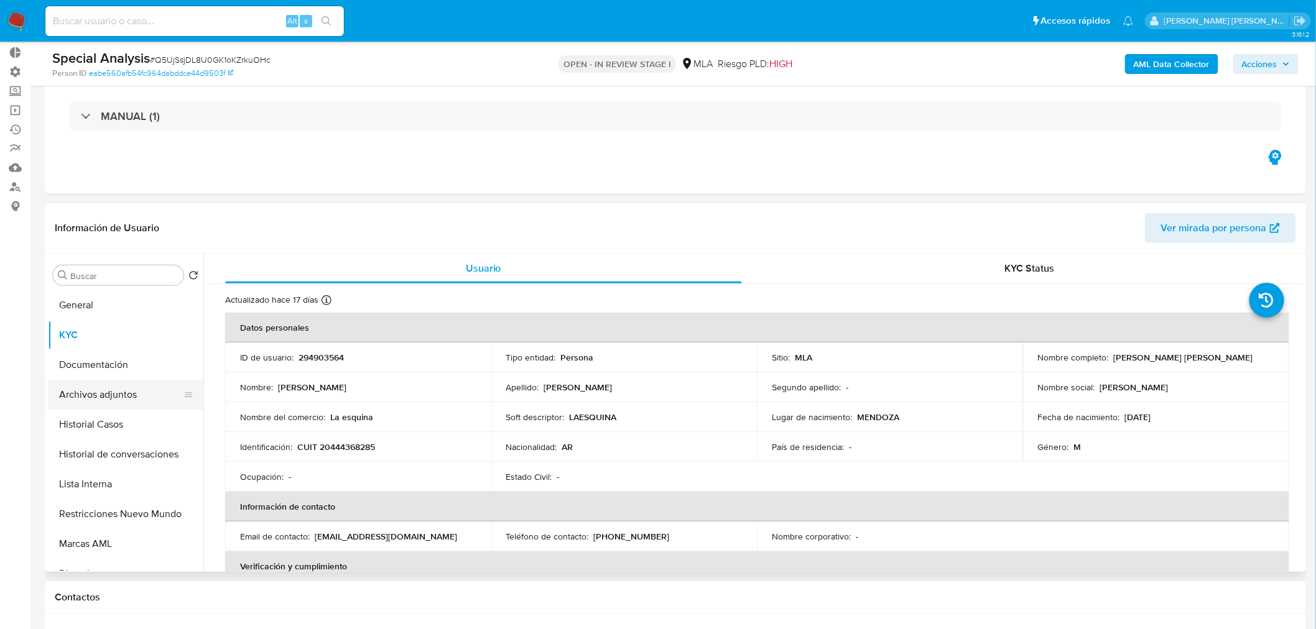
click at [110, 399] on button "Archivos adjuntos" at bounding box center [121, 395] width 146 height 30
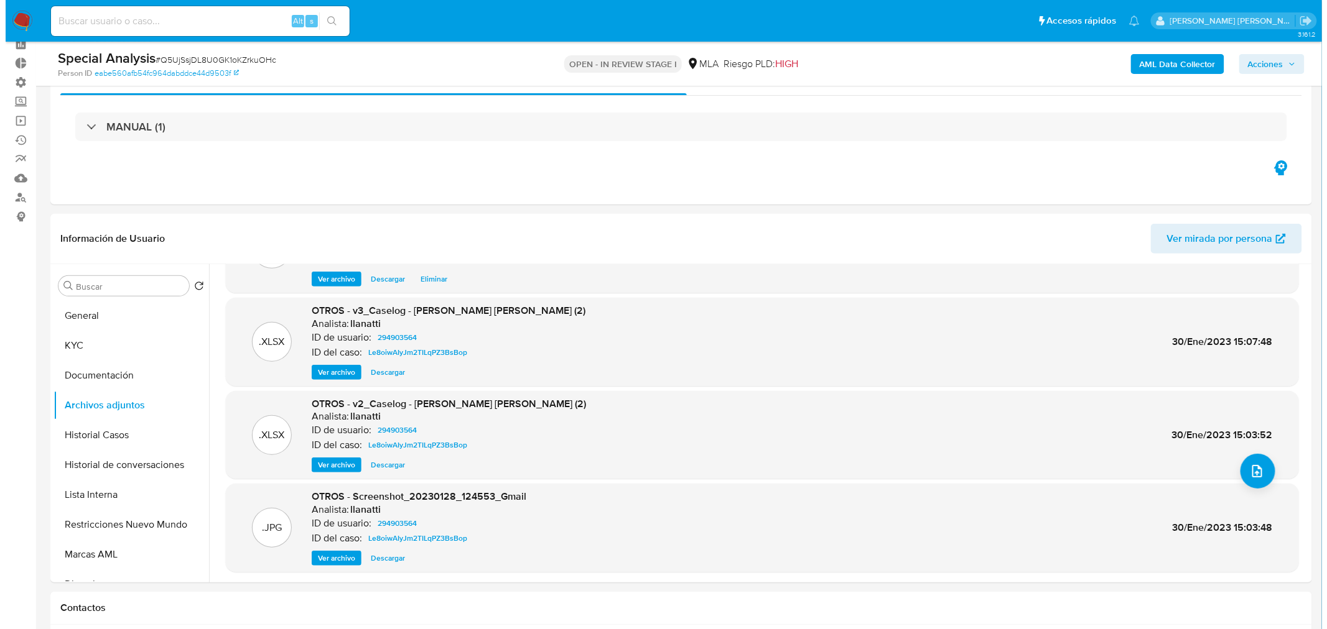
scroll to position [207, 0]
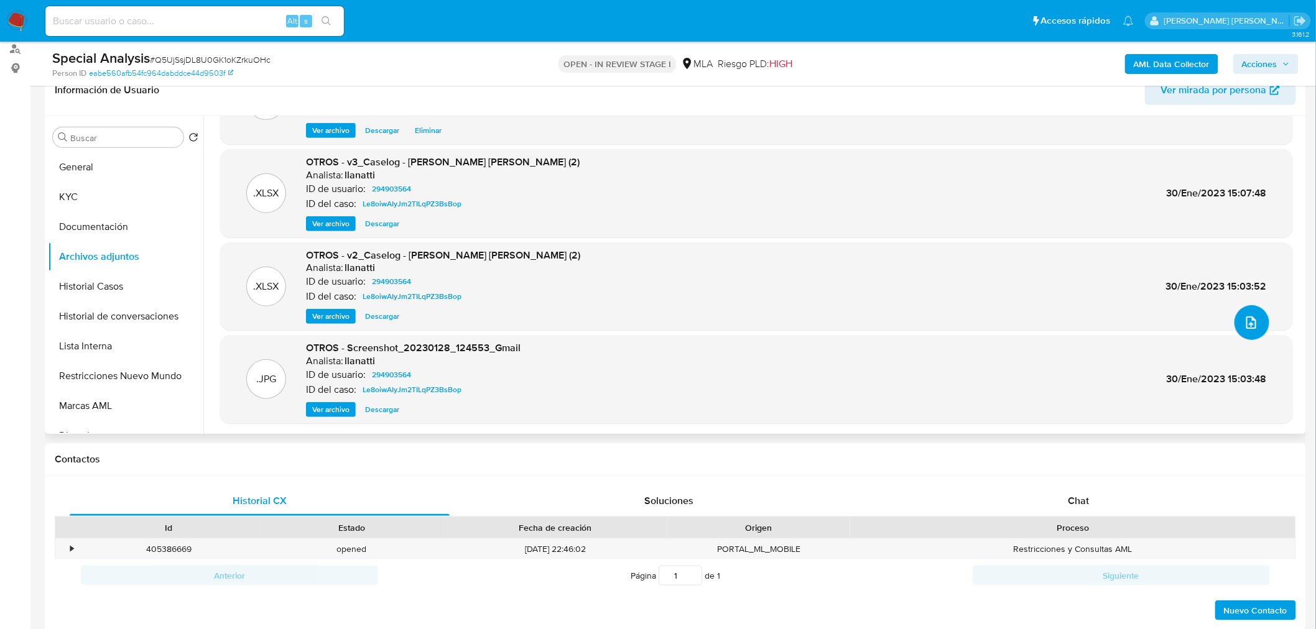
click at [1244, 322] on icon "upload-file" at bounding box center [1251, 322] width 15 height 15
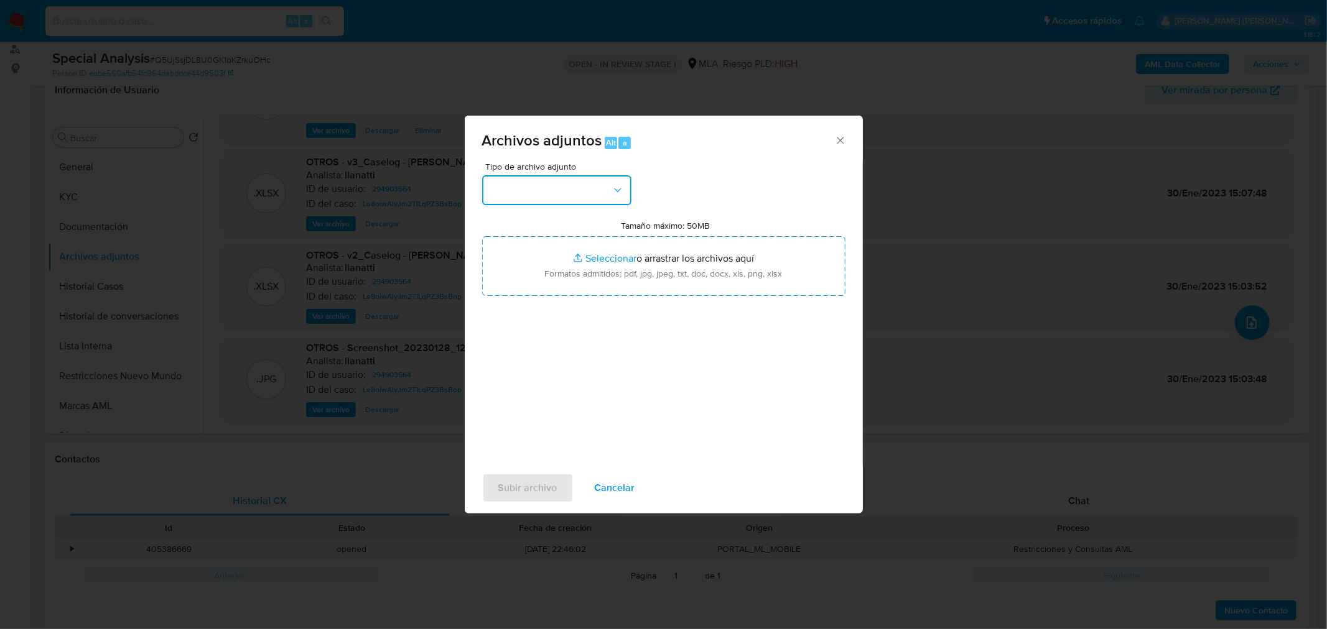
click at [593, 187] on button "button" at bounding box center [556, 190] width 149 height 30
click at [545, 296] on span "Resumen de comprobantes electronicos emitidos ARCA" at bounding box center [552, 283] width 127 height 25
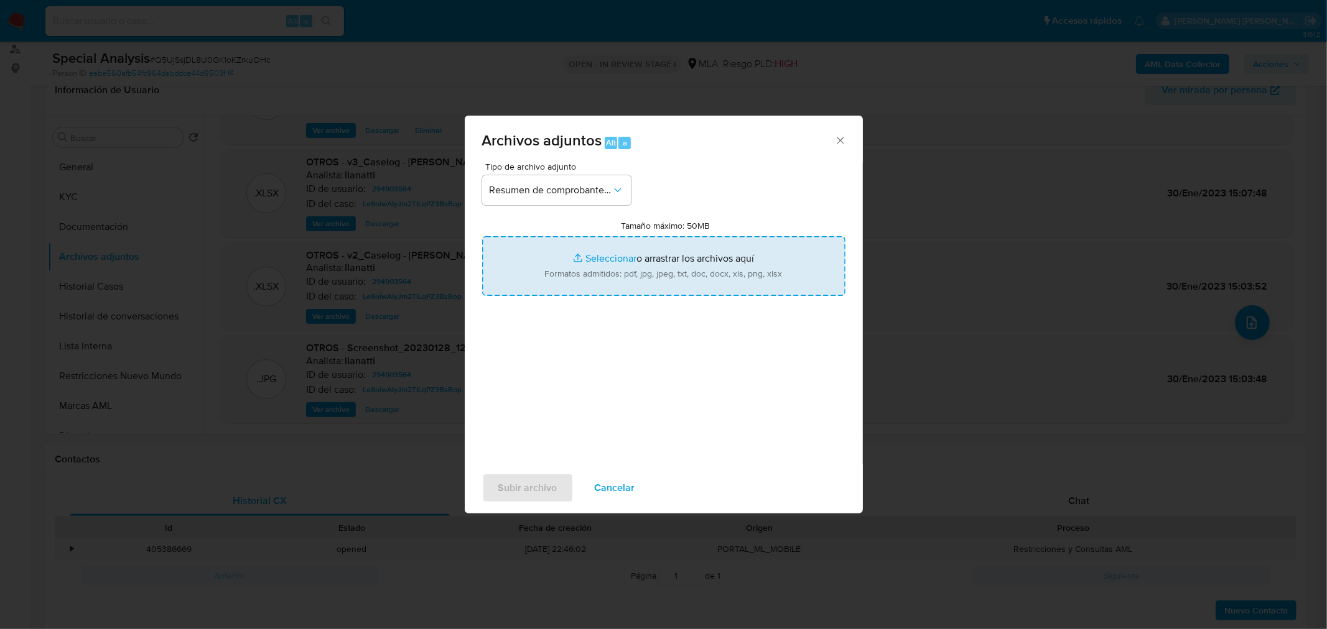
click at [579, 280] on input "Tamaño máximo: 50MB Seleccionar archivos" at bounding box center [663, 266] width 363 height 60
type input "C:\fakepath\Comprobantes emitidos 2025.png"
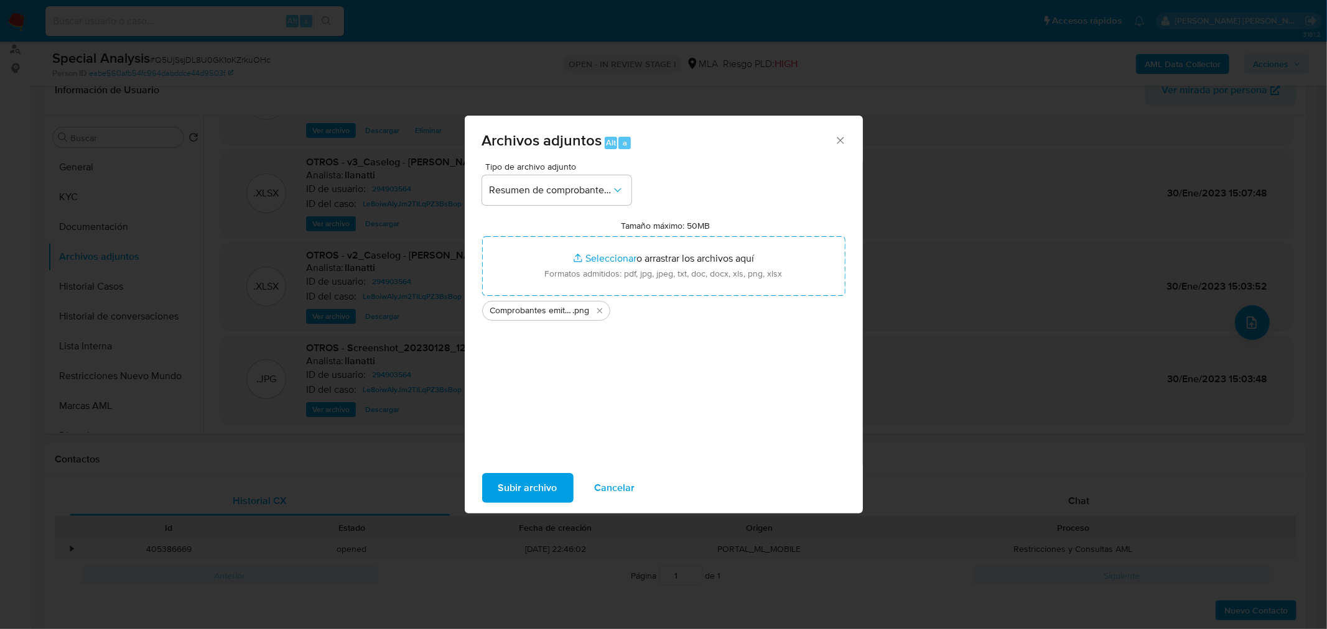
click at [529, 494] on span "Subir archivo" at bounding box center [527, 488] width 59 height 27
click at [600, 312] on icon "Eliminar Comprobantes emitidos 2025.png" at bounding box center [600, 311] width 10 height 10
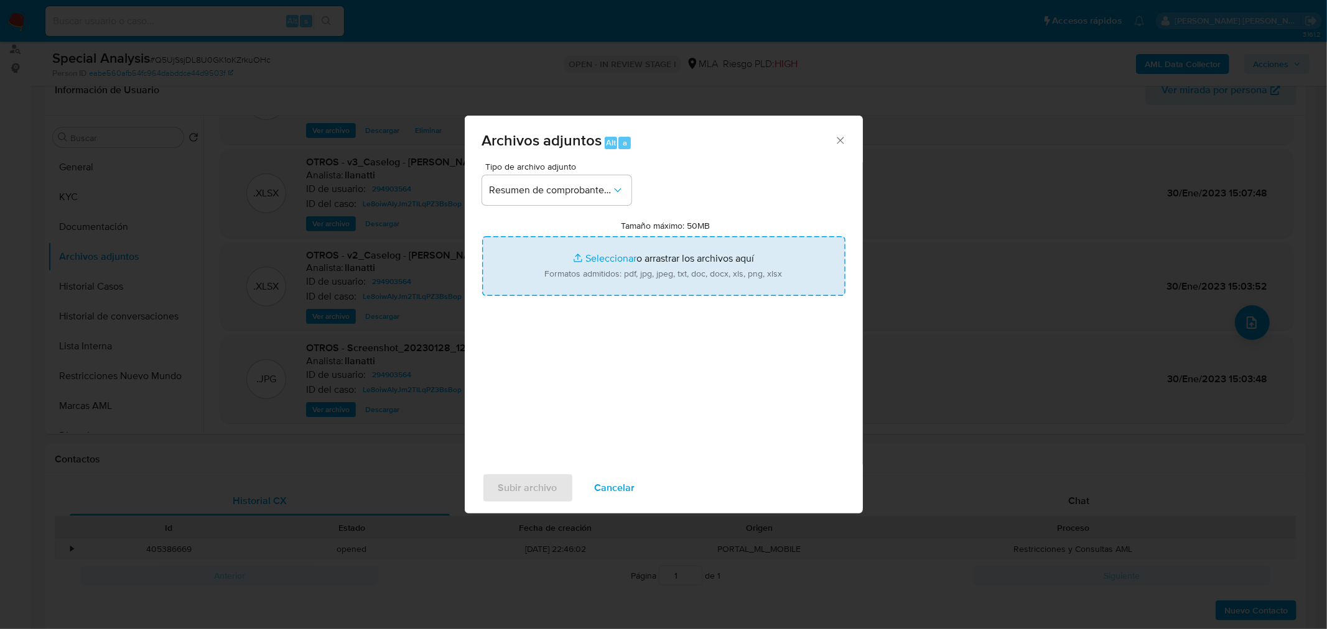
click at [601, 276] on input "Tamaño máximo: 50MB Seleccionar archivos" at bounding box center [663, 266] width 363 height 60
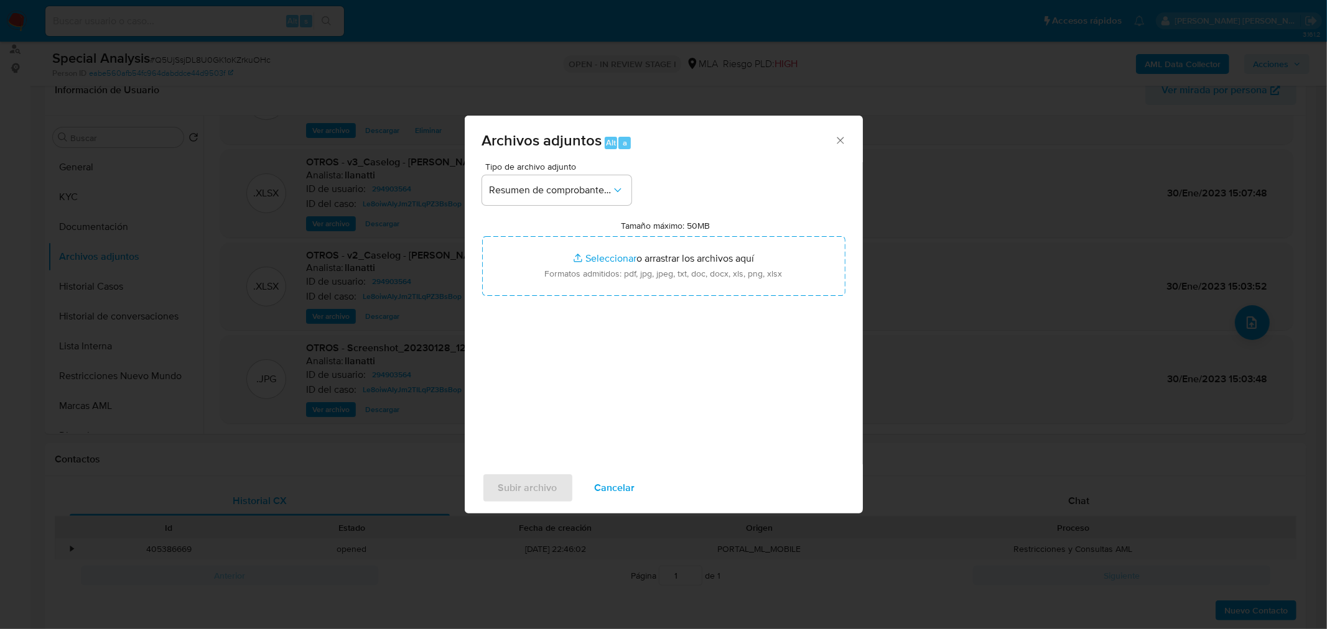
type input "C:\fakepath\Comprobantes emitidos 2025.jpg"
click at [511, 485] on span "Subir archivo" at bounding box center [527, 488] width 59 height 27
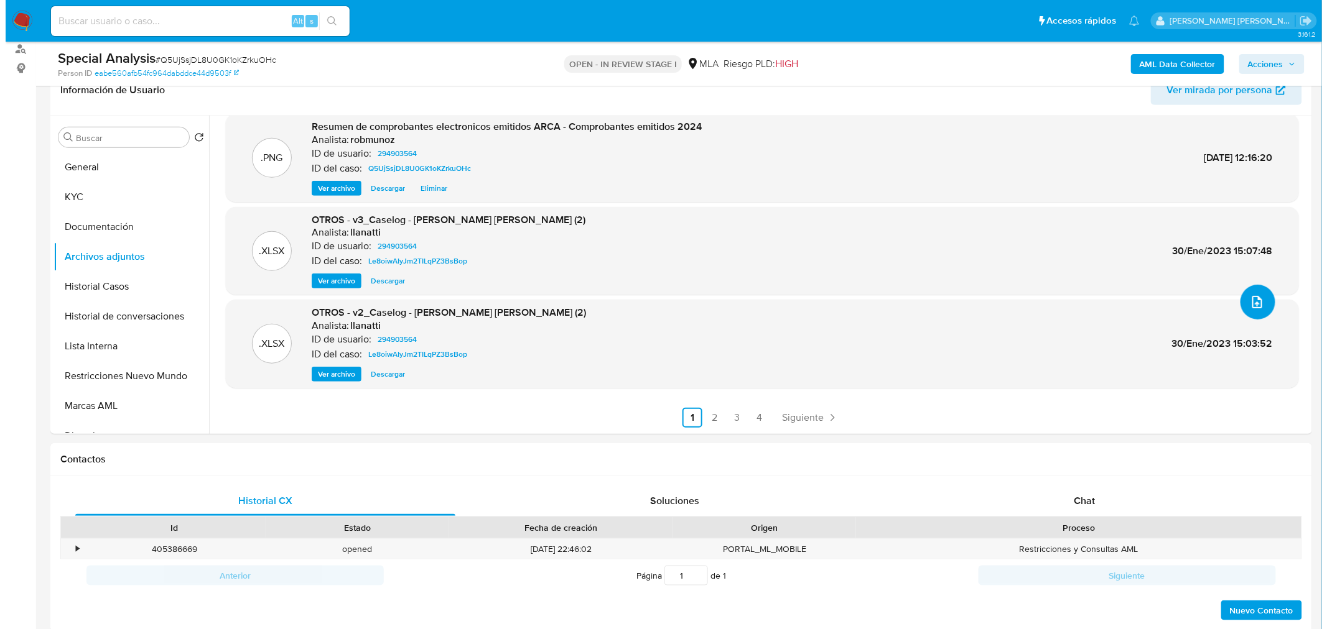
scroll to position [0, 0]
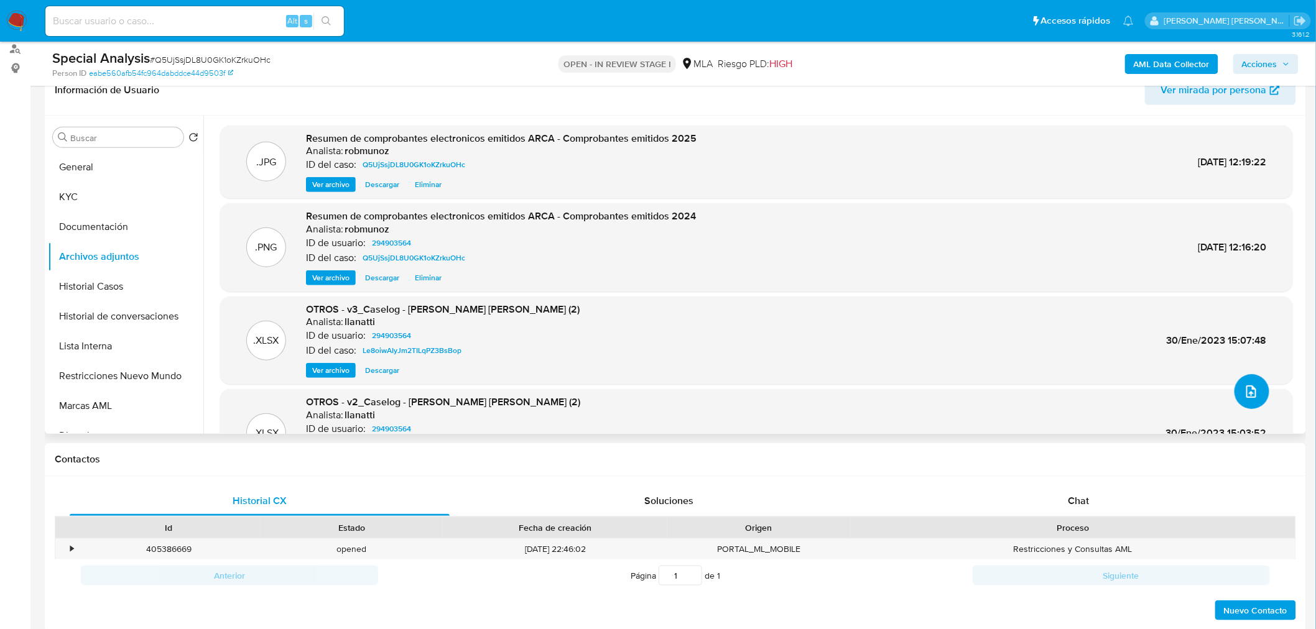
click at [1246, 394] on icon "upload-file" at bounding box center [1251, 391] width 15 height 15
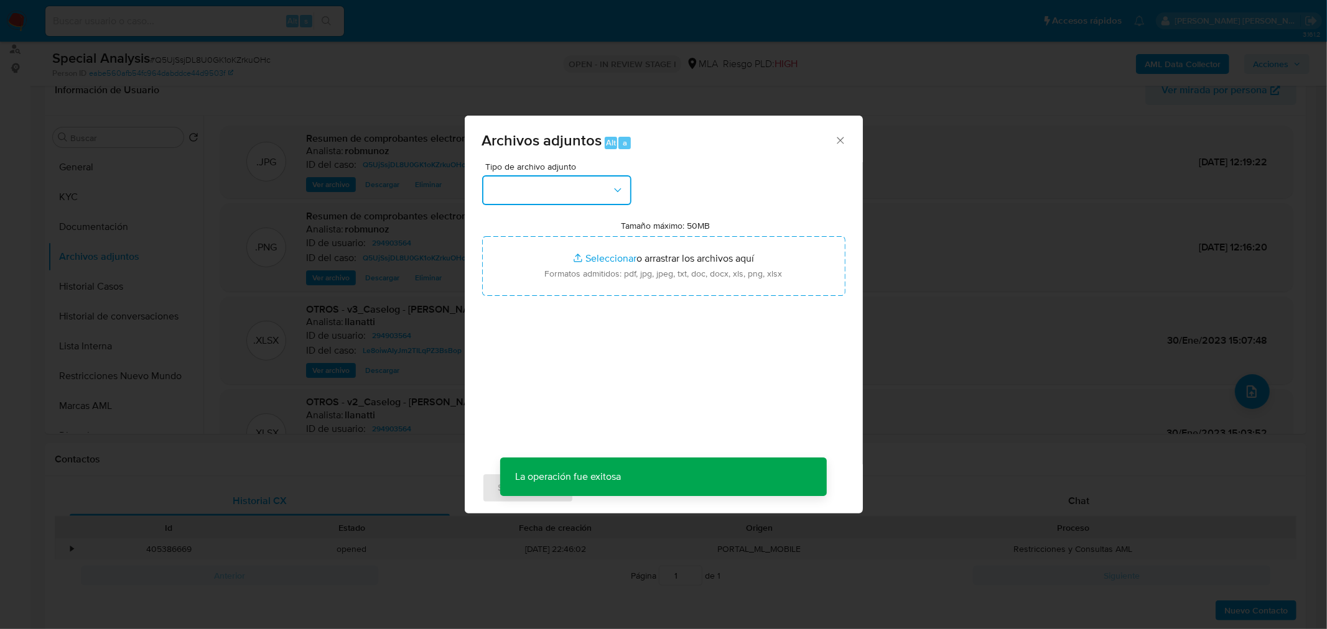
click at [613, 196] on button "button" at bounding box center [556, 190] width 149 height 30
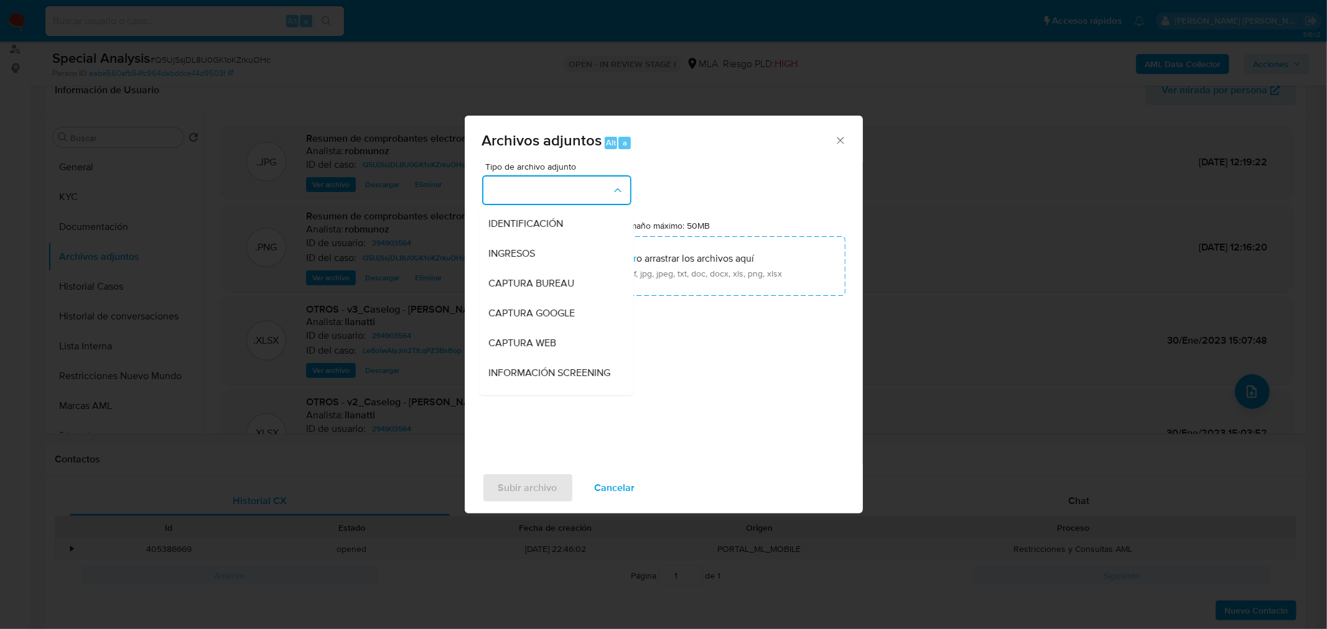
drag, startPoint x: 562, startPoint y: 250, endPoint x: 672, endPoint y: 303, distance: 121.8
click at [564, 252] on div "INGRESOS" at bounding box center [552, 253] width 127 height 30
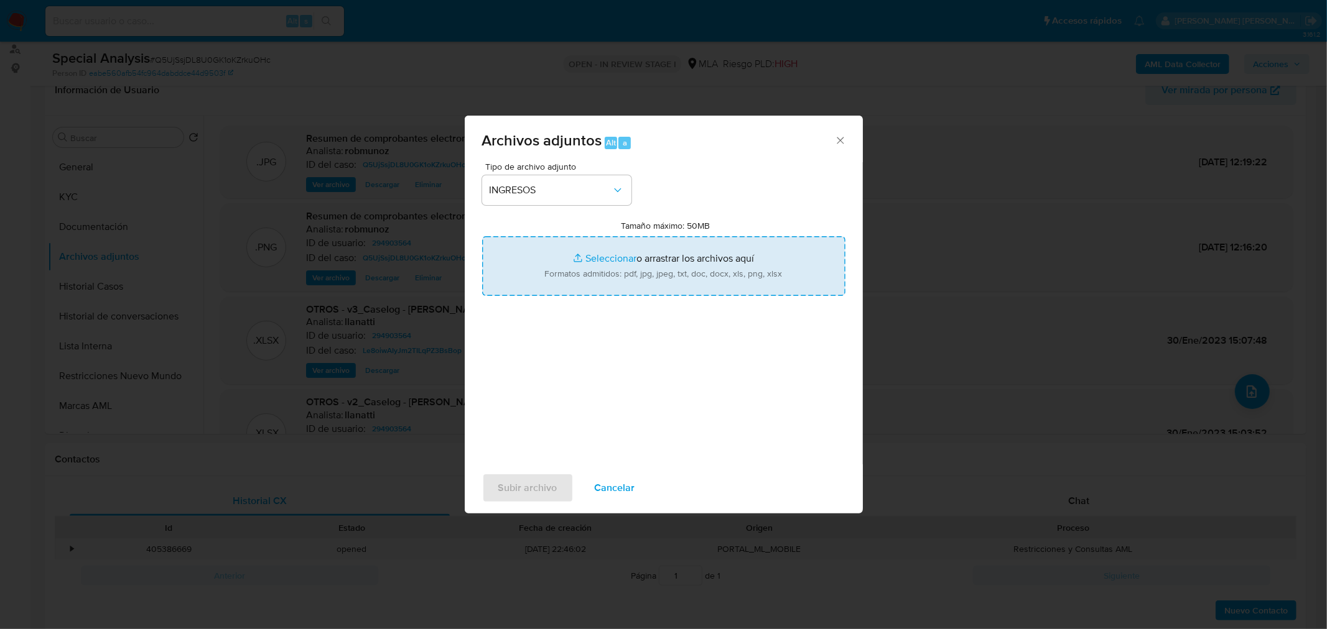
click at [678, 269] on input "Tamaño máximo: 50MB Seleccionar archivos" at bounding box center [663, 266] width 363 height 60
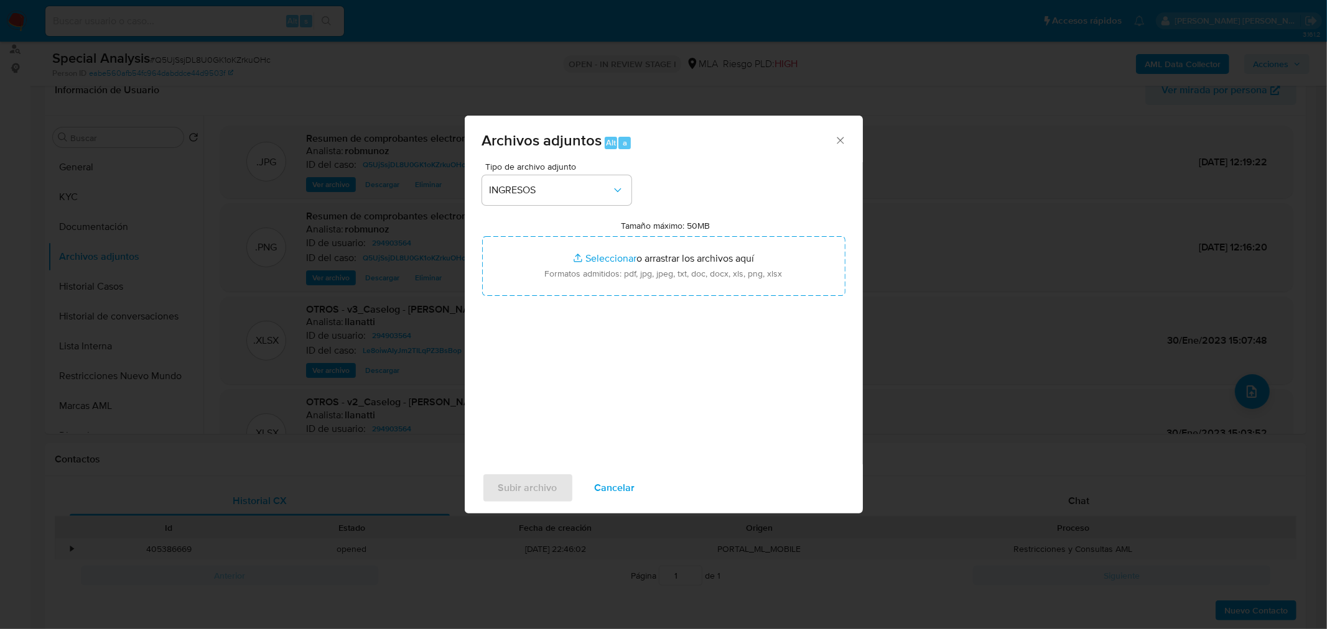
type input "C:\fakepath\Constancia de MT A.png"
click at [562, 484] on button "Subir archivo" at bounding box center [527, 488] width 91 height 30
click at [532, 481] on span "Subir archivo" at bounding box center [527, 488] width 59 height 27
drag, startPoint x: 591, startPoint y: 309, endPoint x: 591, endPoint y: 336, distance: 27.4
click at [591, 308] on icon "Eliminar Constancia de MT A.png" at bounding box center [594, 311] width 10 height 10
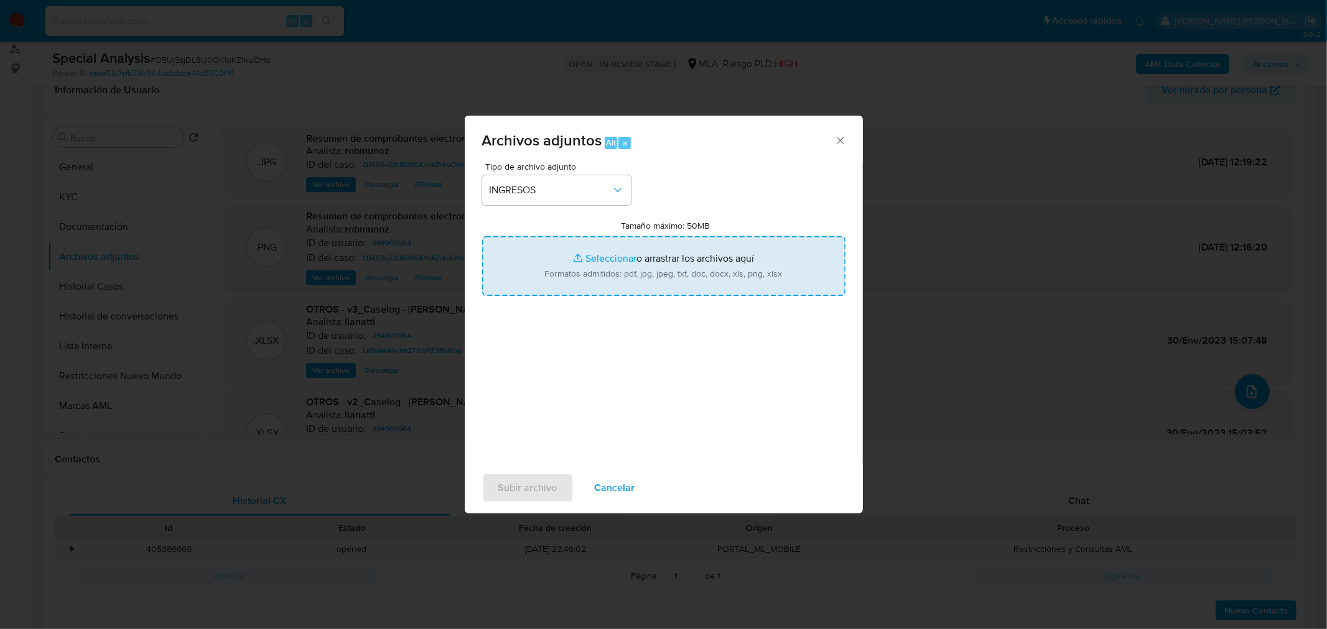
click at [598, 271] on input "Tamaño máximo: 50MB Seleccionar archivos" at bounding box center [663, 266] width 363 height 60
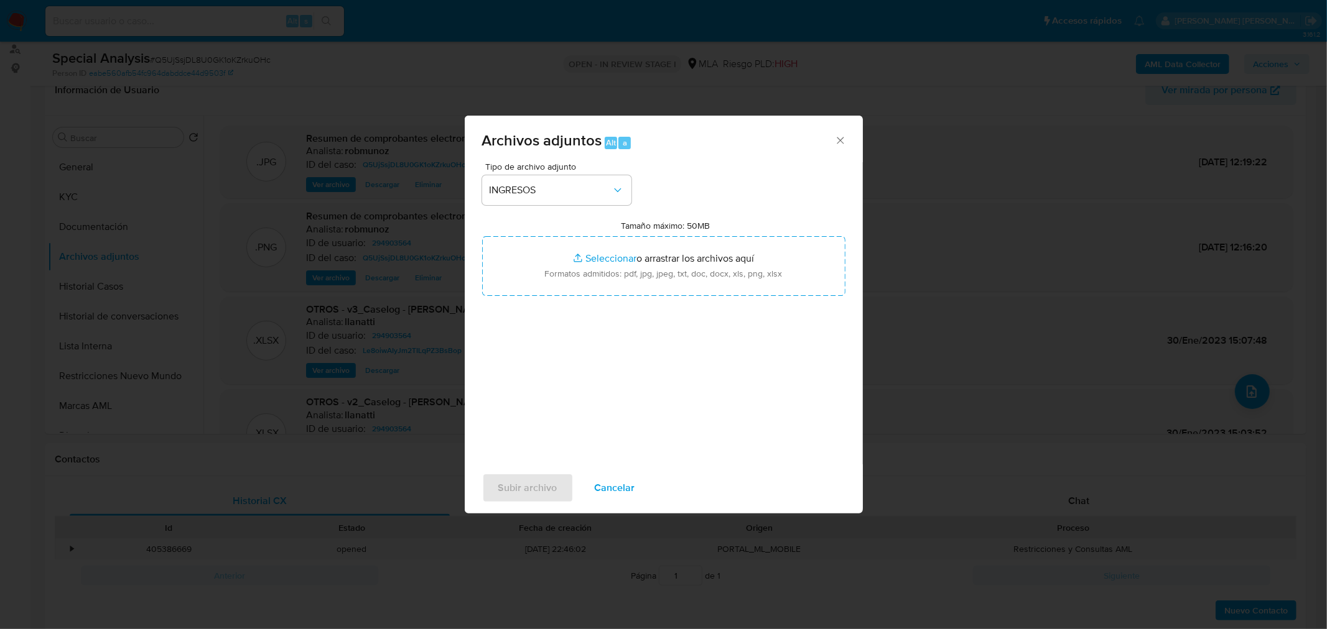
type input "C:\fakepath\Constancia de MT A.jpg"
click at [545, 499] on span "Subir archivo" at bounding box center [527, 488] width 59 height 27
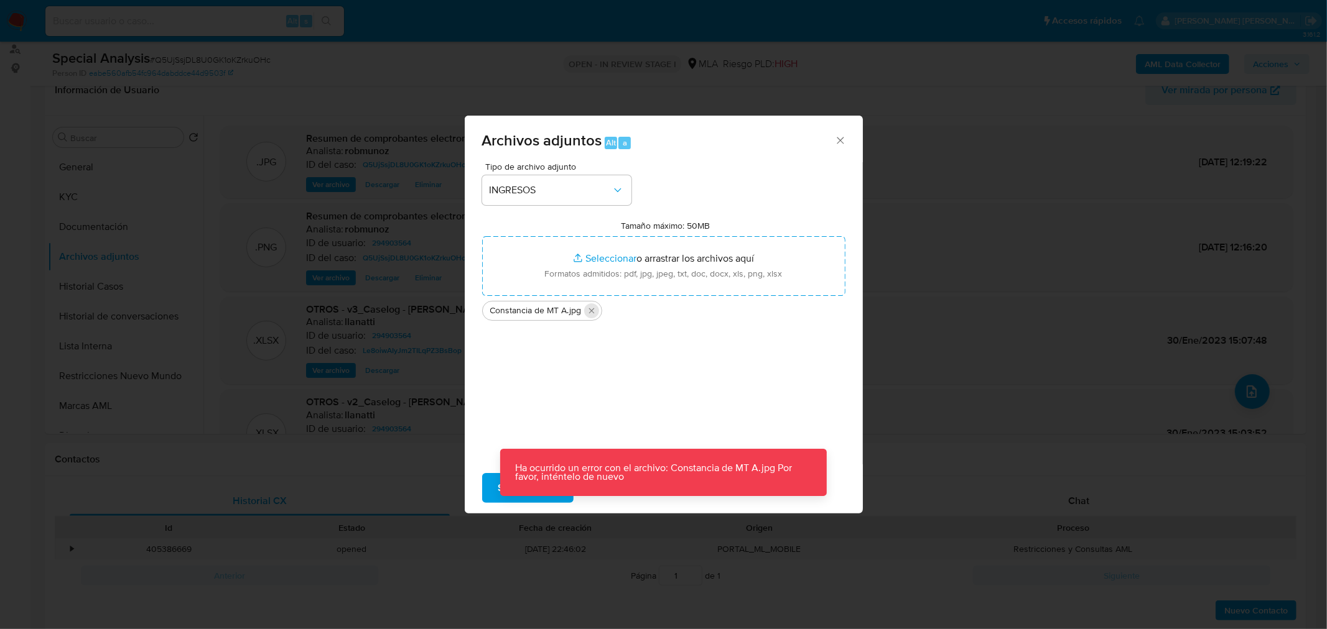
click at [592, 313] on icon "Eliminar Constancia de MT A.jpg" at bounding box center [591, 311] width 10 height 10
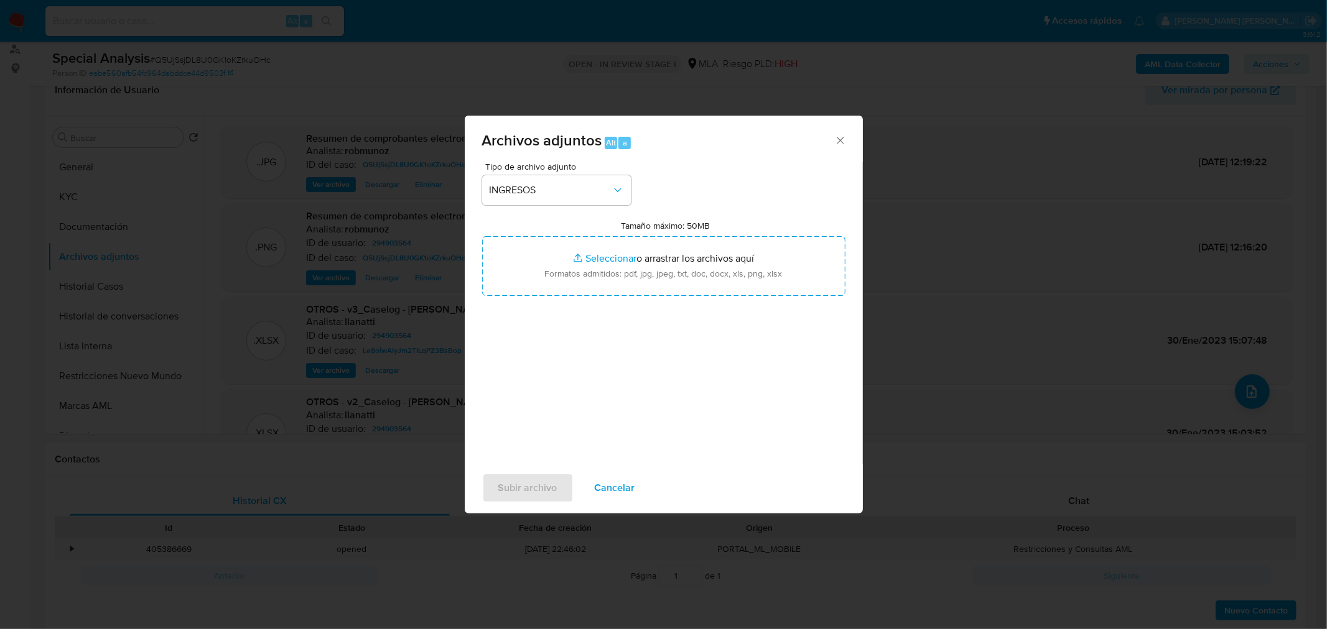
drag, startPoint x: 846, startPoint y: 146, endPoint x: 1070, endPoint y: 204, distance: 230.6
click at [846, 147] on div "Archivos adjuntos Alt a" at bounding box center [664, 139] width 398 height 47
click at [836, 138] on icon "Cerrar" at bounding box center [840, 140] width 12 height 12
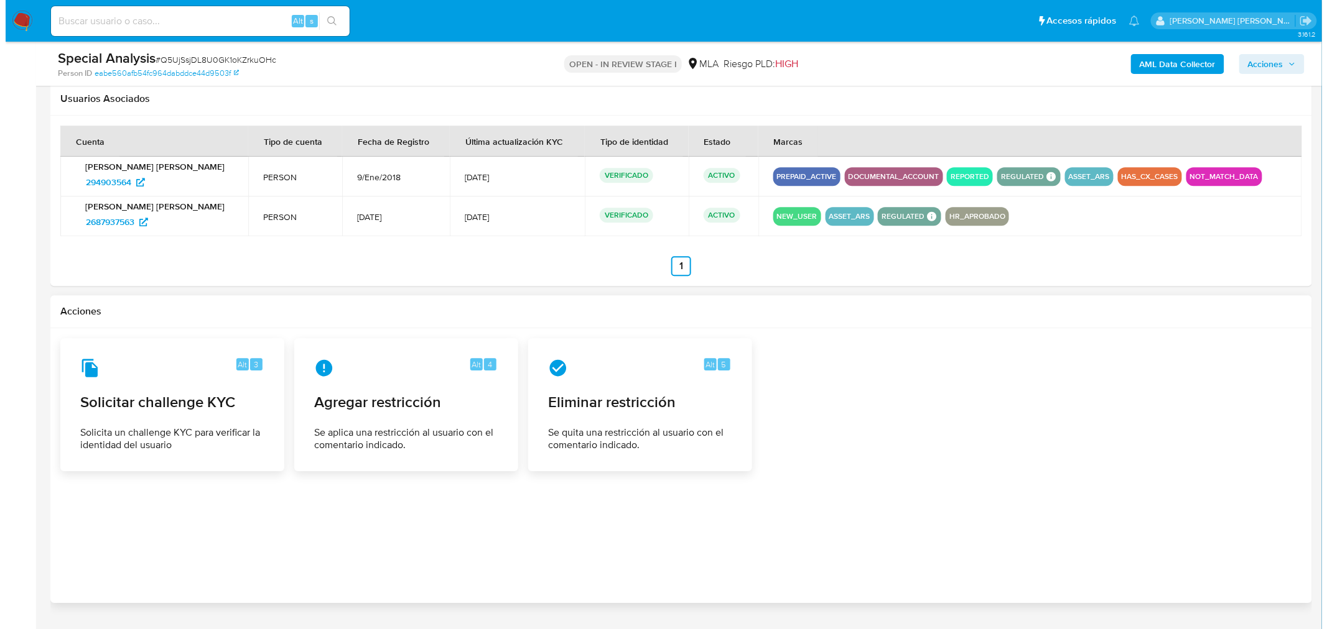
scroll to position [1398, 0]
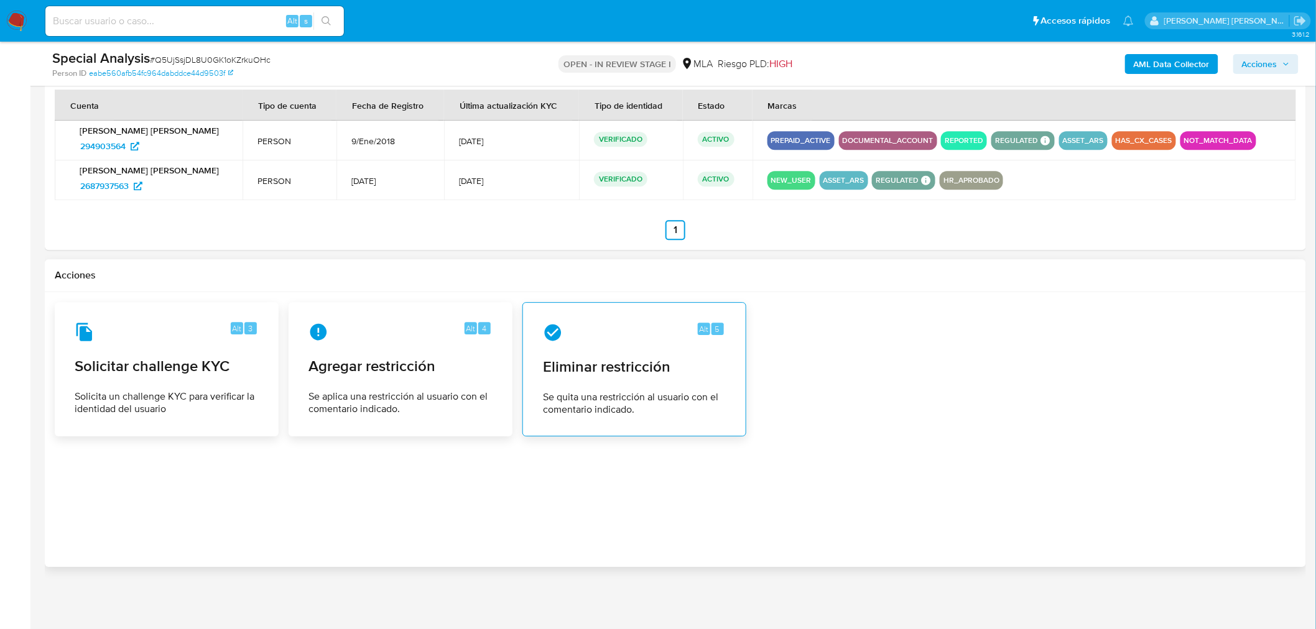
click at [654, 403] on span "Se quita una restricción al usuario con el comentario indicado." at bounding box center [634, 403] width 183 height 25
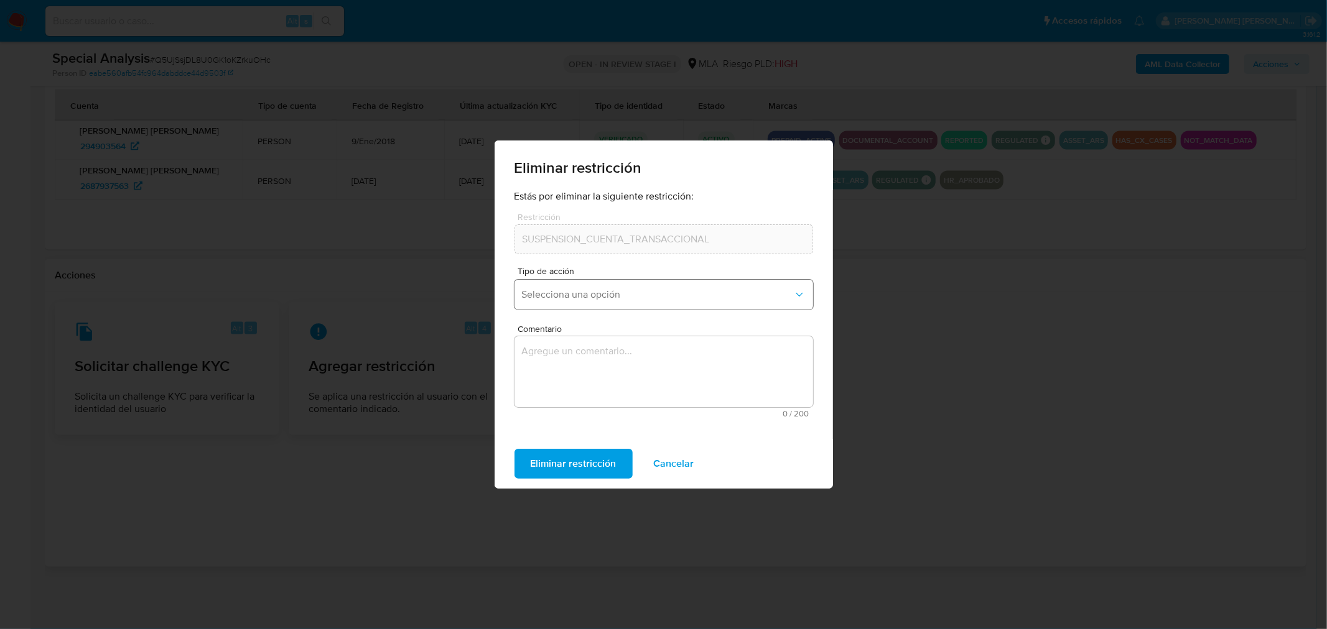
drag, startPoint x: 662, startPoint y: 289, endPoint x: 660, endPoint y: 306, distance: 17.5
click at [662, 290] on span "Selecciona una opción" at bounding box center [657, 295] width 271 height 12
drag, startPoint x: 644, startPoint y: 337, endPoint x: 636, endPoint y: 361, distance: 25.6
click at [644, 336] on div "Rehabilitación" at bounding box center [659, 328] width 276 height 30
click at [603, 401] on textarea "Comentario" at bounding box center [663, 371] width 299 height 71
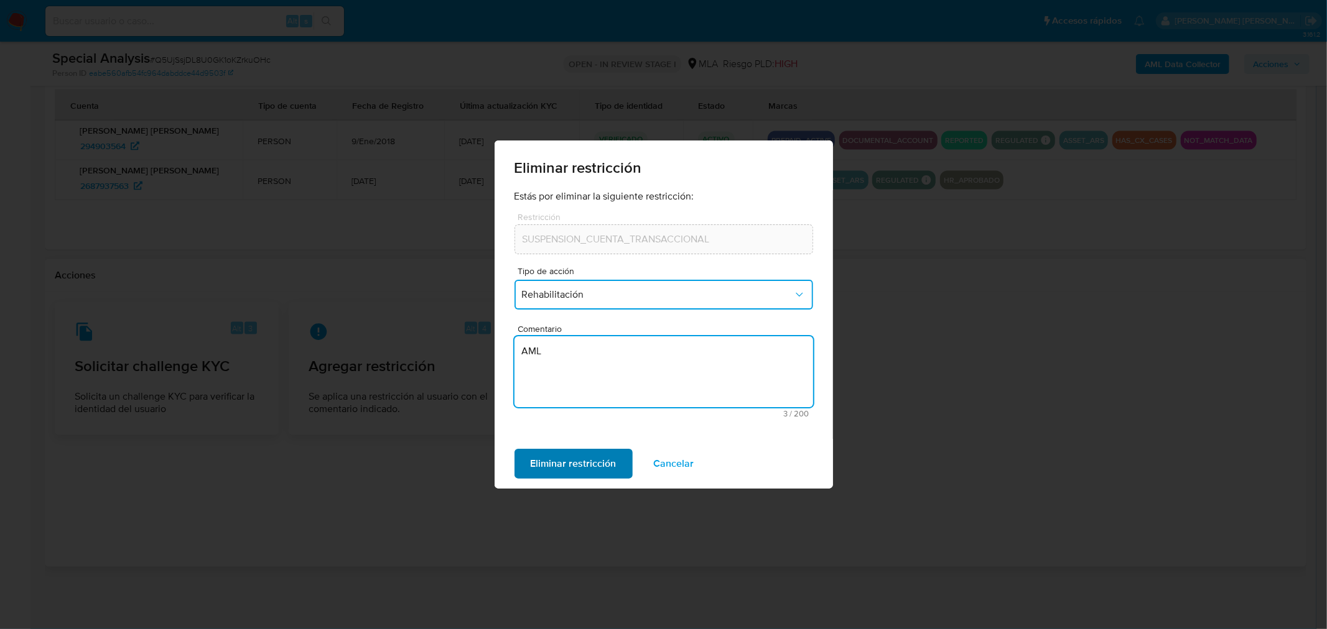
type textarea "AML"
click at [589, 469] on span "Eliminar restricción" at bounding box center [573, 463] width 86 height 27
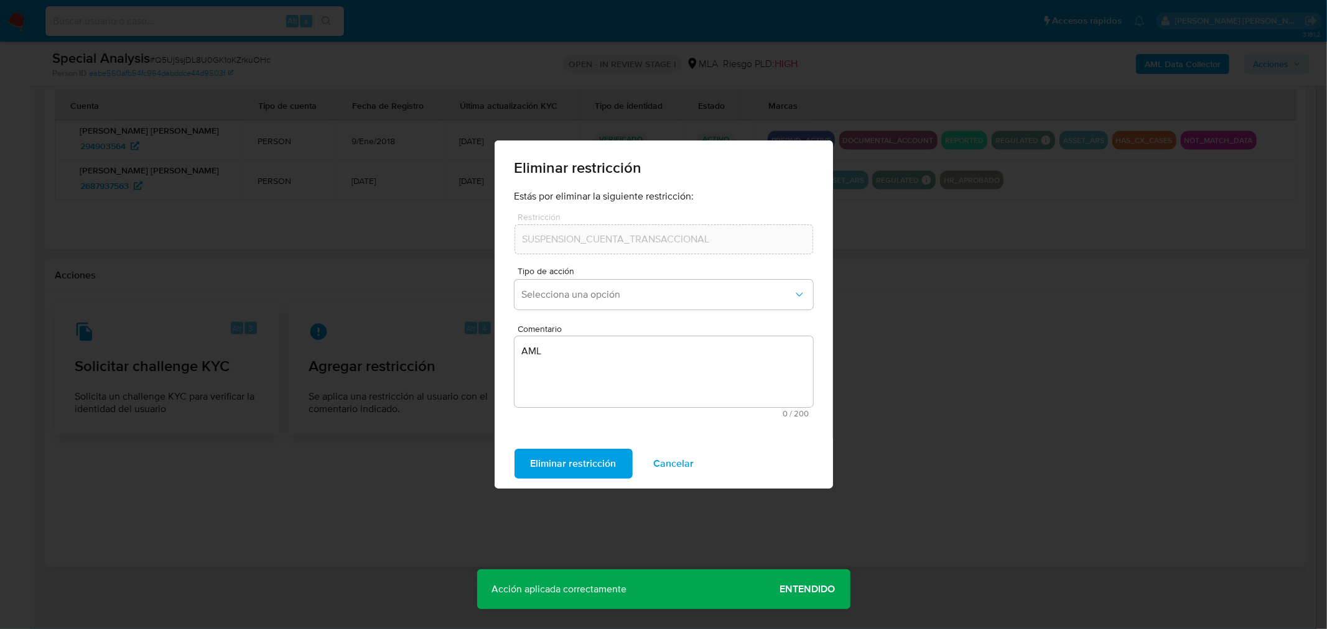
click at [803, 590] on span "Entendido" at bounding box center [807, 590] width 55 height 0
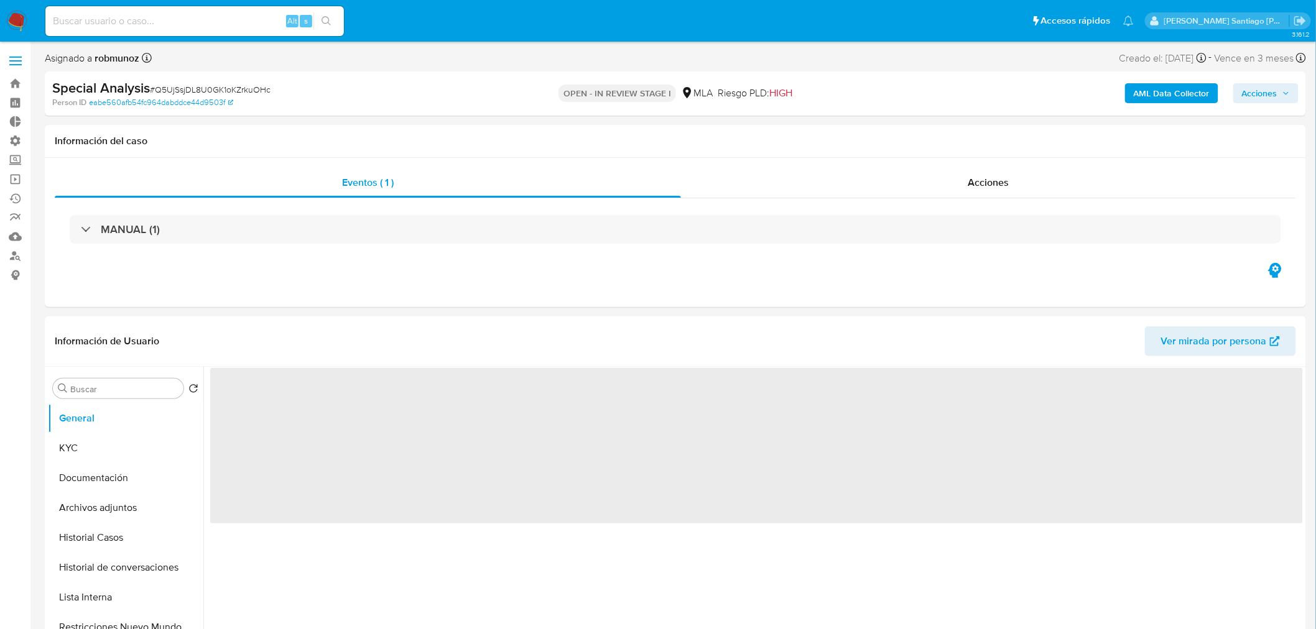
select select "10"
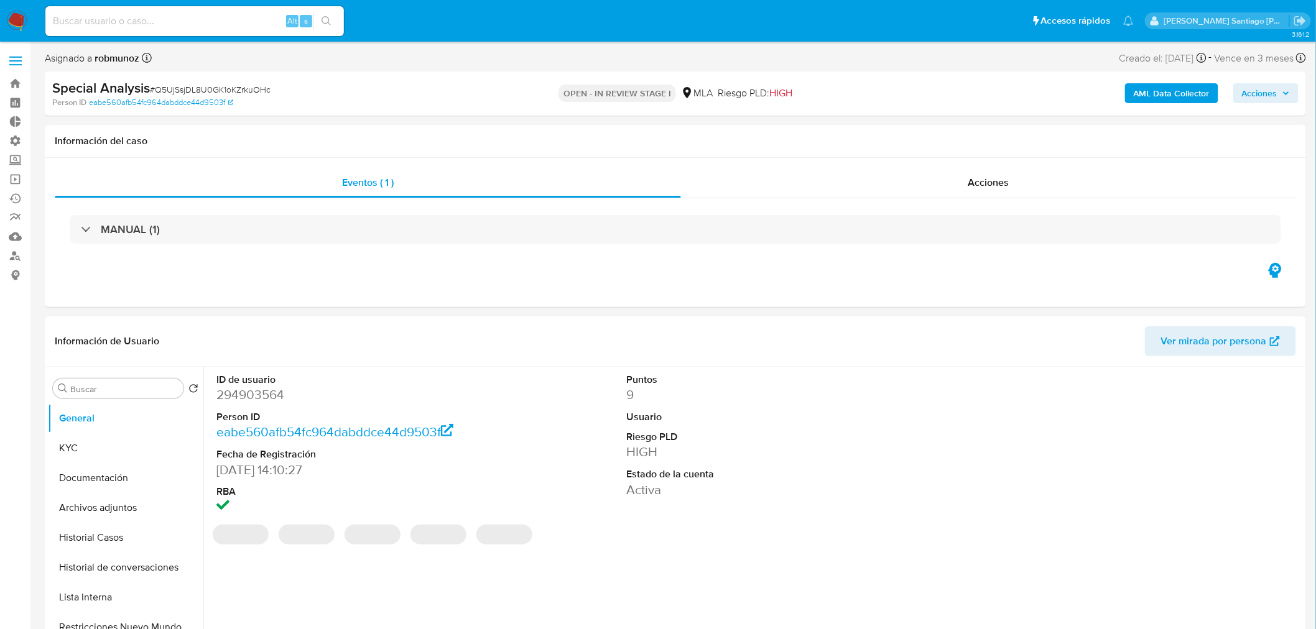
drag, startPoint x: 1267, startPoint y: 85, endPoint x: 1259, endPoint y: 95, distance: 12.8
click at [1266, 88] on span "Acciones" at bounding box center [1259, 93] width 35 height 20
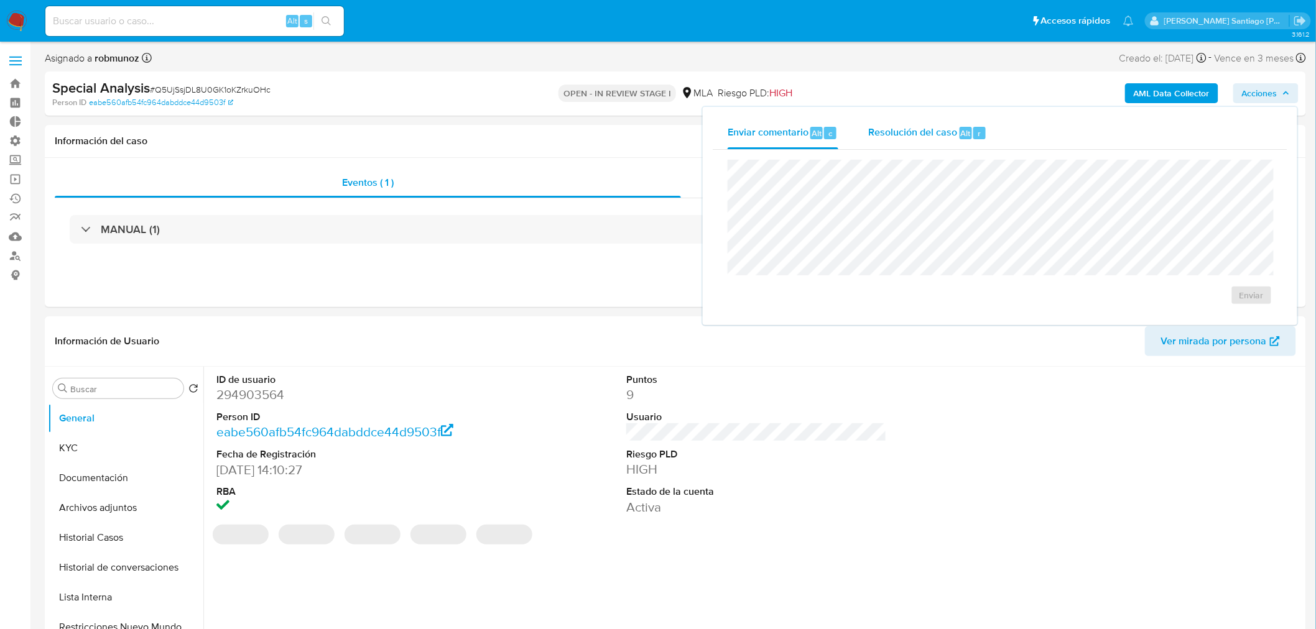
click at [912, 129] on span "Resolución del caso" at bounding box center [912, 133] width 89 height 14
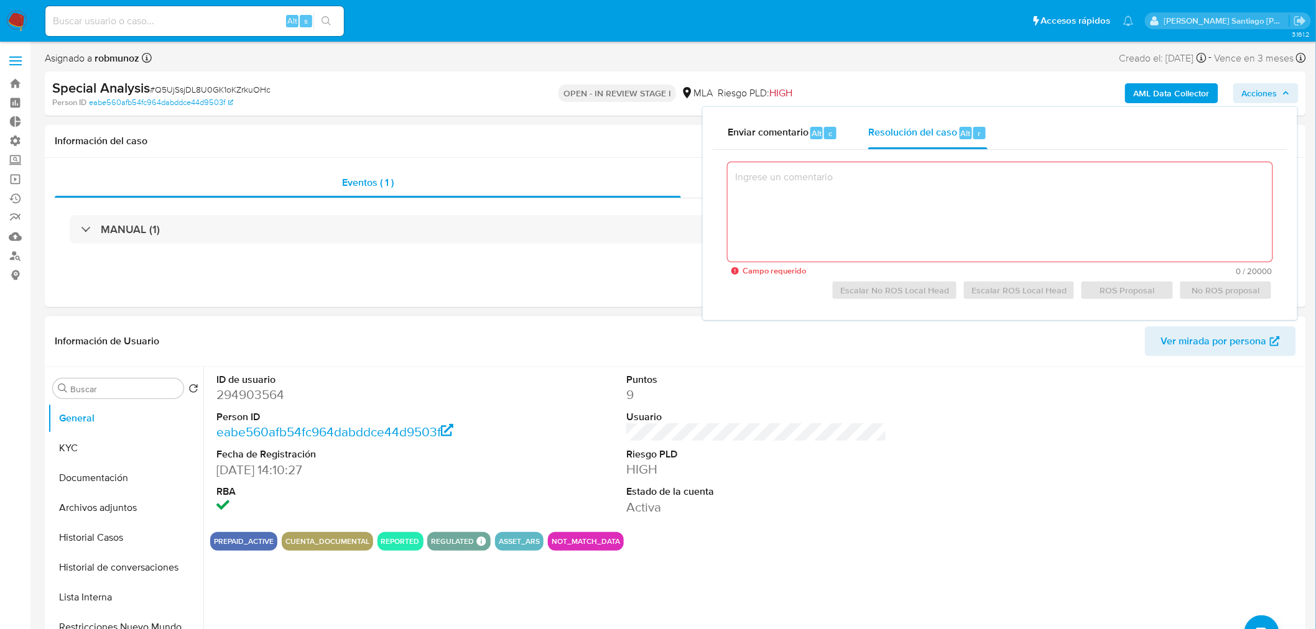
drag, startPoint x: 511, startPoint y: 553, endPoint x: 511, endPoint y: 537, distance: 16.8
click at [508, 538] on div "ID de usuario 294903564 Person ID eabe560afb54fc964dabddce44d9503f Fecha de Reg…" at bounding box center [753, 526] width 1100 height 318
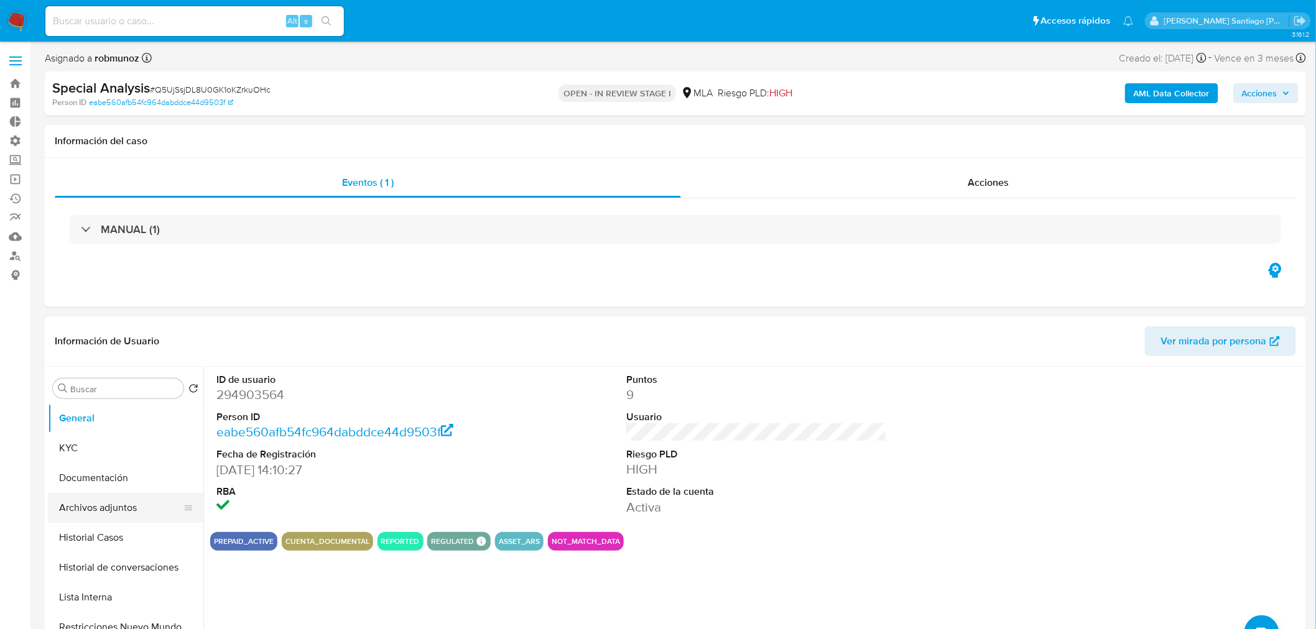
click at [57, 505] on button "Archivos adjuntos" at bounding box center [121, 508] width 146 height 30
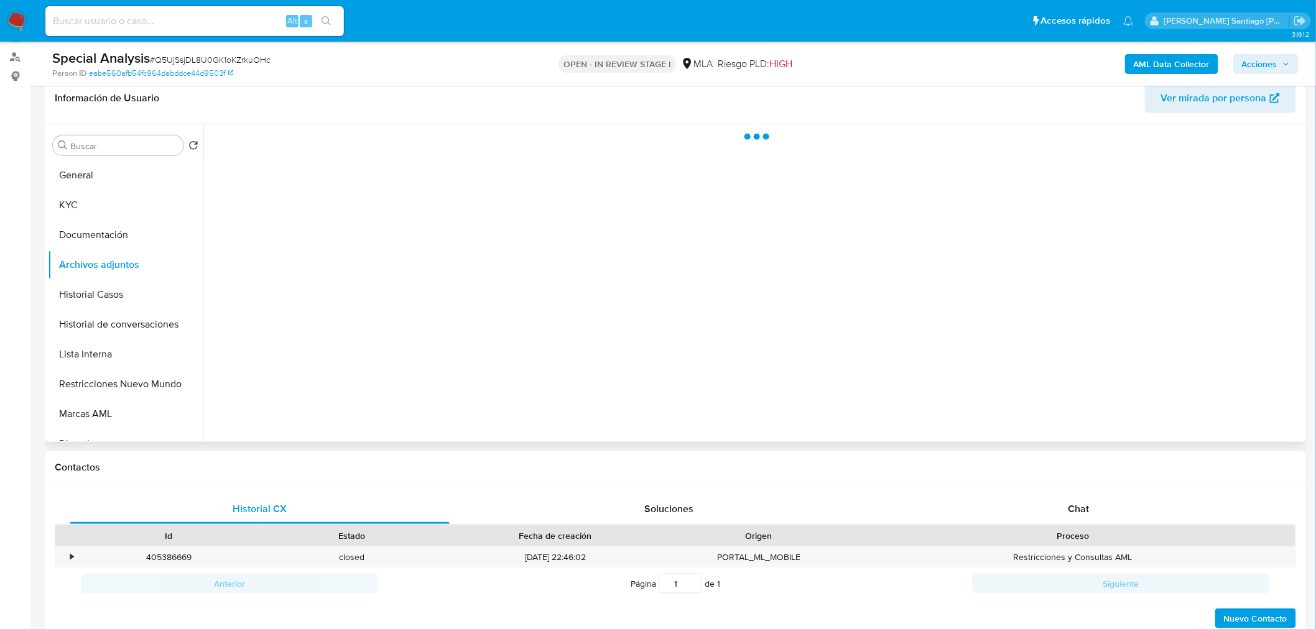
scroll to position [207, 0]
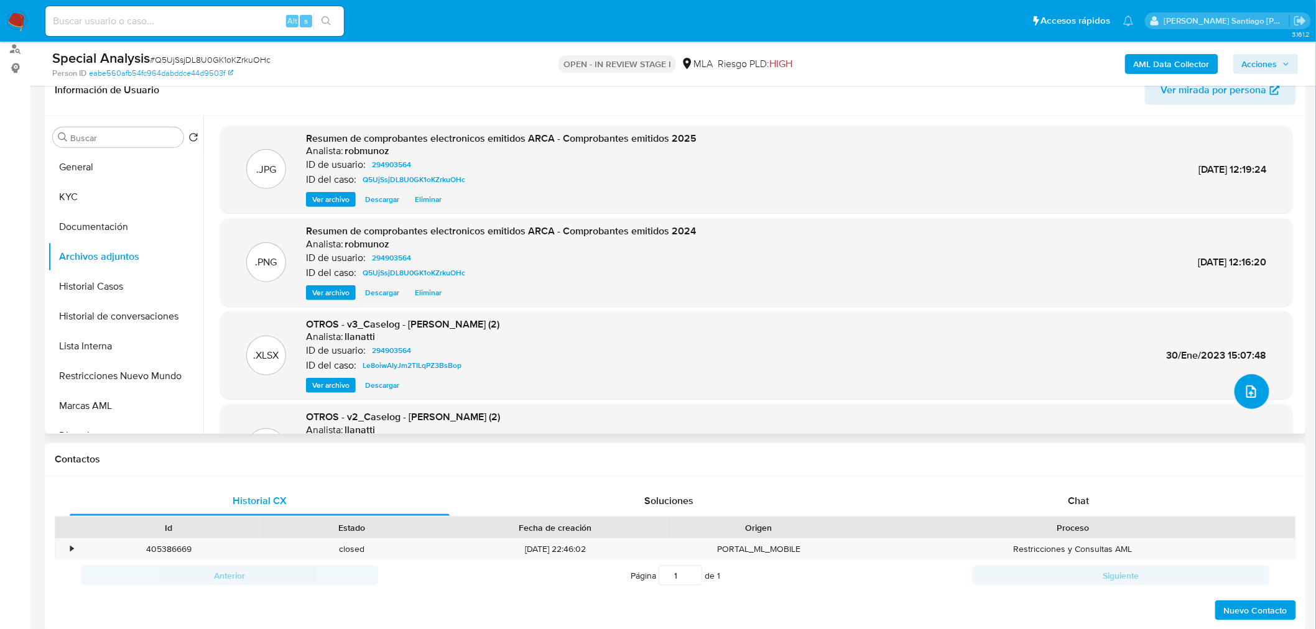
click at [1250, 402] on button "upload-file" at bounding box center [1251, 391] width 35 height 35
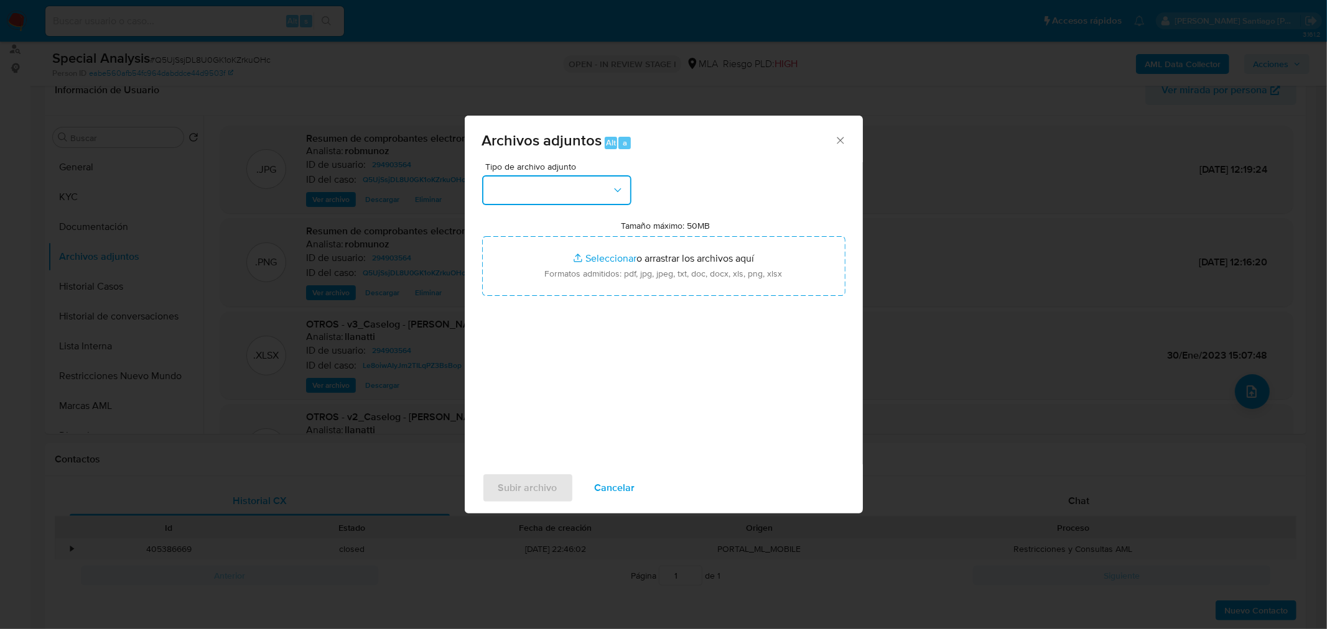
drag, startPoint x: 608, startPoint y: 178, endPoint x: 612, endPoint y: 195, distance: 16.6
click at [608, 180] on button "button" at bounding box center [556, 190] width 149 height 30
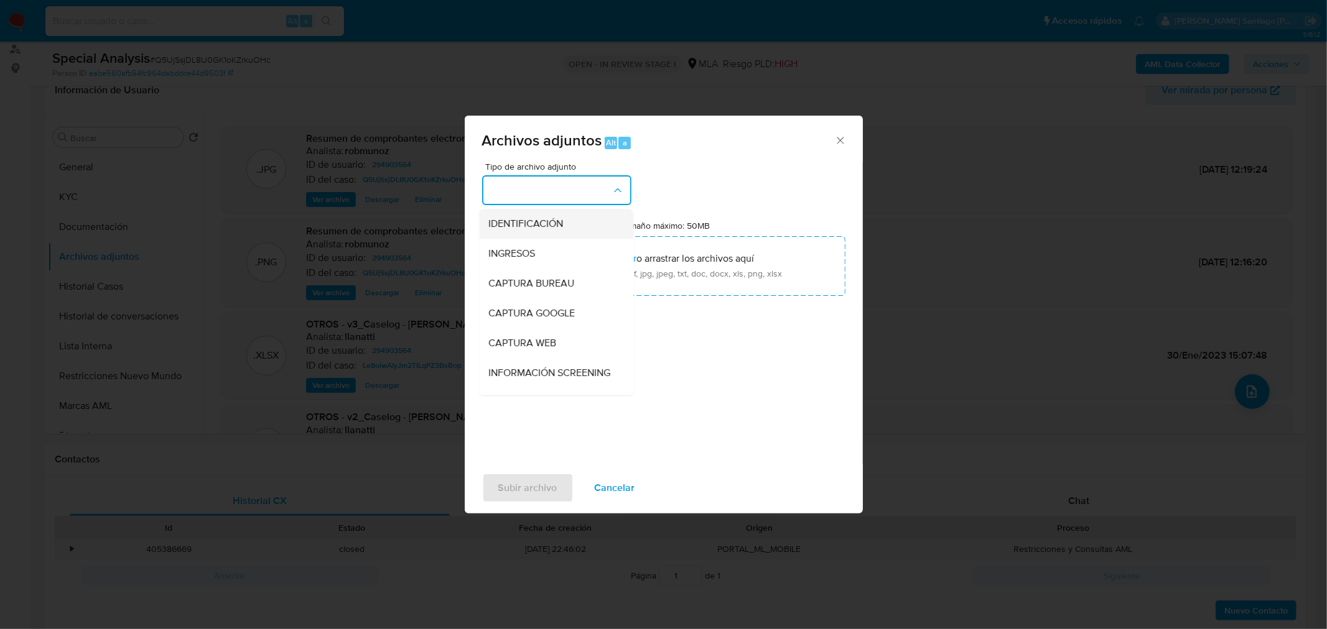
click at [583, 221] on div "IDENTIFICACIÓN" at bounding box center [552, 223] width 127 height 30
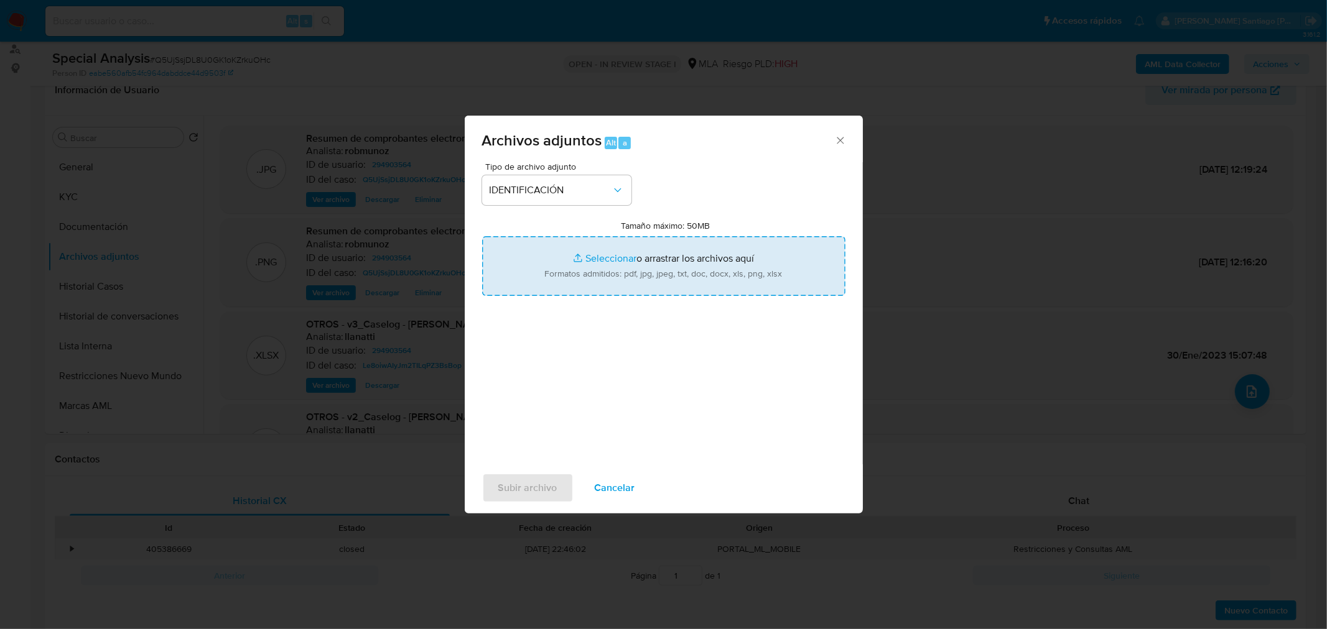
click at [616, 256] on input "Tamaño máximo: 50MB Seleccionar archivos" at bounding box center [663, 266] width 363 height 60
type input "C:\fakepath\Constancia de MT A.jpg"
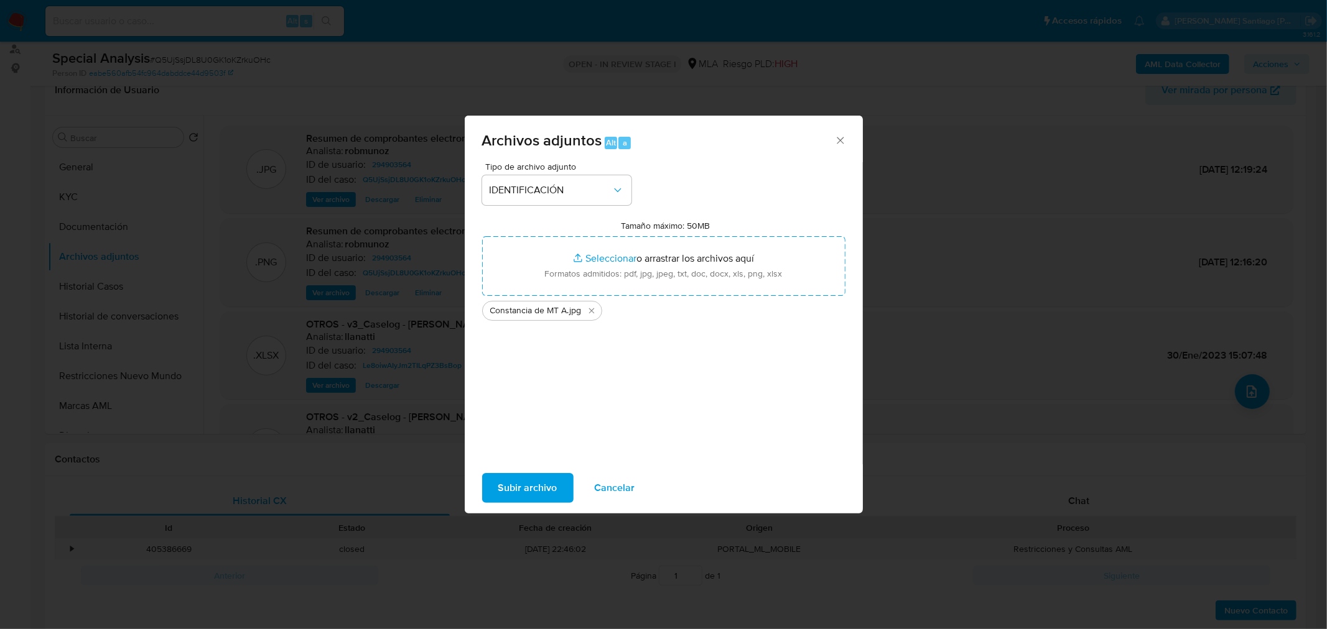
click at [537, 492] on span "Subir archivo" at bounding box center [527, 488] width 59 height 27
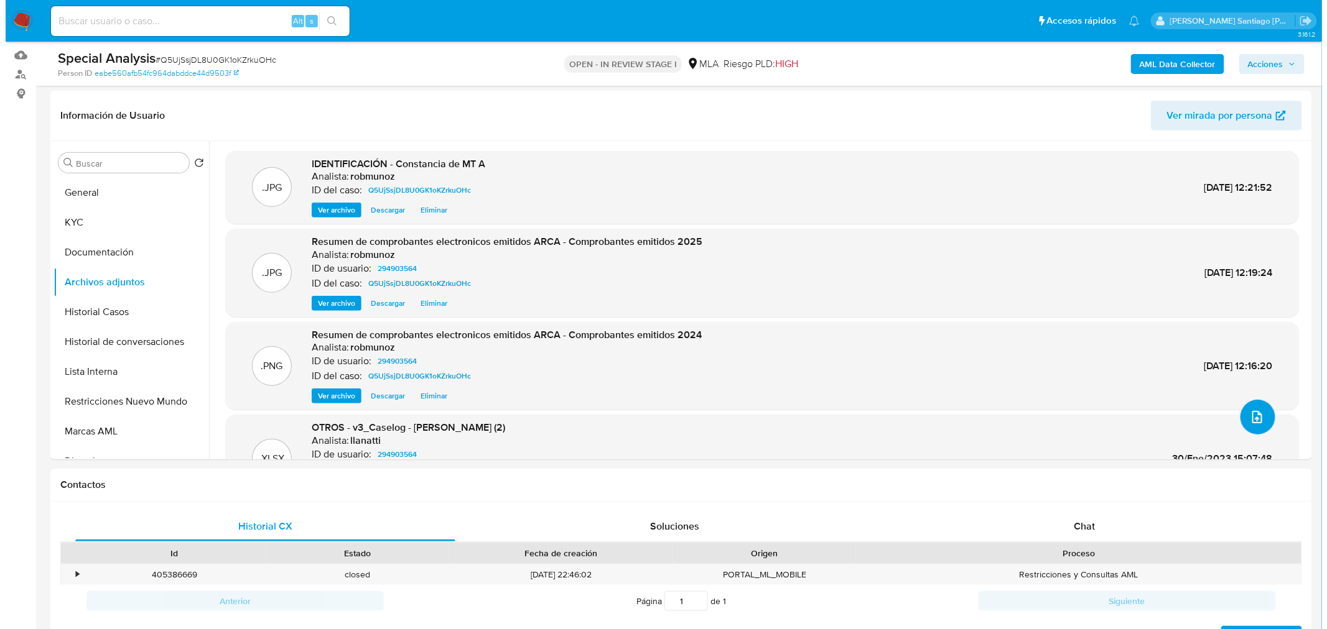
scroll to position [0, 0]
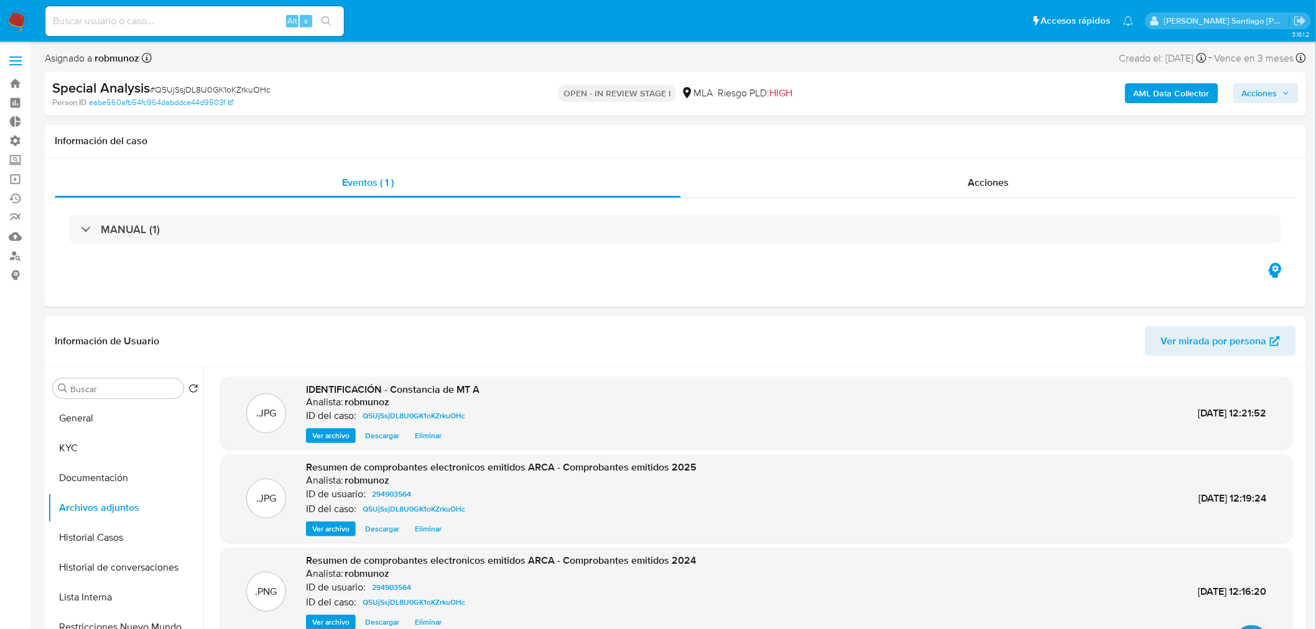
click at [1282, 96] on span "Acciones" at bounding box center [1266, 93] width 48 height 17
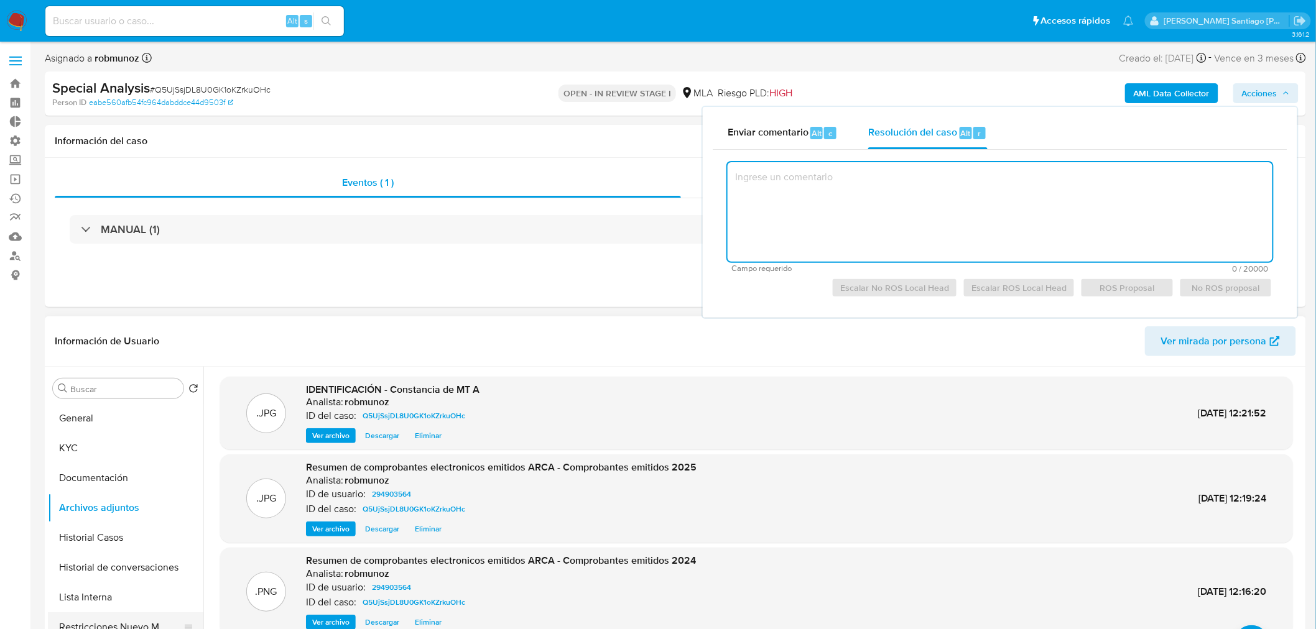
click at [109, 617] on button "Restricciones Nuevo Mundo" at bounding box center [121, 628] width 146 height 30
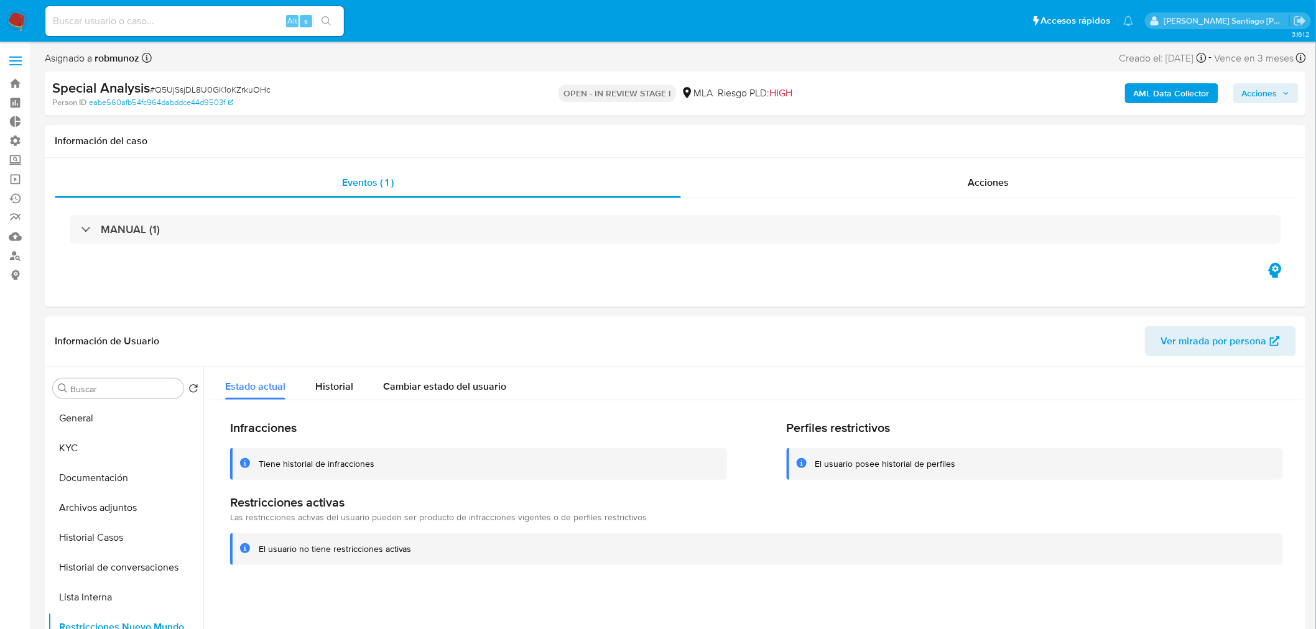
click at [1275, 90] on span "Acciones" at bounding box center [1259, 93] width 35 height 20
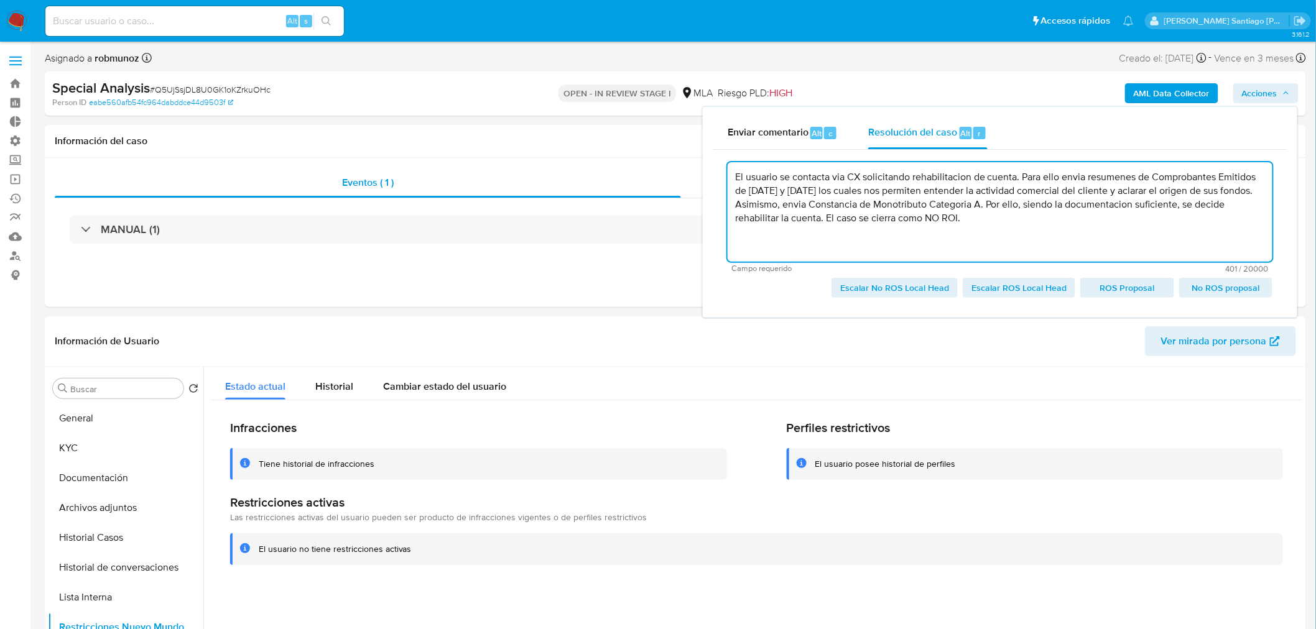
click at [836, 172] on textarea "El usuario se contacta via CX solicitando rehabilitacion de cuenta. Para ello e…" at bounding box center [1000, 212] width 545 height 100
click at [0, 0] on lt-span "vía" at bounding box center [0, 0] width 0 height 0
click at [930, 175] on textarea "El usuario se contacta vía CX solicitando rehabilitacion de cuenta. Para ello e…" at bounding box center [1000, 212] width 545 height 100
click at [939, 170] on textarea "El usuario se contacta vía CX solicitando rehabilitacion de cuenta. Para ello e…" at bounding box center [1000, 212] width 545 height 100
click at [0, 0] on lt-span "rehabilitaci ó n" at bounding box center [0, 0] width 0 height 0
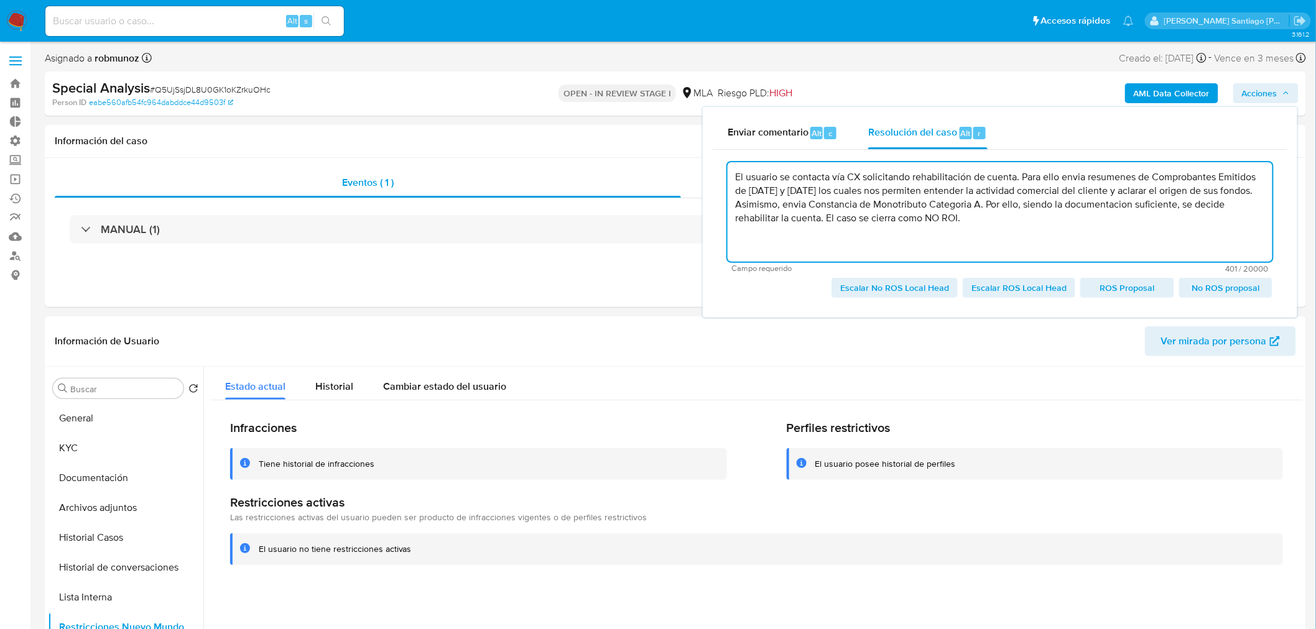
click at [1075, 177] on textarea "El usuario se contacta vía CX solicitando rehabilitación de cuenta. Para ello e…" at bounding box center [1000, 212] width 545 height 100
click at [0, 0] on lt-span "envía" at bounding box center [0, 0] width 0 height 0
click at [1103, 178] on textarea "El usuario se contacta vía CX solicitando rehabilitación de cuenta. Para ello e…" at bounding box center [1000, 212] width 545 height 100
click at [1103, 177] on textarea "El usuario se contacta vía CX solicitando rehabilitación de cuenta. Para ello e…" at bounding box center [1000, 212] width 545 height 100
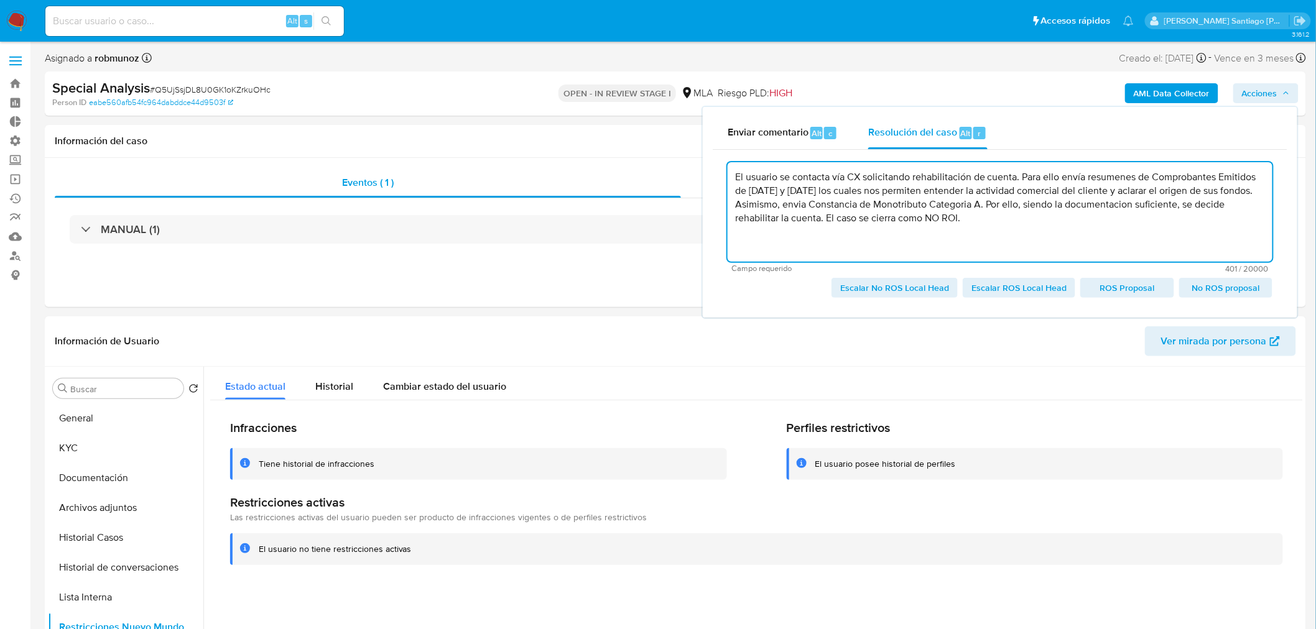
click at [0, 0] on lt-span "resúmenes" at bounding box center [0, 0] width 0 height 0
click at [795, 203] on textarea "El usuario se contacta vía CX solicitando rehabilitación de cuenta. Para ello e…" at bounding box center [1000, 212] width 545 height 100
click at [797, 206] on textarea "El usuario se contacta vía CX solicitando rehabilitación de cuenta. Para ello e…" at bounding box center [1000, 212] width 545 height 100
click at [0, 0] on lt-span "envía" at bounding box center [0, 0] width 0 height 0
click at [943, 203] on textarea "El usuario se contacta vía CX solicitando rehabilitación de cuenta. Para ello e…" at bounding box center [1000, 212] width 545 height 100
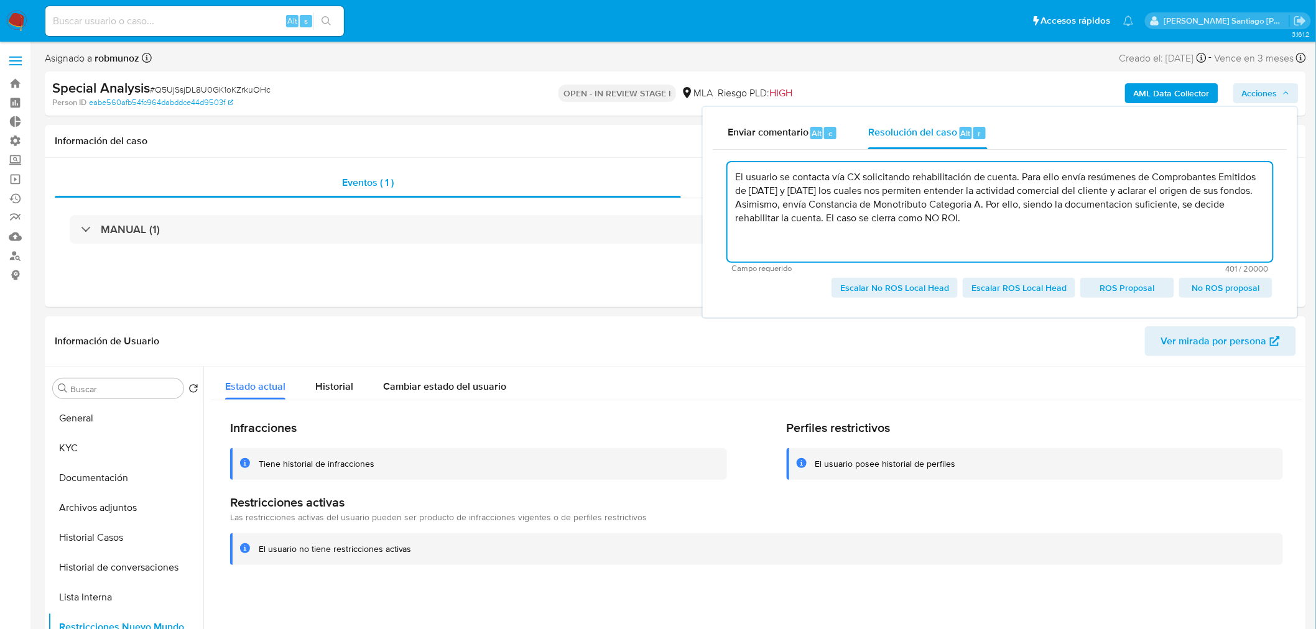
click at [943, 203] on textarea "El usuario se contacta vía CX solicitando rehabilitación de cuenta. Para ello e…" at bounding box center [1000, 212] width 545 height 100
click at [0, 0] on lt-span "Categoría" at bounding box center [0, 0] width 0 height 0
click at [1077, 205] on textarea "El usuario se contacta vía CX solicitando rehabilitación de cuenta. Para ello e…" at bounding box center [1000, 212] width 545 height 100
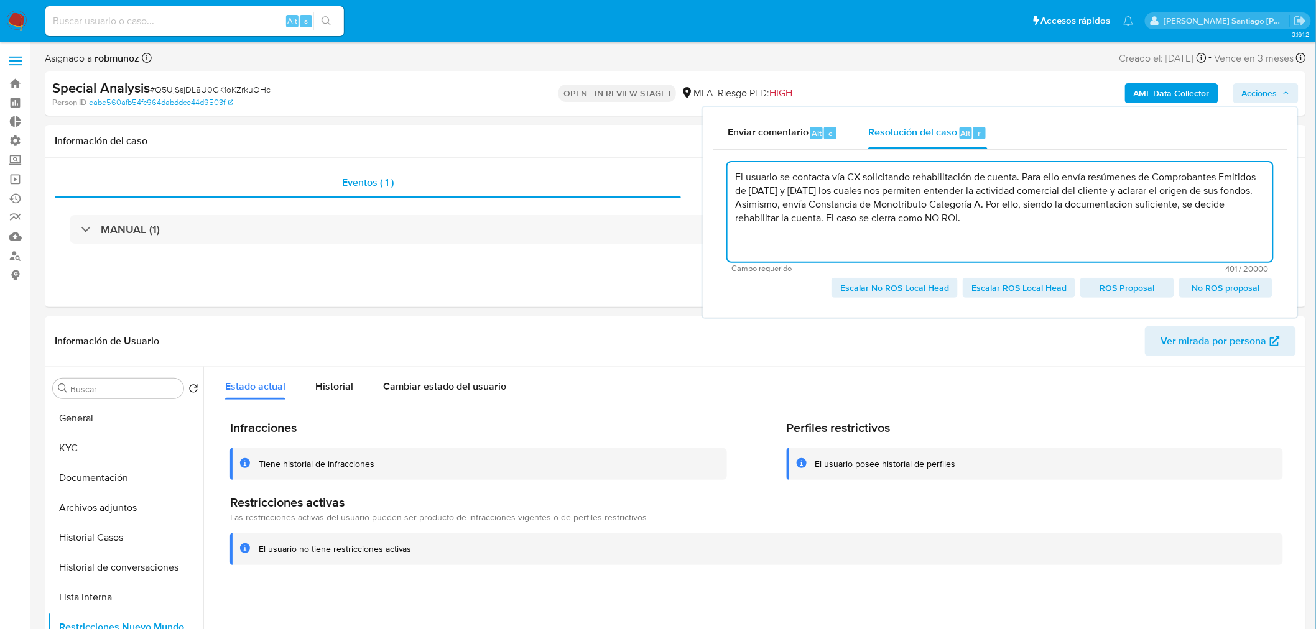
click at [1077, 205] on textarea "El usuario se contacta vía CX solicitando rehabilitación de cuenta. Para ello e…" at bounding box center [1000, 212] width 545 height 100
click at [1077, 206] on textarea "El usuario se contacta vía CX solicitando rehabilitación de cuenta. Para ello e…" at bounding box center [1000, 212] width 545 height 100
click at [1073, 227] on textarea "El usuario se contacta vía CX solicitando rehabilitación de cuenta. Para ello e…" at bounding box center [1000, 212] width 545 height 100
click at [1083, 203] on textarea "El usuario se contacta vía CX solicitando rehabilitación de cuenta. Para ello e…" at bounding box center [1000, 212] width 545 height 100
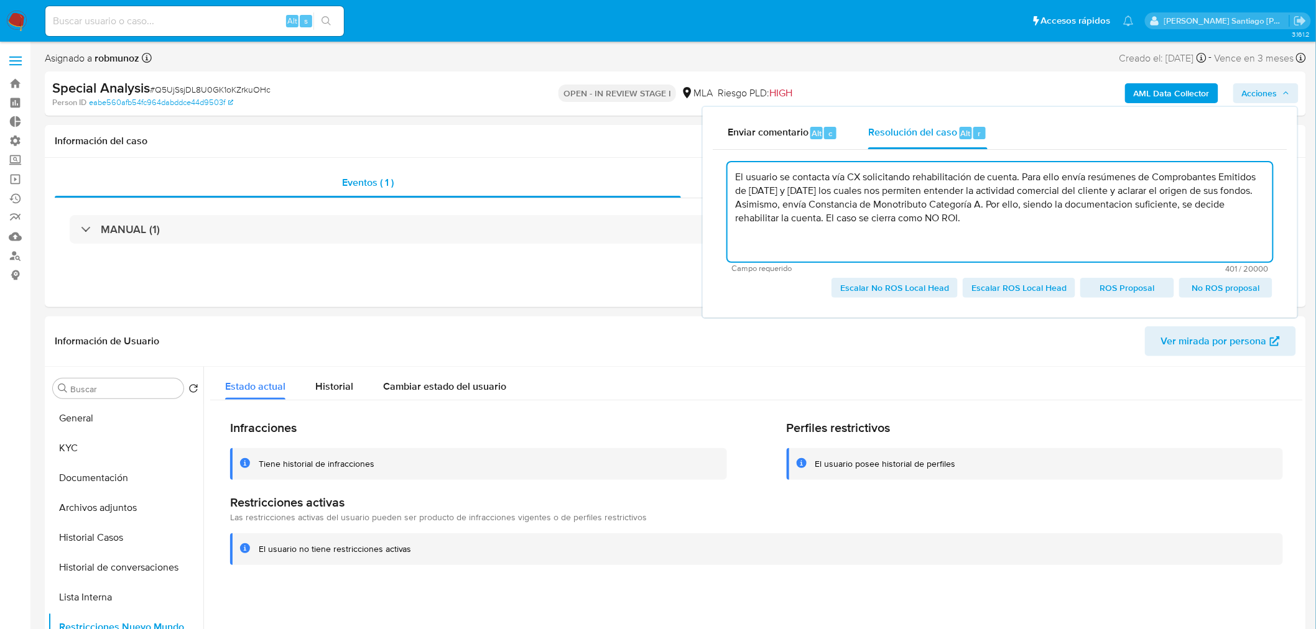
click at [1103, 206] on textarea "El usuario se contacta vía CX solicitando rehabilitación de cuenta. Para ello e…" at bounding box center [1000, 212] width 545 height 100
click at [0, 0] on lt-span "documentaci ó n" at bounding box center [0, 0] width 0 height 0
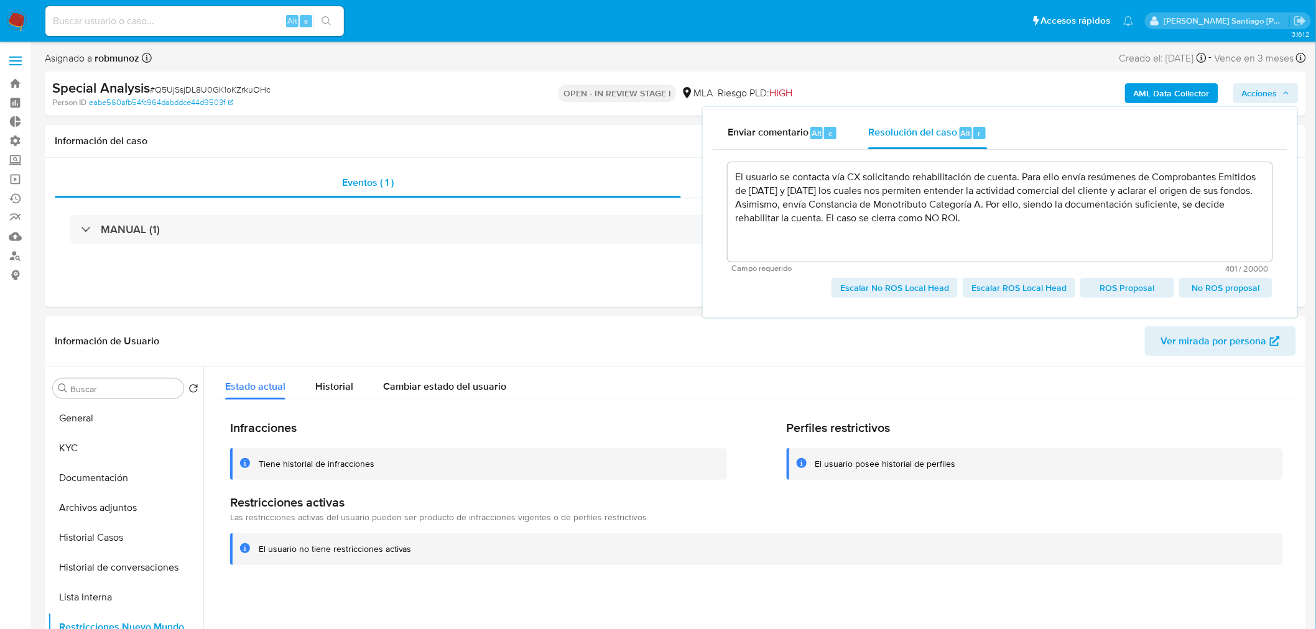
click at [939, 282] on span "Escalar No ROS Local Head" at bounding box center [894, 287] width 109 height 17
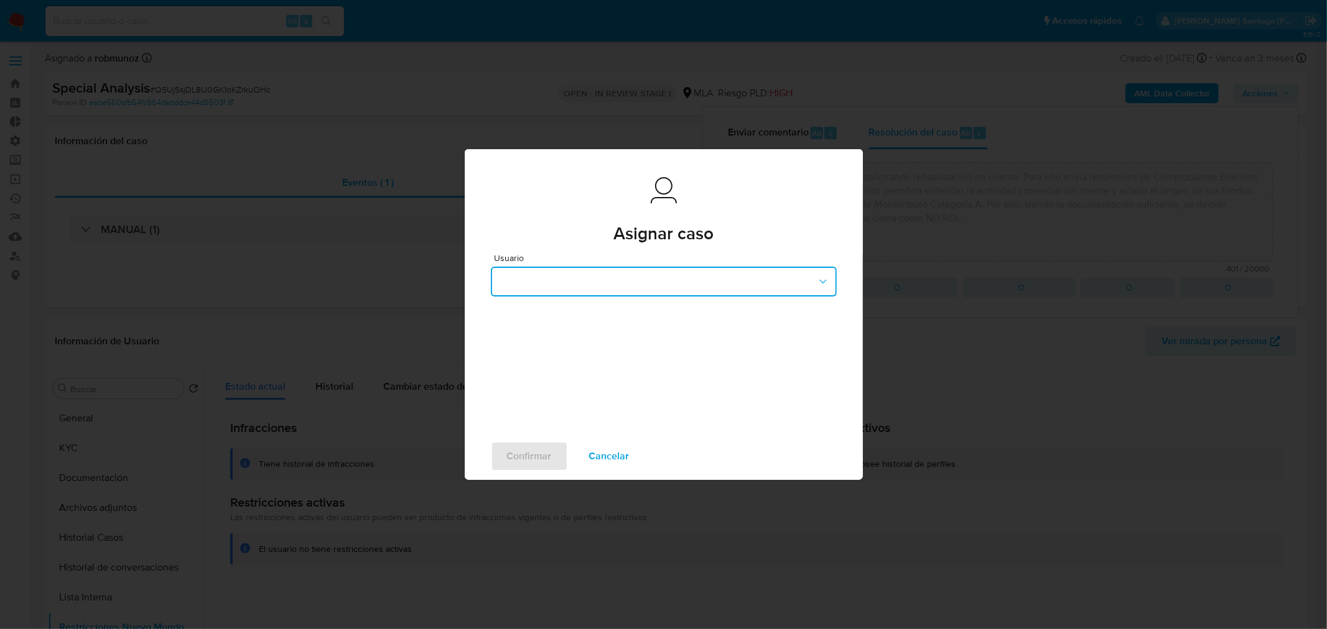
click at [672, 287] on button "button" at bounding box center [664, 282] width 346 height 30
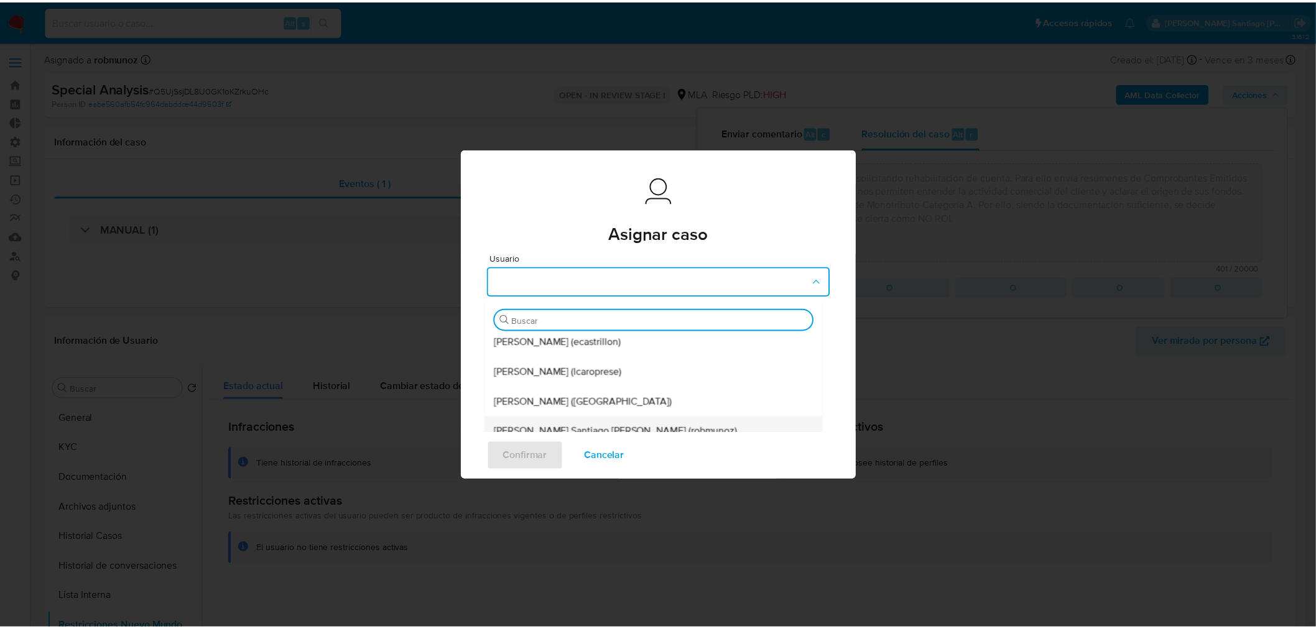
scroll to position [207, 0]
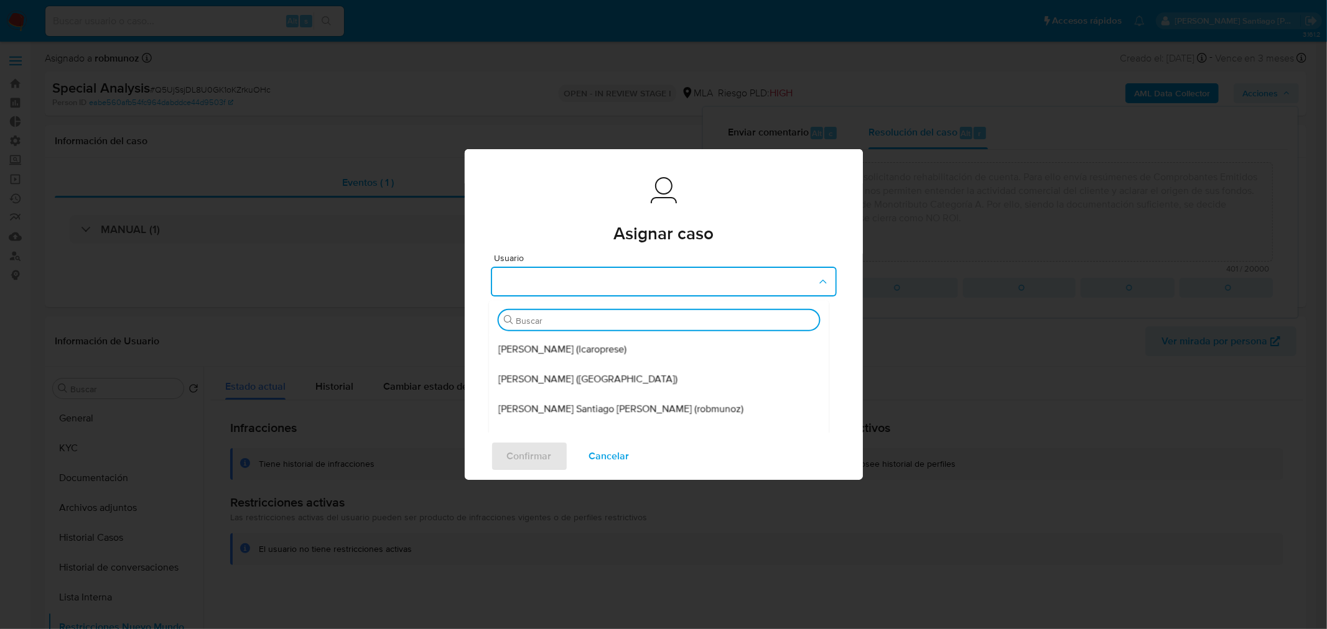
click at [625, 406] on span "Roberto Santiago Munoz (robmunoz)" at bounding box center [620, 409] width 245 height 12
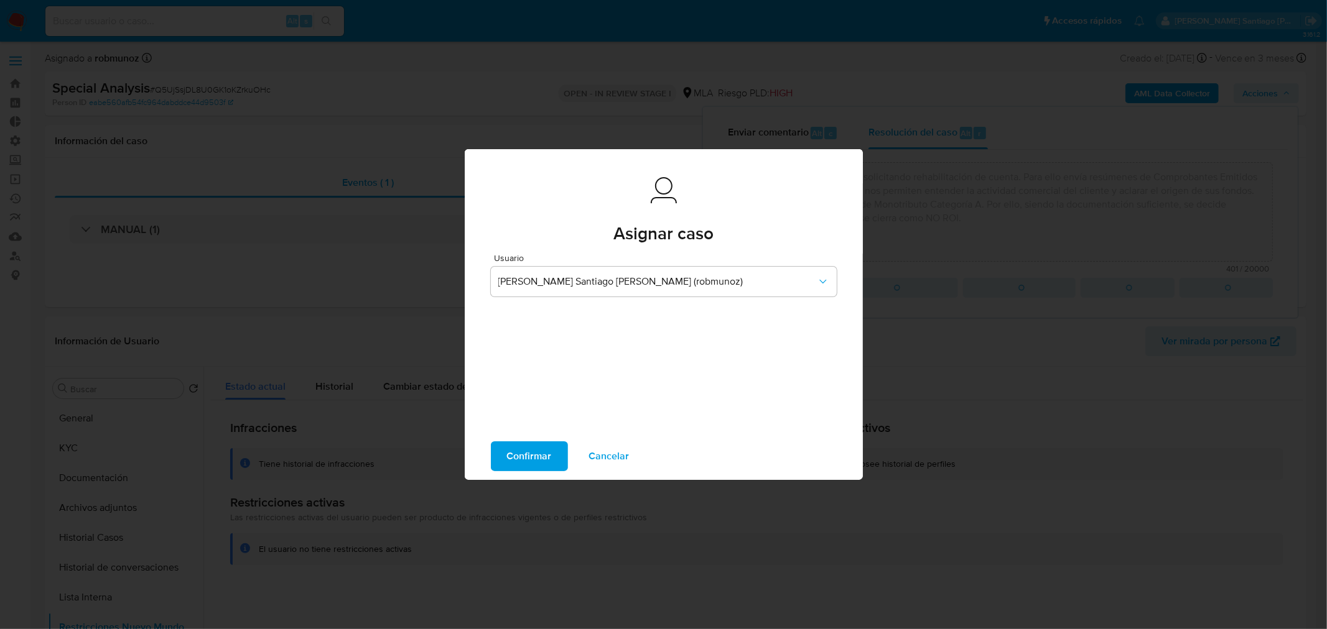
click at [530, 448] on span "Confirmar" at bounding box center [529, 456] width 45 height 27
type textarea "El usuario se contacta vía CX solicitando rehabilitación de cuenta. Para ello e…"
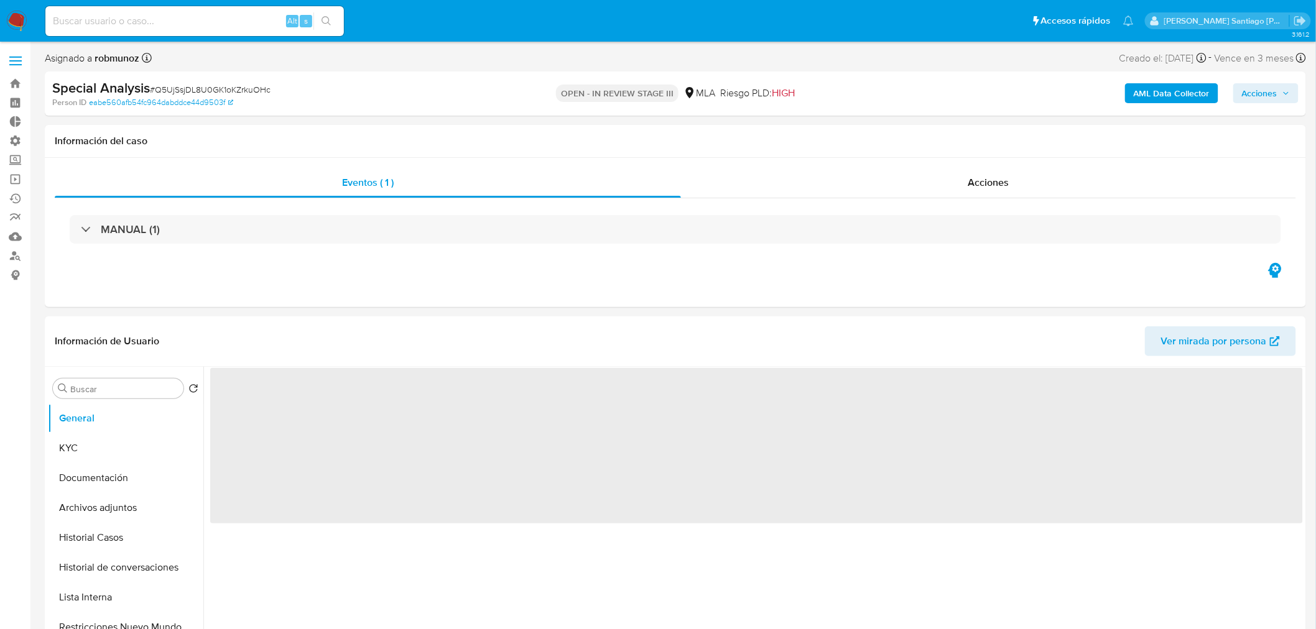
select select "10"
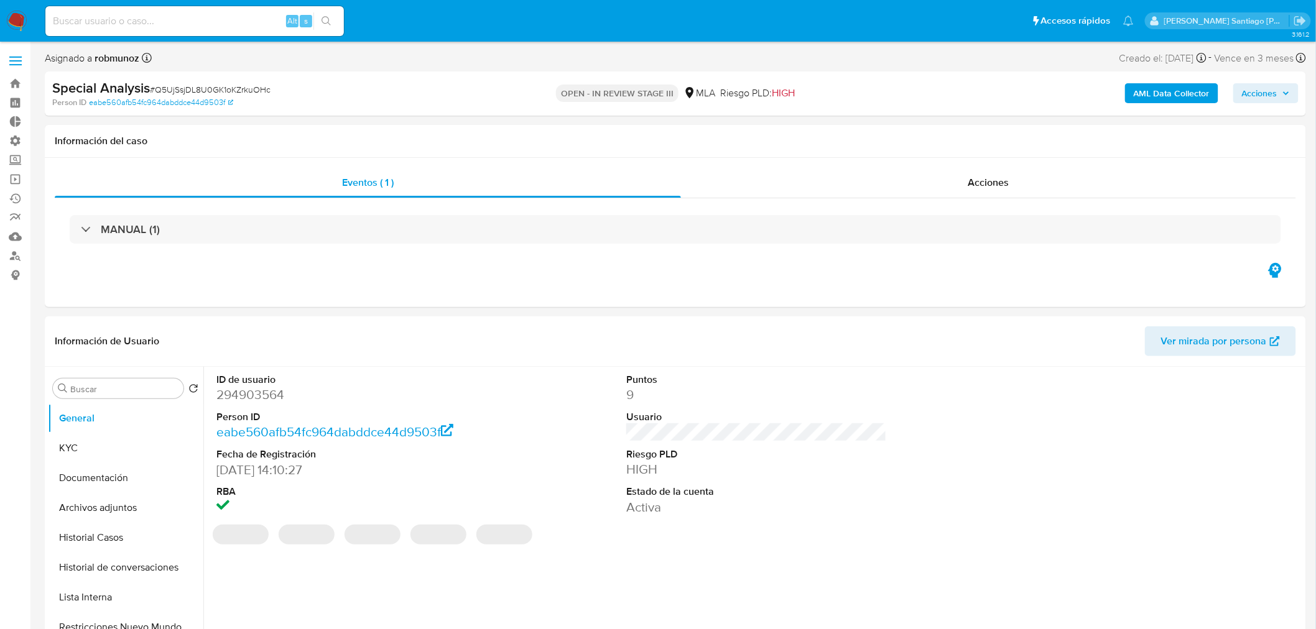
click at [5, 9] on nav "Pausado Ver notificaciones Alt s Accesos rápidos Presiona las siguientes teclas…" at bounding box center [658, 21] width 1316 height 42
click at [10, 21] on img at bounding box center [16, 21] width 21 height 21
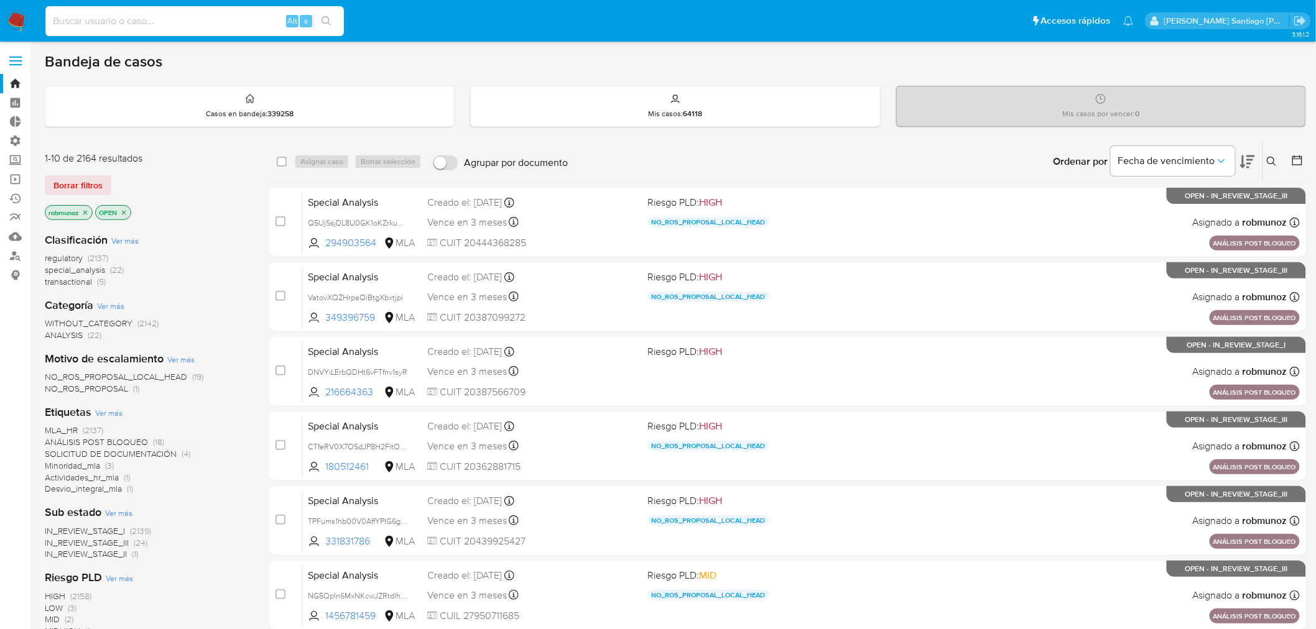
click at [243, 21] on input at bounding box center [194, 21] width 299 height 16
paste input "176793400"
type input "176793400"
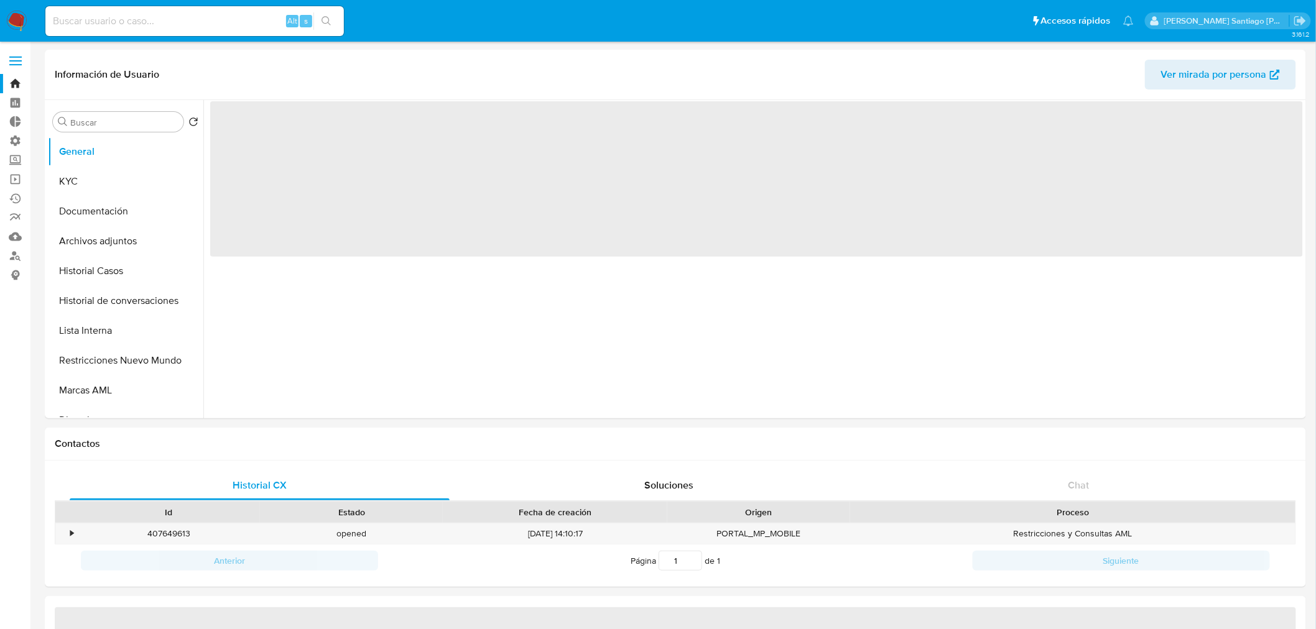
select select "10"
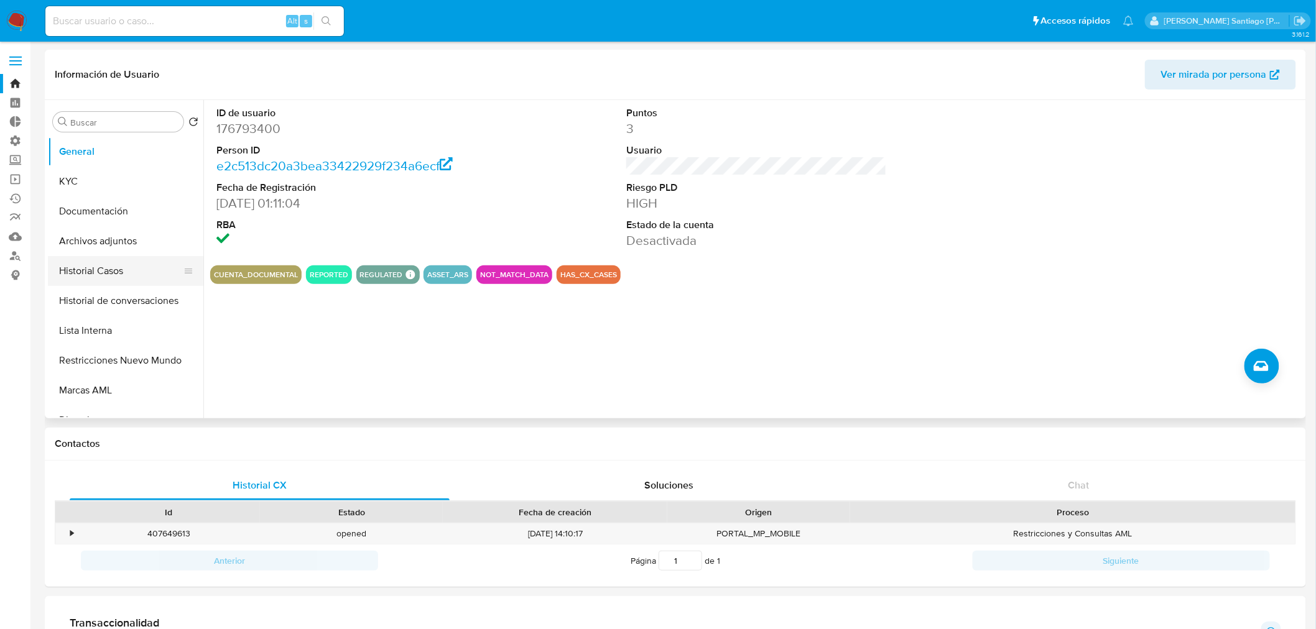
click at [113, 269] on button "Historial Casos" at bounding box center [121, 271] width 146 height 30
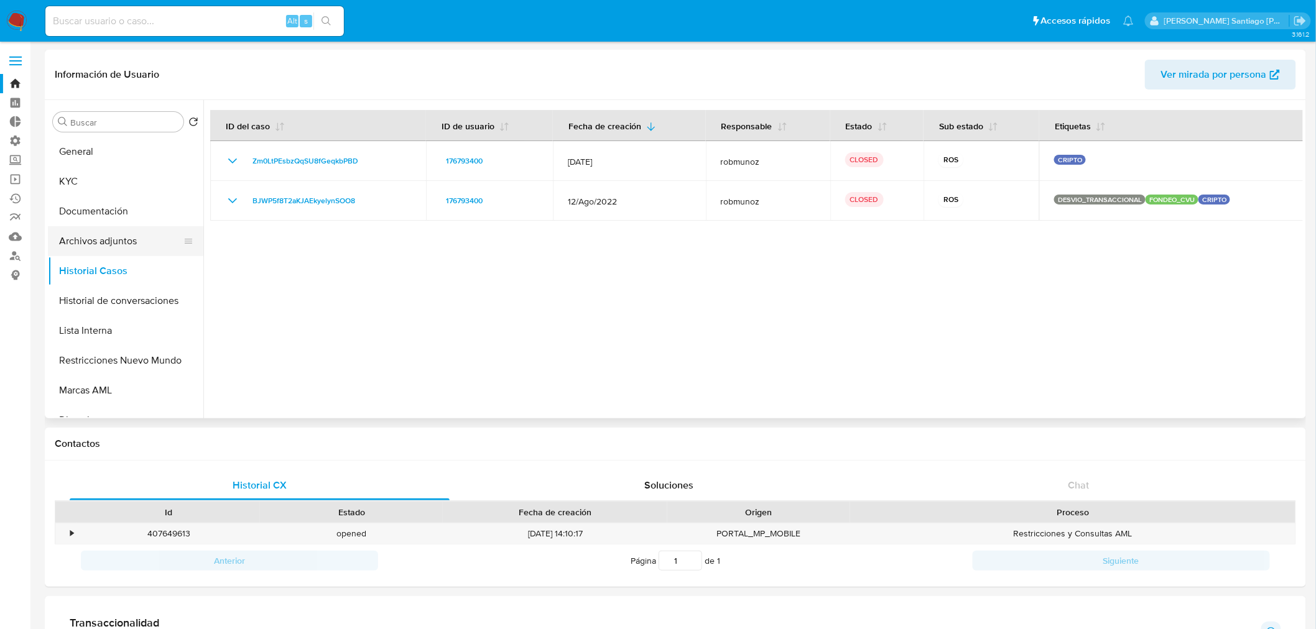
click at [107, 234] on button "Archivos adjuntos" at bounding box center [121, 241] width 146 height 30
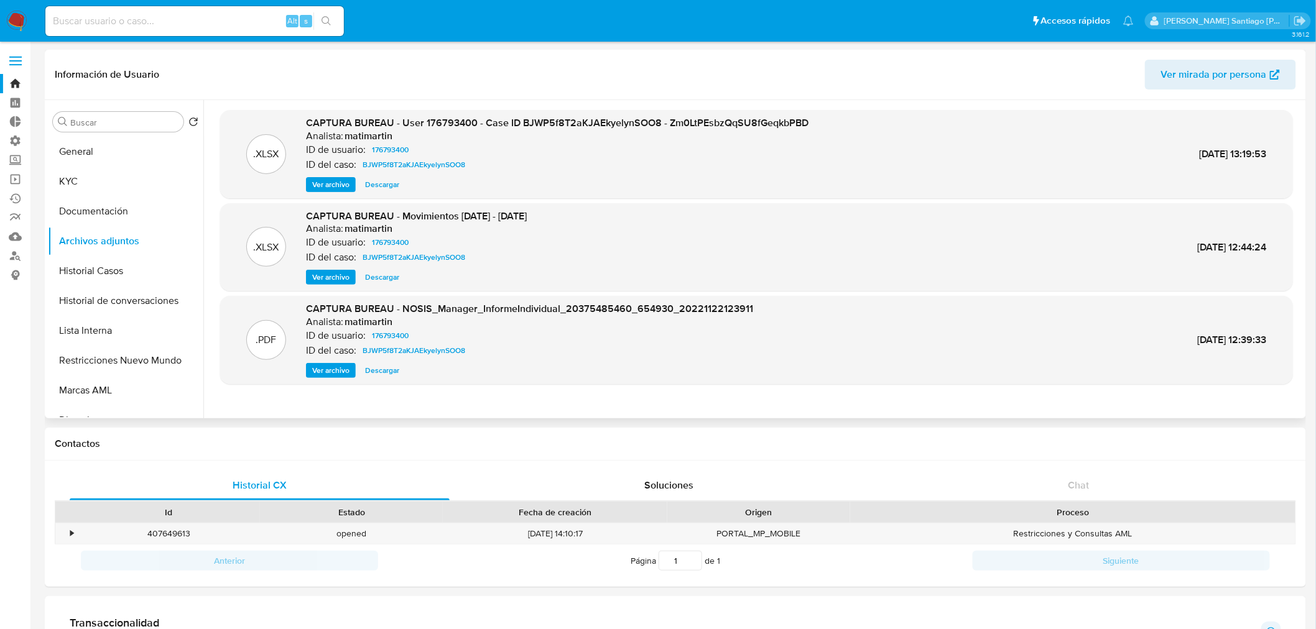
click at [344, 189] on span "Ver archivo" at bounding box center [330, 184] width 37 height 12
click at [387, 179] on span "Descargar" at bounding box center [382, 184] width 34 height 12
click at [343, 367] on span "Ver archivo" at bounding box center [330, 370] width 37 height 12
click at [328, 372] on span "Ver archivo" at bounding box center [330, 370] width 37 height 12
click at [335, 178] on span "Ver archivo" at bounding box center [330, 184] width 37 height 12
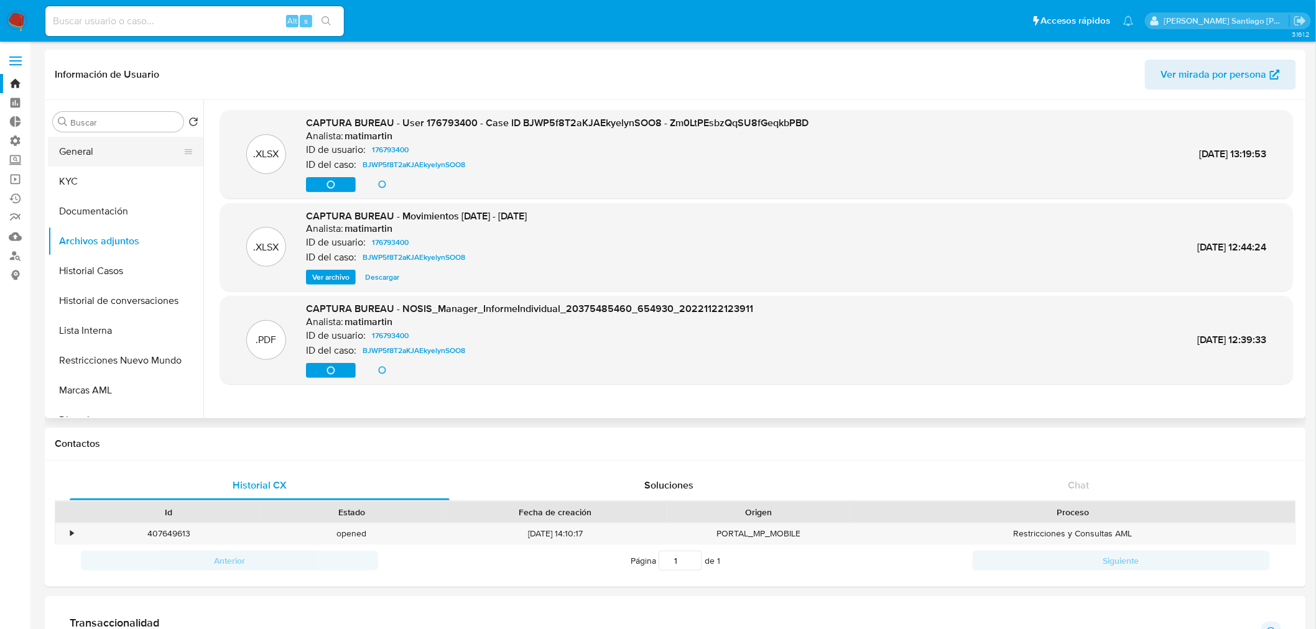
click at [112, 159] on button "General" at bounding box center [121, 152] width 146 height 30
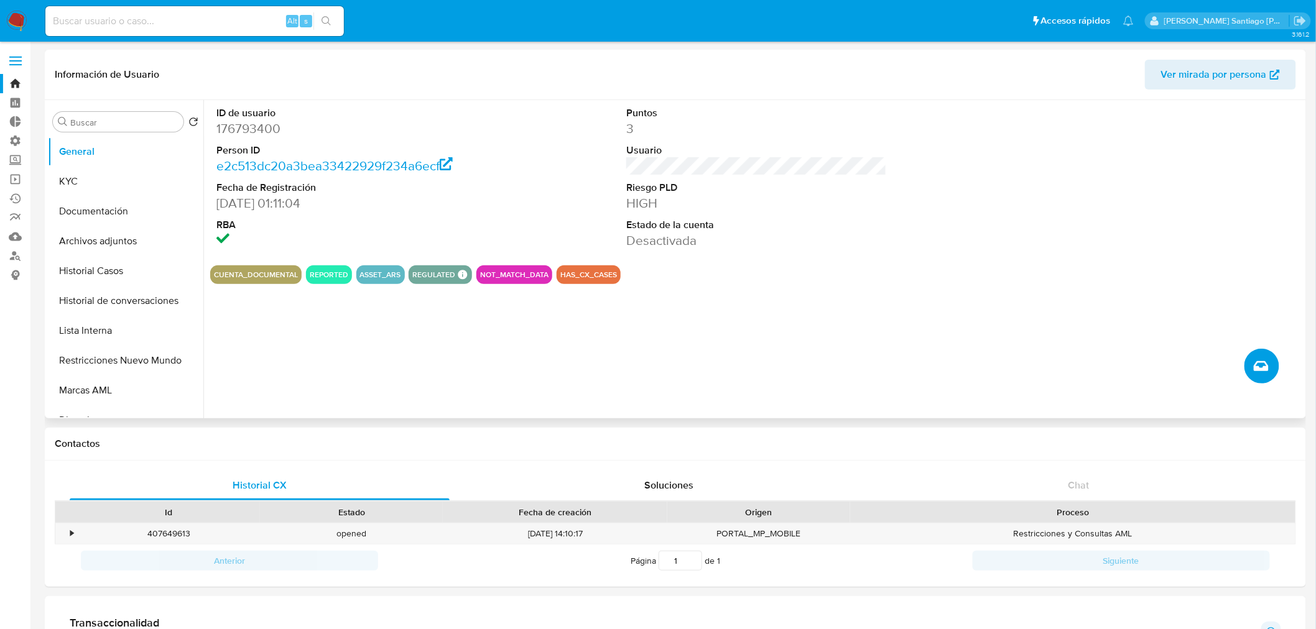
click at [1264, 357] on button "Crear caso manual" at bounding box center [1261, 366] width 35 height 35
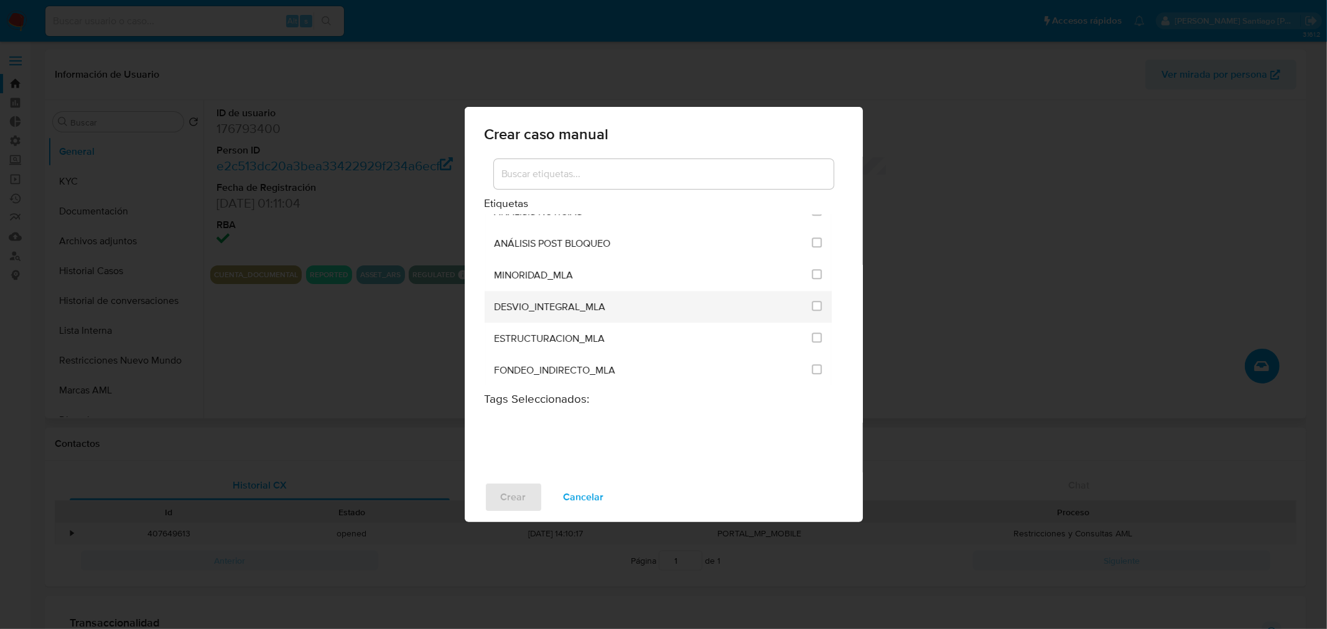
scroll to position [2488, 0]
click at [815, 307] on input "3249" at bounding box center [817, 312] width 10 height 10
checkbox input "true"
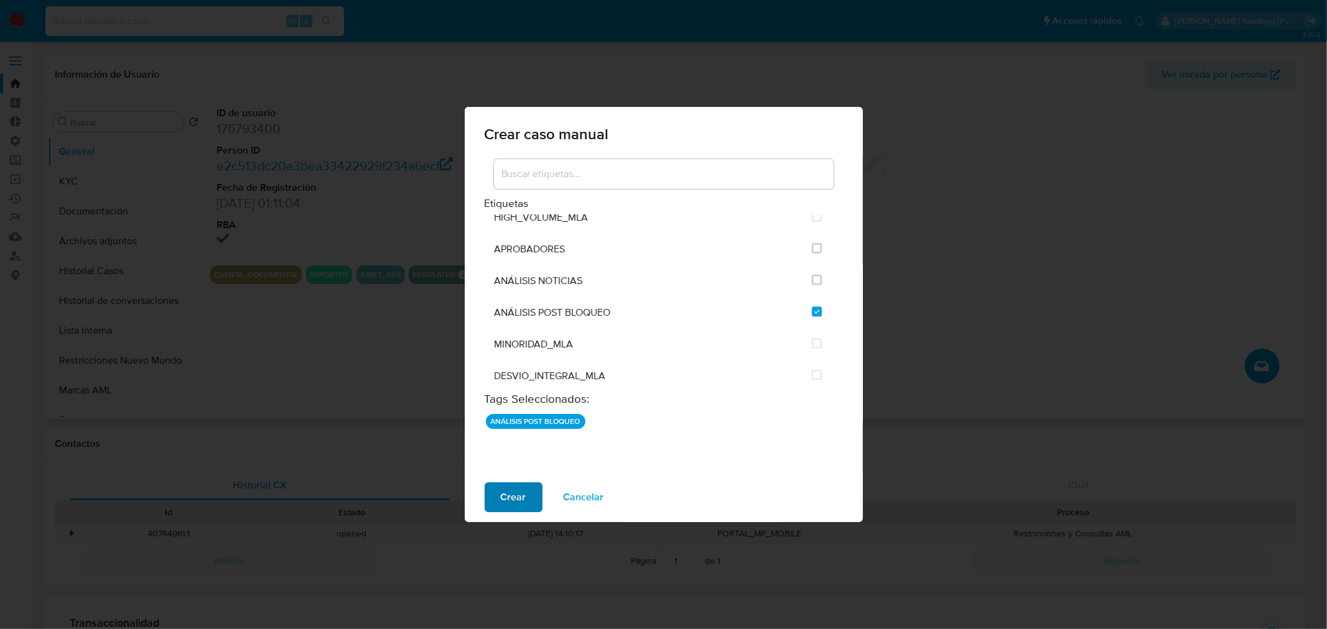
click at [498, 489] on button "Crear" at bounding box center [513, 498] width 58 height 30
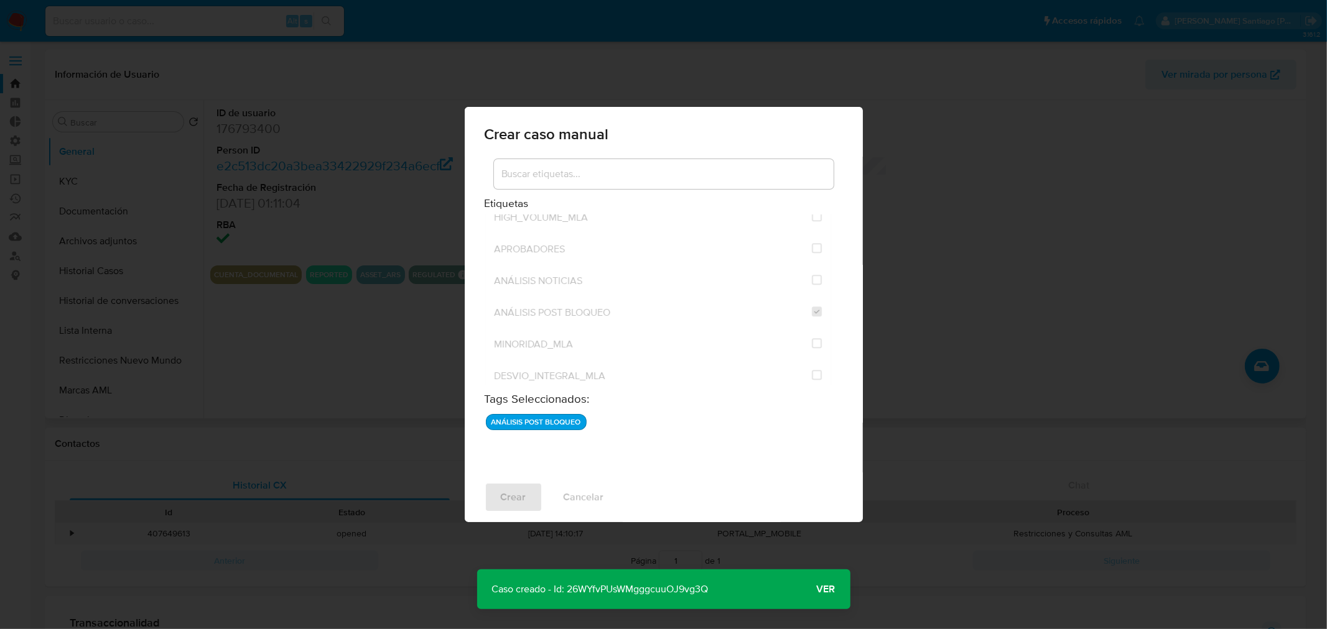
drag, startPoint x: 834, startPoint y: 588, endPoint x: 831, endPoint y: 580, distance: 8.5
click at [834, 590] on span "Ver" at bounding box center [826, 590] width 19 height 0
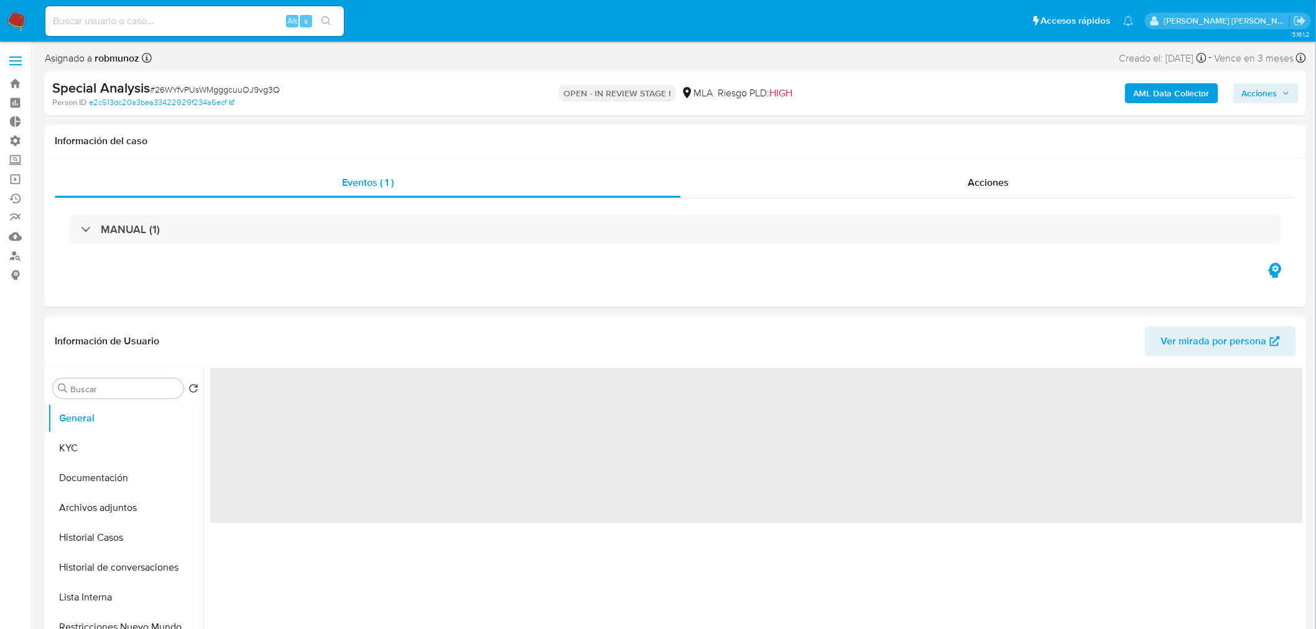
select select "10"
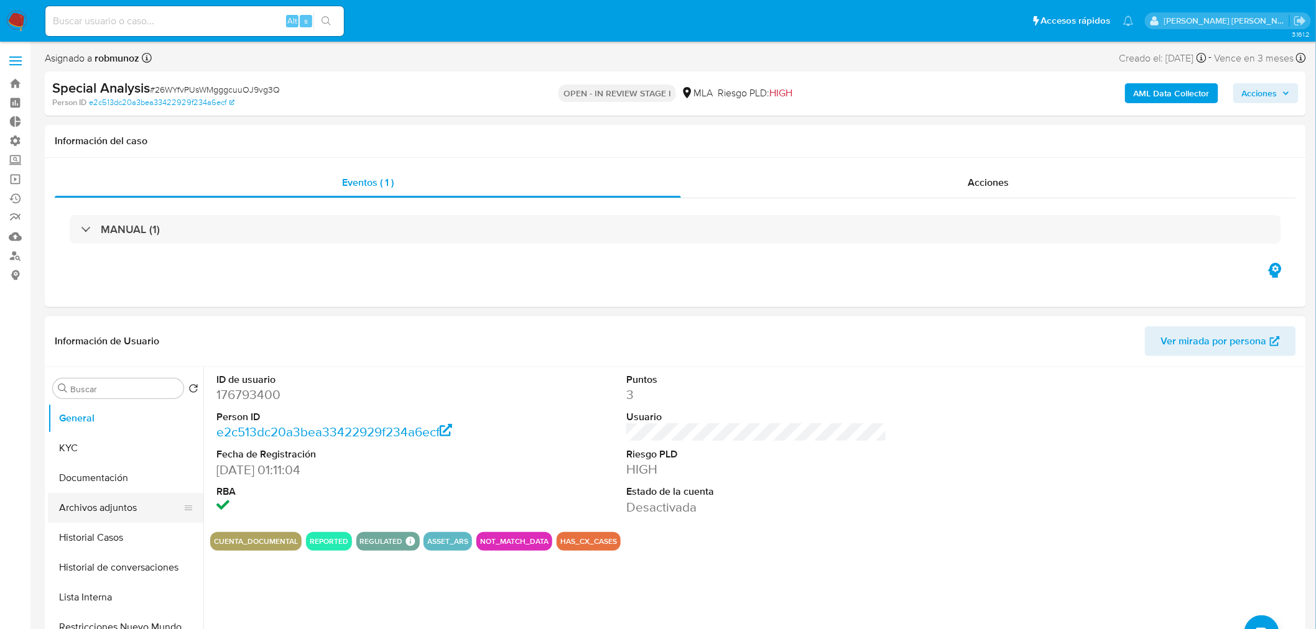
click at [138, 508] on button "Archivos adjuntos" at bounding box center [121, 508] width 146 height 30
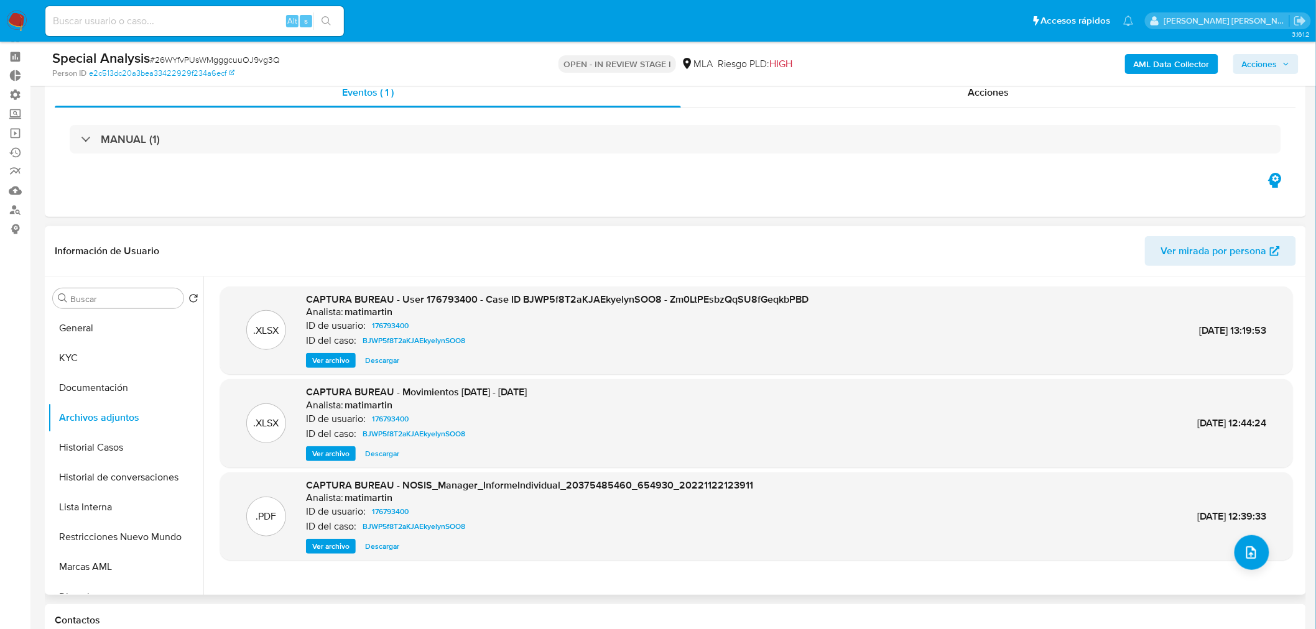
scroll to position [69, 0]
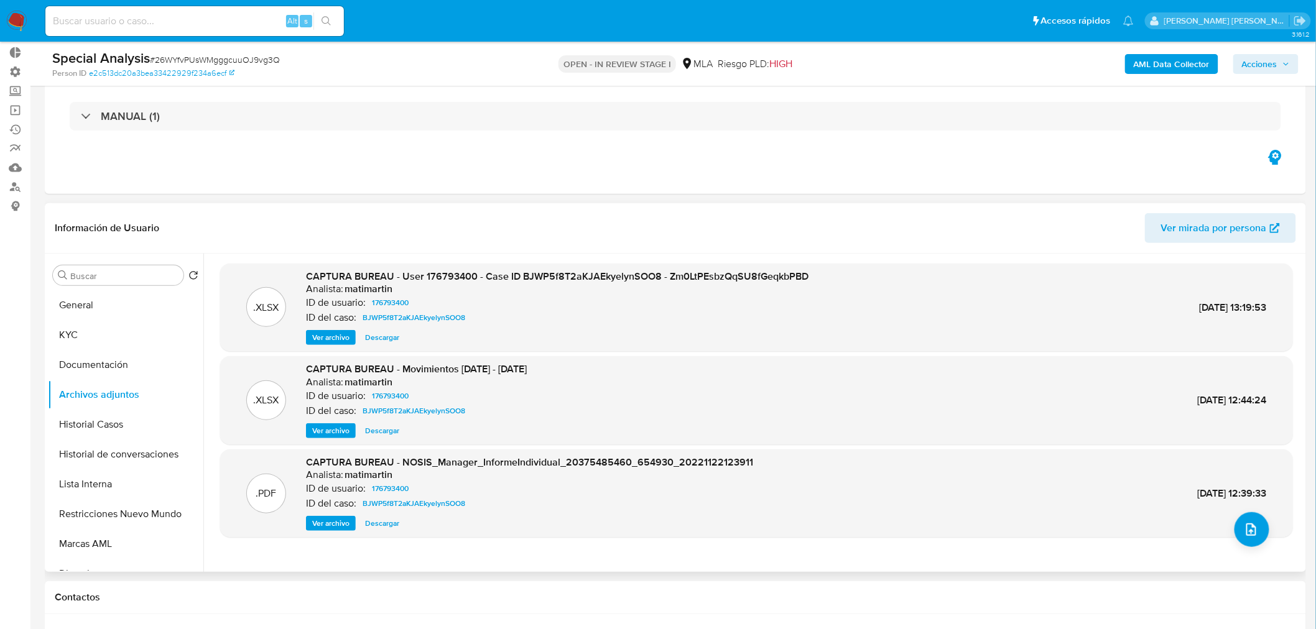
click at [370, 336] on span "Descargar" at bounding box center [382, 337] width 34 height 12
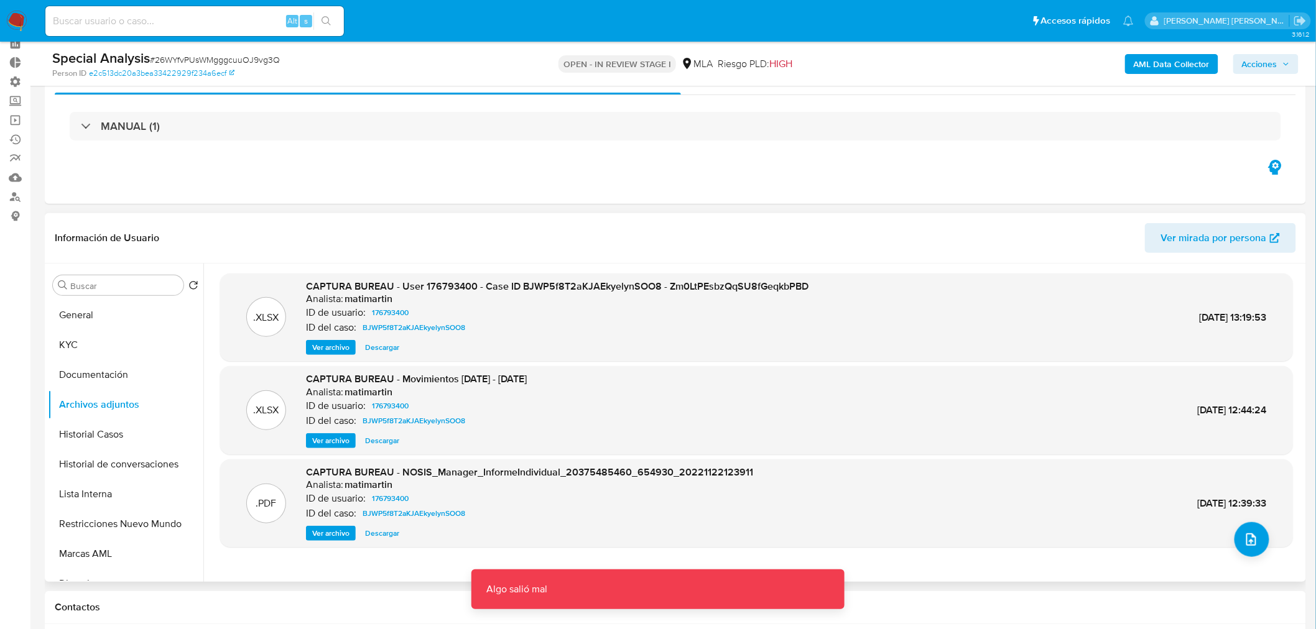
scroll to position [0, 0]
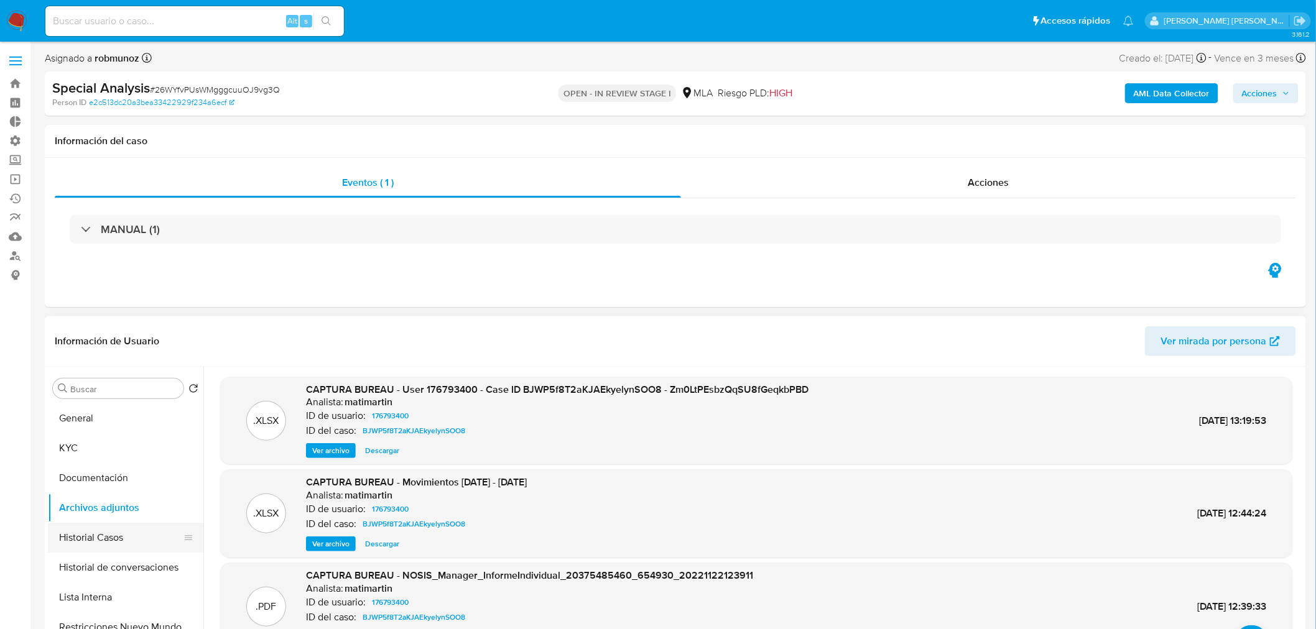
click at [124, 539] on button "Historial Casos" at bounding box center [121, 538] width 146 height 30
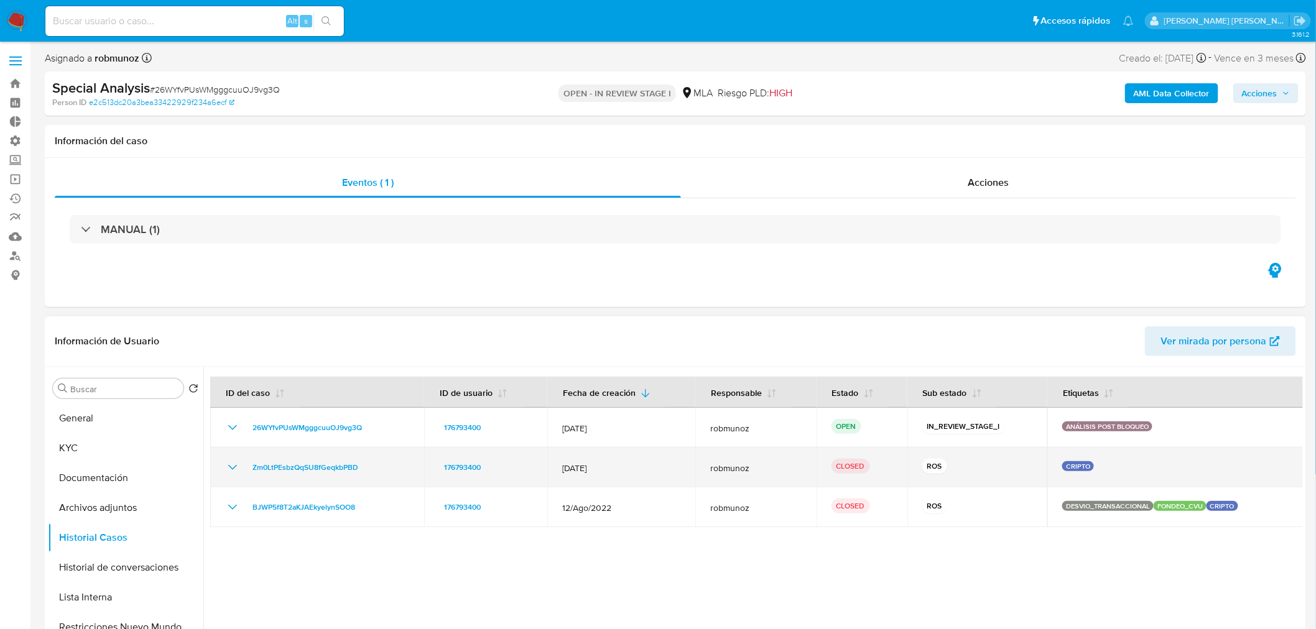
click at [234, 453] on td "Zm0LtPEsbzQqSU8fGeqkbPBD" at bounding box center [317, 468] width 214 height 40
click at [233, 471] on icon "Mostrar/Ocultar" at bounding box center [232, 467] width 15 height 15
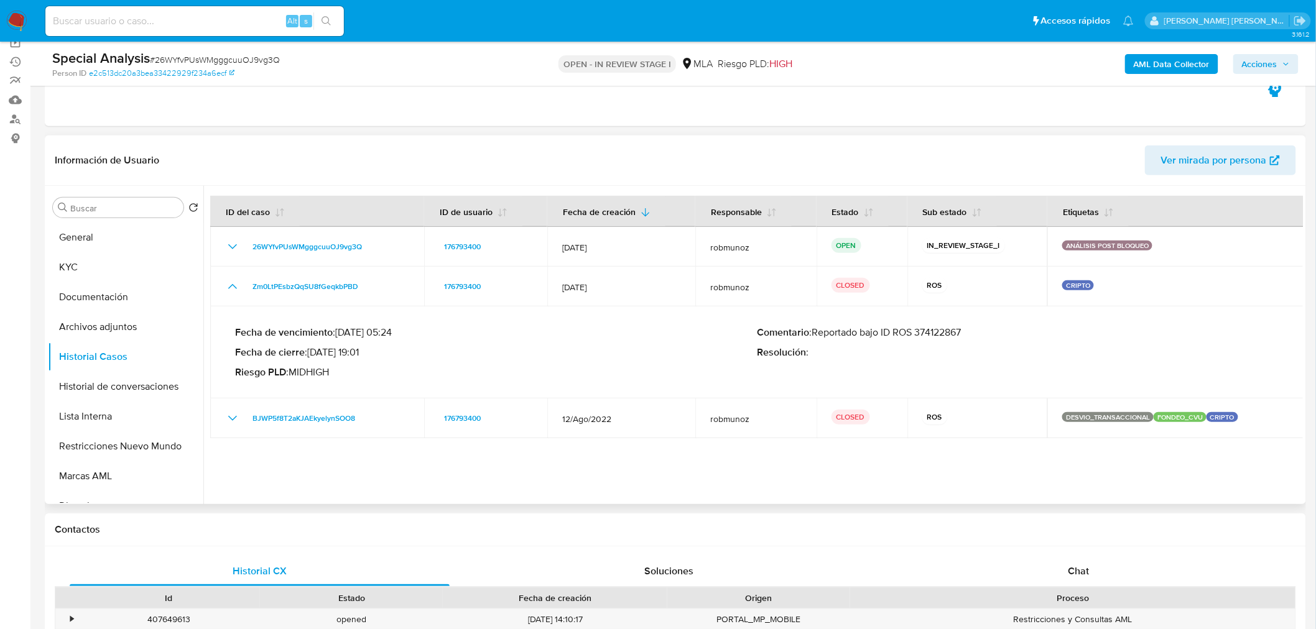
scroll to position [138, 0]
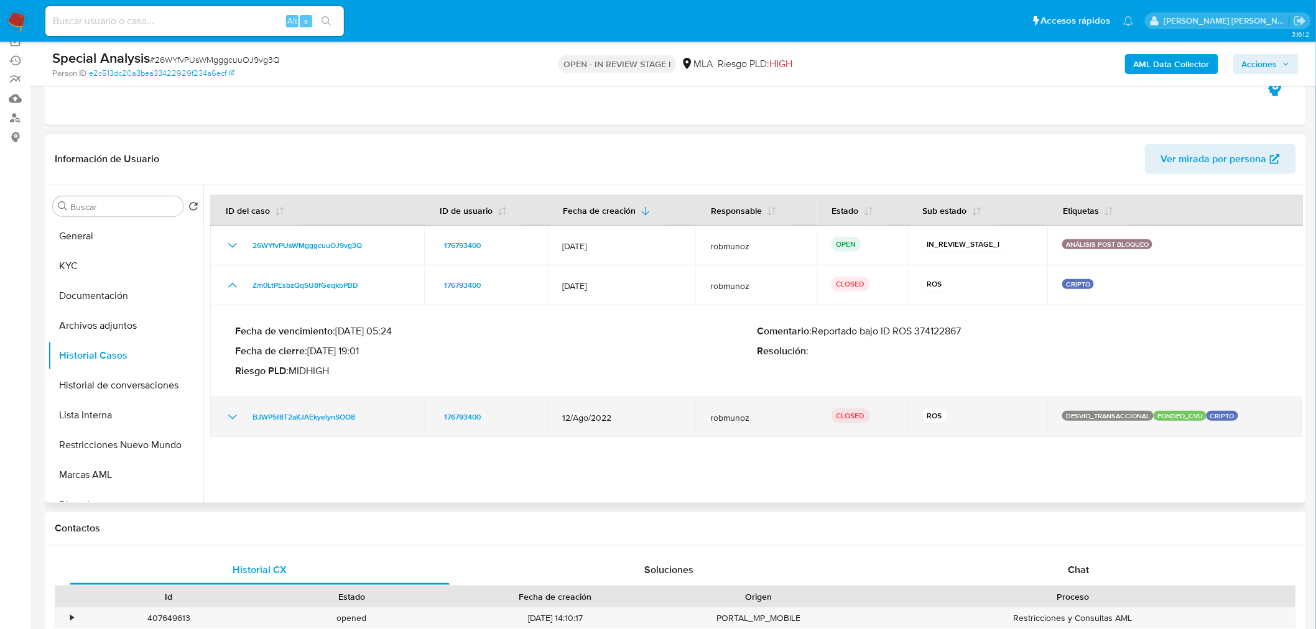
click at [232, 410] on icon "Mostrar/Ocultar" at bounding box center [232, 417] width 15 height 15
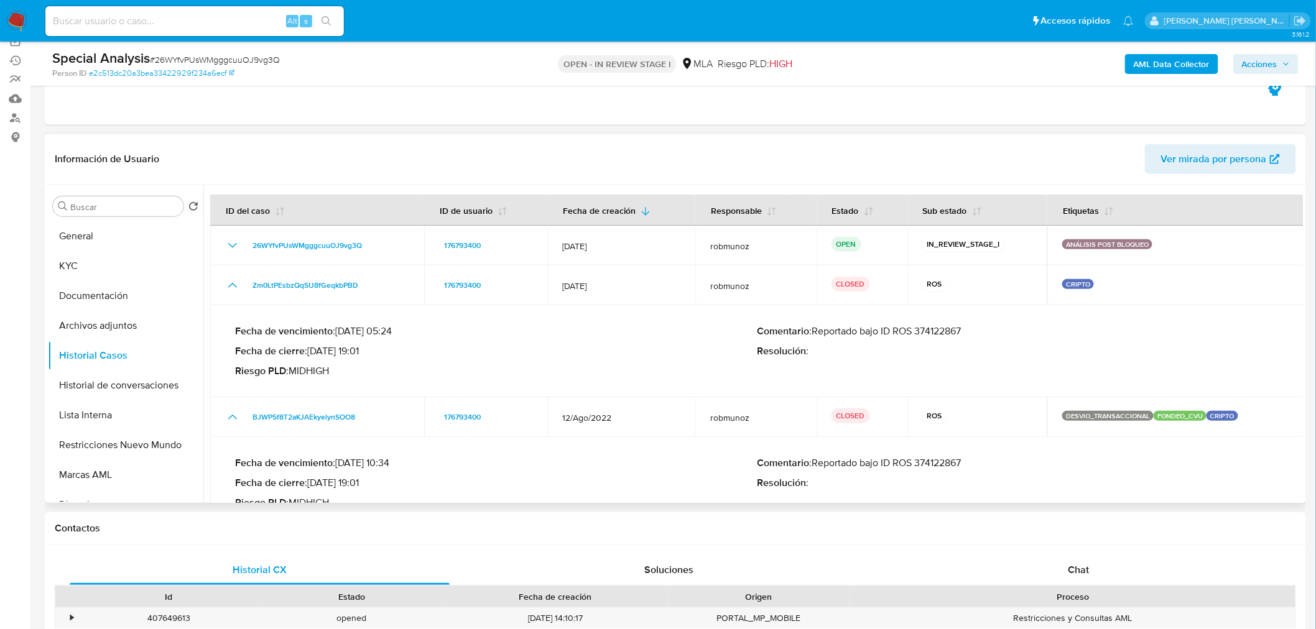
click at [947, 460] on p "Comentario : Reportado bajo ID ROS 374122867" at bounding box center [1018, 463] width 522 height 12
click at [947, 458] on p "Comentario : Reportado bajo ID ROS 374122867" at bounding box center [1018, 463] width 522 height 12
click at [81, 346] on button "Historial Casos" at bounding box center [121, 356] width 146 height 30
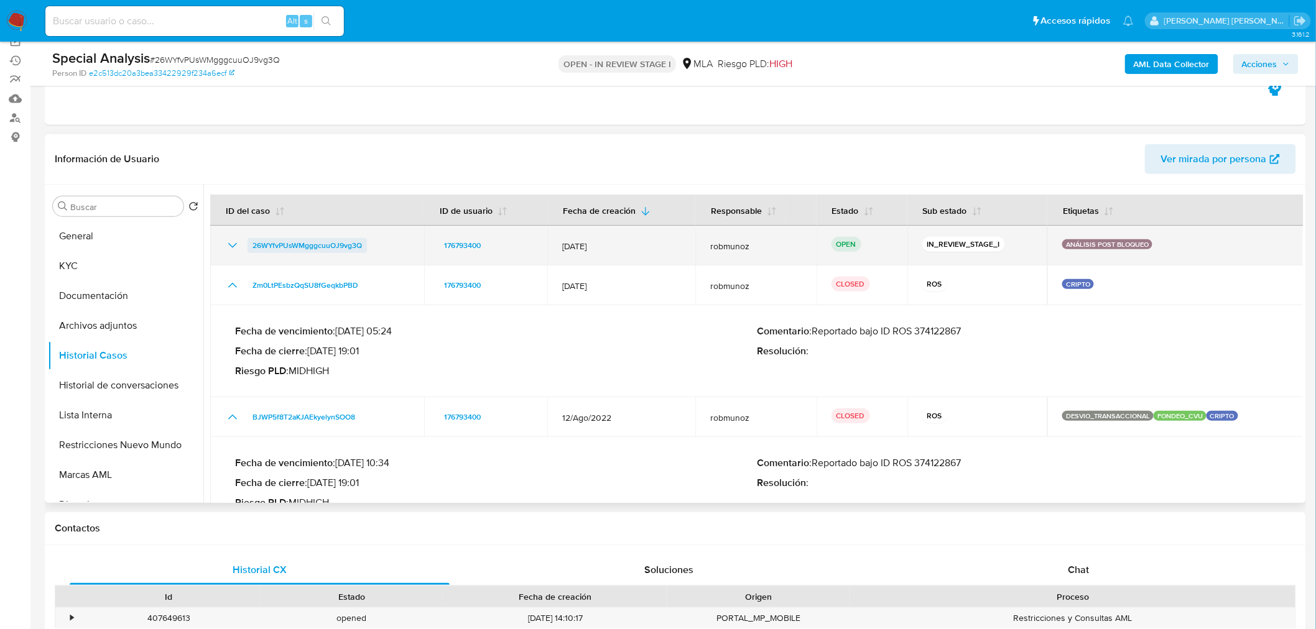
click at [295, 244] on span "26WYfvPUsWMgggcuuOJ9vg3Q" at bounding box center [306, 245] width 109 height 15
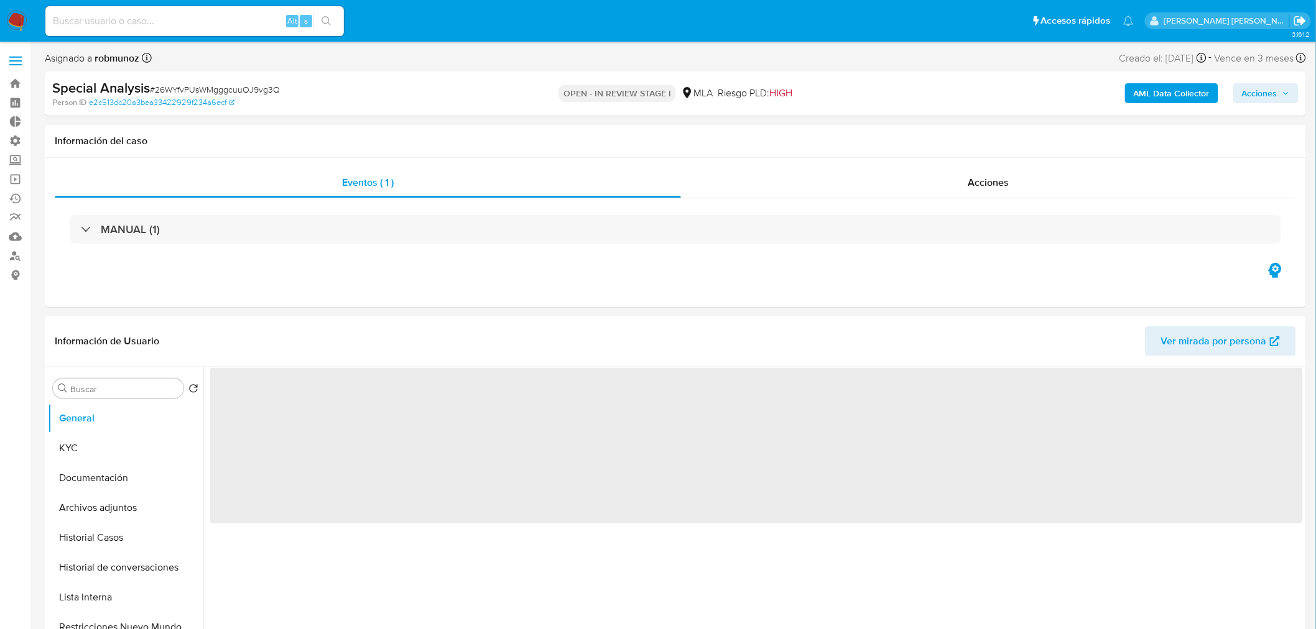
select select "10"
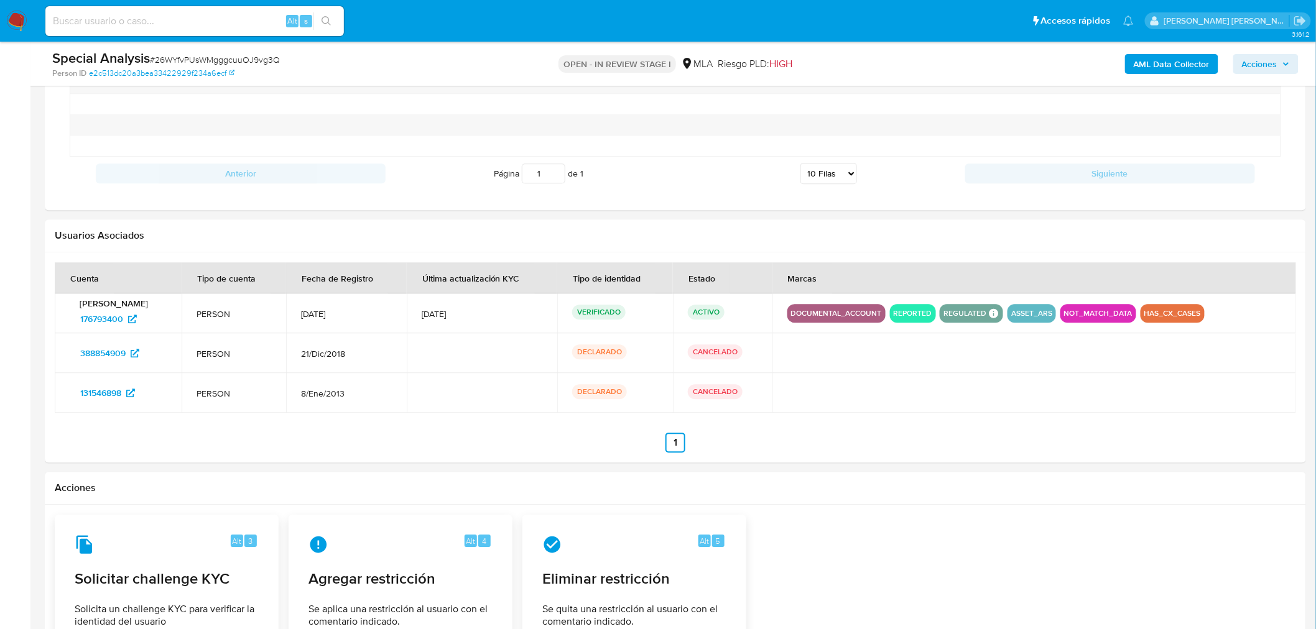
scroll to position [1438, 0]
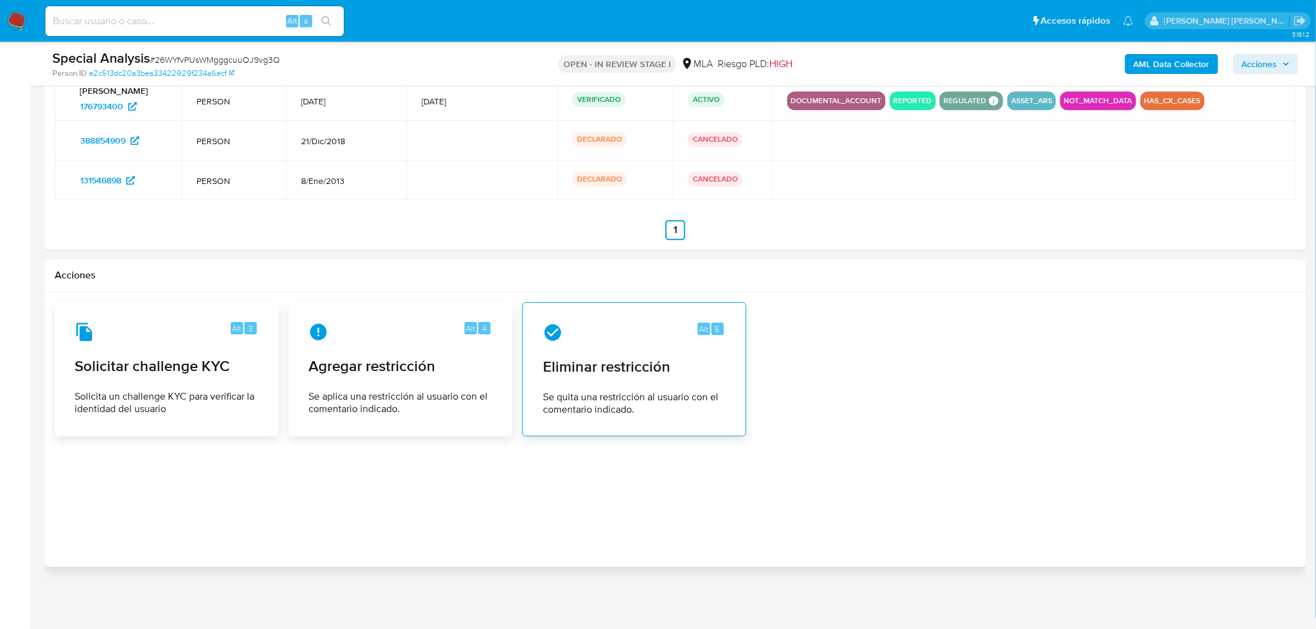
click at [599, 343] on div "Alt 5 Eliminar restricción Se quita una restricción al usuario con el comentari…" at bounding box center [634, 369] width 203 height 113
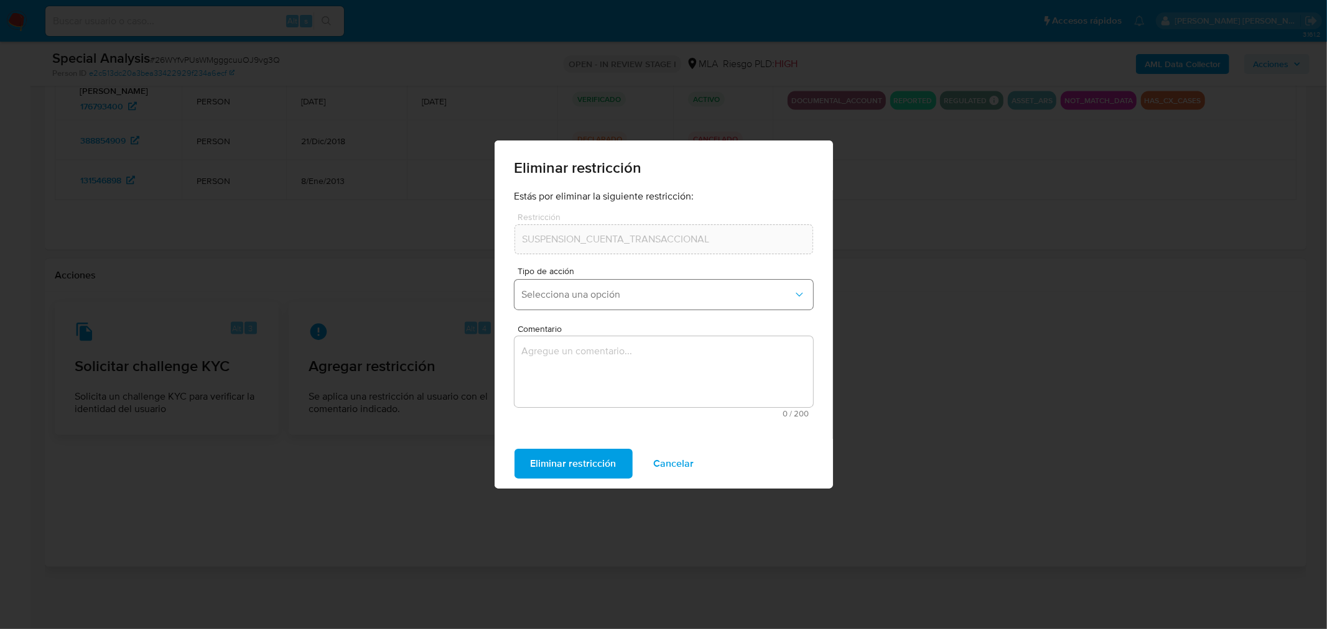
click at [594, 290] on span "Selecciona una opción" at bounding box center [657, 295] width 271 height 12
click at [595, 339] on div "Rehabilitación" at bounding box center [659, 328] width 276 height 30
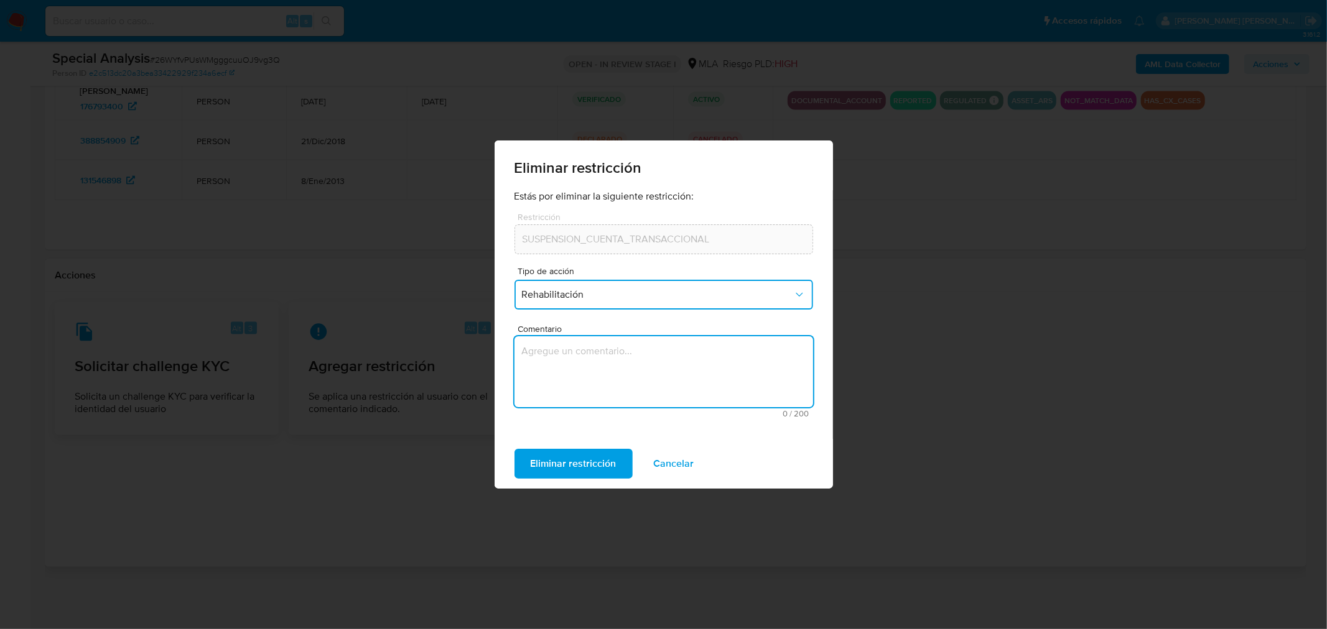
drag, startPoint x: 614, startPoint y: 389, endPoint x: 631, endPoint y: 351, distance: 40.7
click at [614, 388] on textarea "Comentario" at bounding box center [663, 371] width 299 height 71
type textarea "AML"
click at [596, 456] on span "Eliminar restricción" at bounding box center [573, 463] width 86 height 27
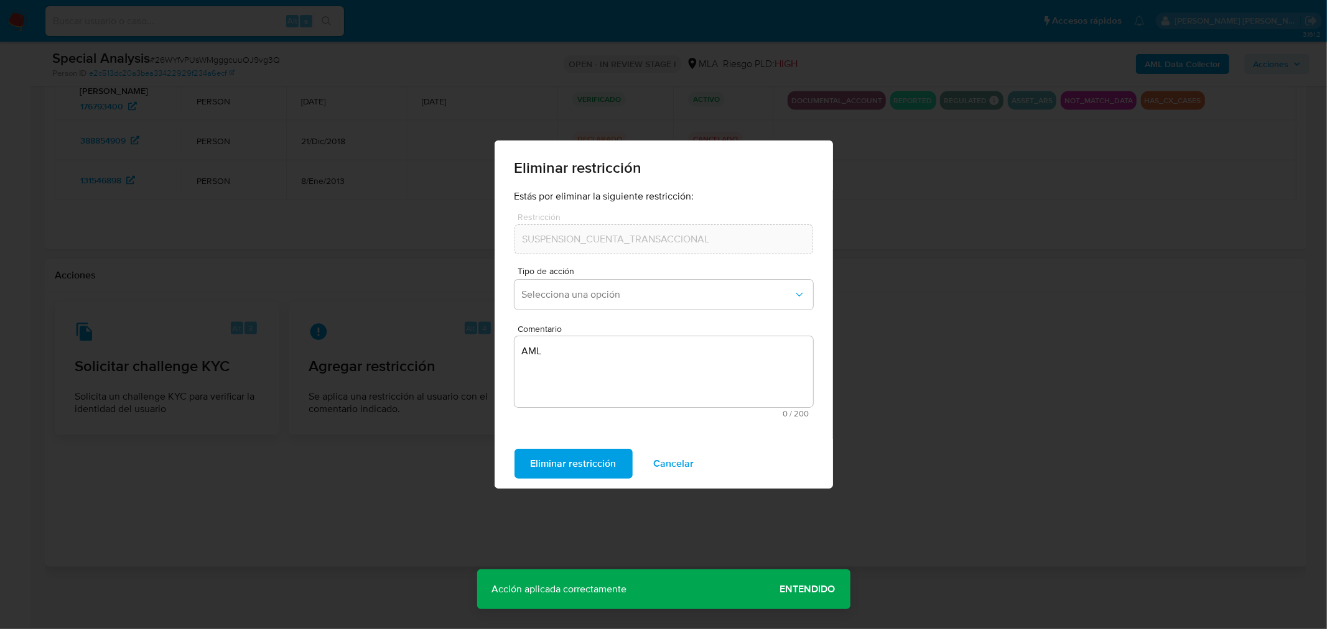
click at [810, 590] on span "Entendido" at bounding box center [807, 590] width 55 height 0
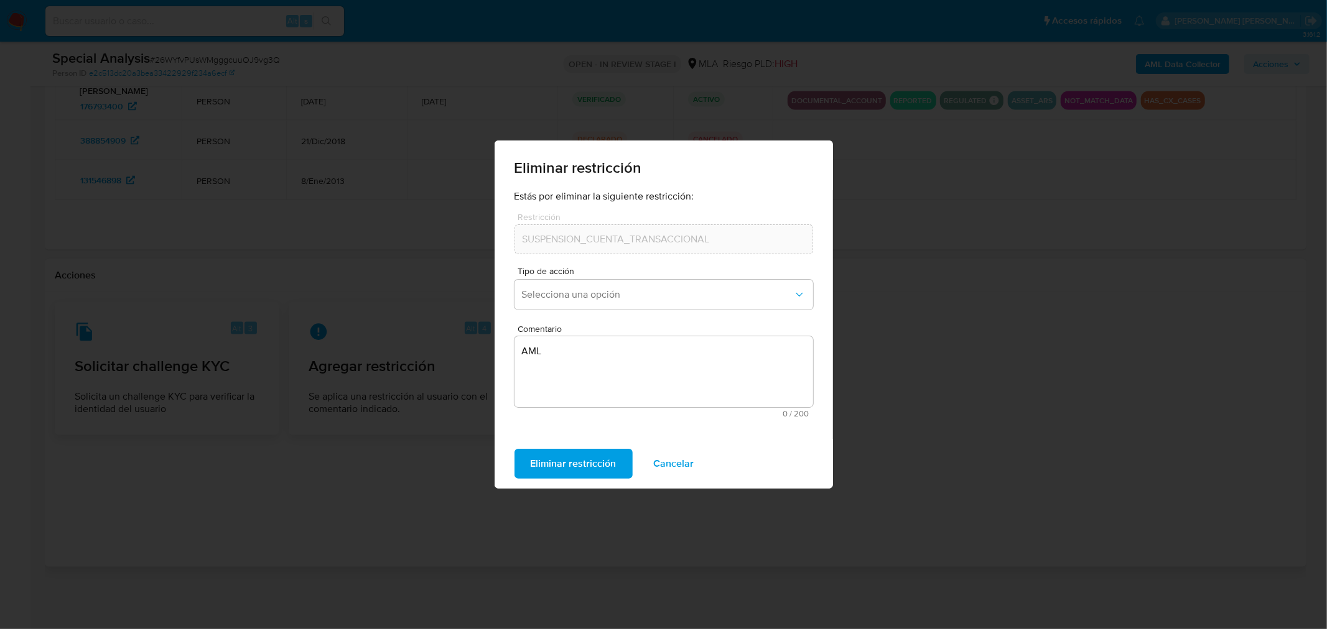
click at [684, 461] on span "Cancelar" at bounding box center [674, 463] width 40 height 27
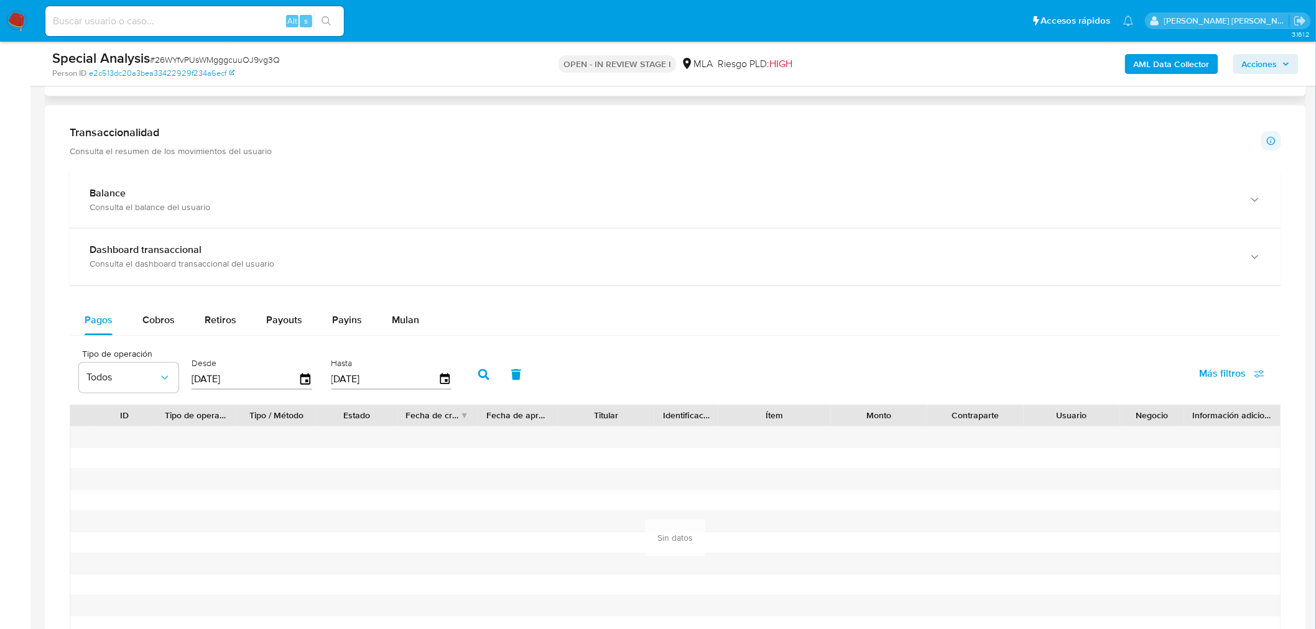
scroll to position [401, 0]
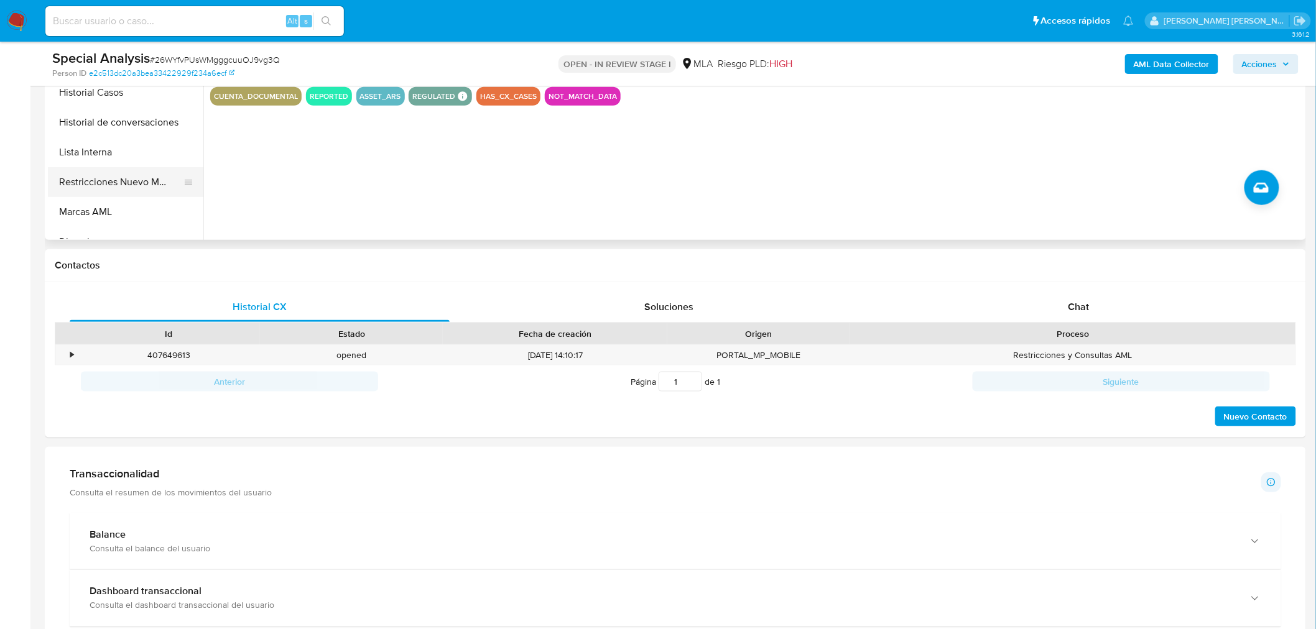
drag, startPoint x: 133, startPoint y: 165, endPoint x: 145, endPoint y: 178, distance: 17.6
click at [133, 168] on button "Restricciones Nuevo Mundo" at bounding box center [121, 182] width 146 height 30
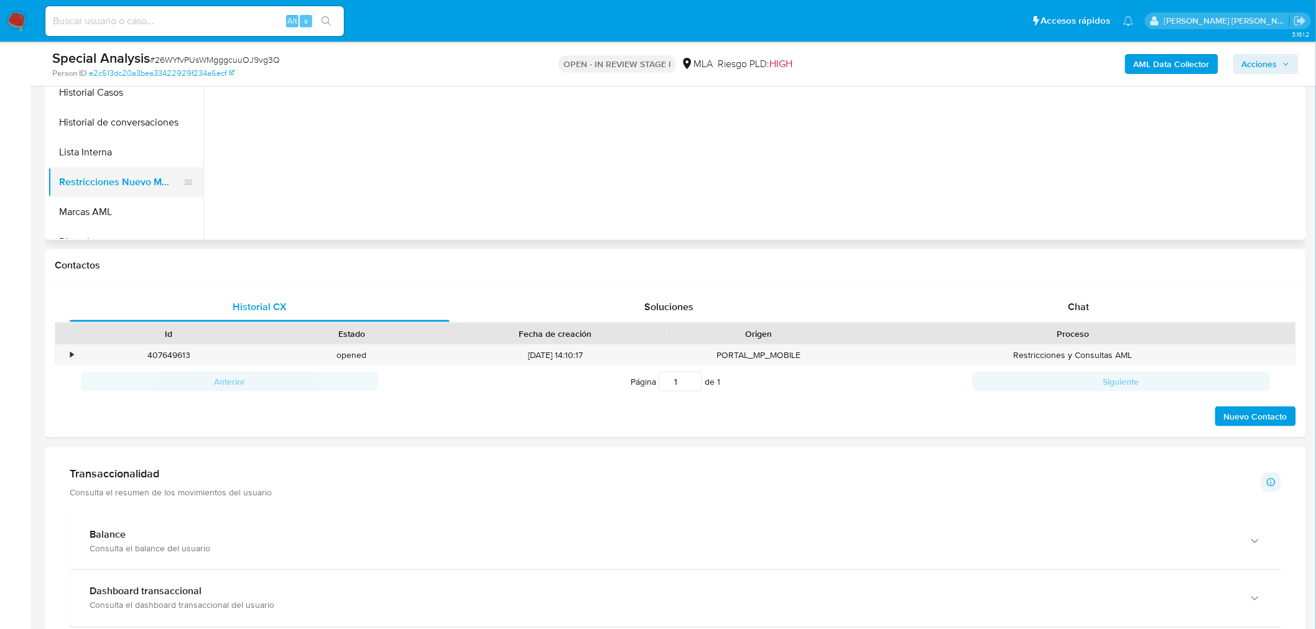
click at [146, 188] on button "Restricciones Nuevo Mundo" at bounding box center [121, 182] width 146 height 30
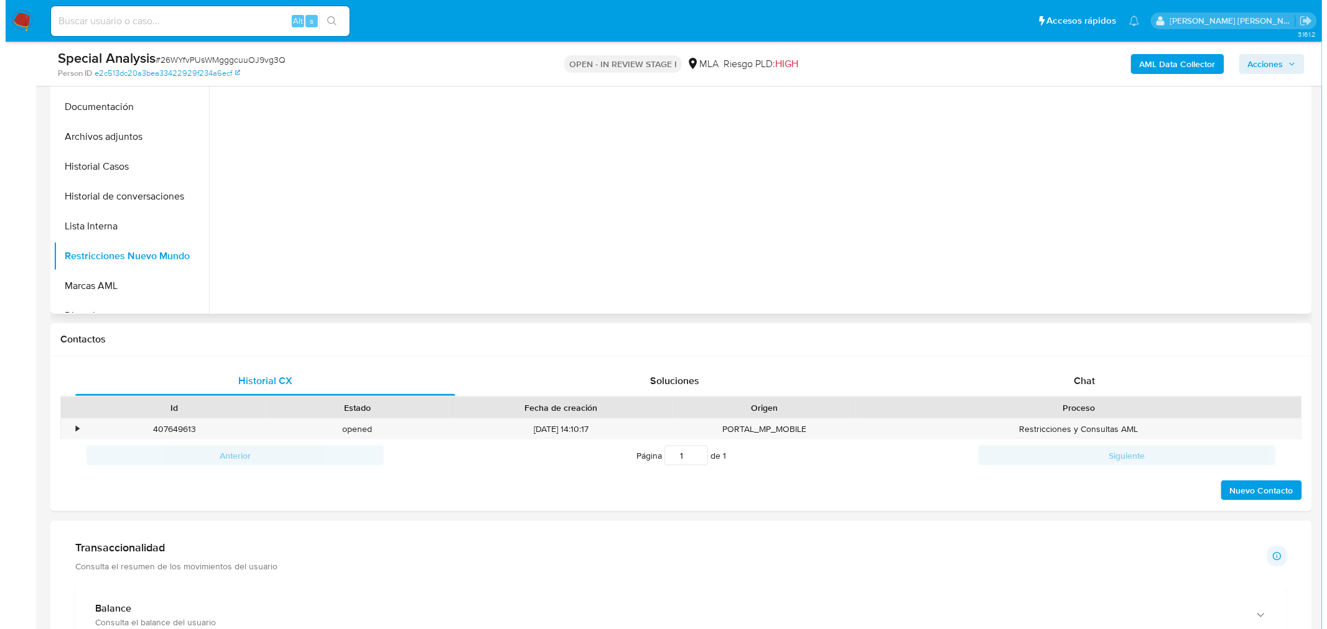
scroll to position [194, 0]
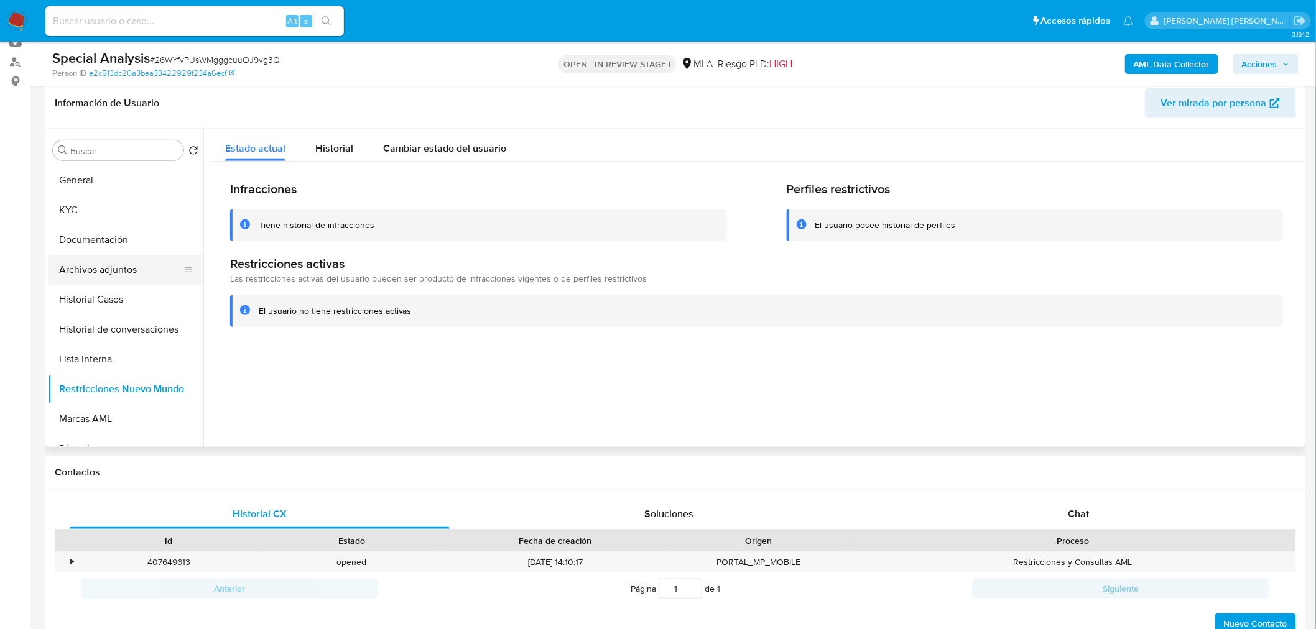
click at [104, 269] on button "Archivos adjuntos" at bounding box center [121, 270] width 146 height 30
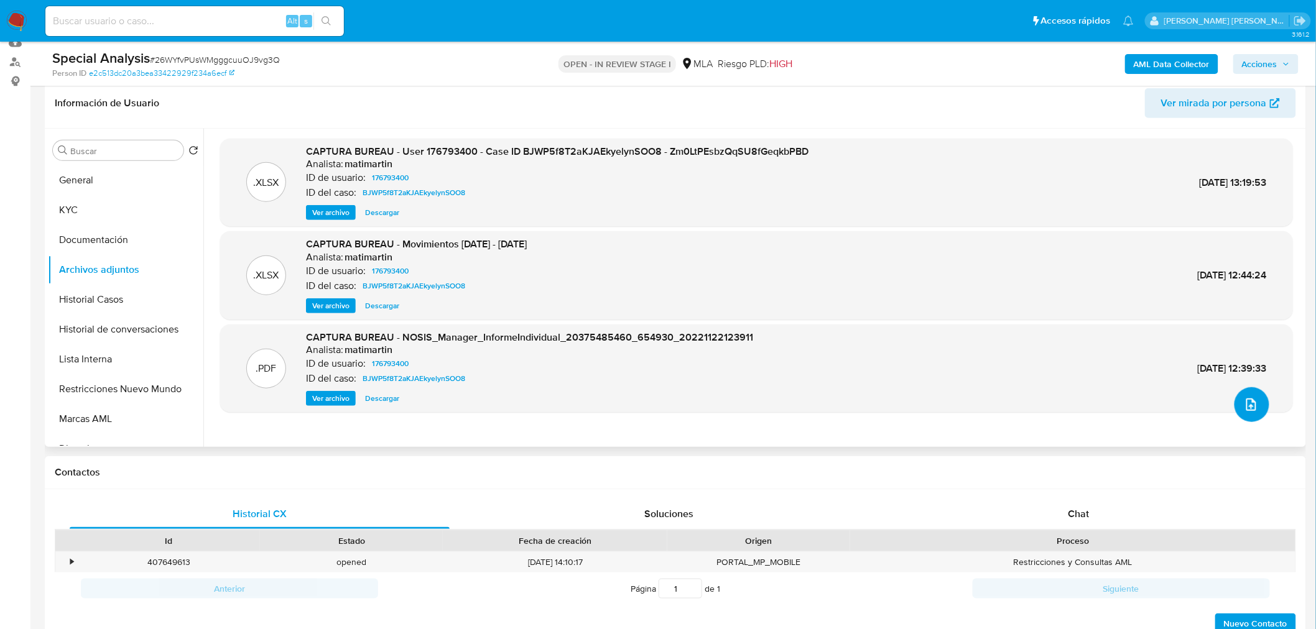
click at [1248, 409] on icon "upload-file" at bounding box center [1251, 405] width 10 height 12
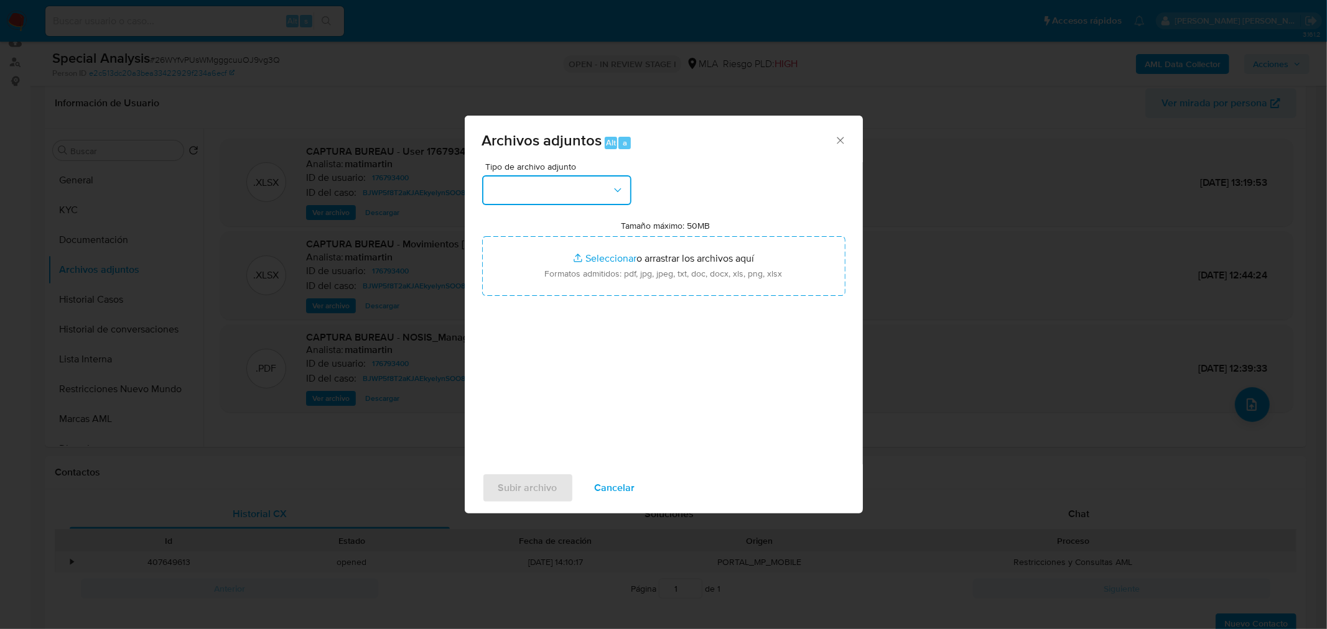
click at [610, 194] on button "button" at bounding box center [556, 190] width 149 height 30
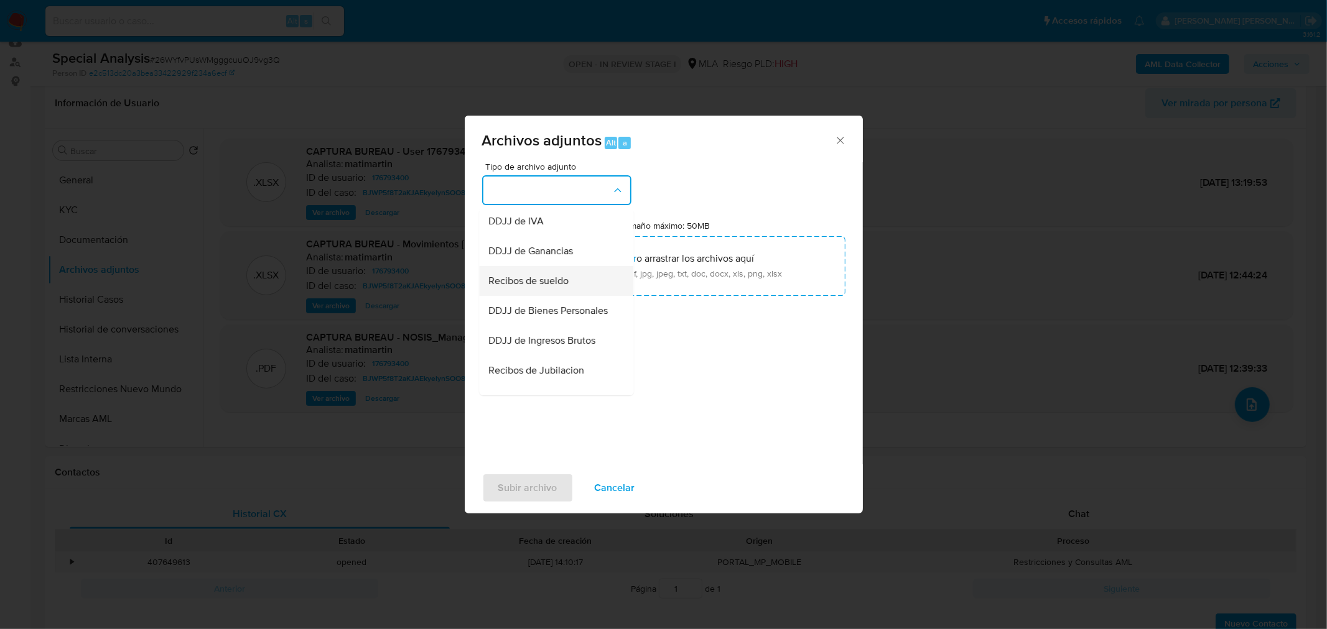
scroll to position [276, 0]
click at [560, 290] on div "Recibos de sueldo" at bounding box center [552, 276] width 127 height 30
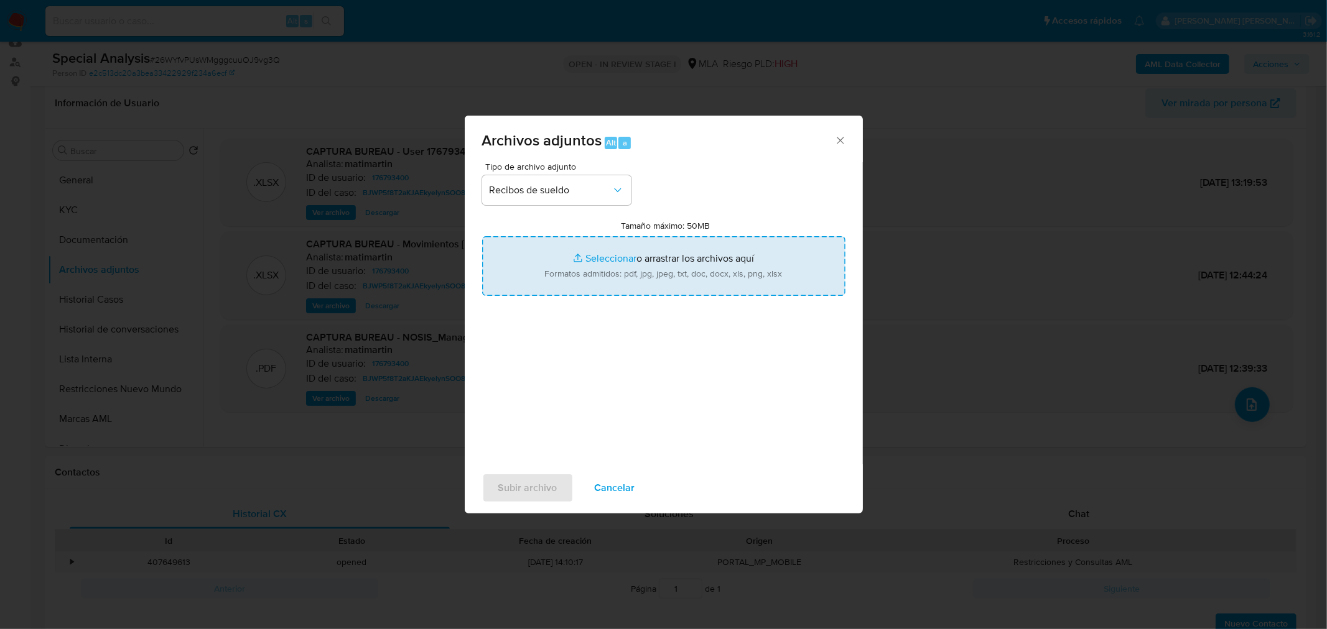
click at [581, 279] on input "Tamaño máximo: 50MB Seleccionar archivos" at bounding box center [663, 266] width 363 height 60
type input "C:\fakepath\SUELDO_JUNIO_PARERA__SUTEP7.jpeg"
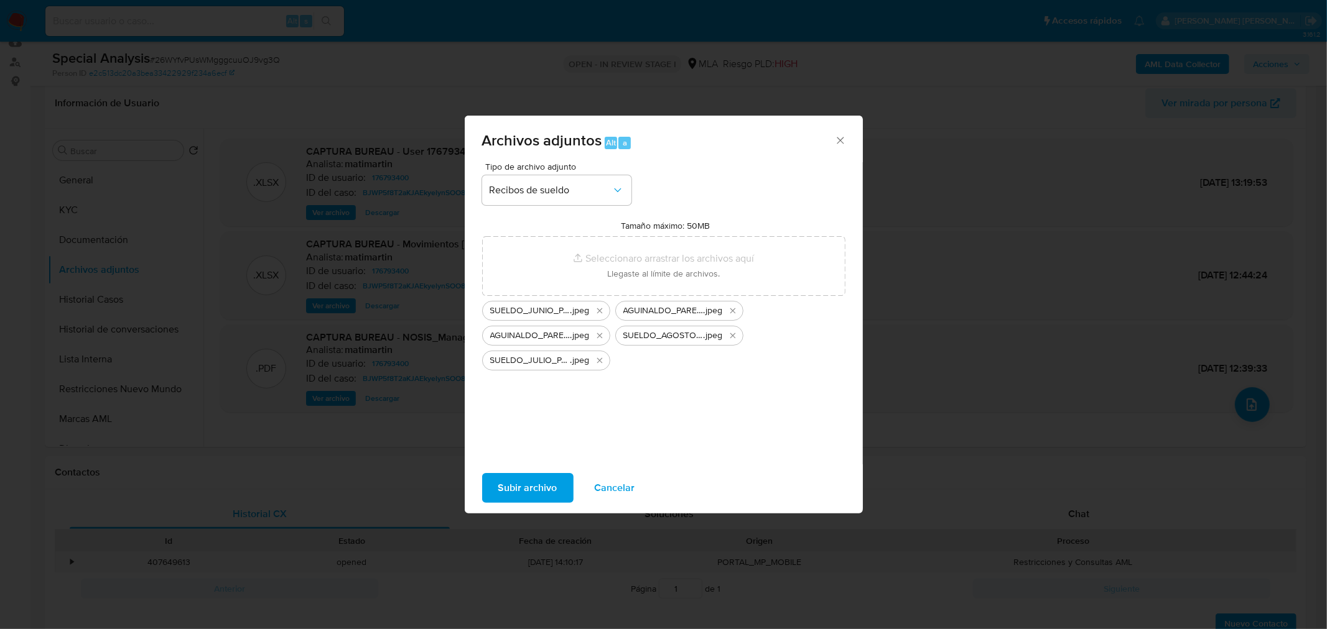
click at [631, 491] on button "Cancelar" at bounding box center [614, 488] width 73 height 30
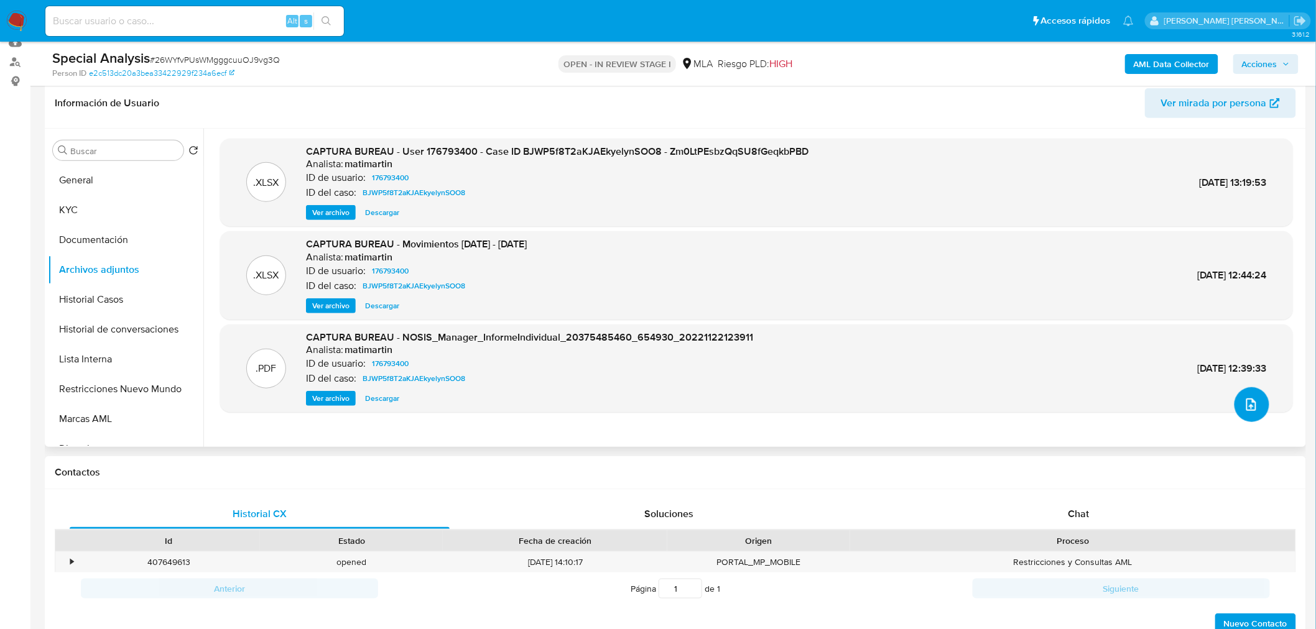
click at [1244, 399] on span "upload-file" at bounding box center [1251, 404] width 15 height 15
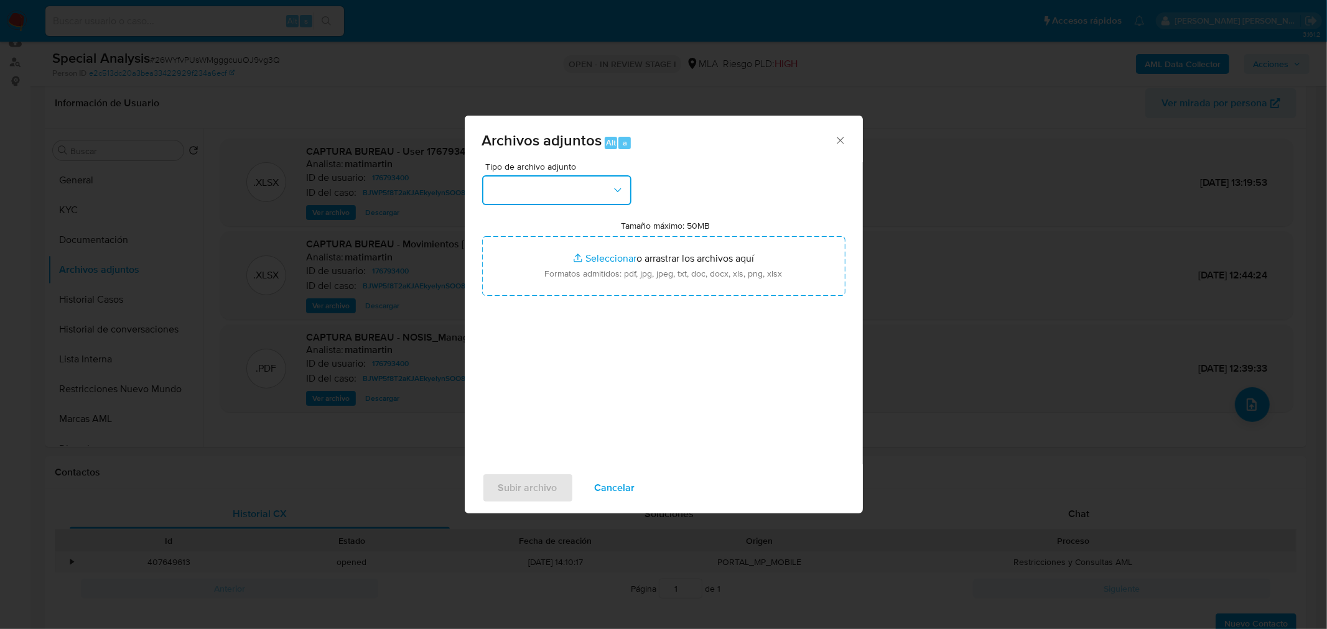
click at [610, 197] on button "button" at bounding box center [556, 190] width 149 height 30
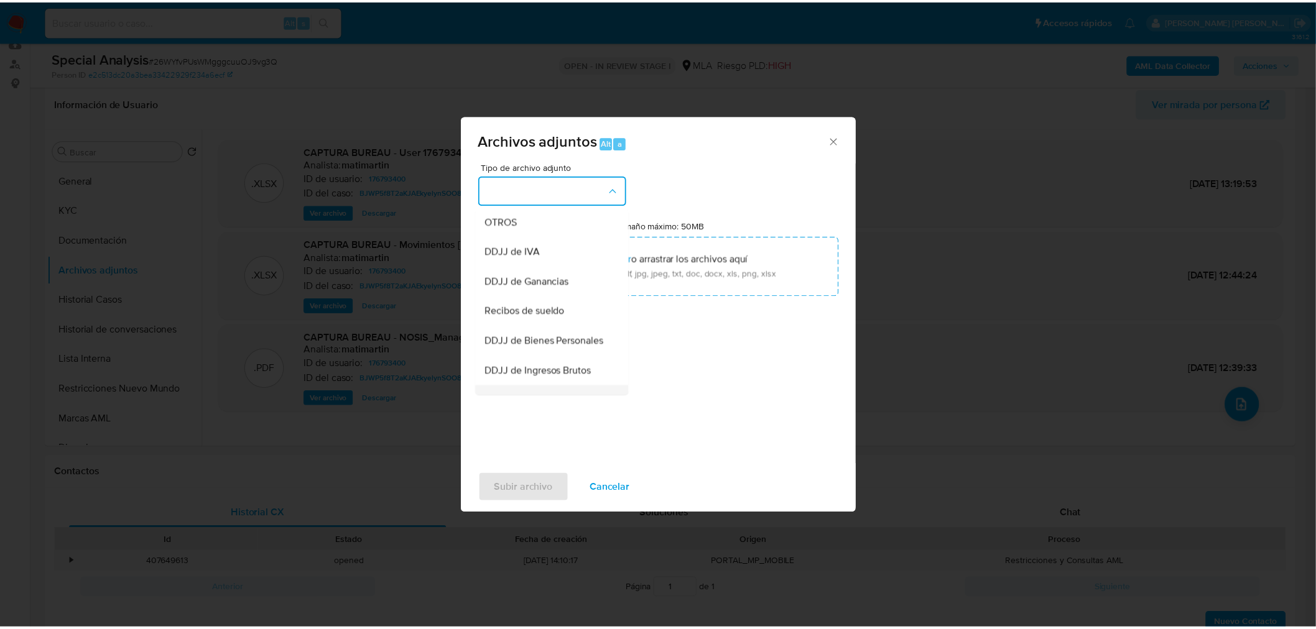
scroll to position [216, 0]
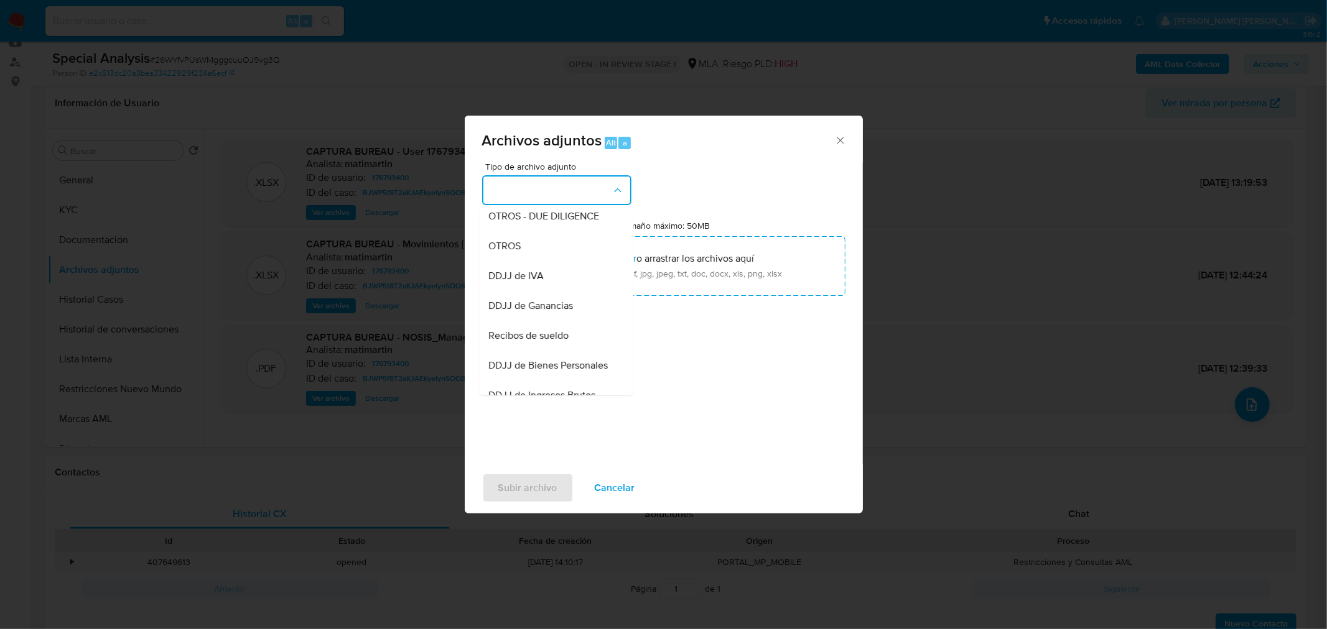
click at [568, 341] on span "Recibos de sueldo" at bounding box center [529, 335] width 80 height 12
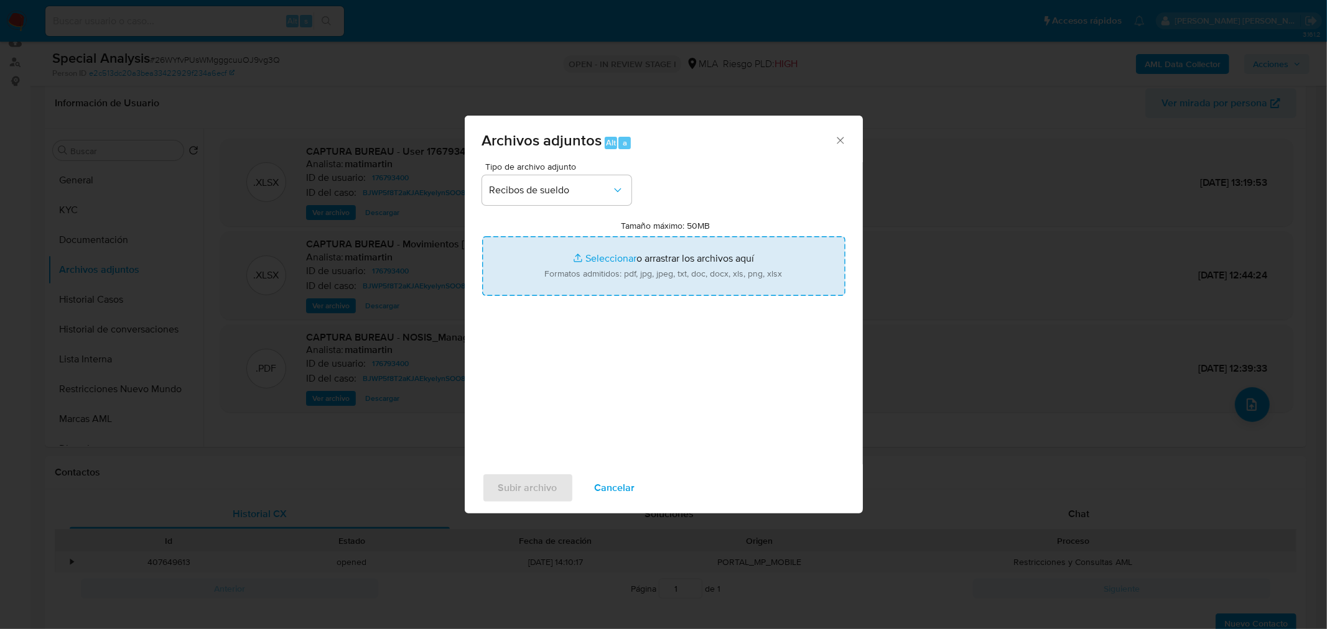
click at [594, 267] on input "Tamaño máximo: 50MB Seleccionar archivos" at bounding box center [663, 266] width 363 height 60
type input "C:\fakepath\SUELDO_AGOSTO_PARERA__SUTEP2.jpeg"
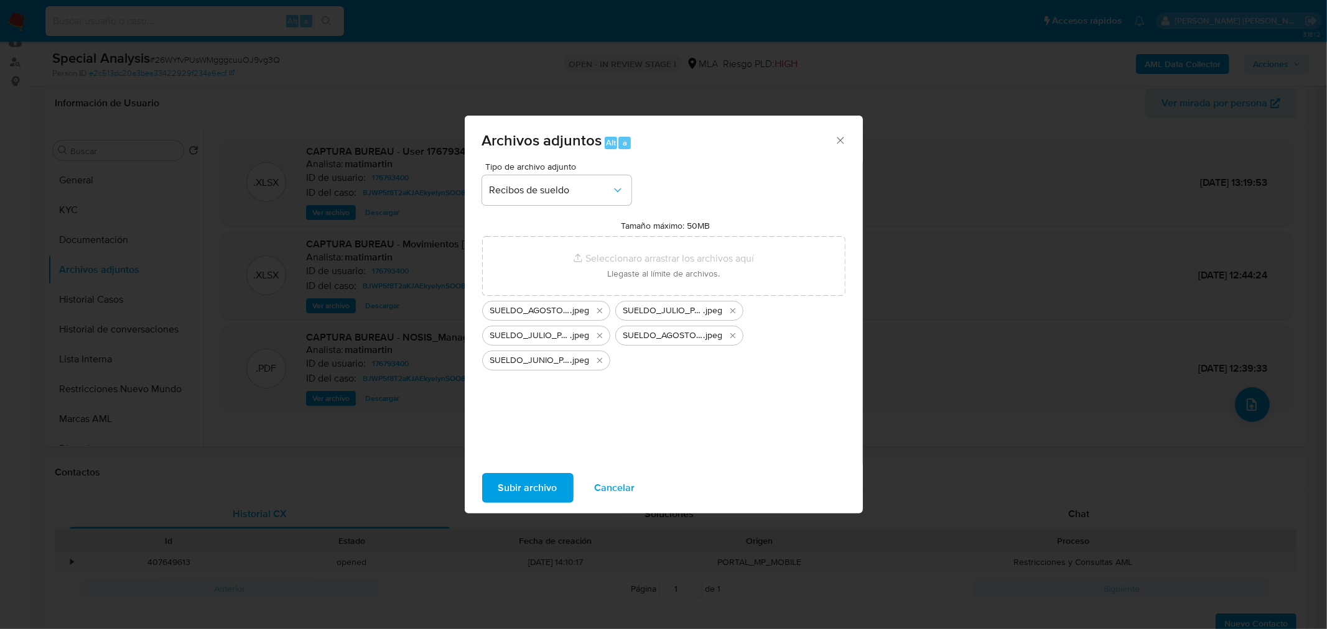
click at [537, 485] on span "Subir archivo" at bounding box center [527, 488] width 59 height 27
click at [562, 483] on button "Subir archivo" at bounding box center [527, 488] width 91 height 30
drag, startPoint x: 841, startPoint y: 137, endPoint x: 838, endPoint y: 160, distance: 23.2
click at [841, 138] on icon "Cerrar" at bounding box center [840, 140] width 12 height 12
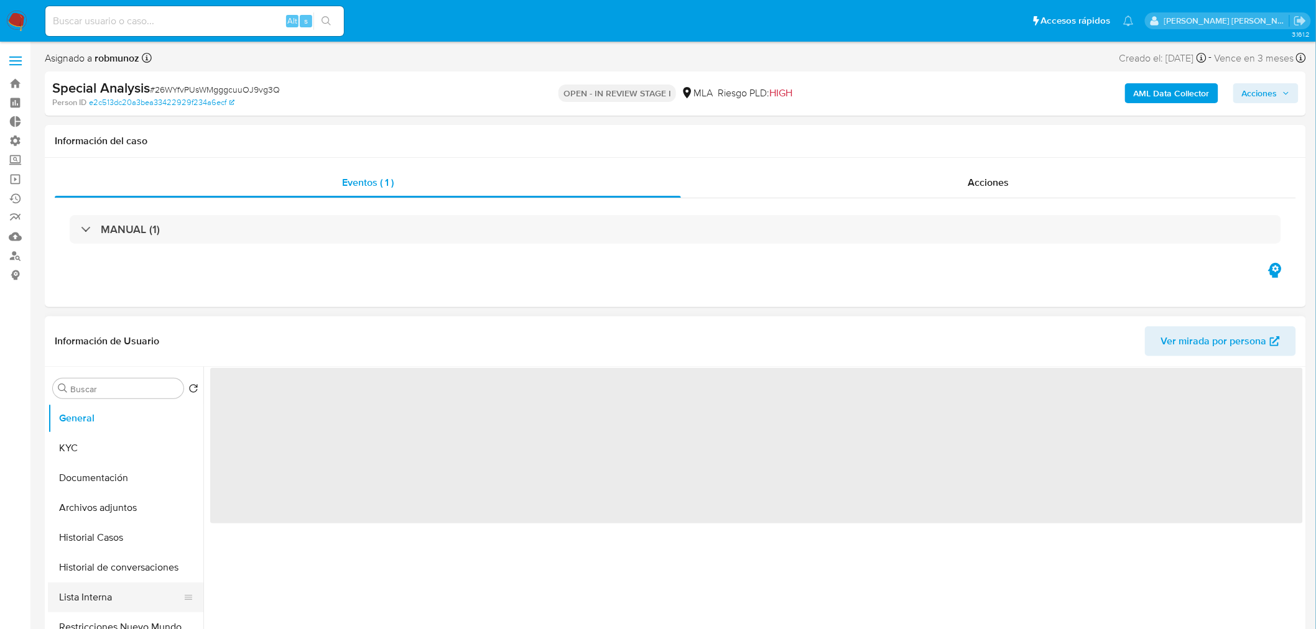
select select "10"
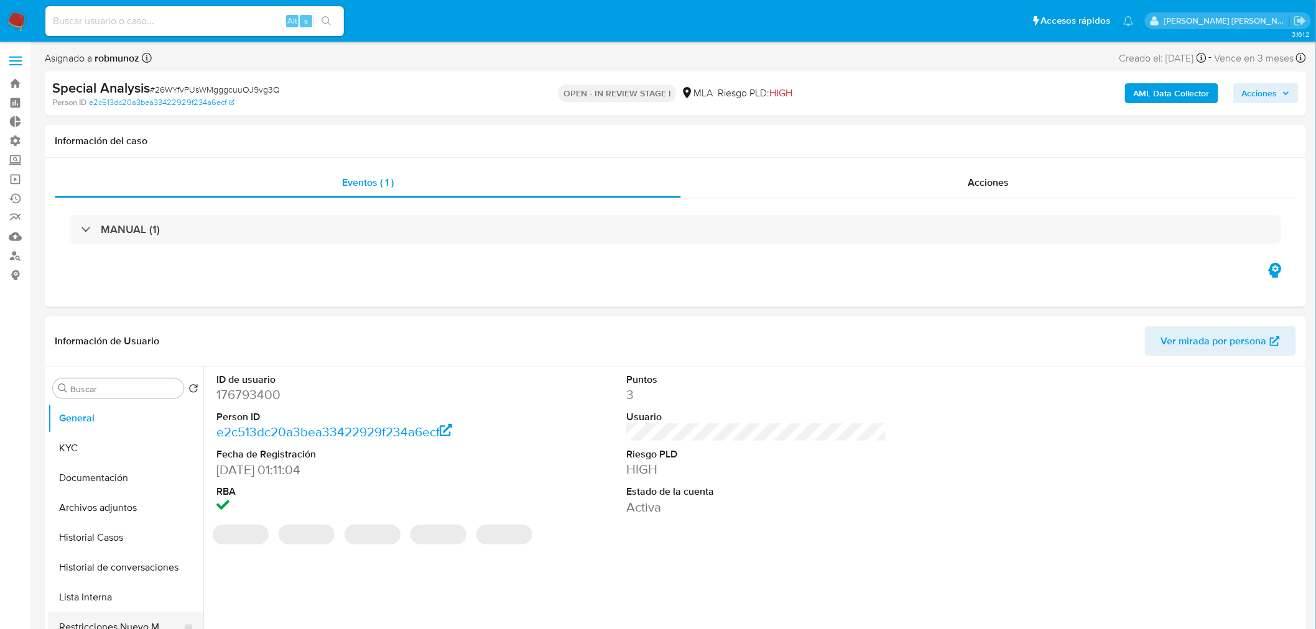
click at [144, 622] on button "Restricciones Nuevo Mundo" at bounding box center [121, 628] width 146 height 30
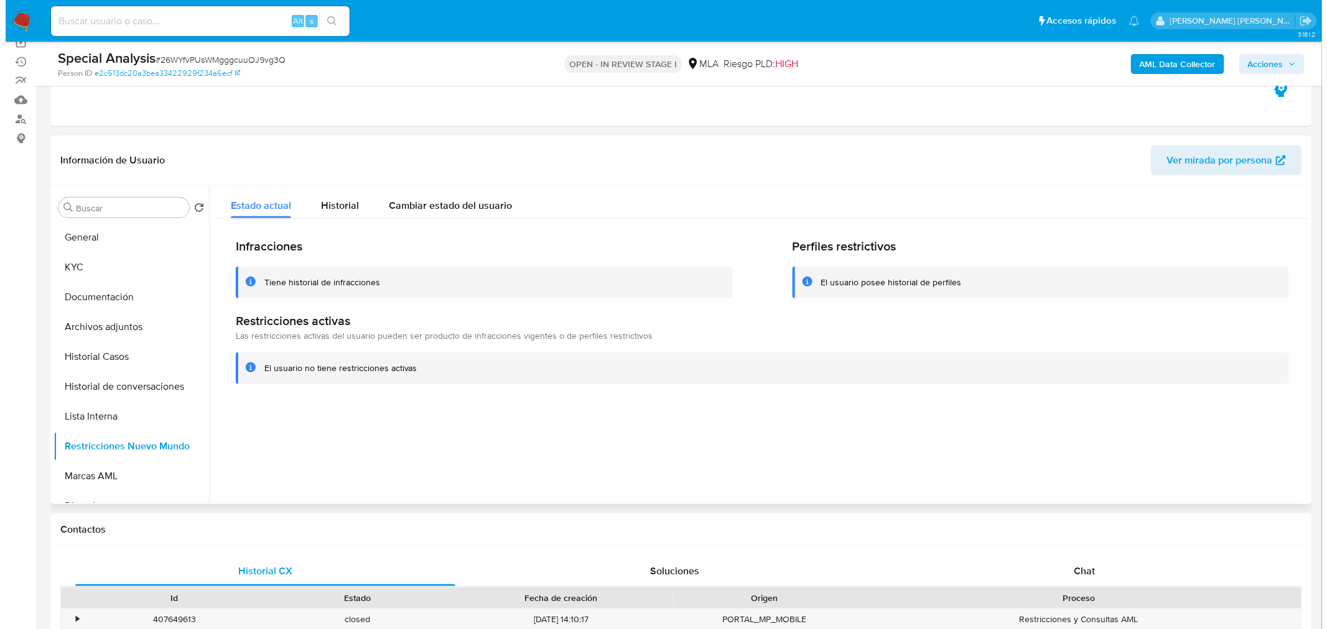
scroll to position [138, 0]
click at [114, 327] on button "Archivos adjuntos" at bounding box center [121, 326] width 146 height 30
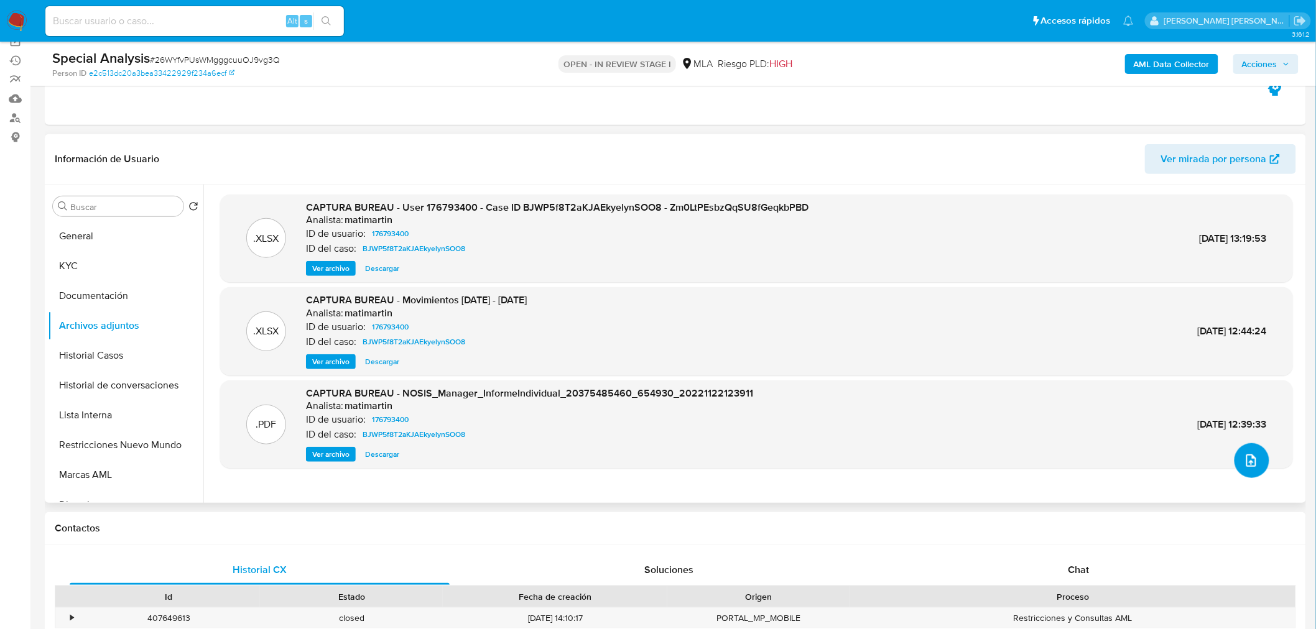
click at [1244, 463] on icon "upload-file" at bounding box center [1251, 460] width 15 height 15
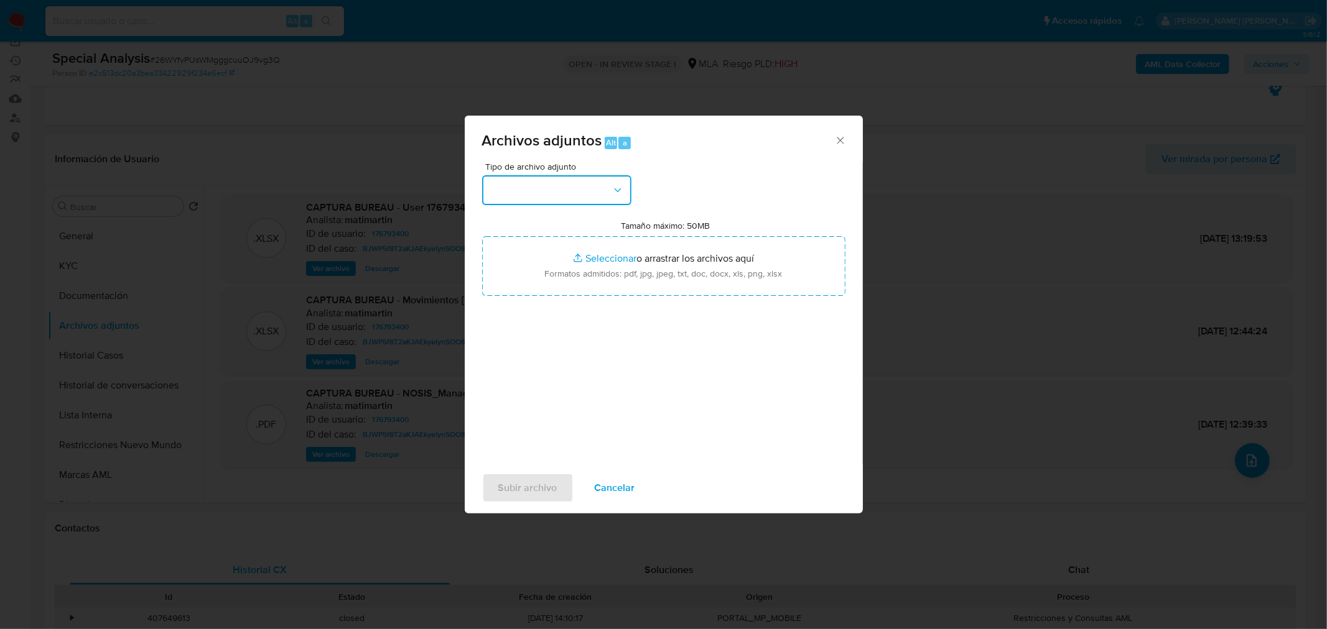
click at [553, 175] on button "button" at bounding box center [556, 190] width 149 height 30
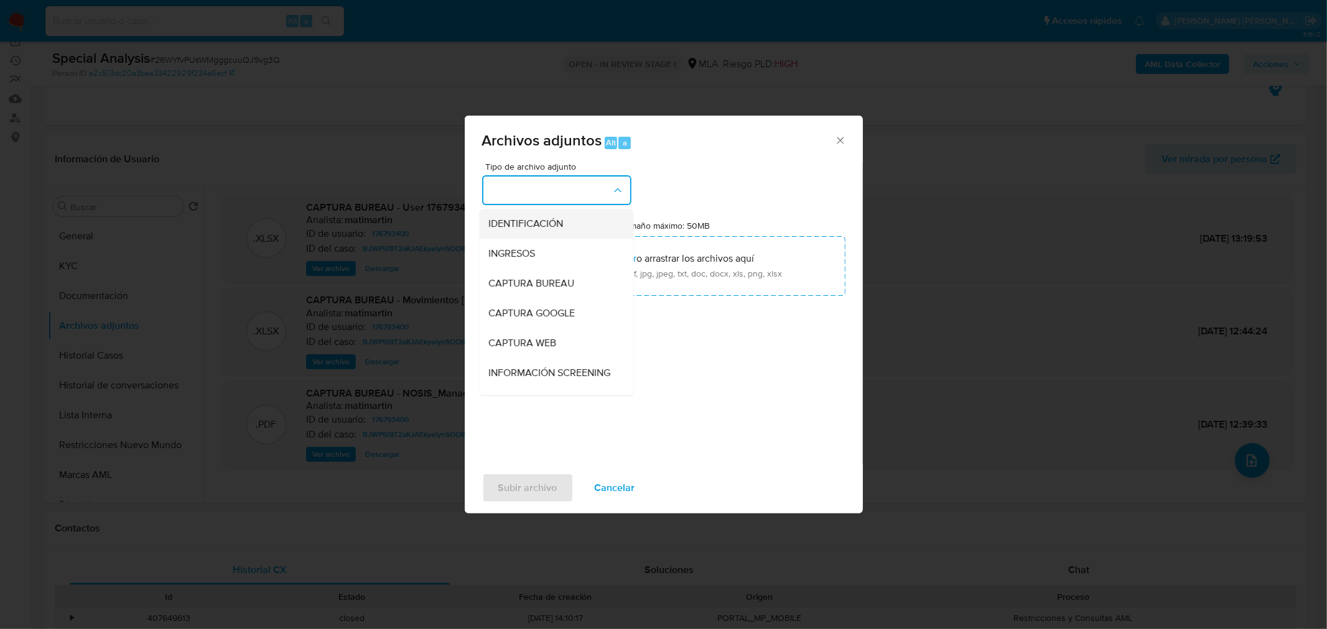
click at [573, 227] on div "IDENTIFICACIÓN" at bounding box center [552, 223] width 127 height 30
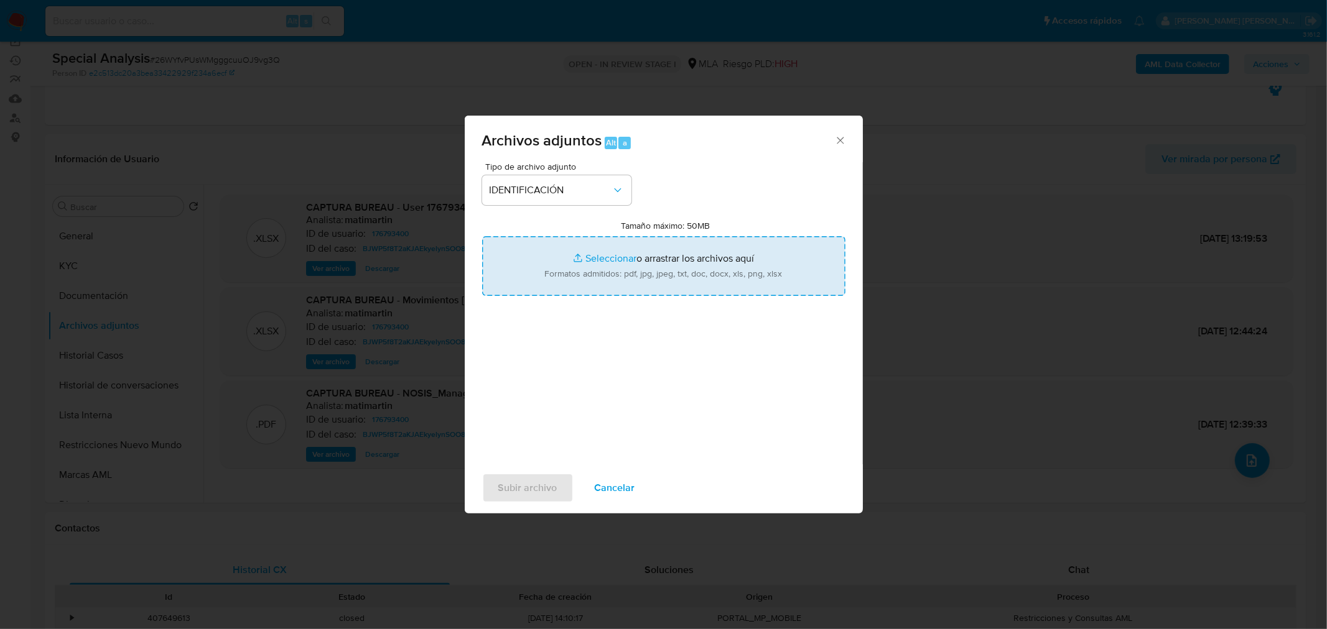
click at [588, 272] on input "Tamaño máximo: 50MB Seleccionar archivos" at bounding box center [663, 266] width 363 height 60
type input "C:\fakepath\SUELDO_AGOSTO_PARERA__SUTEP2.jpeg"
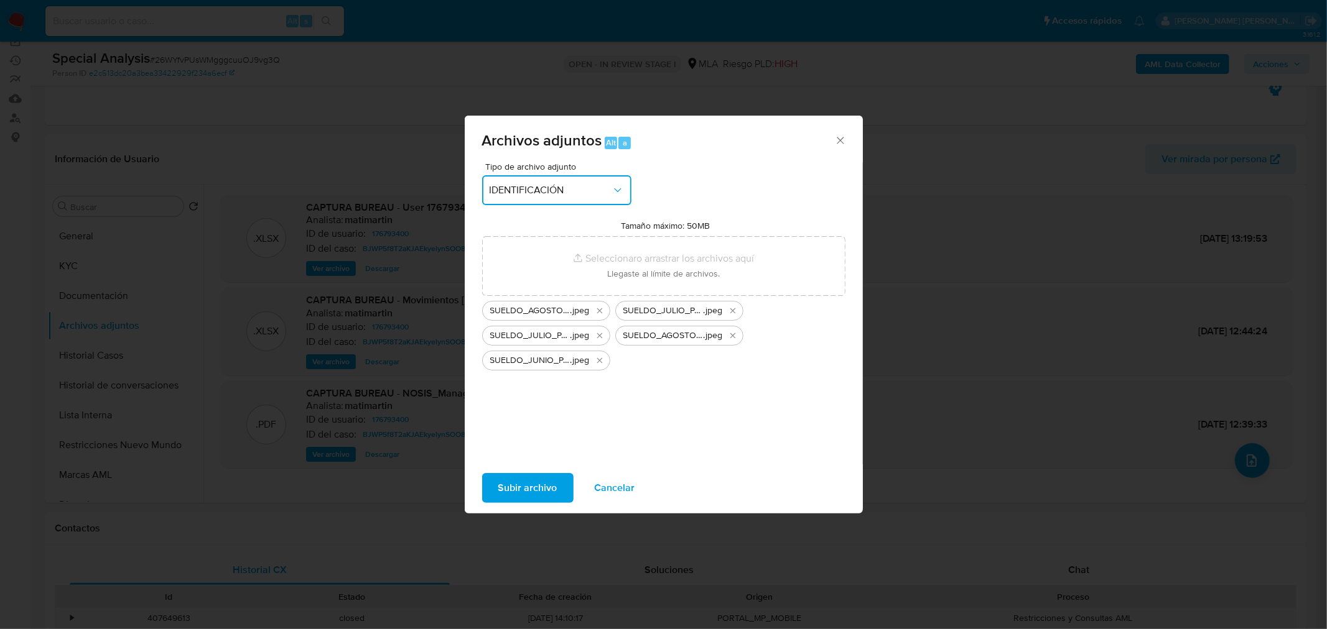
click at [537, 184] on span "IDENTIFICACIÓN" at bounding box center [550, 190] width 122 height 12
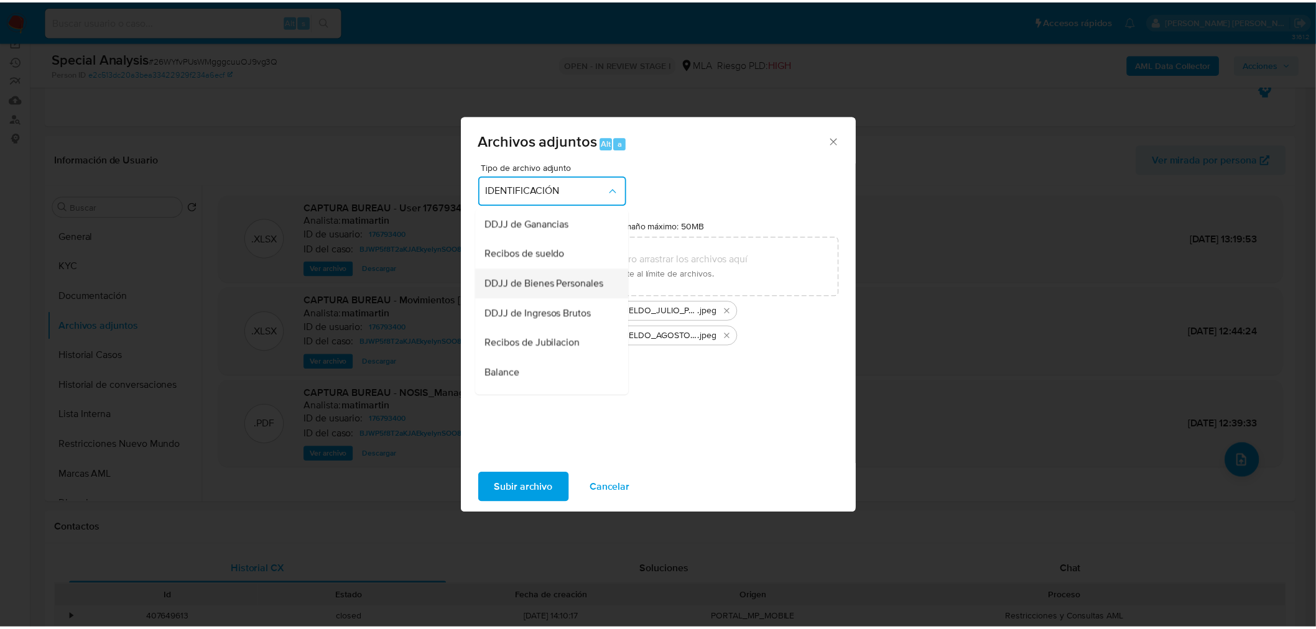
scroll to position [276, 0]
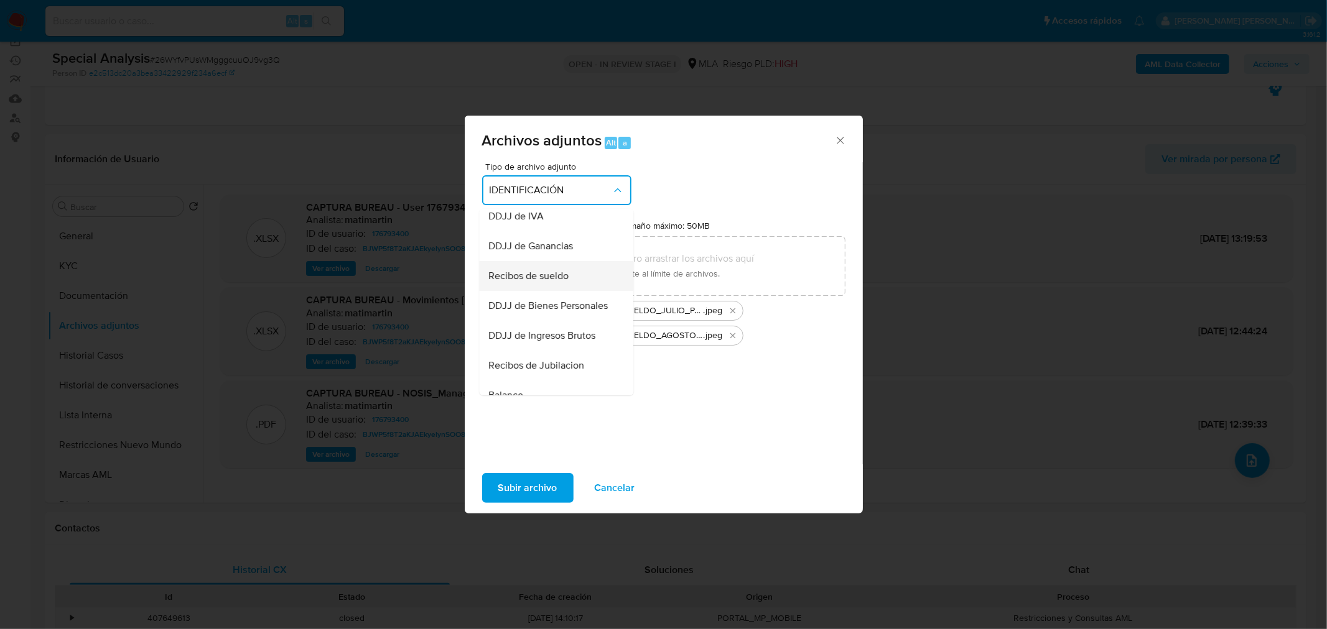
click at [555, 282] on span "Recibos de sueldo" at bounding box center [529, 275] width 80 height 12
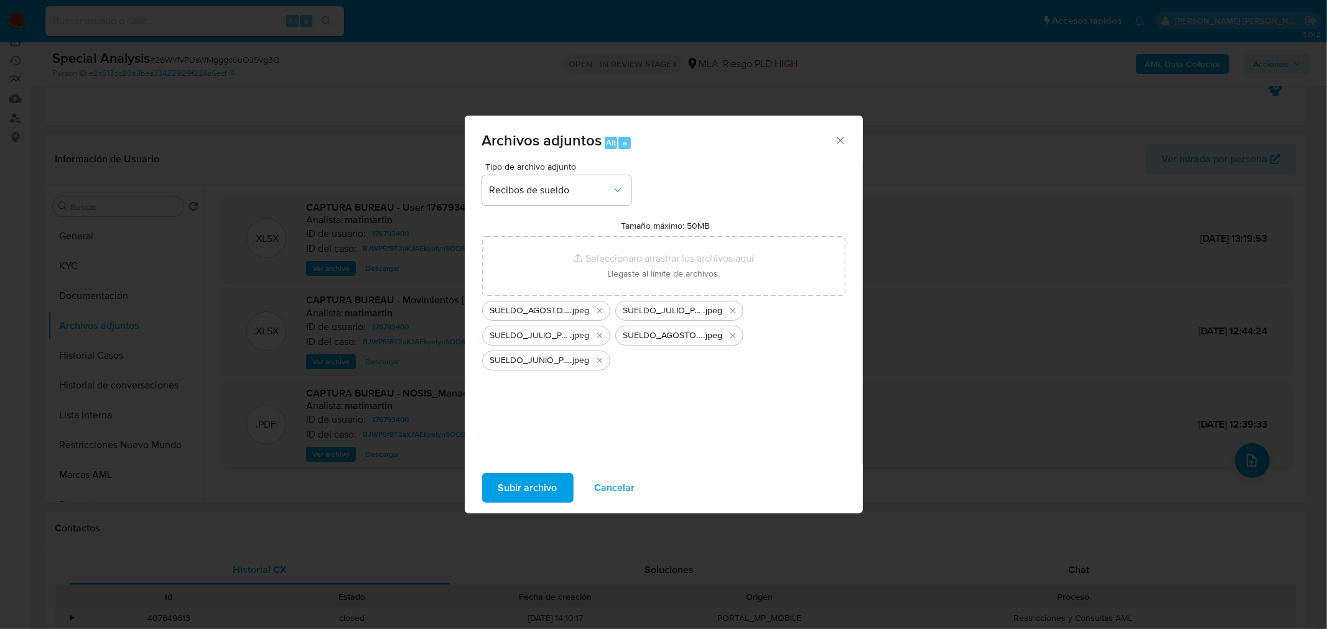
click at [548, 476] on span "Subir archivo" at bounding box center [527, 488] width 59 height 27
click at [841, 141] on icon "Cerrar" at bounding box center [839, 140] width 7 height 7
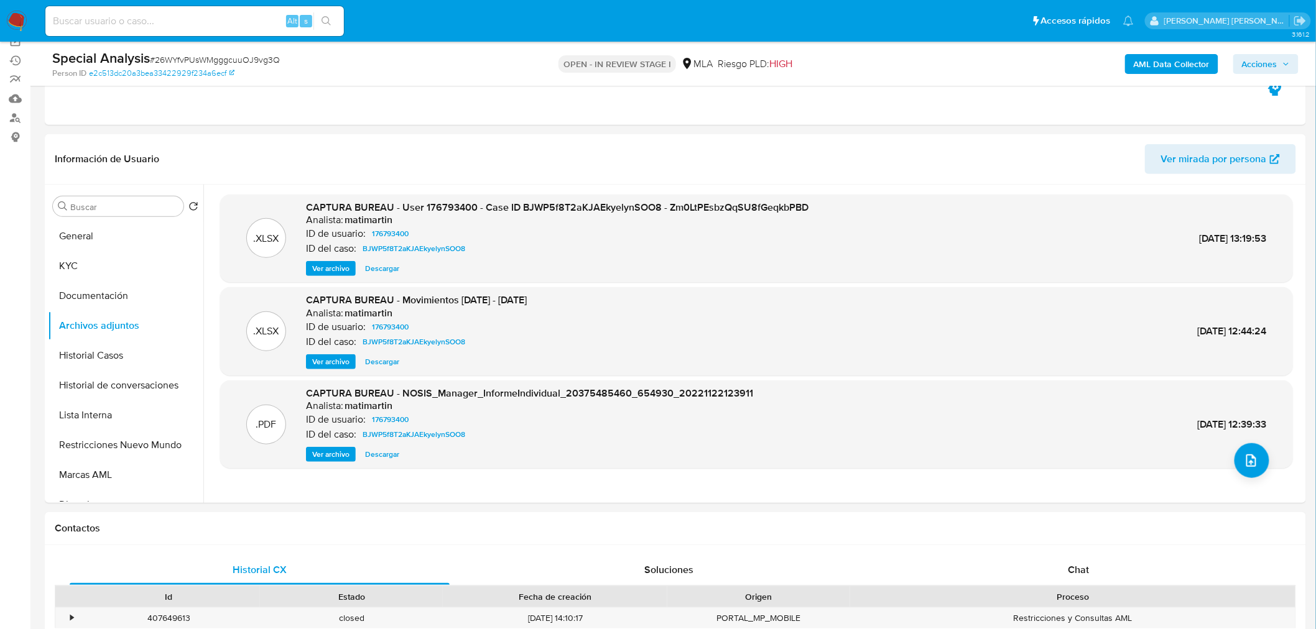
click at [15, 14] on img at bounding box center [16, 21] width 21 height 21
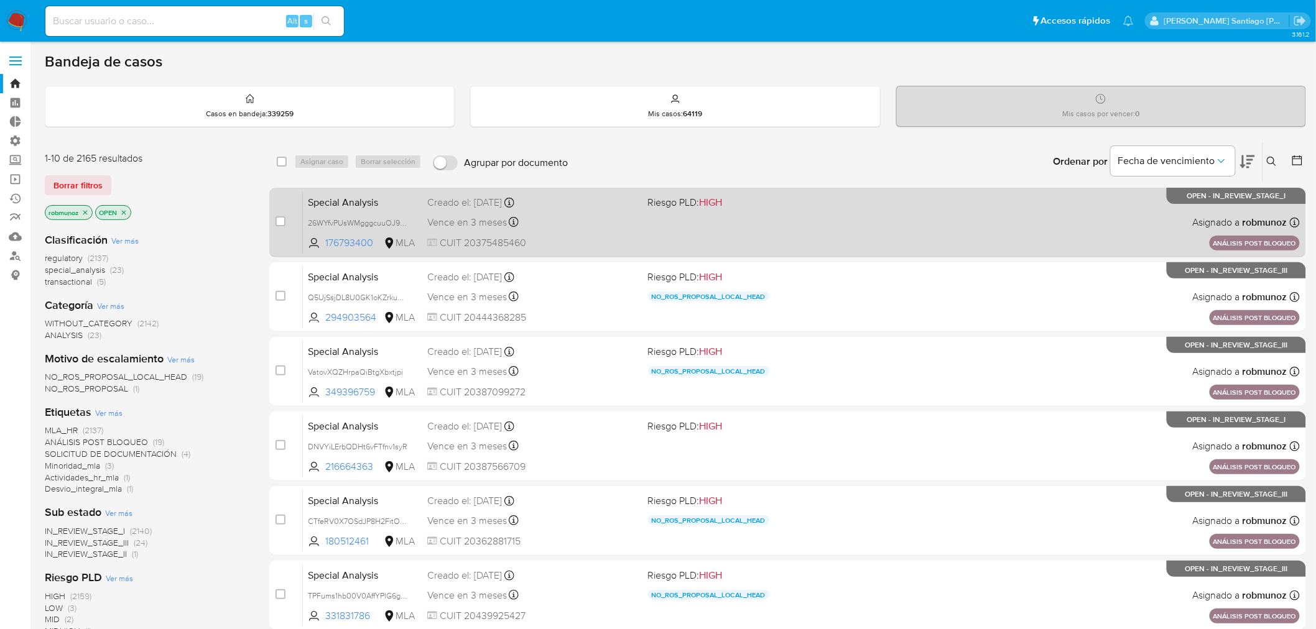
click at [1031, 211] on div "Special Analysis 26WYfvPUsWMgggcuuOJ9vg3Q 176793400 MLA Riesgo PLD: HIGH Creado…" at bounding box center [801, 222] width 997 height 63
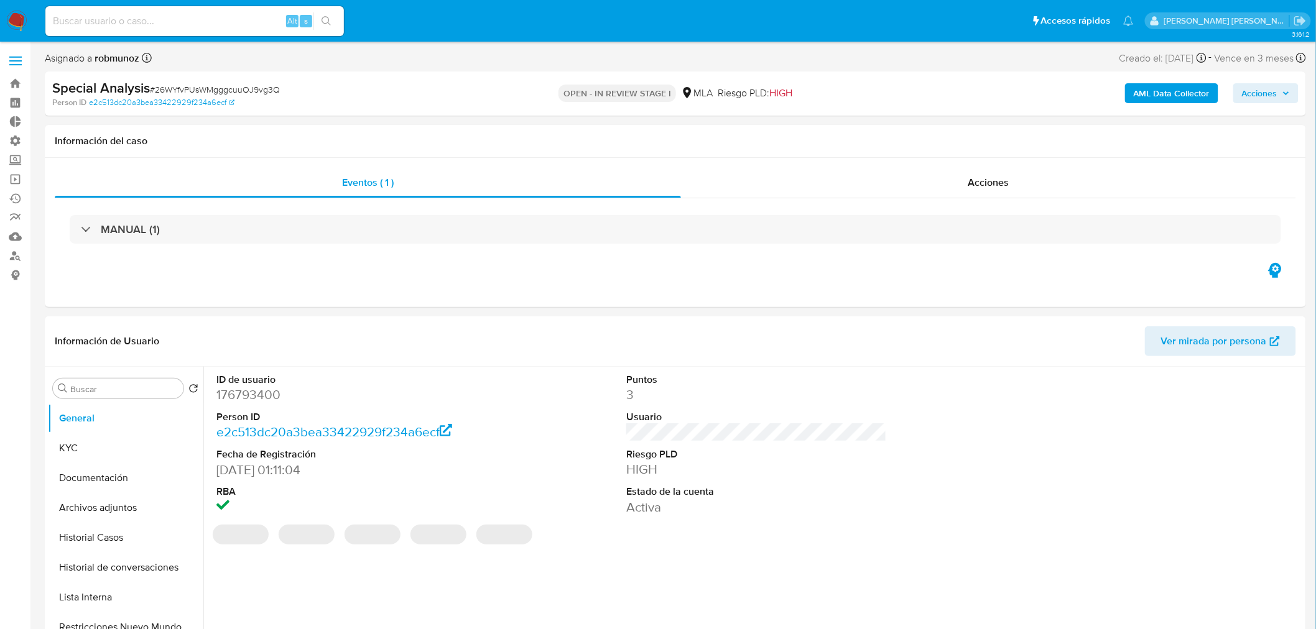
select select "10"
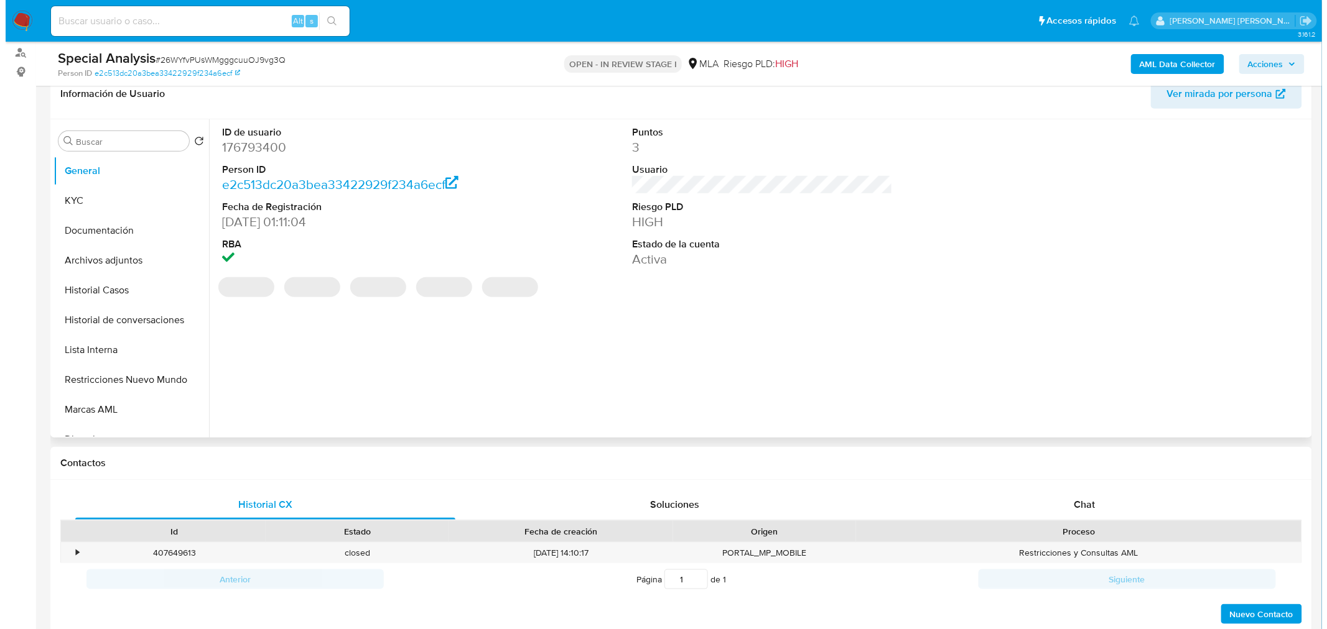
scroll to position [207, 0]
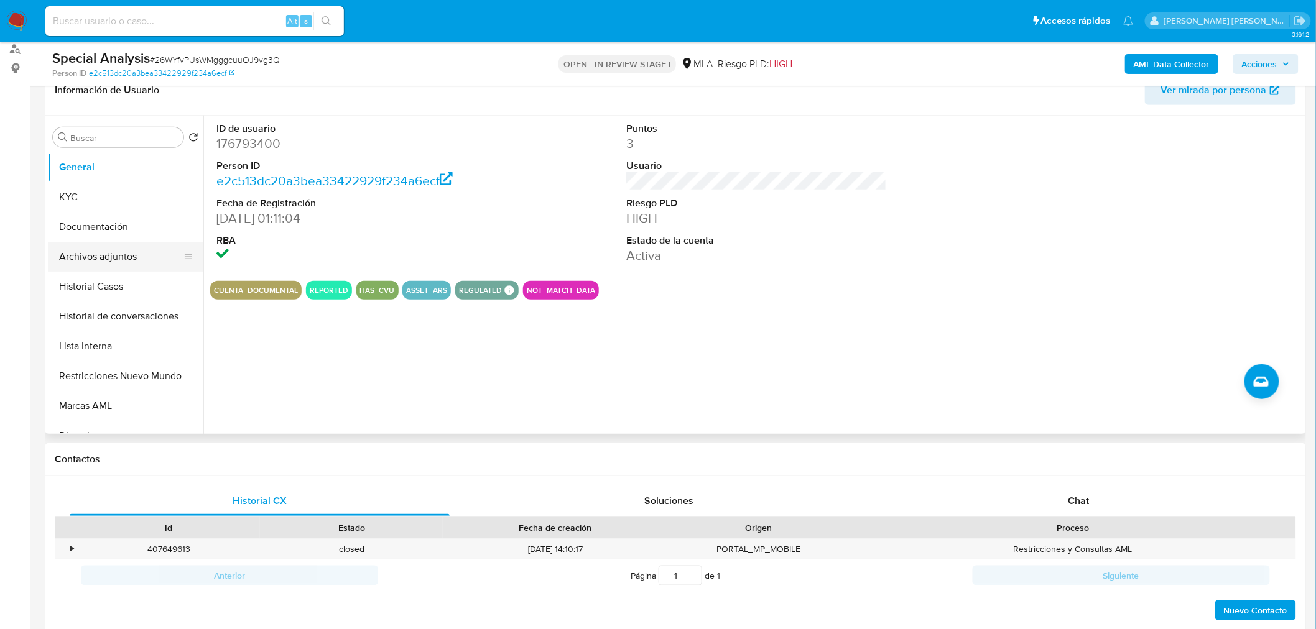
click at [134, 262] on button "Archivos adjuntos" at bounding box center [121, 257] width 146 height 30
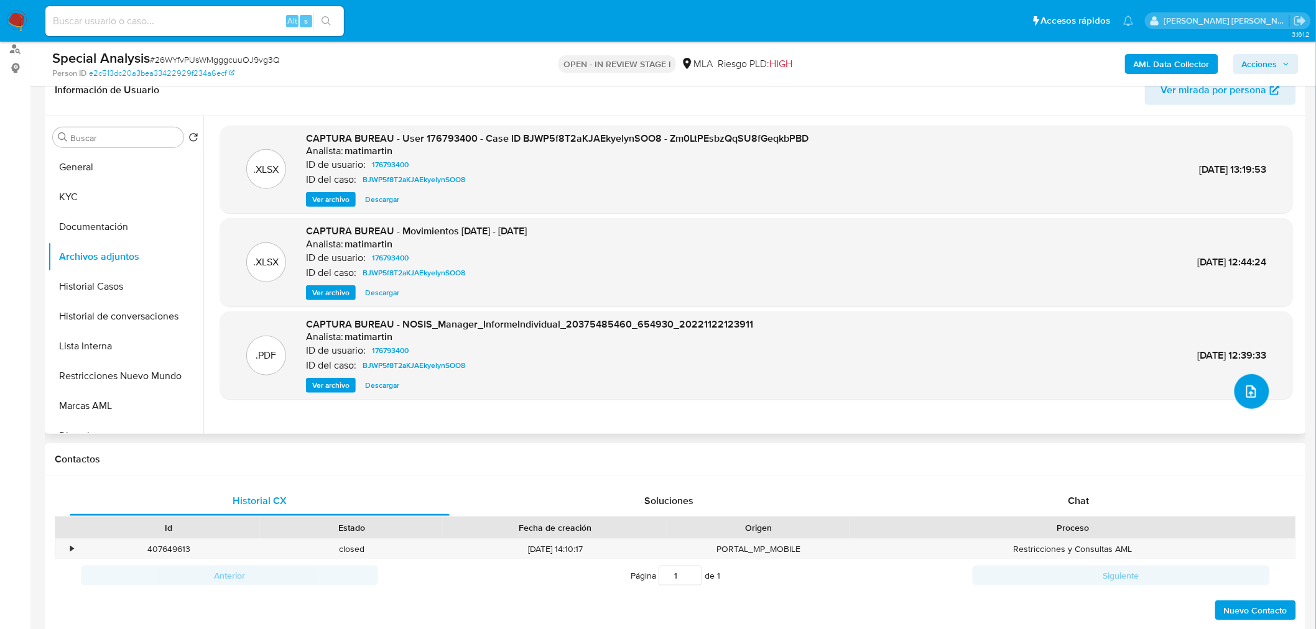
click at [1244, 392] on icon "upload-file" at bounding box center [1251, 391] width 15 height 15
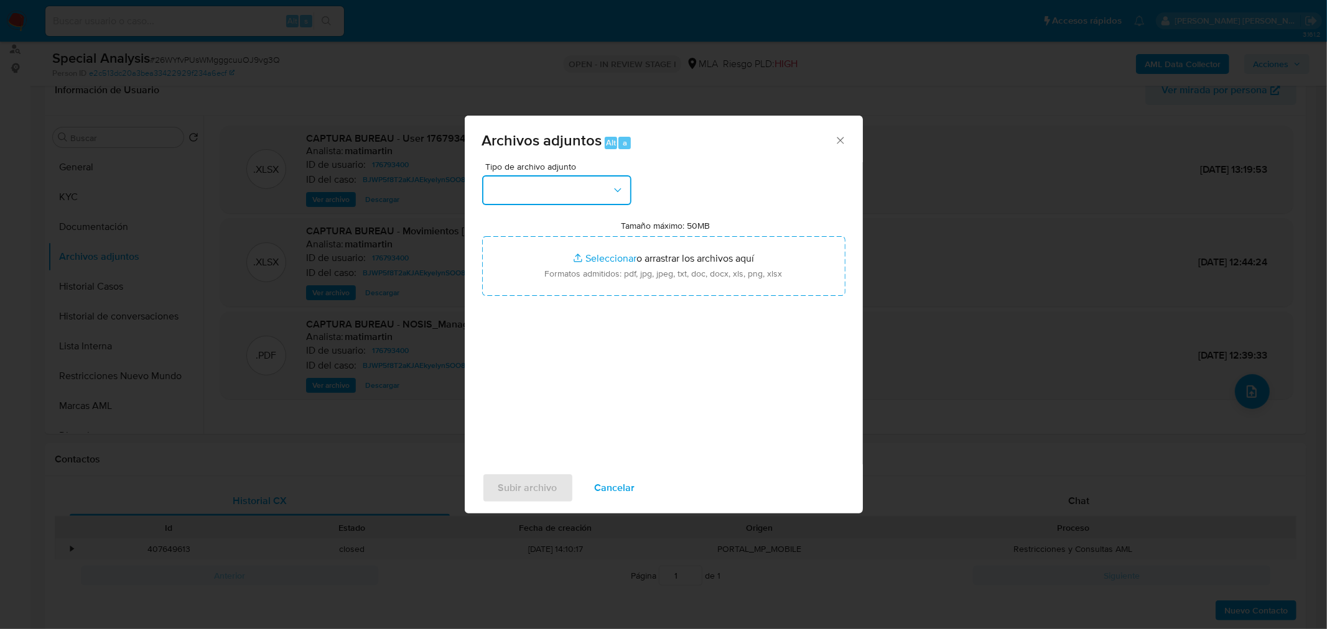
click at [614, 195] on icon "button" at bounding box center [617, 190] width 12 height 12
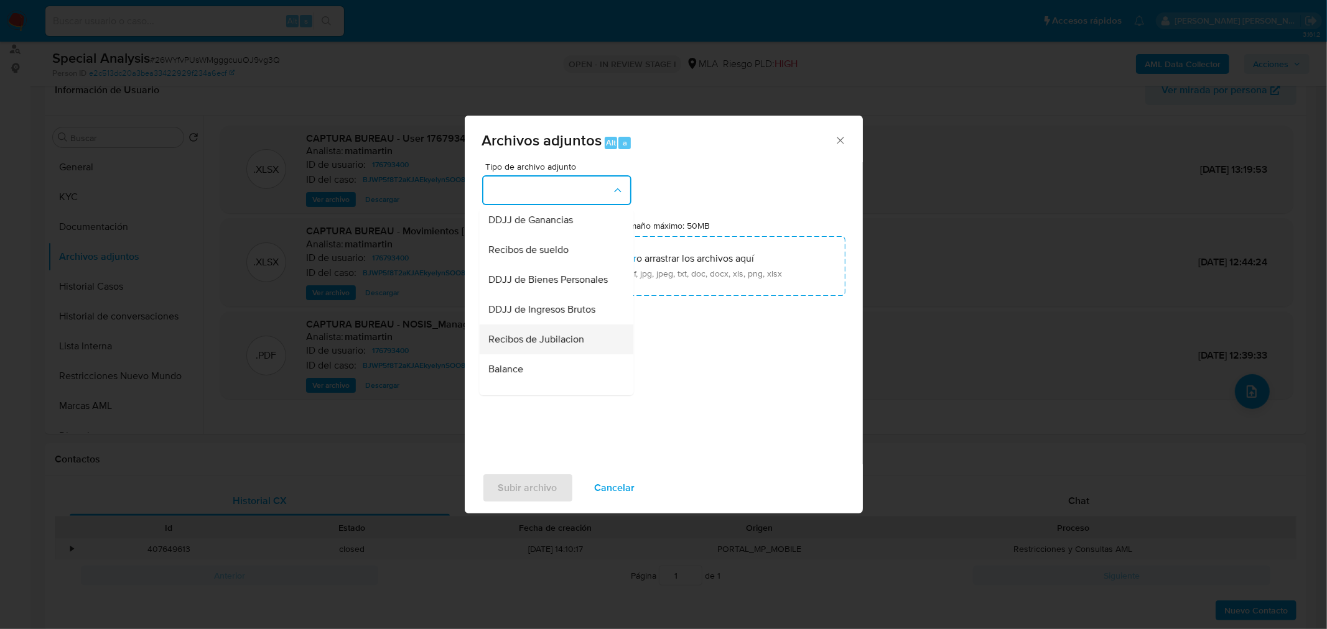
scroll to position [216, 0]
drag, startPoint x: 585, startPoint y: 333, endPoint x: 603, endPoint y: 307, distance: 31.2
click at [586, 333] on div "Recibos de sueldo" at bounding box center [552, 335] width 127 height 30
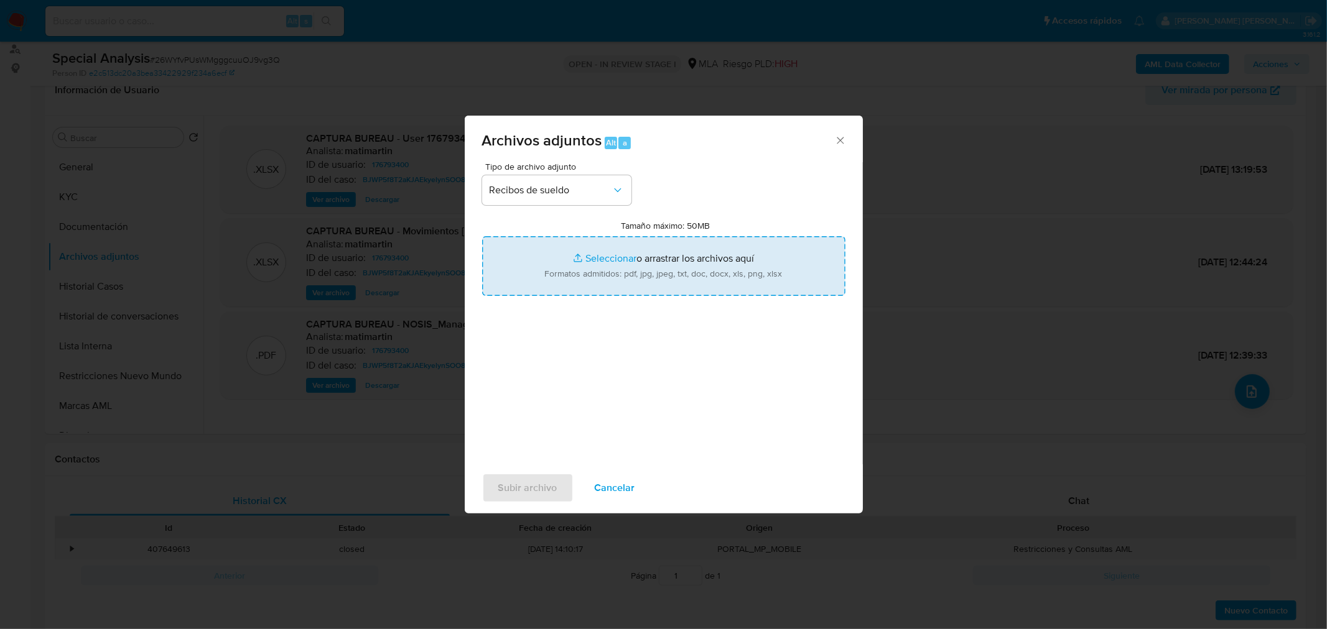
click at [631, 280] on input "Tamaño máximo: 50MB Seleccionar archivos" at bounding box center [663, 266] width 363 height 60
type input "C:\fakepath\SUELDO_AGOSTO_PARERA__SUTEP2.jpeg"
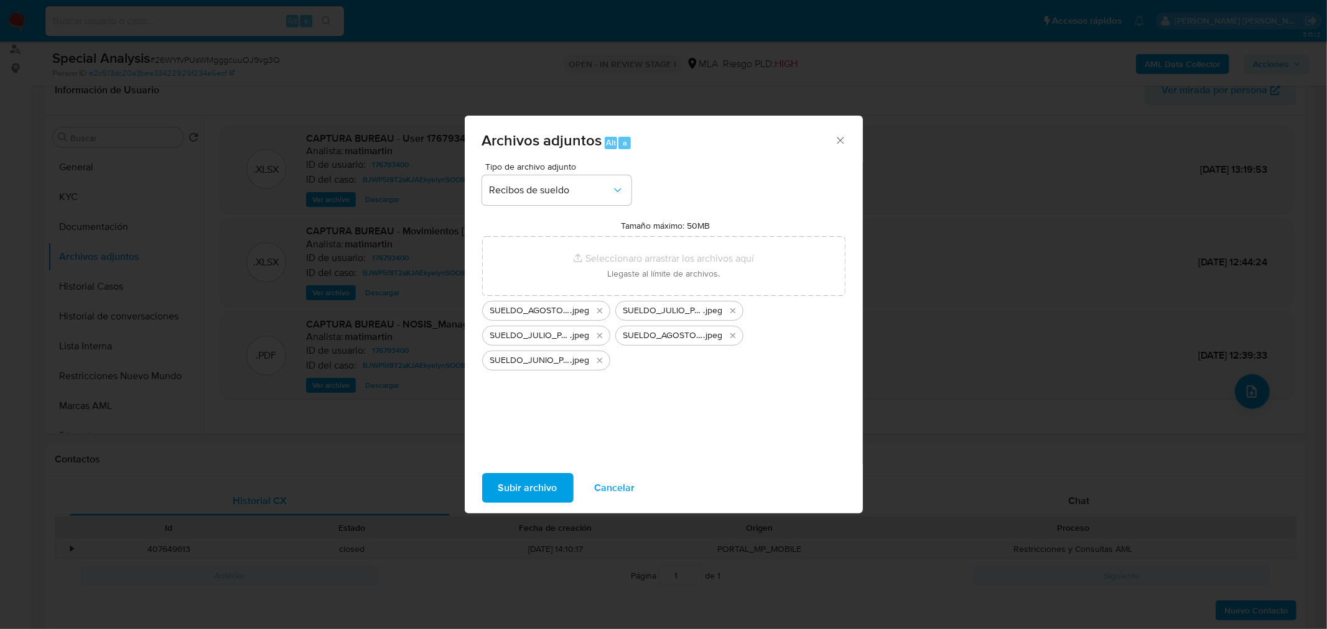
click at [545, 489] on span "Subir archivo" at bounding box center [527, 488] width 59 height 27
